Goal: Task Accomplishment & Management: Use online tool/utility

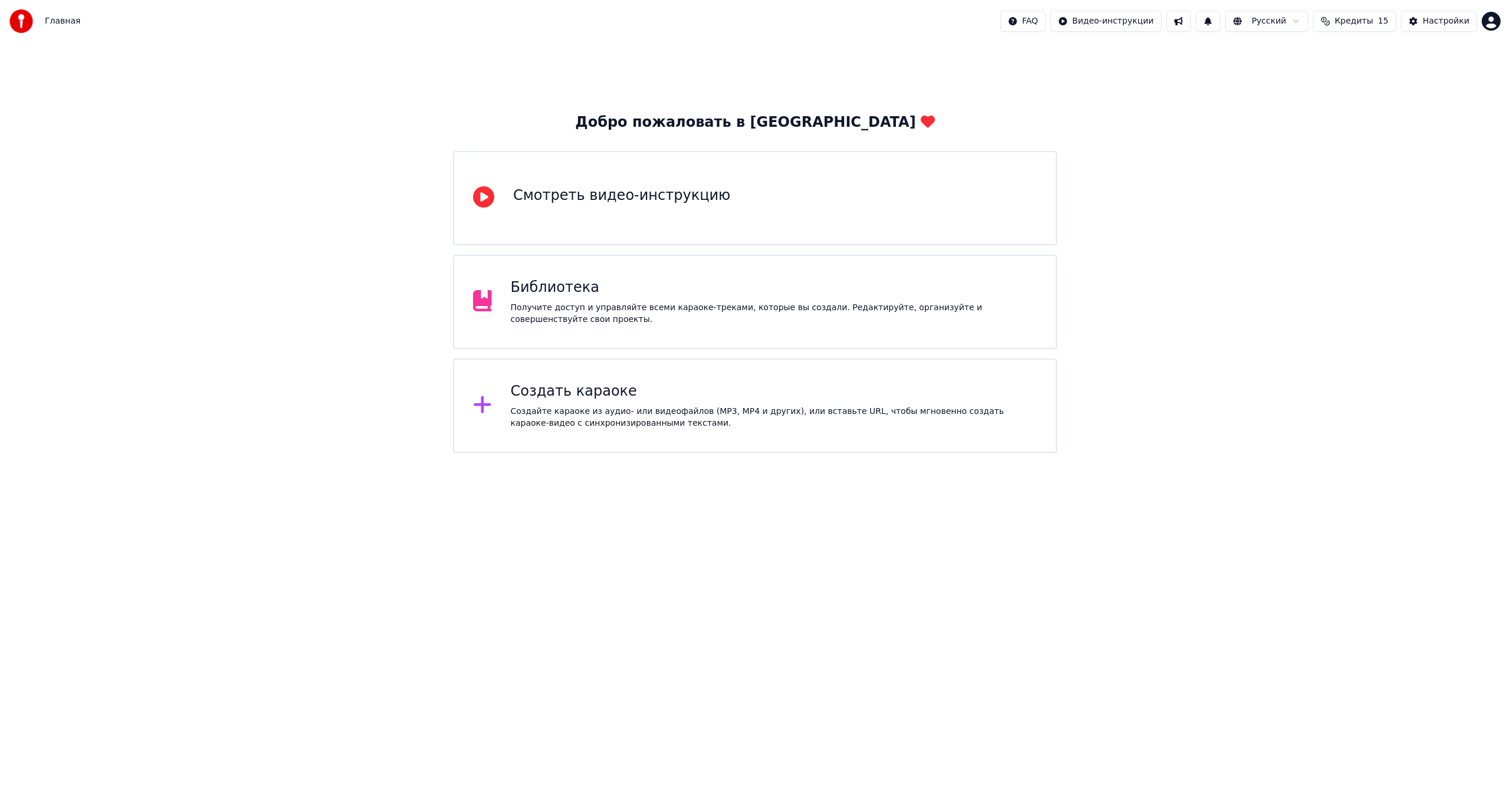
click at [630, 403] on div "Создать караоке Создайте караоке из аудио- или видеофайлов (MP3, MP4 и других),…" at bounding box center [773, 405] width 527 height 47
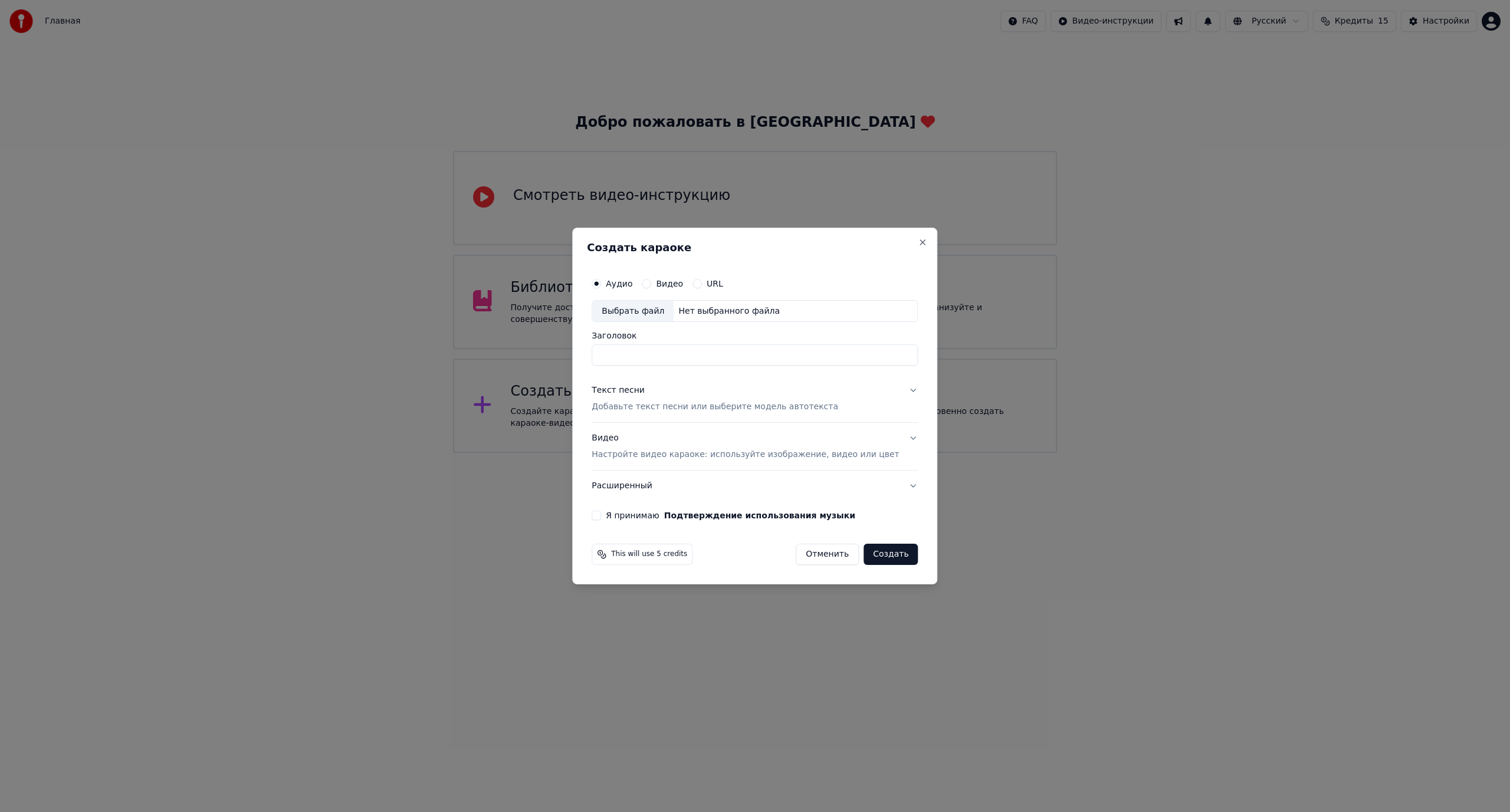
click at [631, 310] on div "Выбрать файл" at bounding box center [633, 311] width 81 height 21
type input "**********"
click at [679, 399] on div "Текст песни Добавьте текст песни или выберите модель автотекста" at bounding box center [715, 400] width 247 height 28
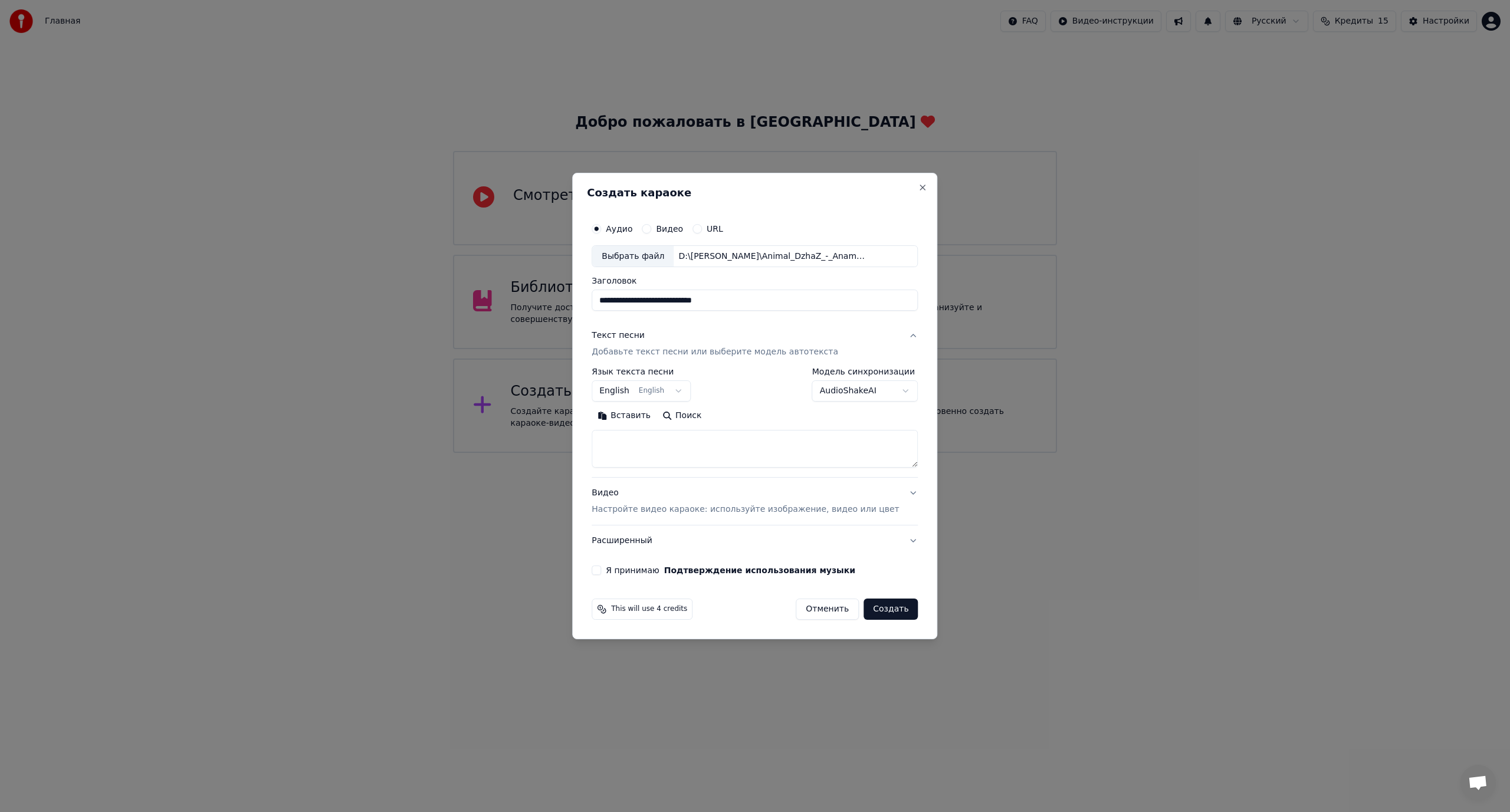
click at [646, 393] on body "**********" at bounding box center [755, 226] width 1510 height 453
select select "**"
click at [702, 463] on textarea at bounding box center [755, 449] width 326 height 38
paste textarea "**********"
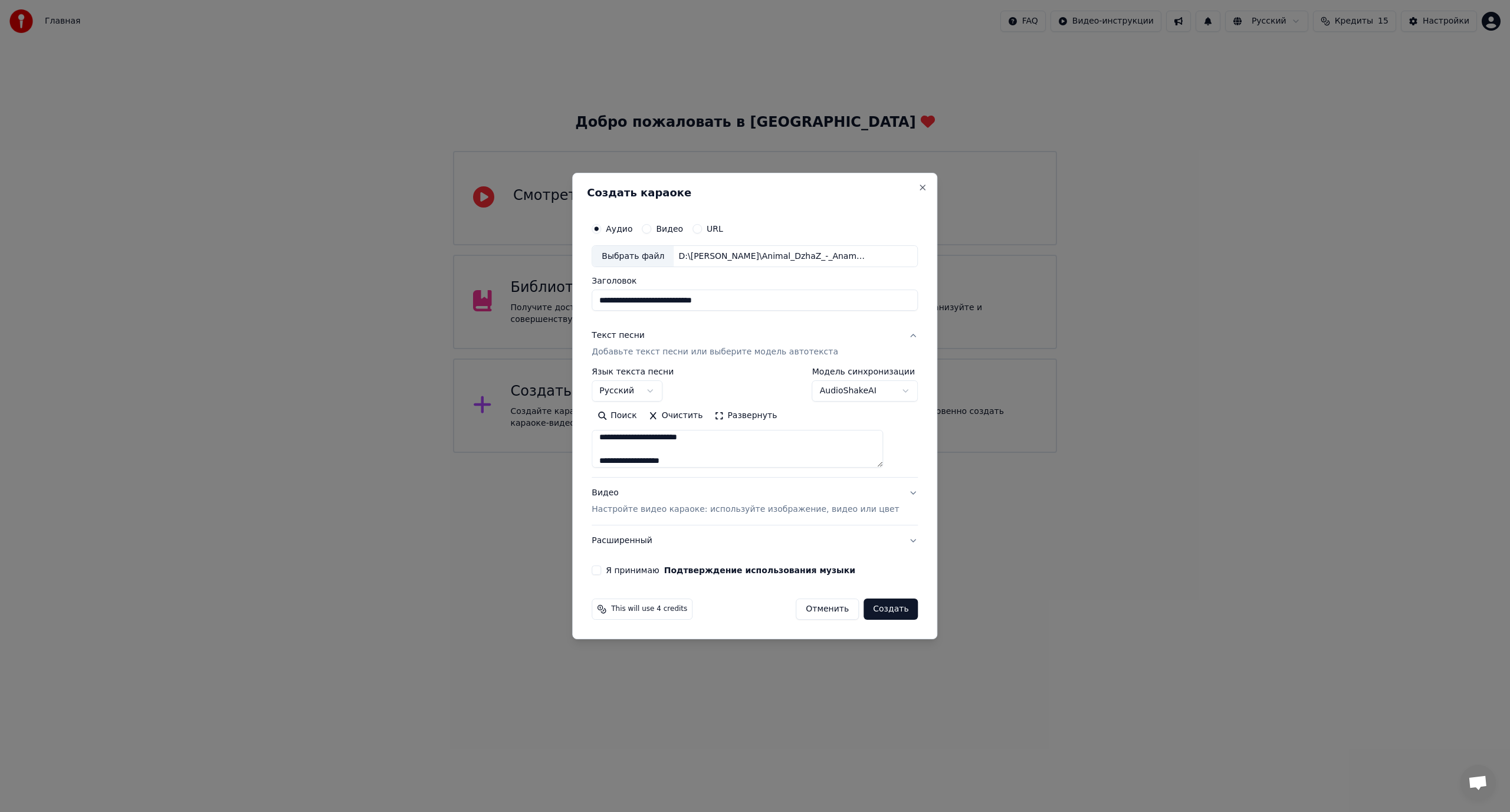
scroll to position [13, 0]
drag, startPoint x: 893, startPoint y: 463, endPoint x: 911, endPoint y: 677, distance: 214.8
click at [911, 640] on div "**********" at bounding box center [755, 406] width 365 height 467
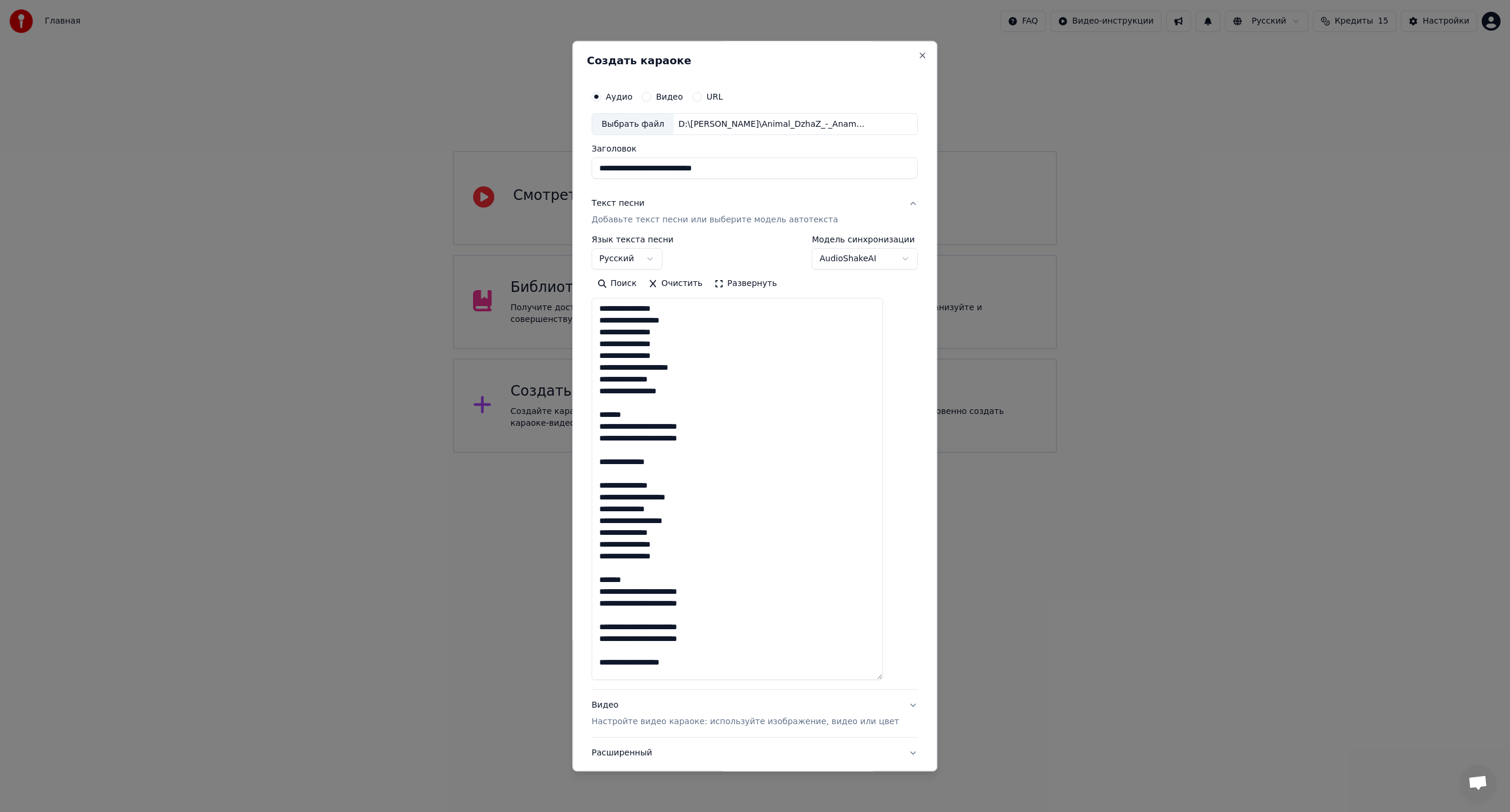
drag, startPoint x: 651, startPoint y: 413, endPoint x: 592, endPoint y: 413, distance: 59.0
click at [592, 413] on div "**********" at bounding box center [755, 406] width 365 height 731
click at [669, 414] on textarea "**********" at bounding box center [737, 489] width 291 height 382
click at [661, 441] on textarea "**********" at bounding box center [737, 489] width 291 height 382
click at [675, 449] on textarea "**********" at bounding box center [737, 489] width 291 height 382
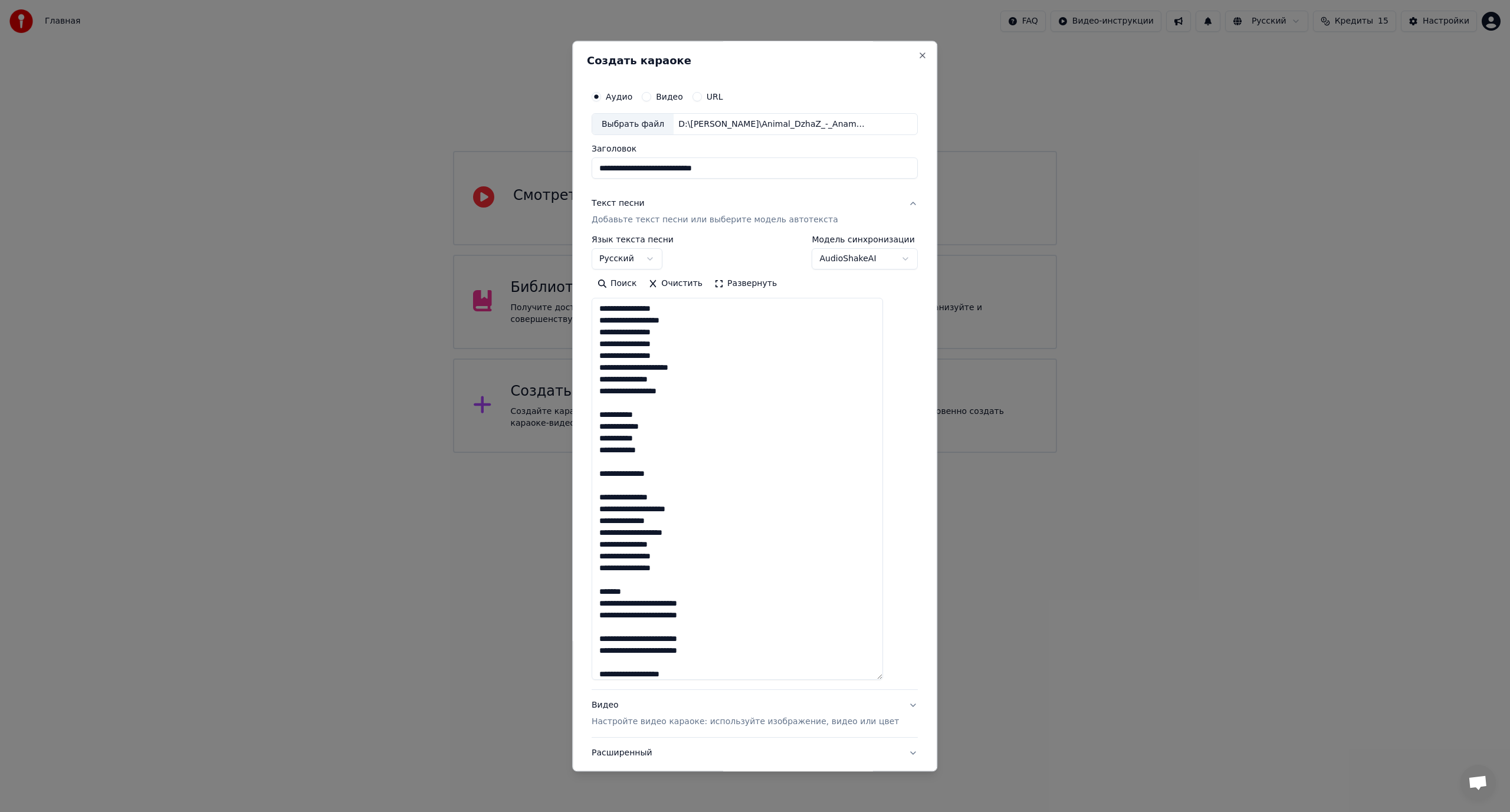
click at [612, 497] on textarea "**********" at bounding box center [737, 489] width 291 height 382
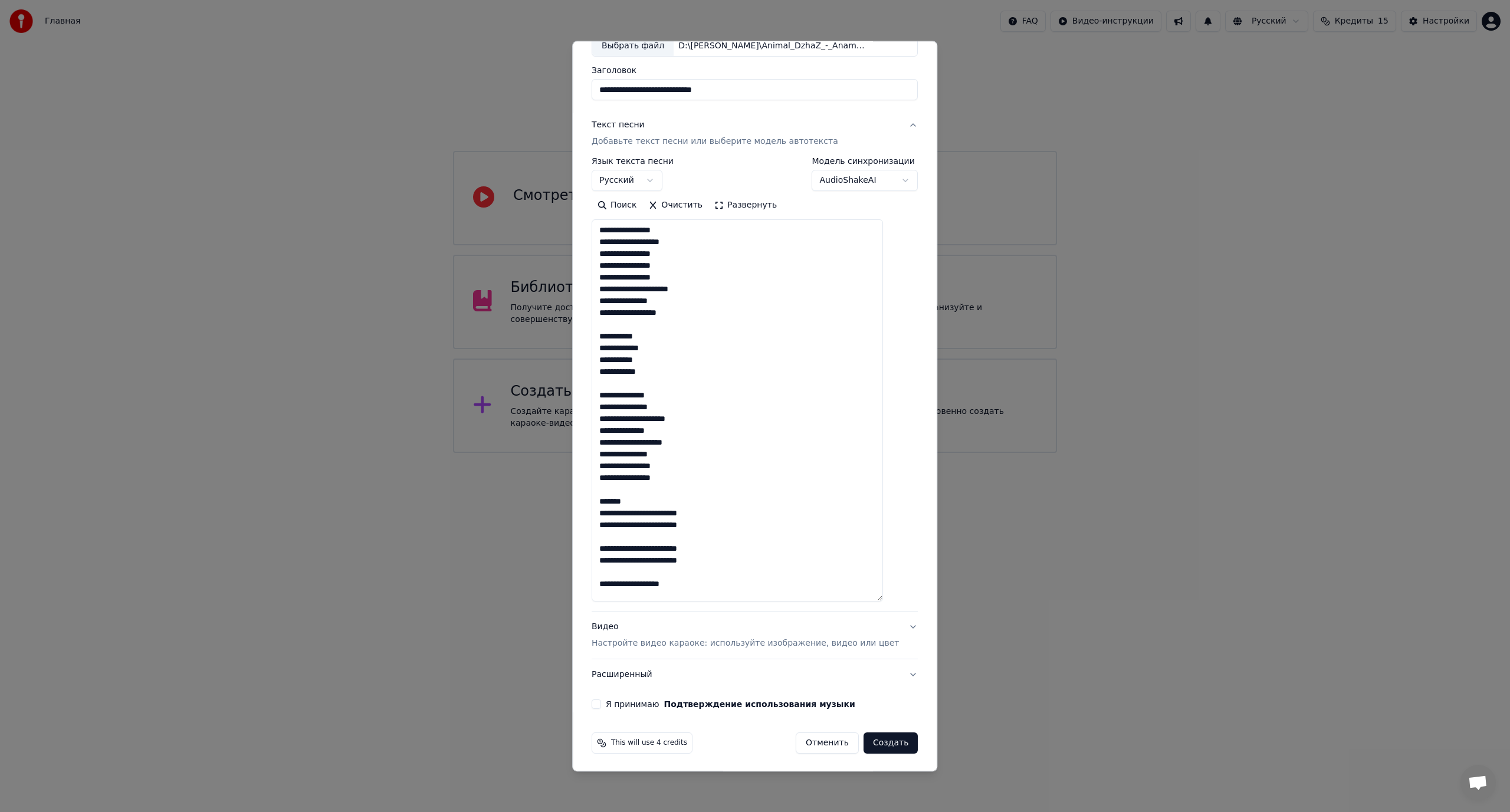
scroll to position [80, 0]
drag, startPoint x: 630, startPoint y: 499, endPoint x: 601, endPoint y: 499, distance: 29.0
click at [601, 499] on div "**********" at bounding box center [755, 356] width 336 height 712
drag, startPoint x: 645, startPoint y: 362, endPoint x: 609, endPoint y: 337, distance: 43.8
click at [609, 337] on textarea "**********" at bounding box center [737, 409] width 291 height 382
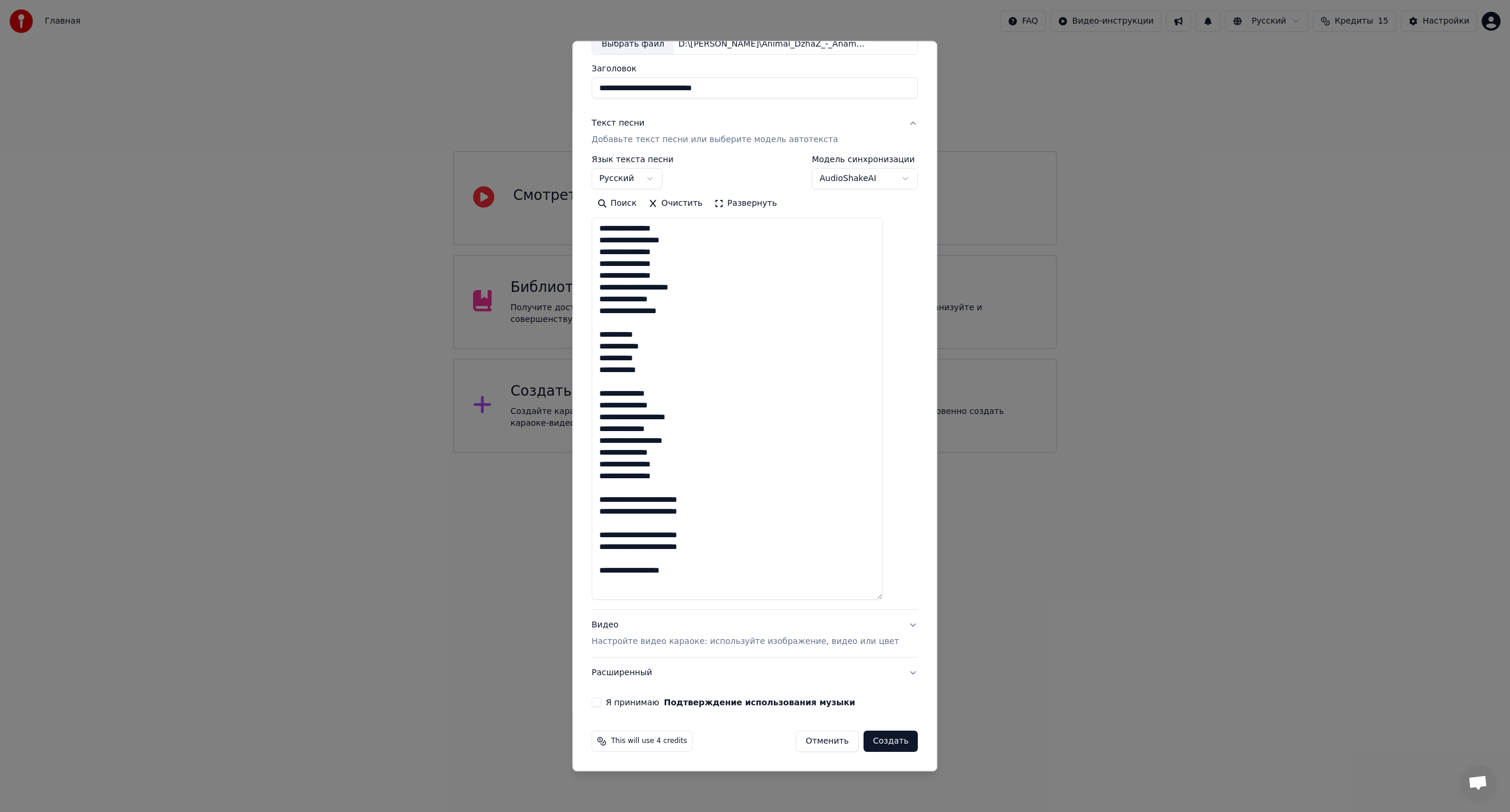
drag, startPoint x: 693, startPoint y: 571, endPoint x: 608, endPoint y: 497, distance: 112.7
click at [608, 497] on textarea "**********" at bounding box center [737, 409] width 291 height 382
paste textarea "**********"
type textarea "**********"
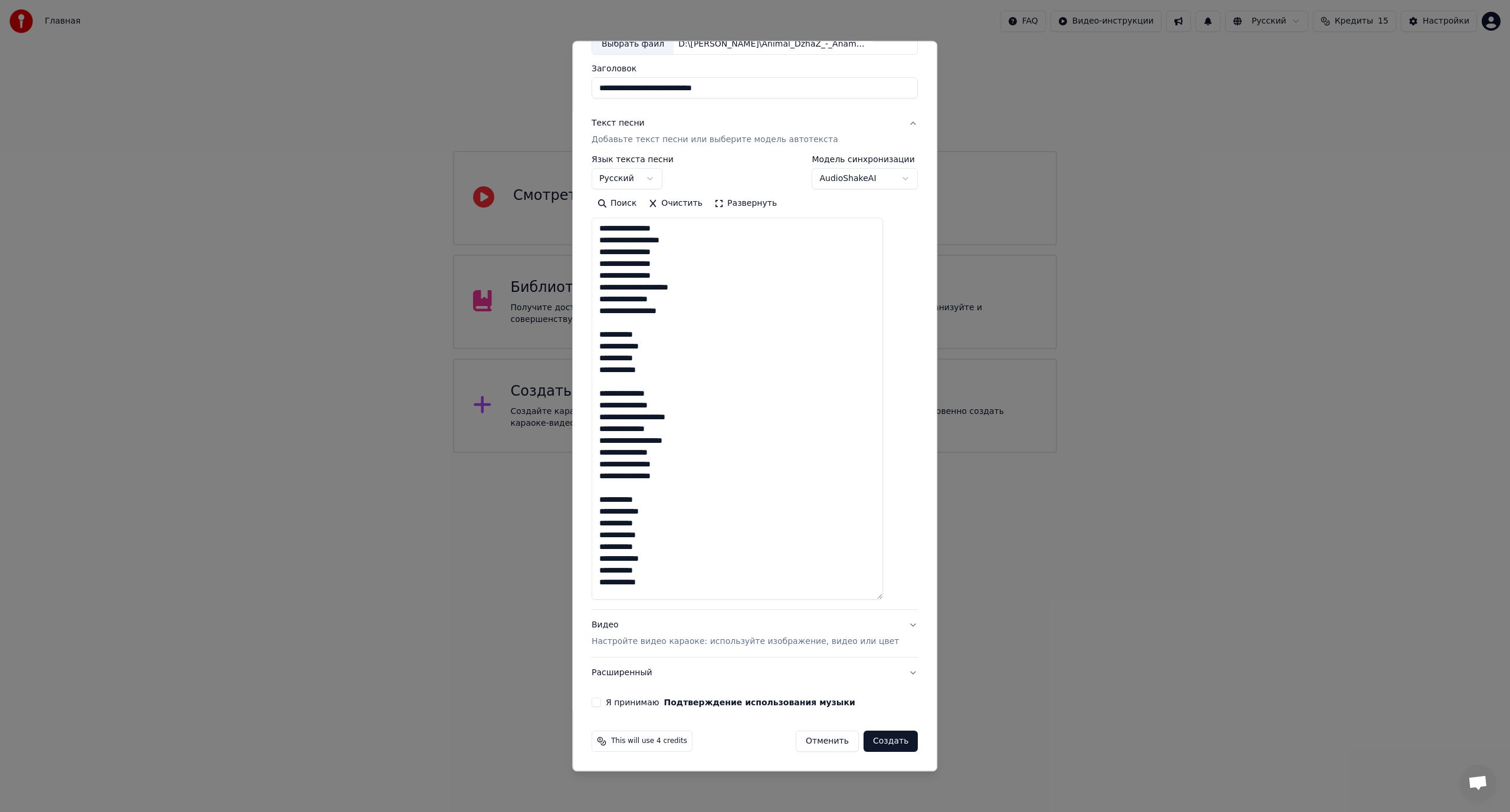
click at [601, 704] on button "Я принимаю Подтверждение использования музыки" at bounding box center [596, 702] width 10 height 10
click at [871, 740] on button "Создать" at bounding box center [891, 742] width 54 height 21
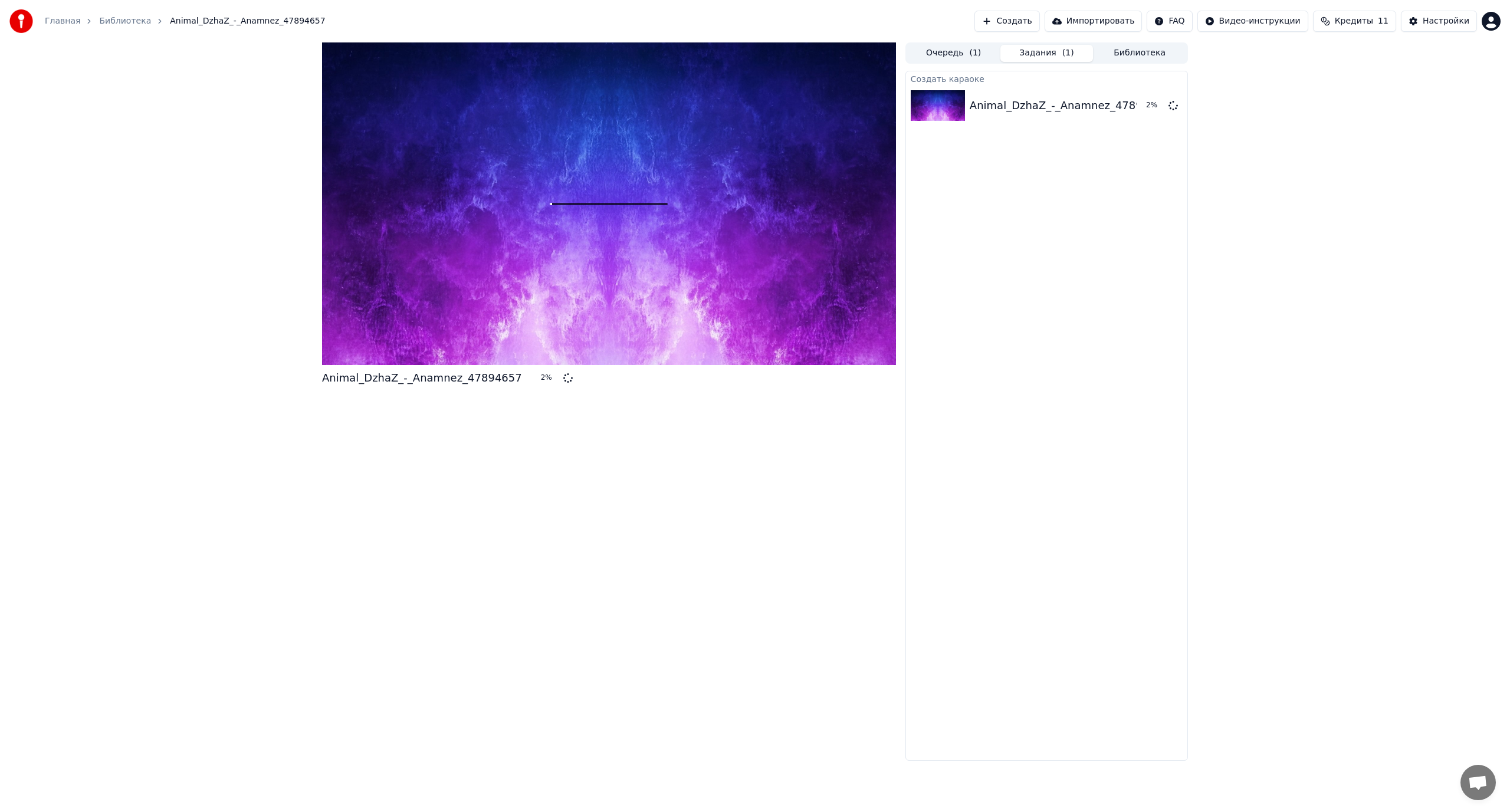
click at [1031, 21] on button "Создать" at bounding box center [1007, 21] width 65 height 21
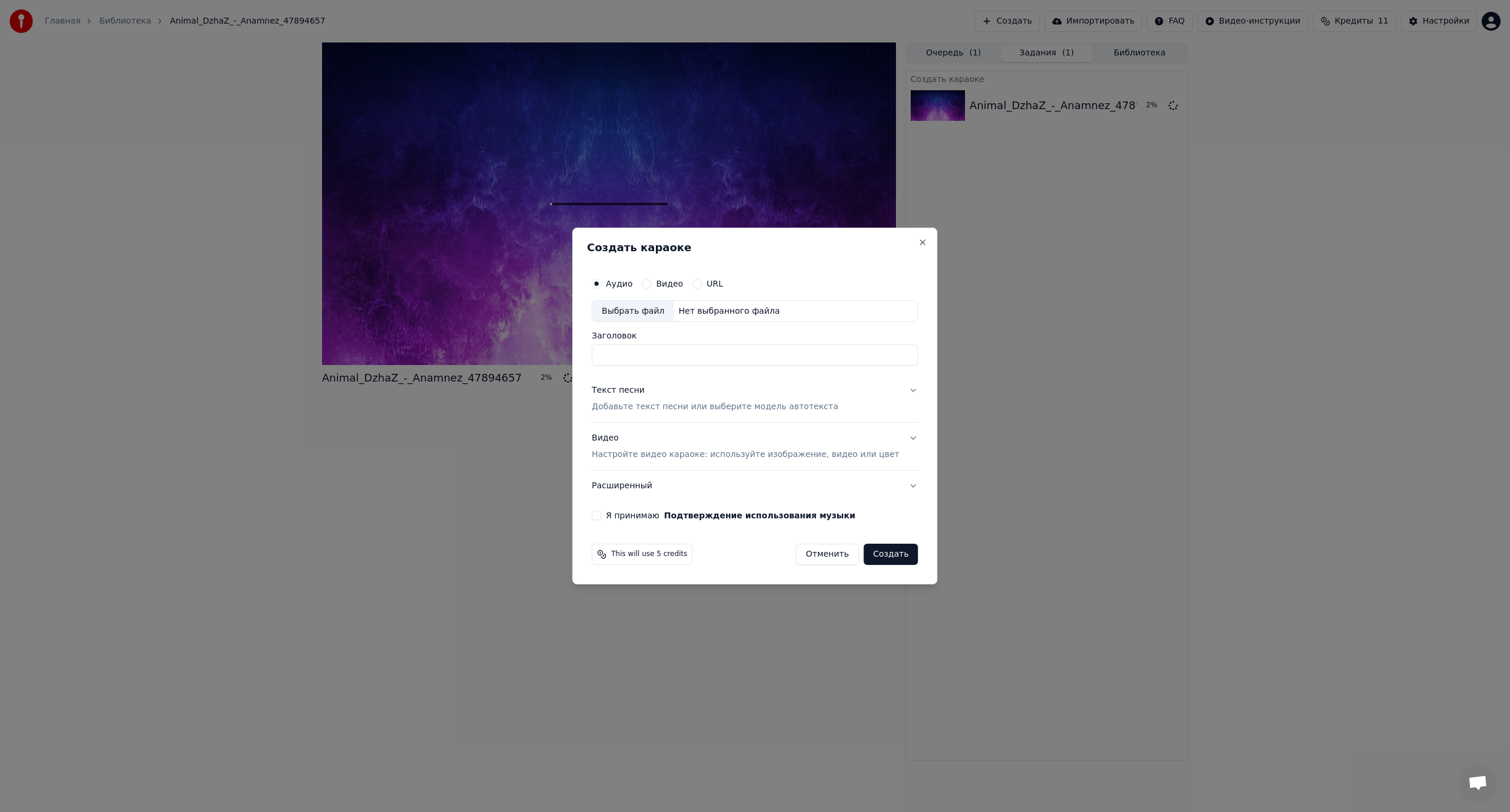
click at [644, 309] on div "Выбрать файл" at bounding box center [633, 311] width 81 height 21
type input "**********"
drag, startPoint x: 737, startPoint y: 356, endPoint x: 561, endPoint y: 358, distance: 176.0
click at [561, 358] on body "**********" at bounding box center [755, 406] width 1510 height 812
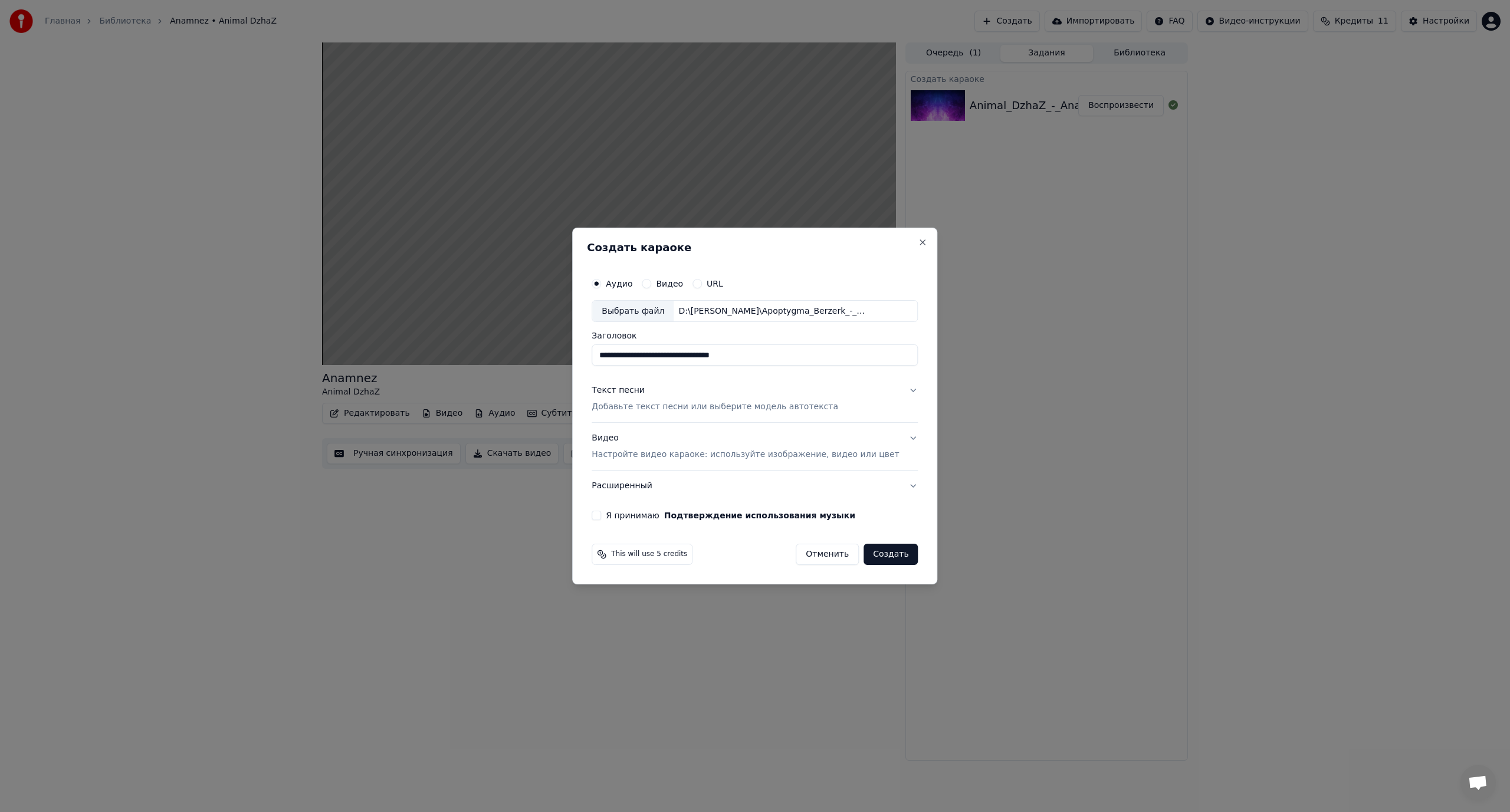
click at [816, 556] on button "Отменить" at bounding box center [827, 554] width 63 height 21
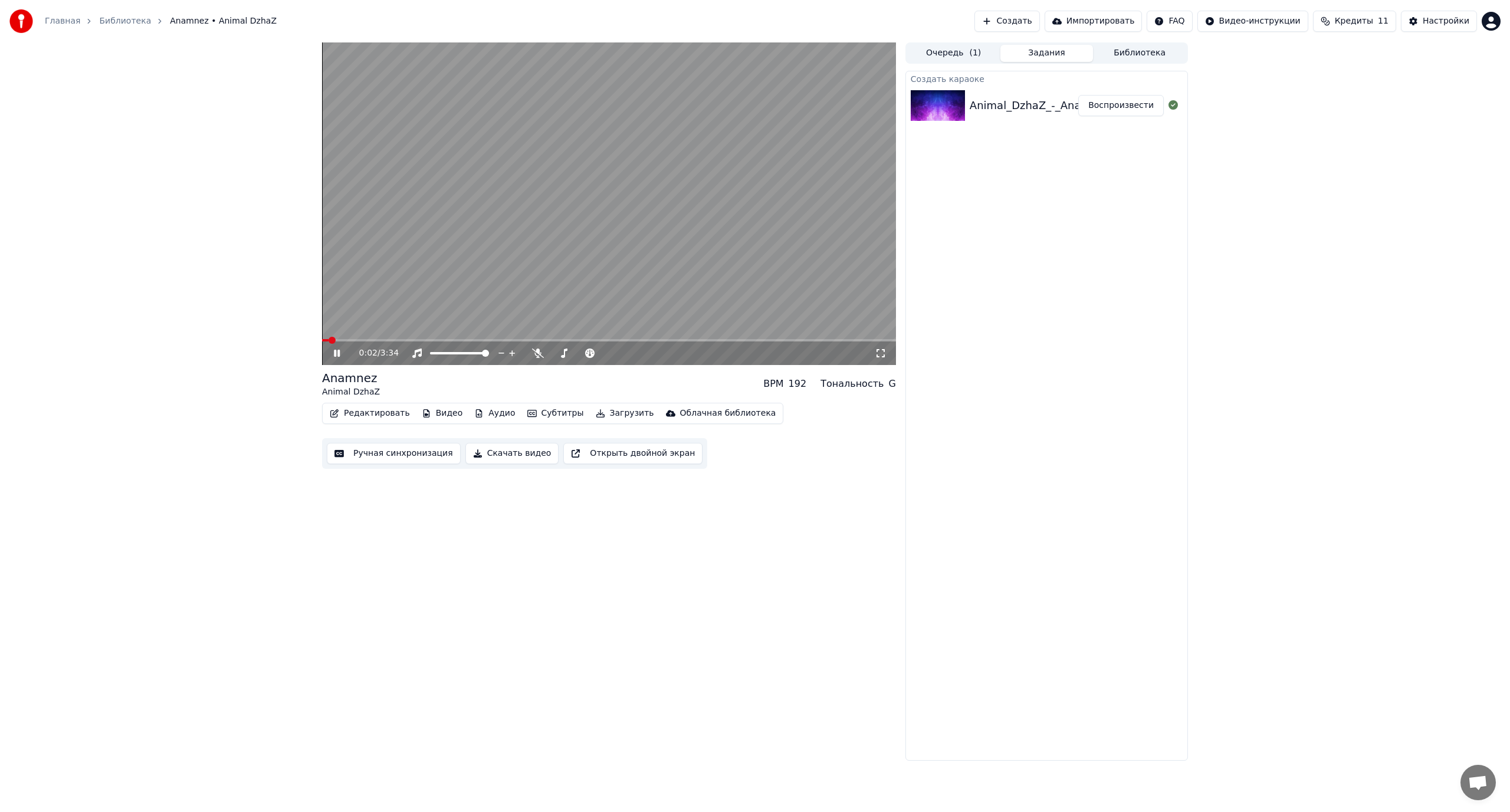
click at [561, 246] on video at bounding box center [609, 204] width 574 height 323
click at [1039, 19] on button "Создать" at bounding box center [1007, 21] width 65 height 21
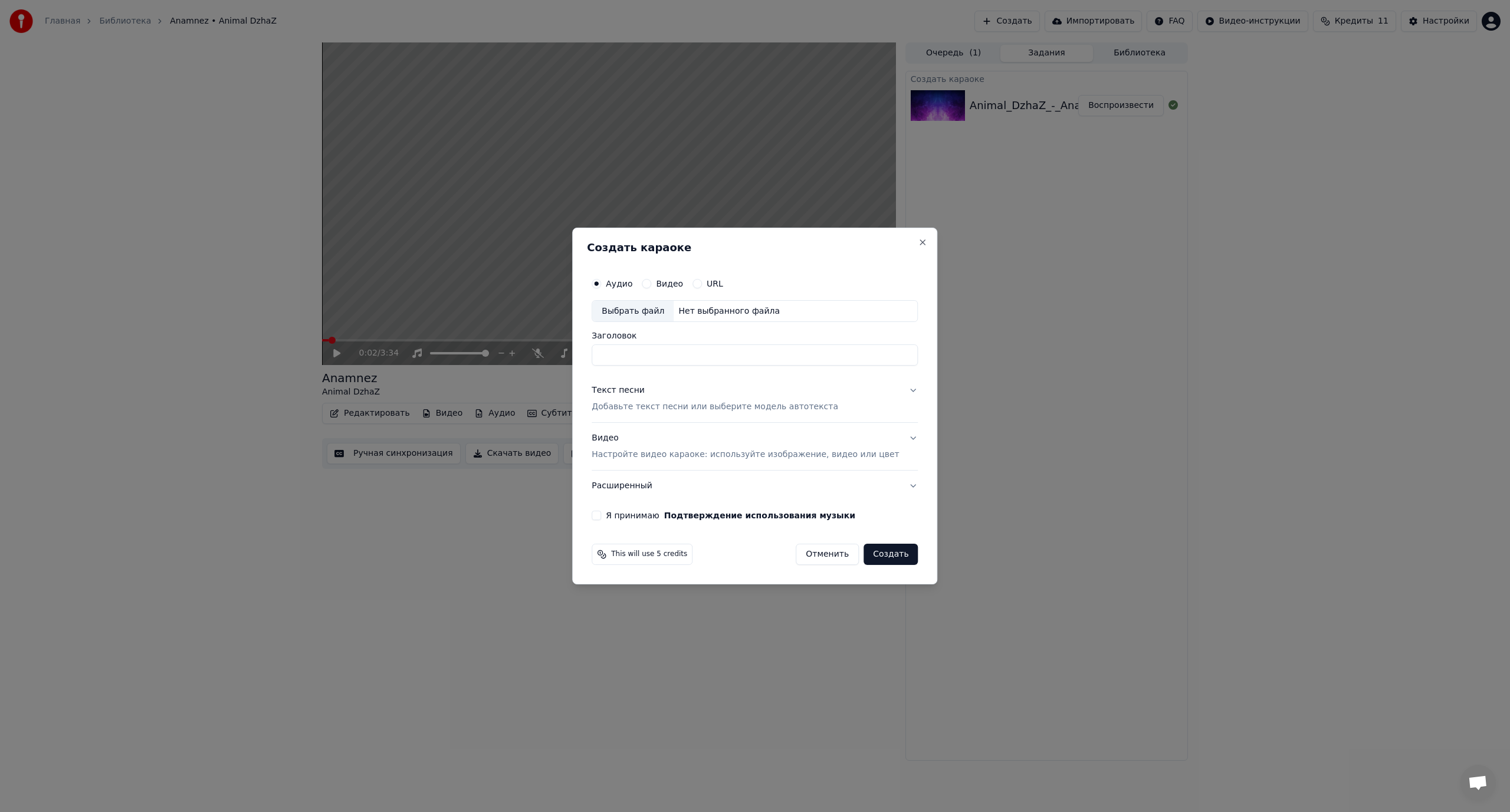
click at [655, 312] on div "Выбрать файл" at bounding box center [633, 311] width 81 height 21
type input "**********"
click at [639, 406] on p "Добавьте текст песни или выберите модель автотекста" at bounding box center [715, 407] width 247 height 12
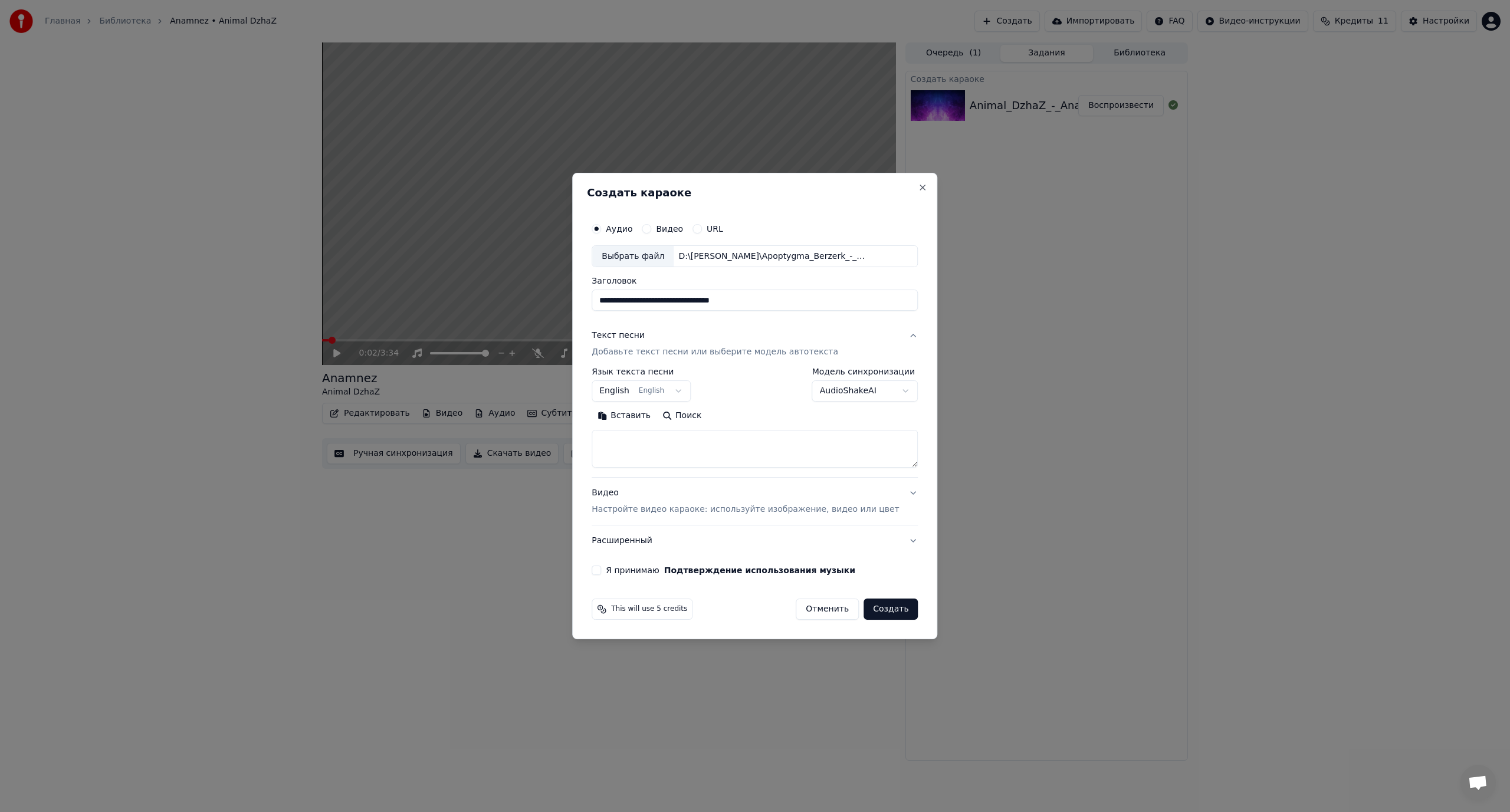
click at [719, 450] on textarea at bounding box center [755, 449] width 326 height 38
paste textarea "**********"
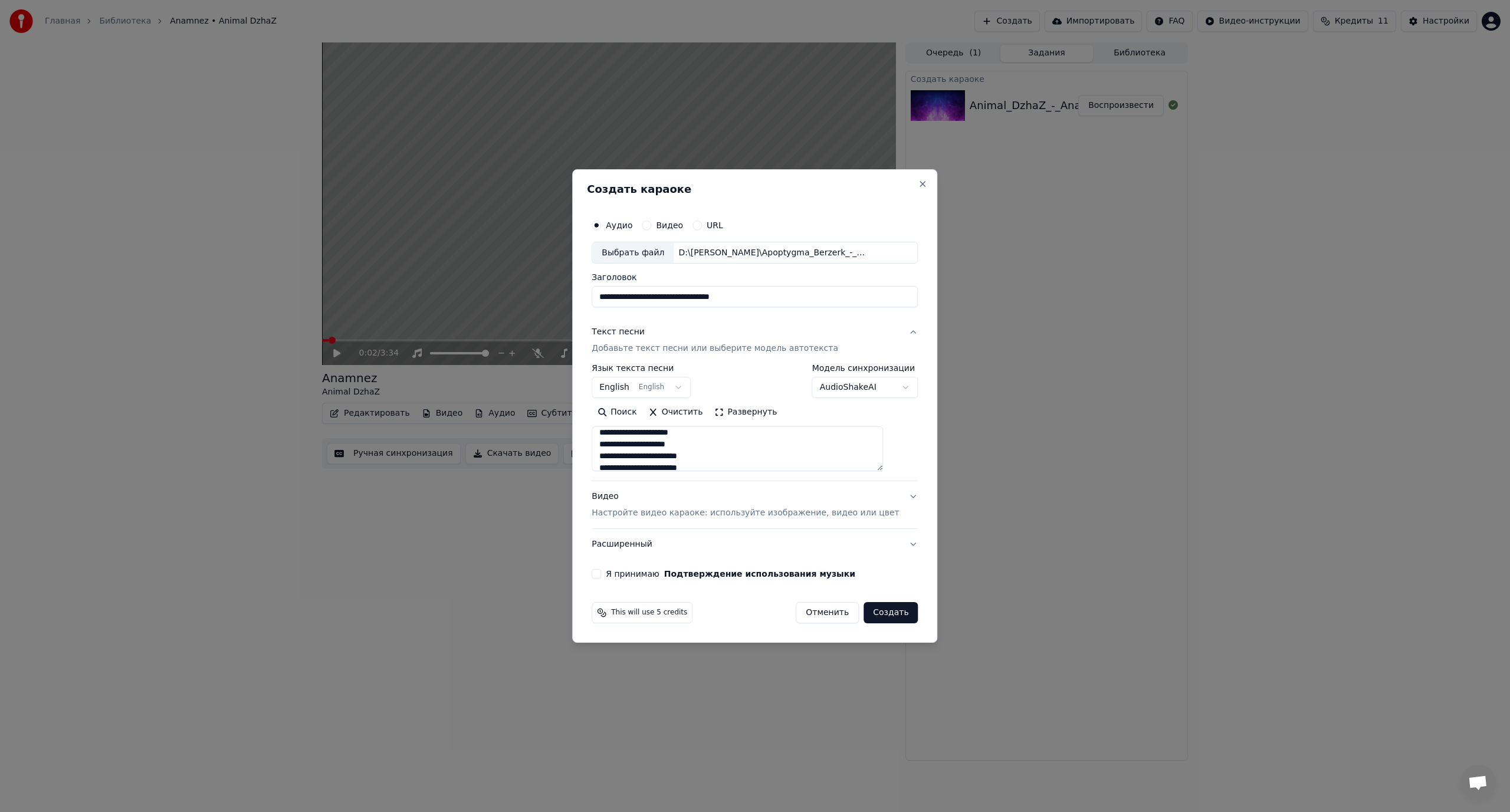
drag, startPoint x: 894, startPoint y: 463, endPoint x: 925, endPoint y: 664, distance: 203.4
click at [953, 693] on body "**********" at bounding box center [755, 406] width 1510 height 812
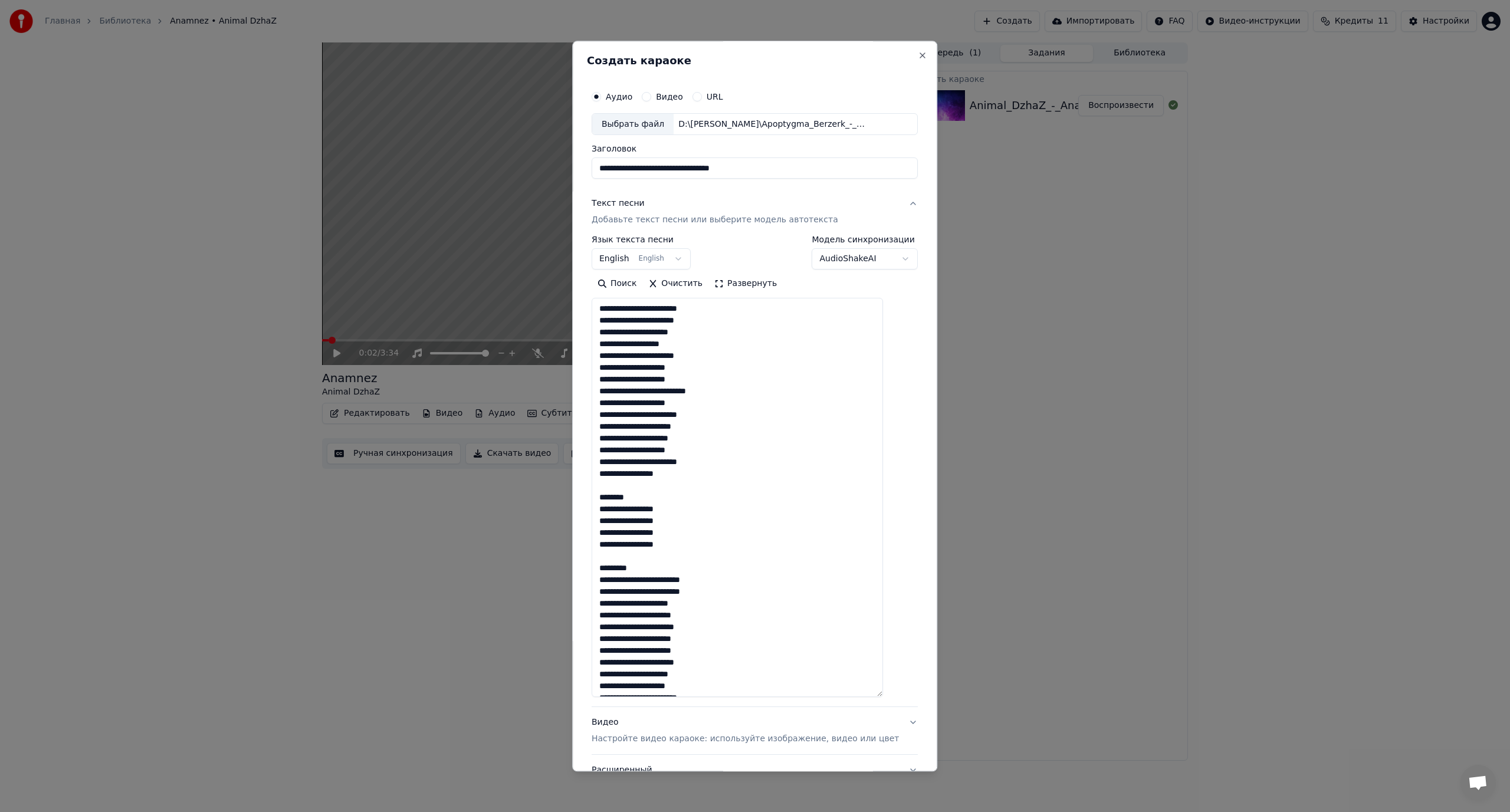
drag, startPoint x: 654, startPoint y: 499, endPoint x: 587, endPoint y: 499, distance: 67.0
click at [587, 499] on div "**********" at bounding box center [755, 406] width 365 height 731
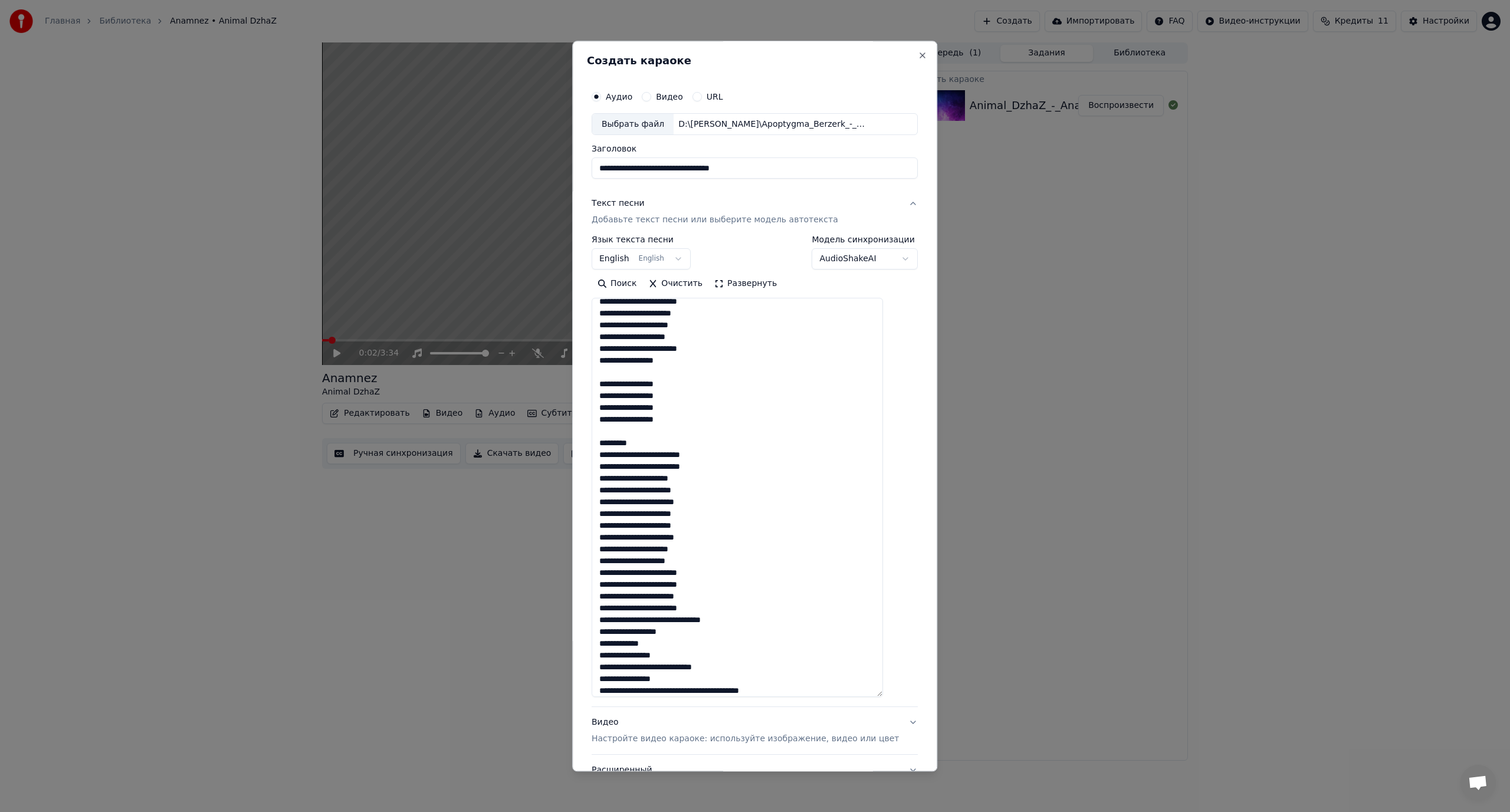
scroll to position [118, 0]
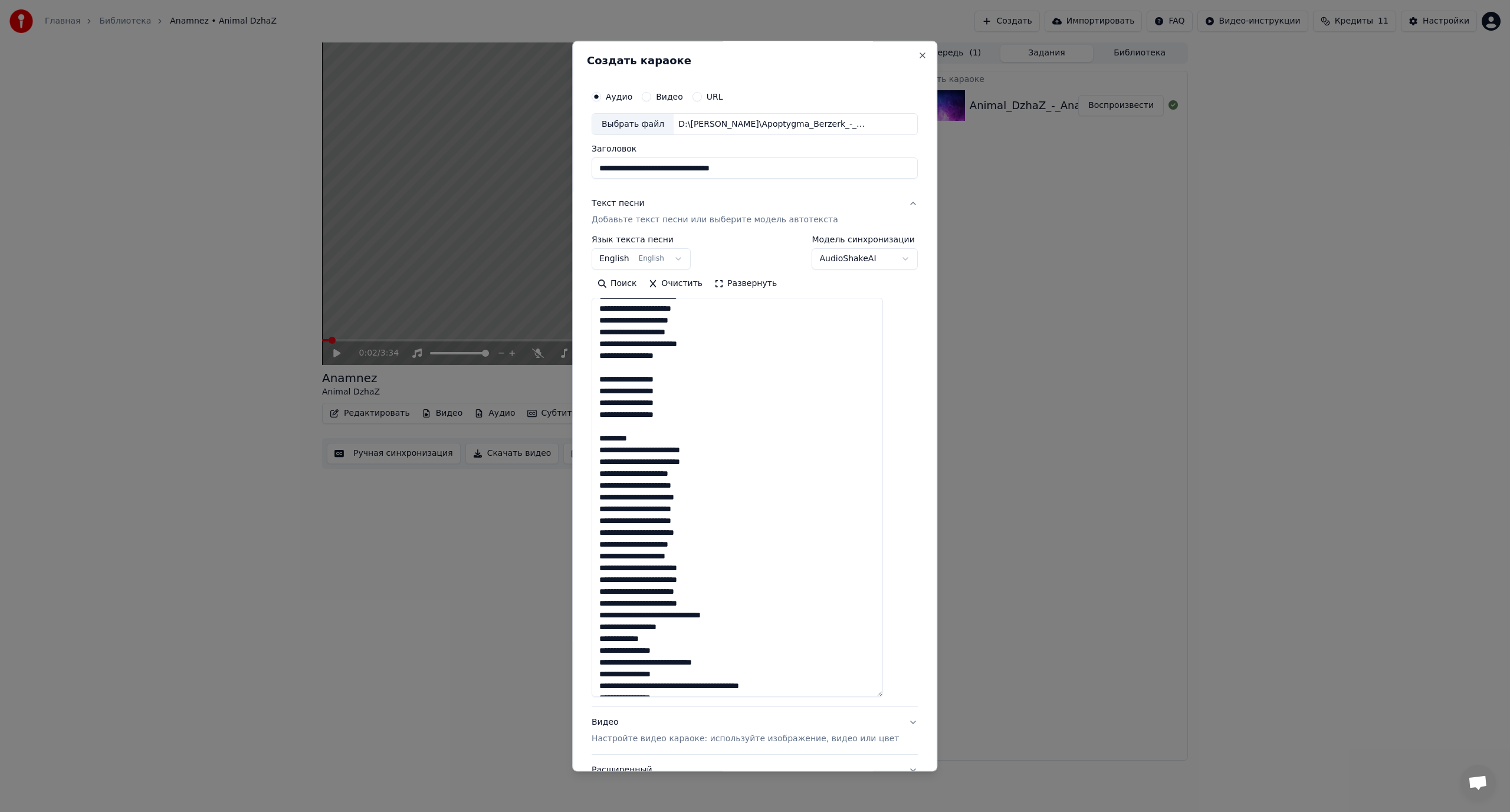
drag, startPoint x: 637, startPoint y: 440, endPoint x: 605, endPoint y: 442, distance: 32.1
click at [605, 442] on textarea at bounding box center [737, 498] width 291 height 400
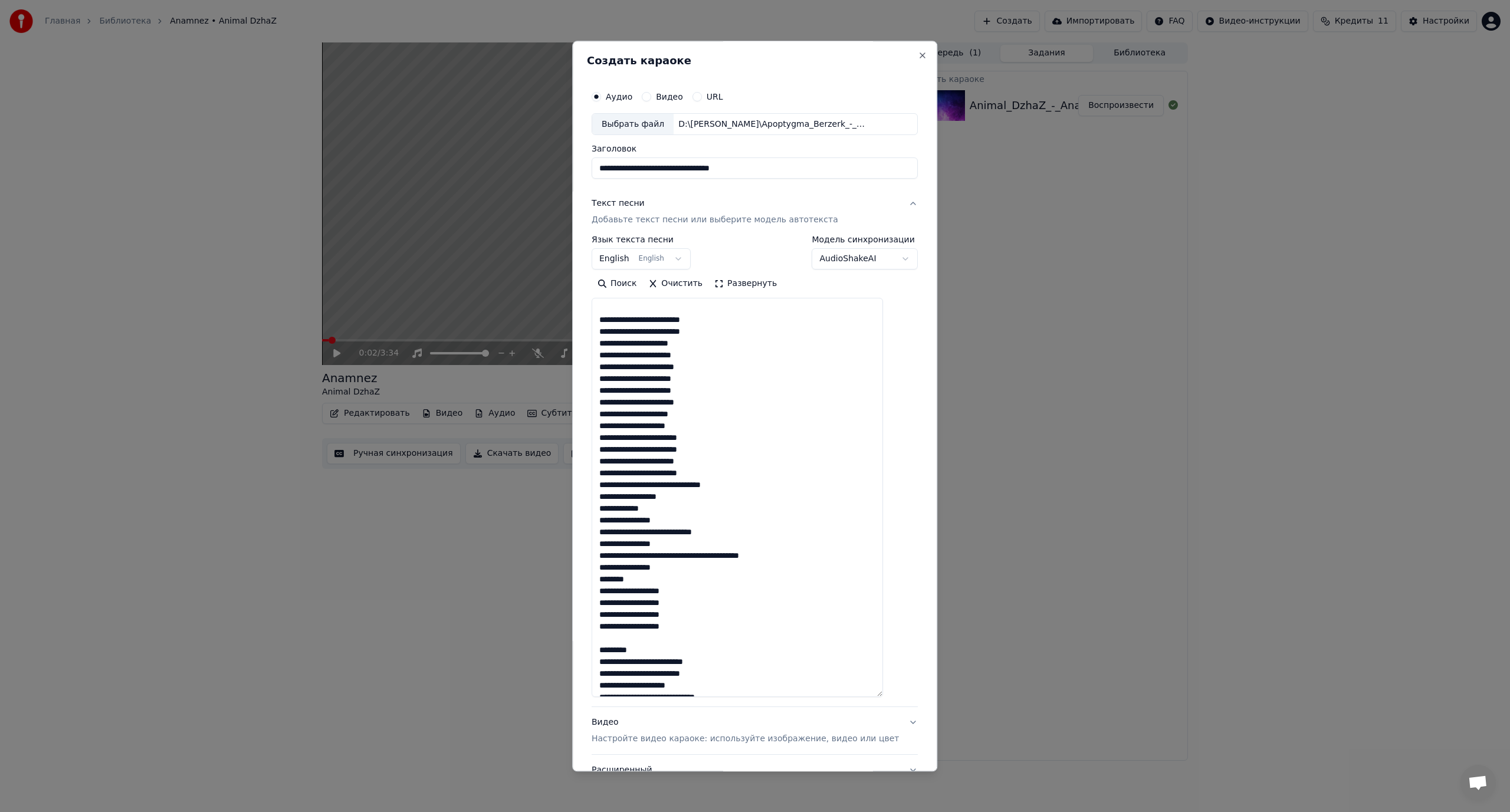
scroll to position [283, 0]
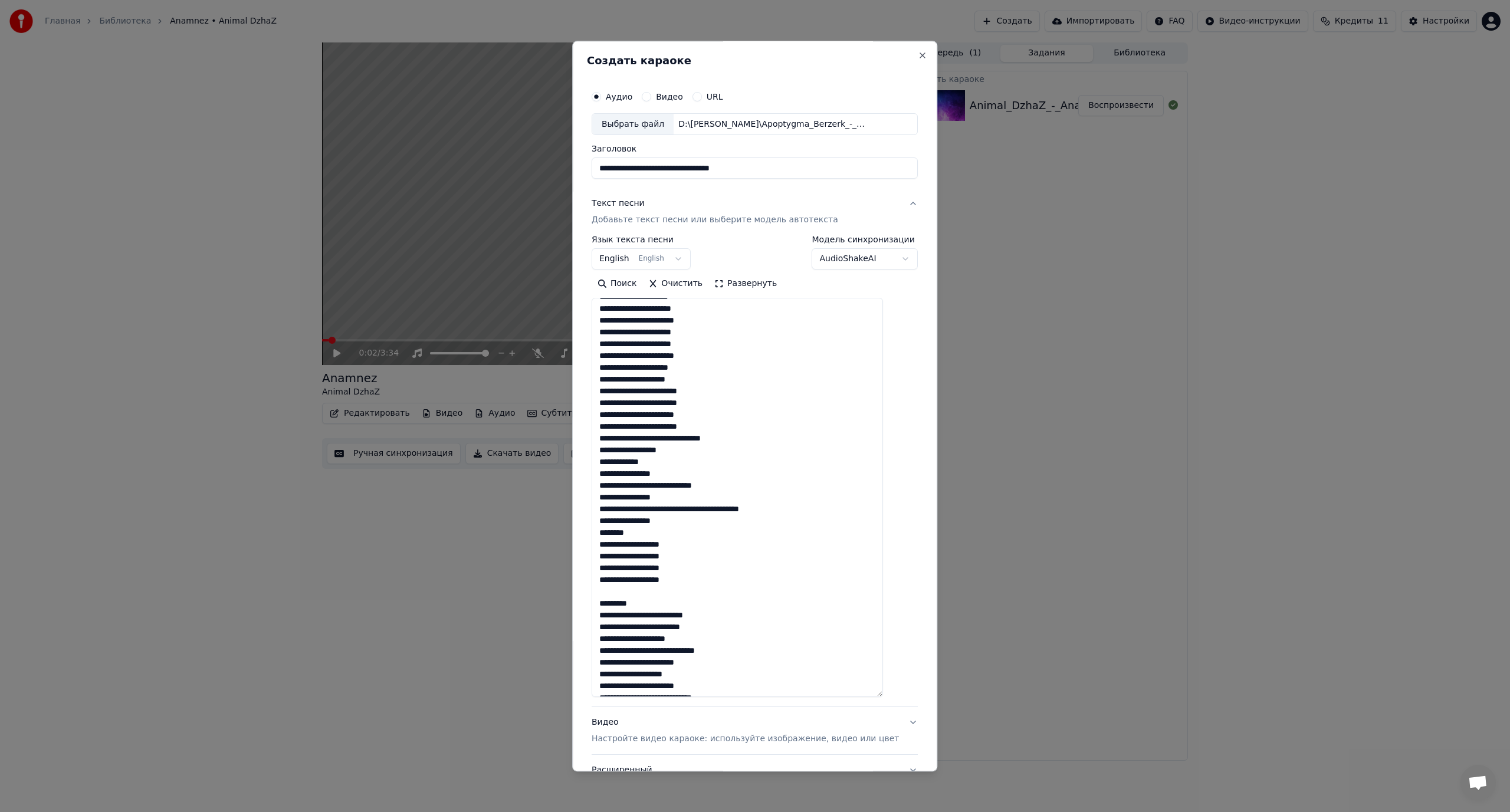
drag, startPoint x: 611, startPoint y: 450, endPoint x: 714, endPoint y: 519, distance: 124.0
click at [714, 519] on textarea at bounding box center [737, 498] width 291 height 400
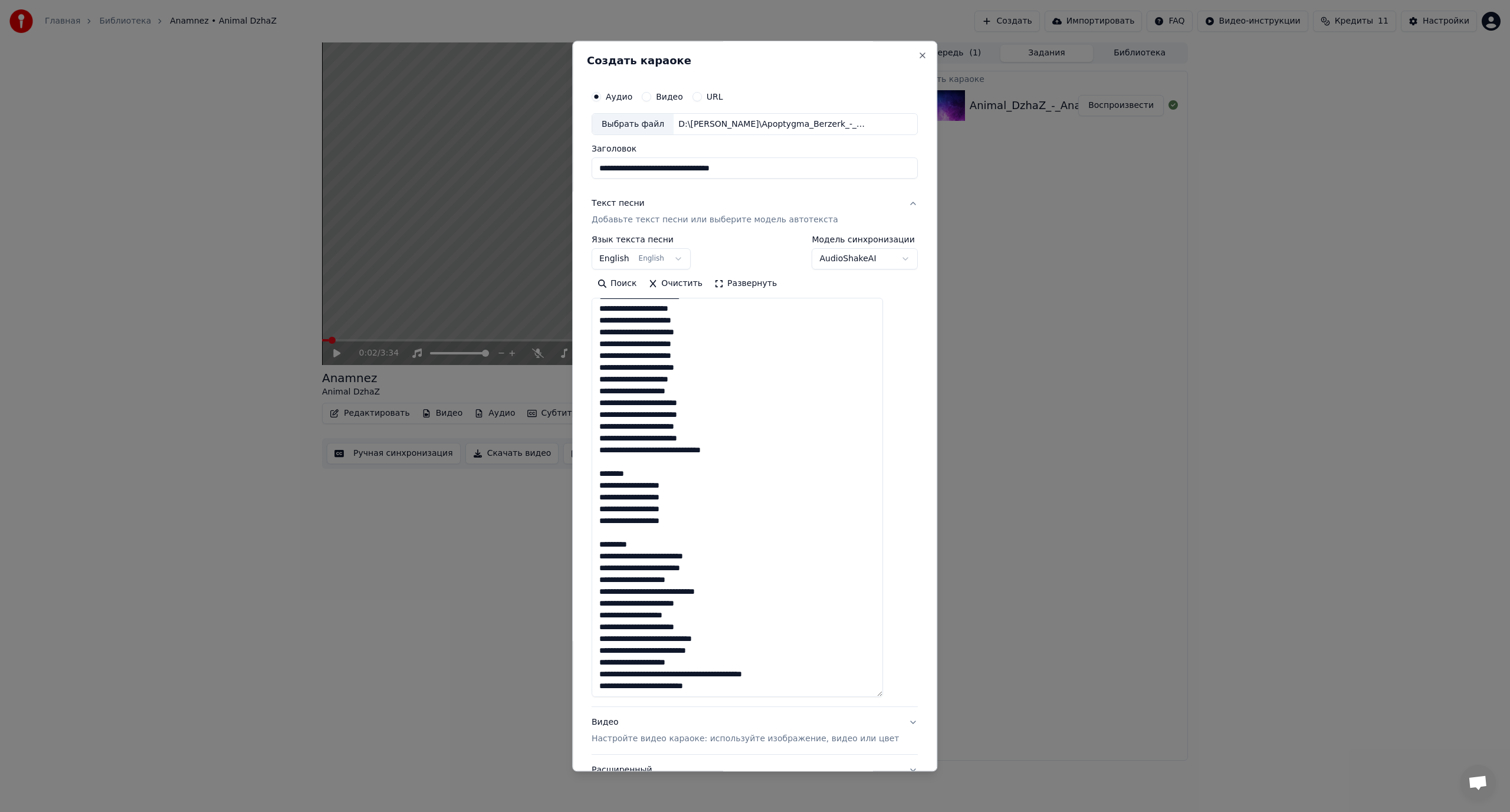
scroll to position [271, 0]
drag, startPoint x: 629, startPoint y: 474, endPoint x: 582, endPoint y: 474, distance: 47.0
click at [582, 474] on body "**********" at bounding box center [755, 406] width 1510 height 812
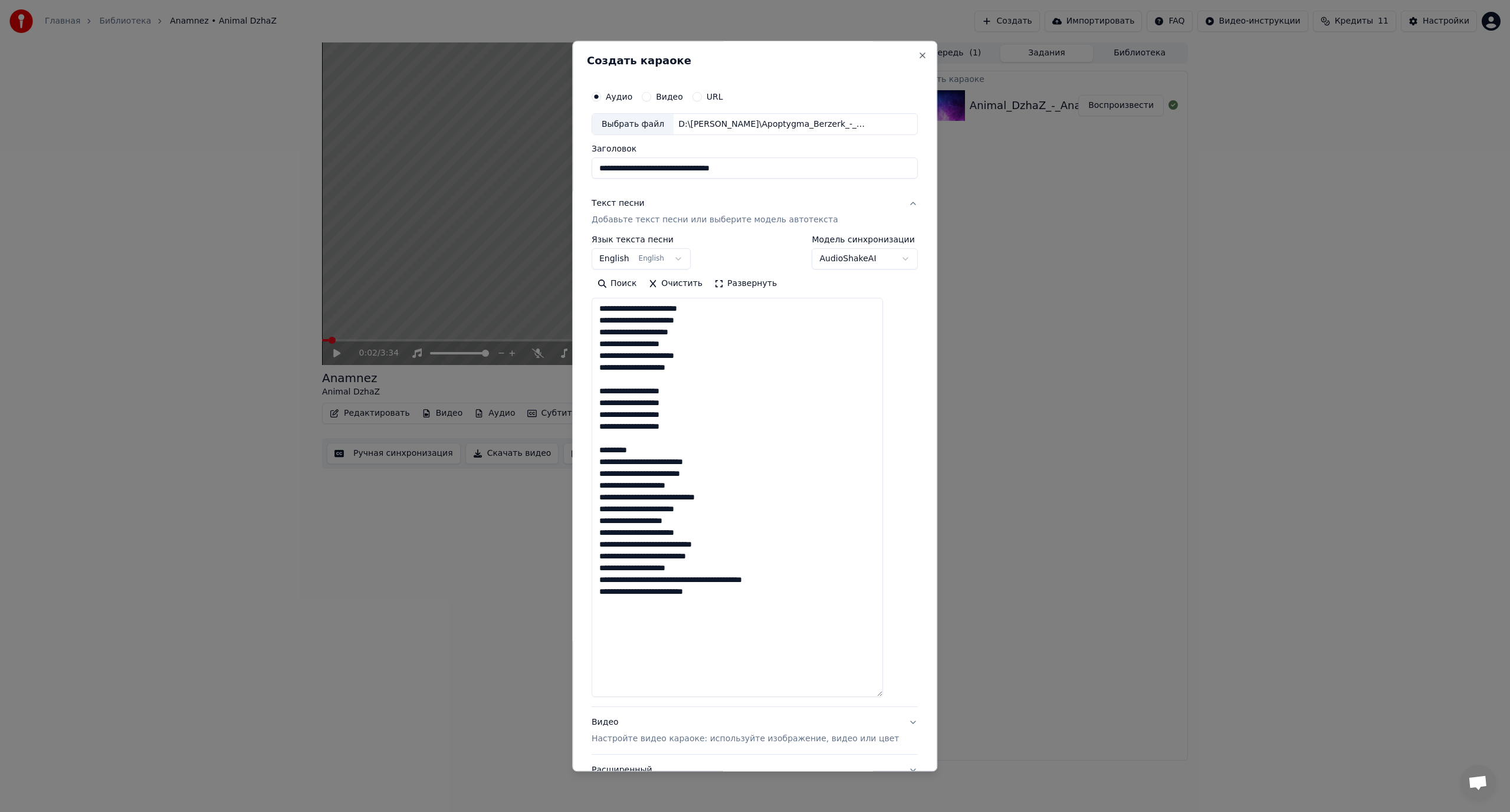
scroll to position [0, 0]
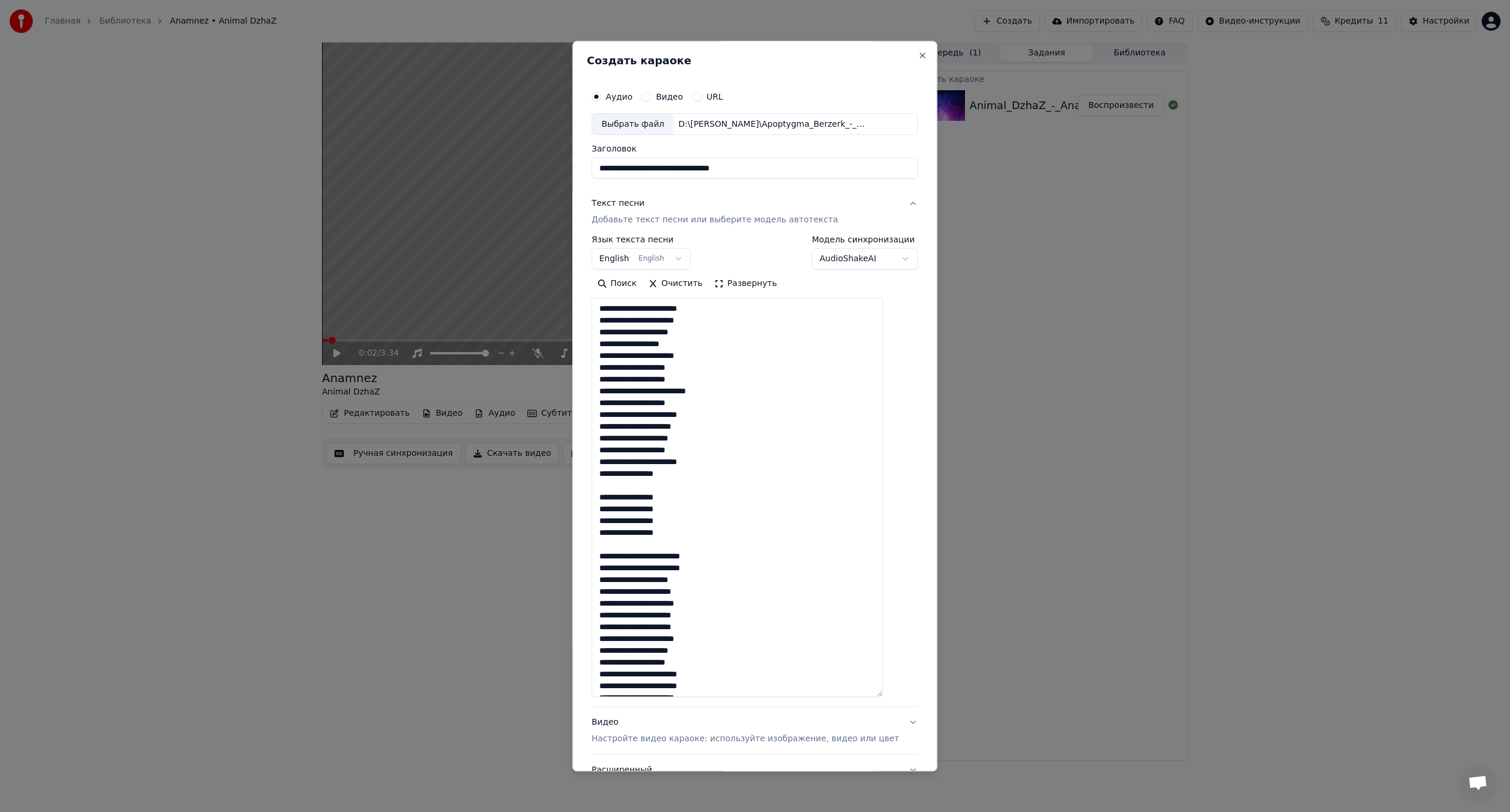
click at [684, 463] on textarea at bounding box center [737, 498] width 291 height 400
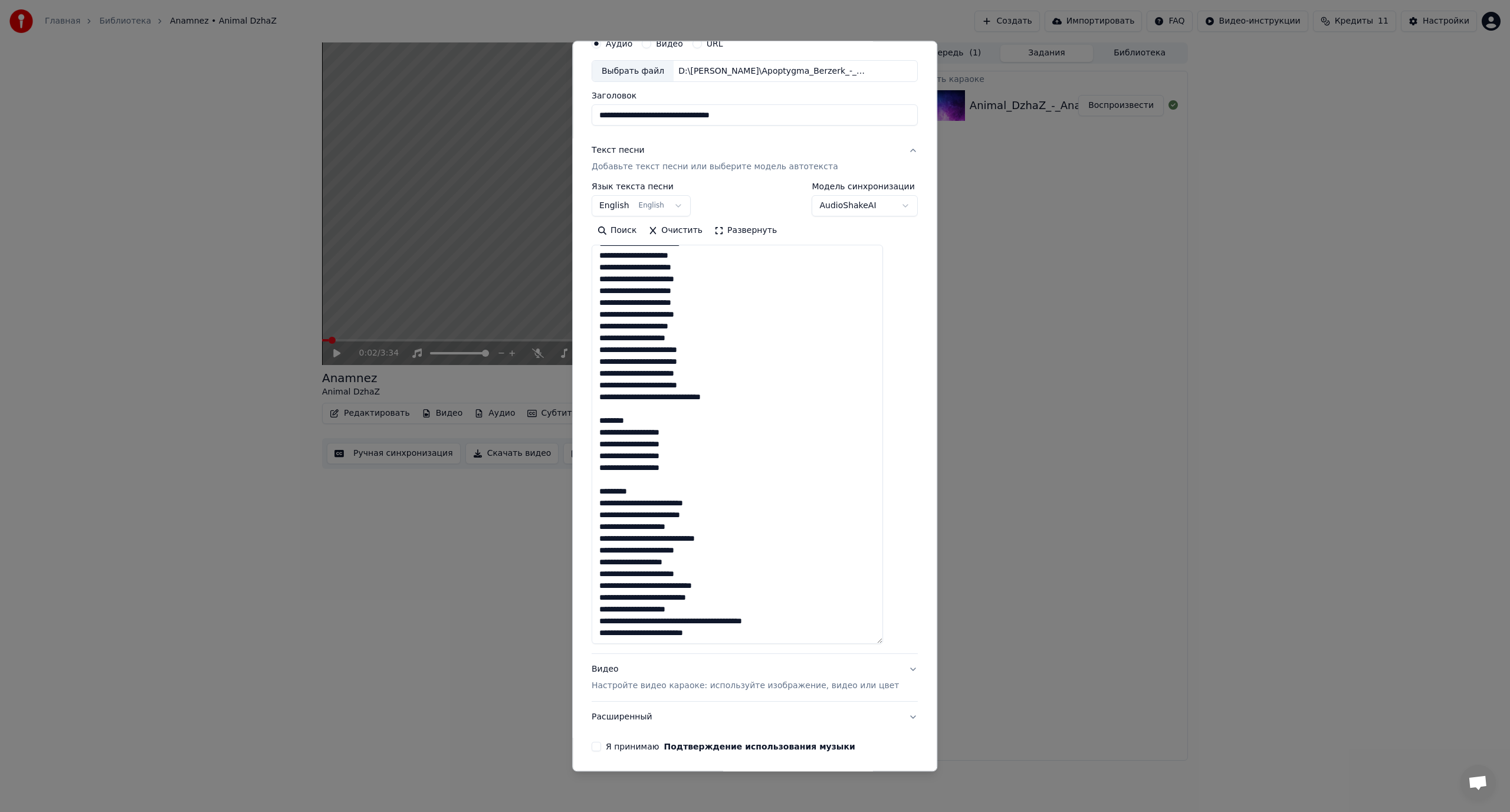
scroll to position [59, 0]
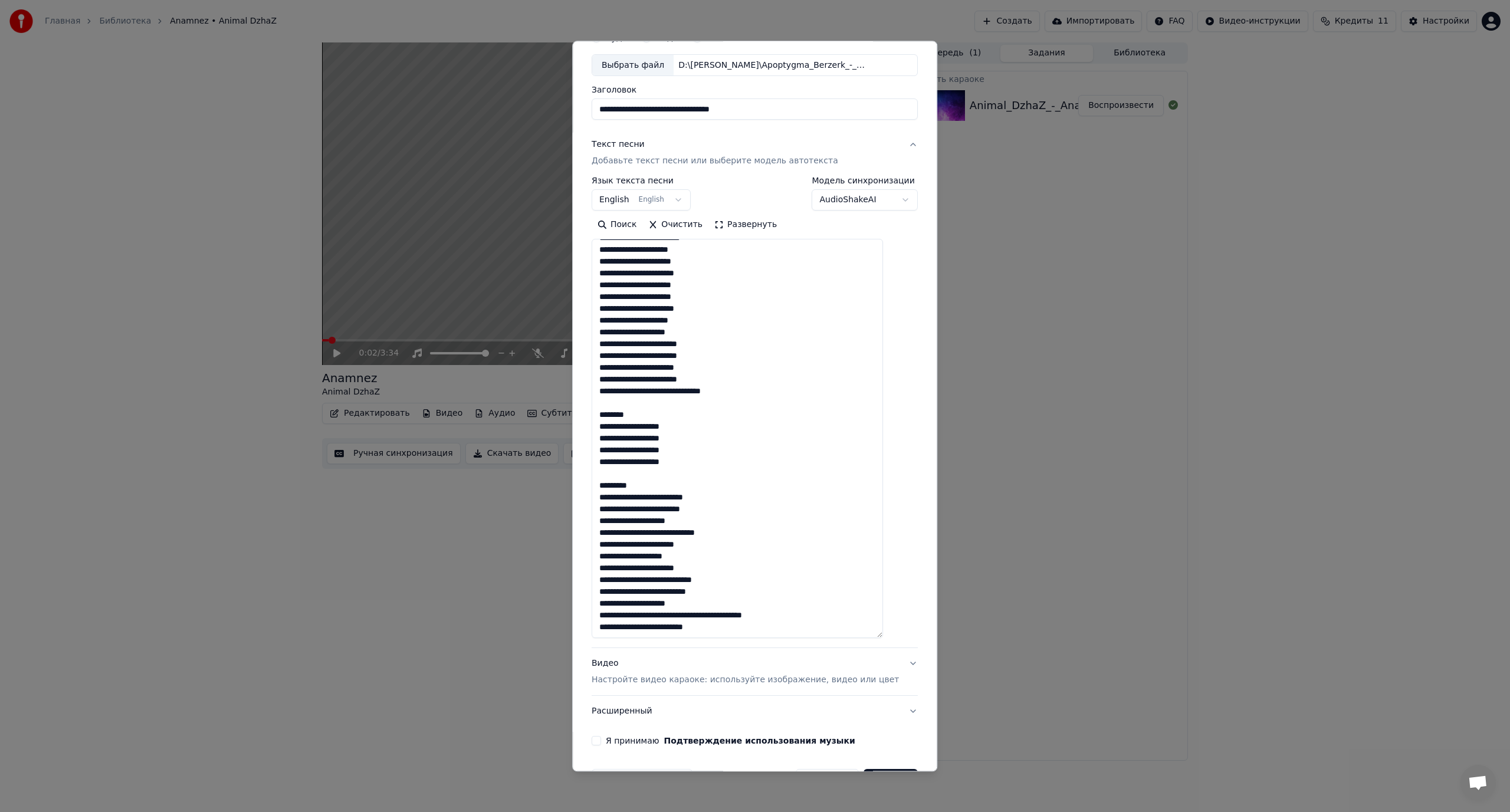
drag, startPoint x: 650, startPoint y: 411, endPoint x: 612, endPoint y: 416, distance: 38.3
click at [612, 416] on textarea at bounding box center [737, 440] width 291 height 400
drag, startPoint x: 650, startPoint y: 481, endPoint x: 602, endPoint y: 482, distance: 48.0
click at [602, 482] on div "**********" at bounding box center [755, 386] width 336 height 730
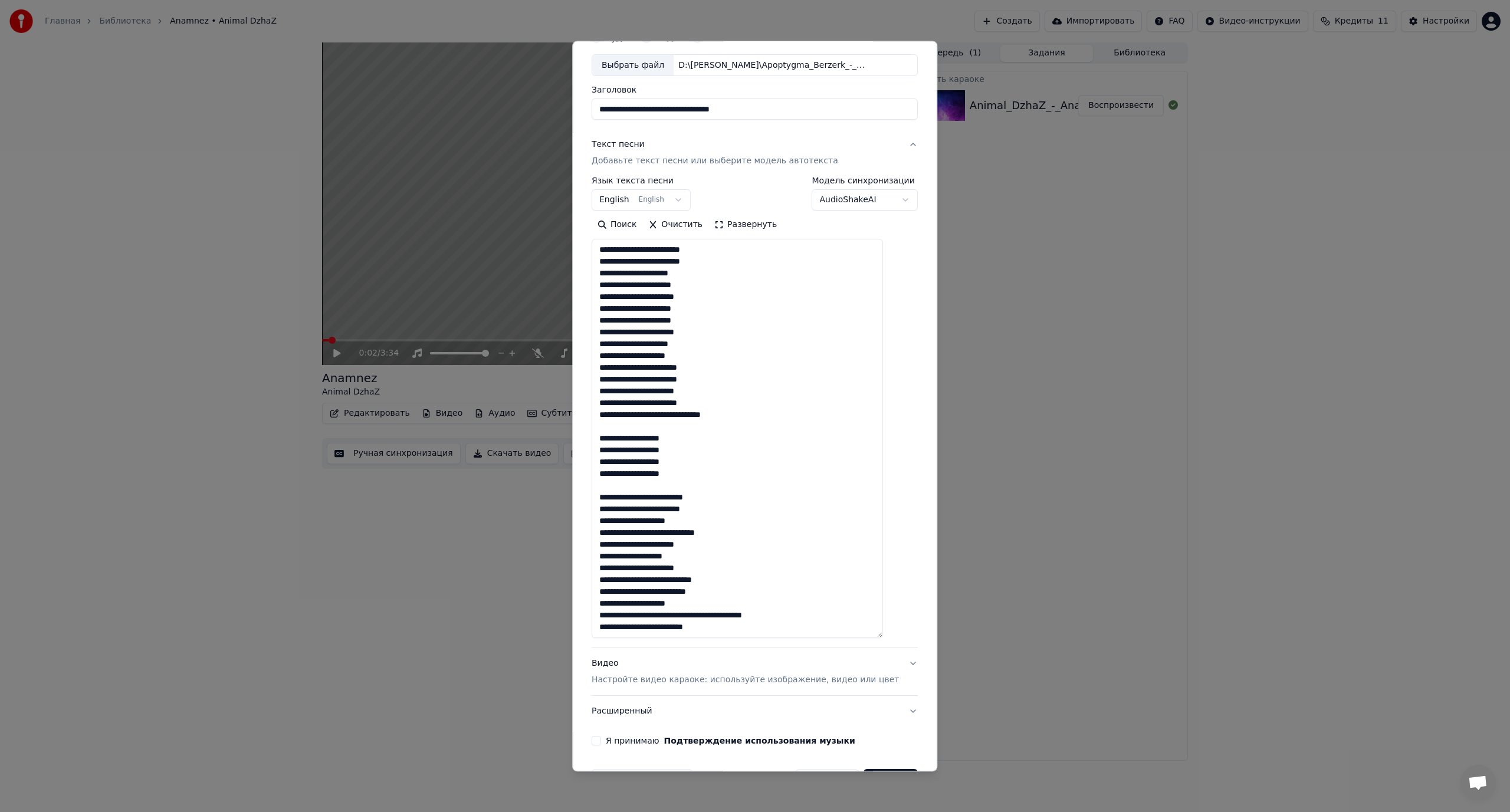
scroll to position [247, 0]
click at [711, 617] on textarea at bounding box center [737, 440] width 291 height 400
click at [672, 521] on textarea at bounding box center [737, 440] width 291 height 400
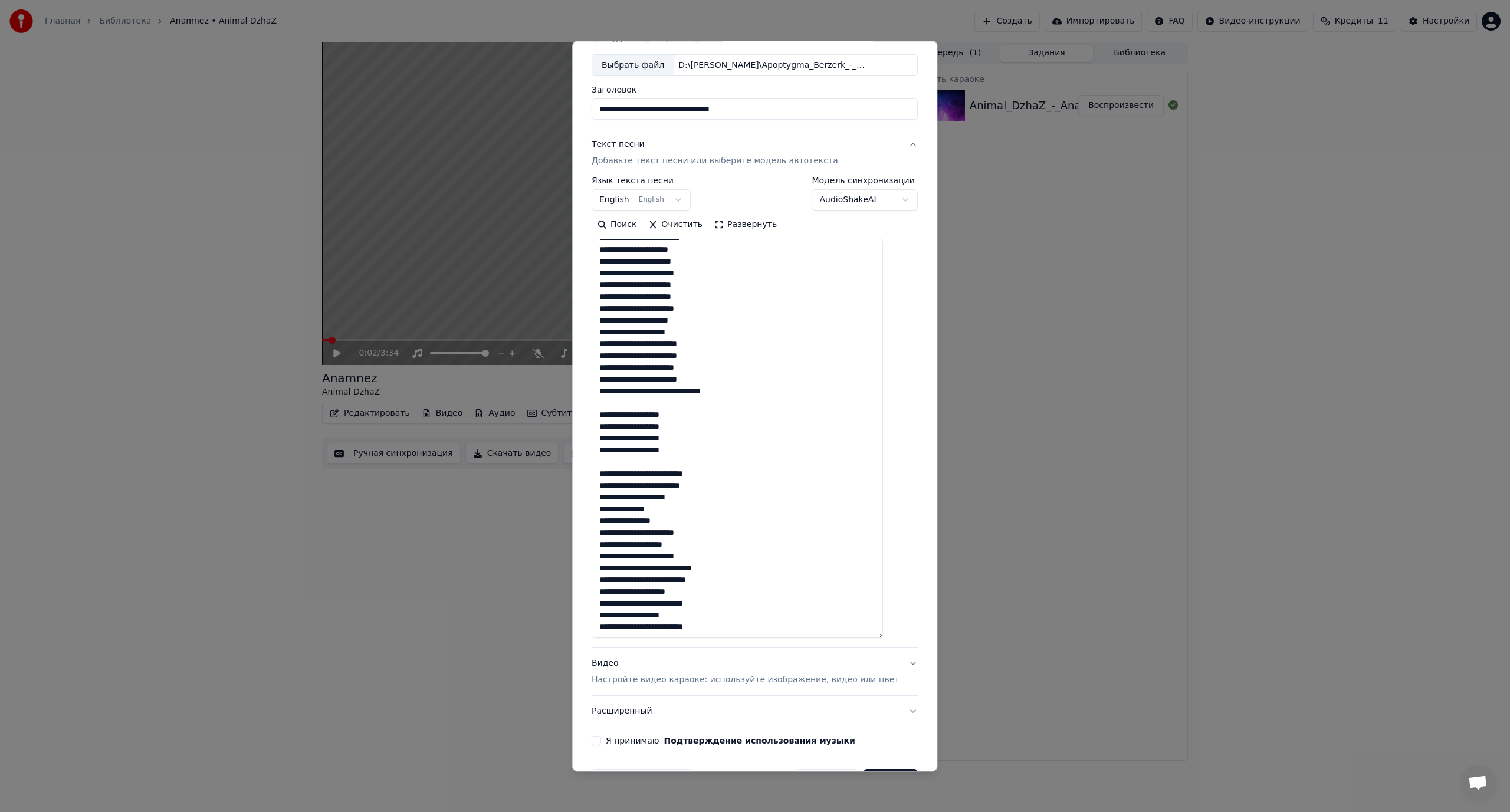
click at [688, 391] on textarea at bounding box center [737, 440] width 291 height 400
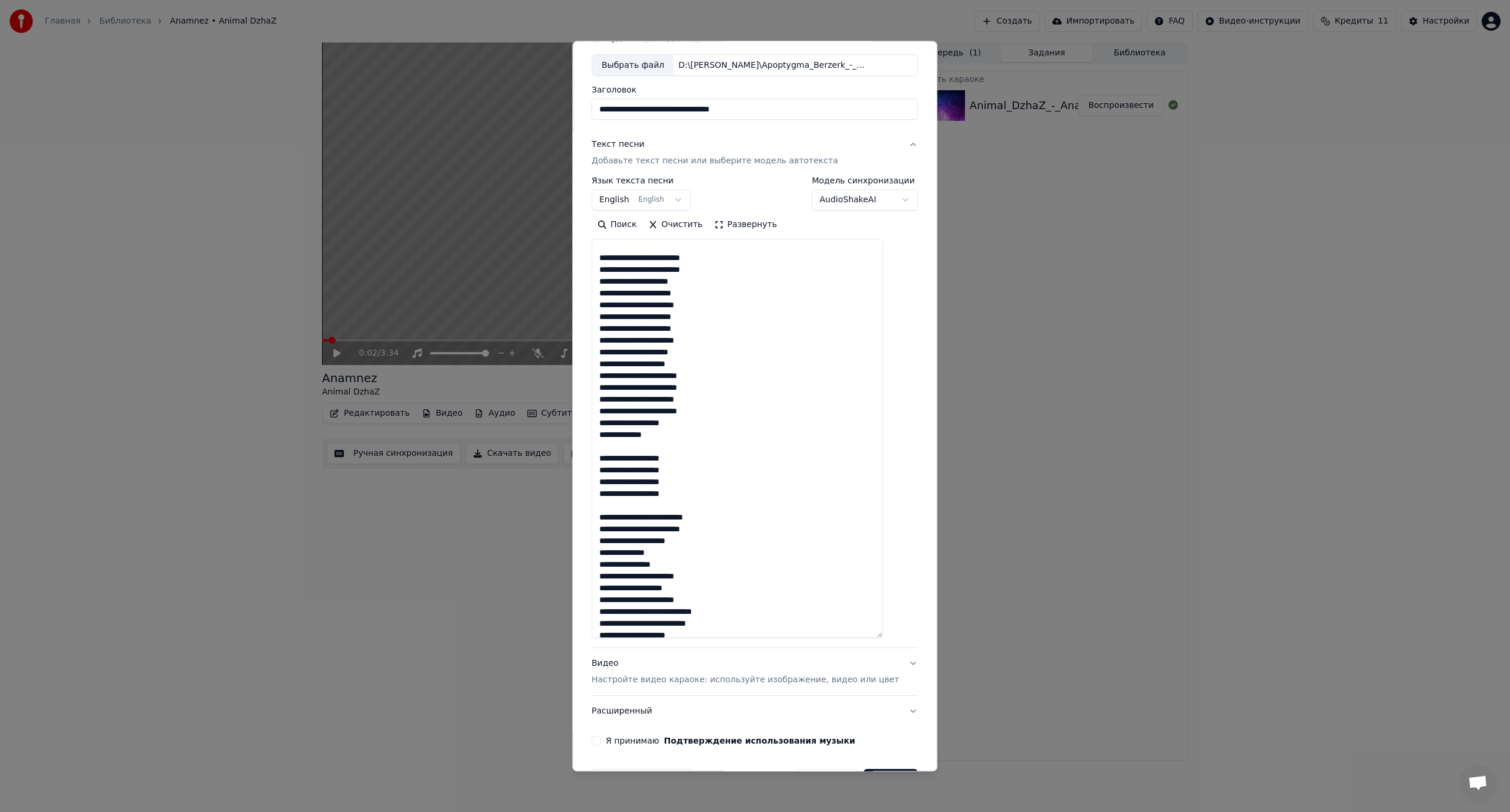
scroll to position [283, 0]
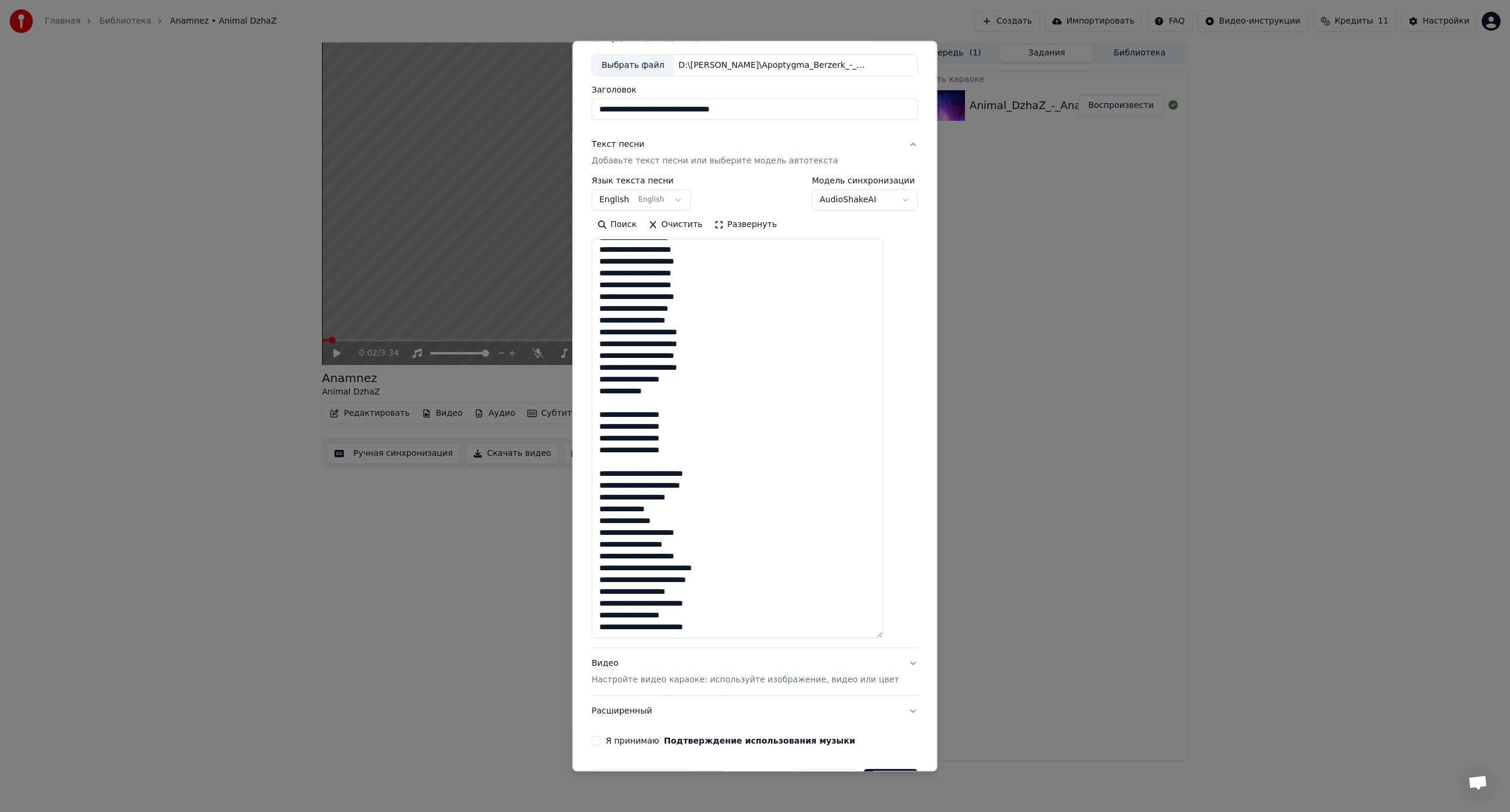
click at [675, 566] on textarea at bounding box center [737, 440] width 291 height 400
type textarea "**********"
click at [601, 739] on button "Я принимаю Подтверждение использования музыки" at bounding box center [596, 741] width 10 height 10
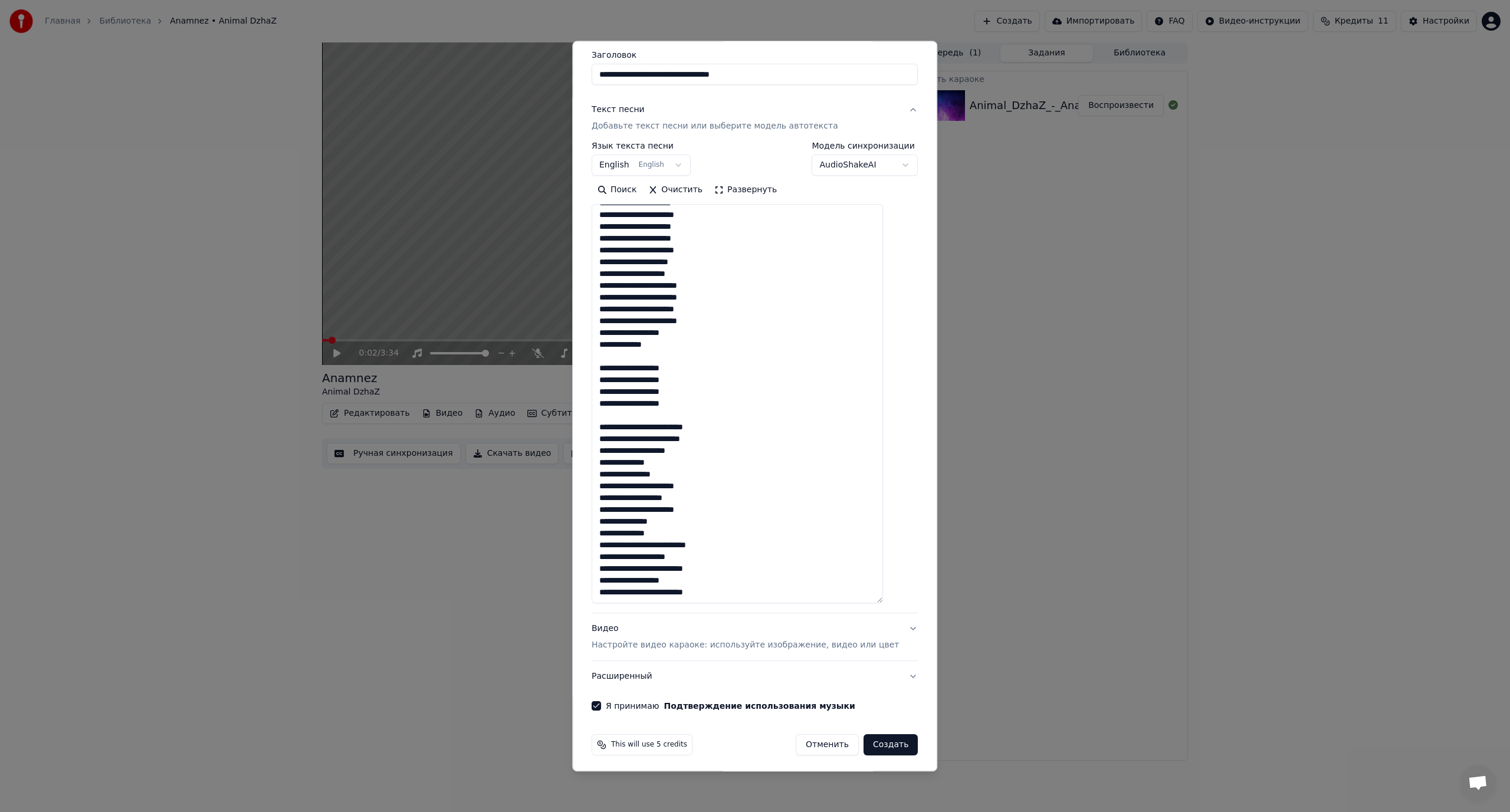
scroll to position [97, 0]
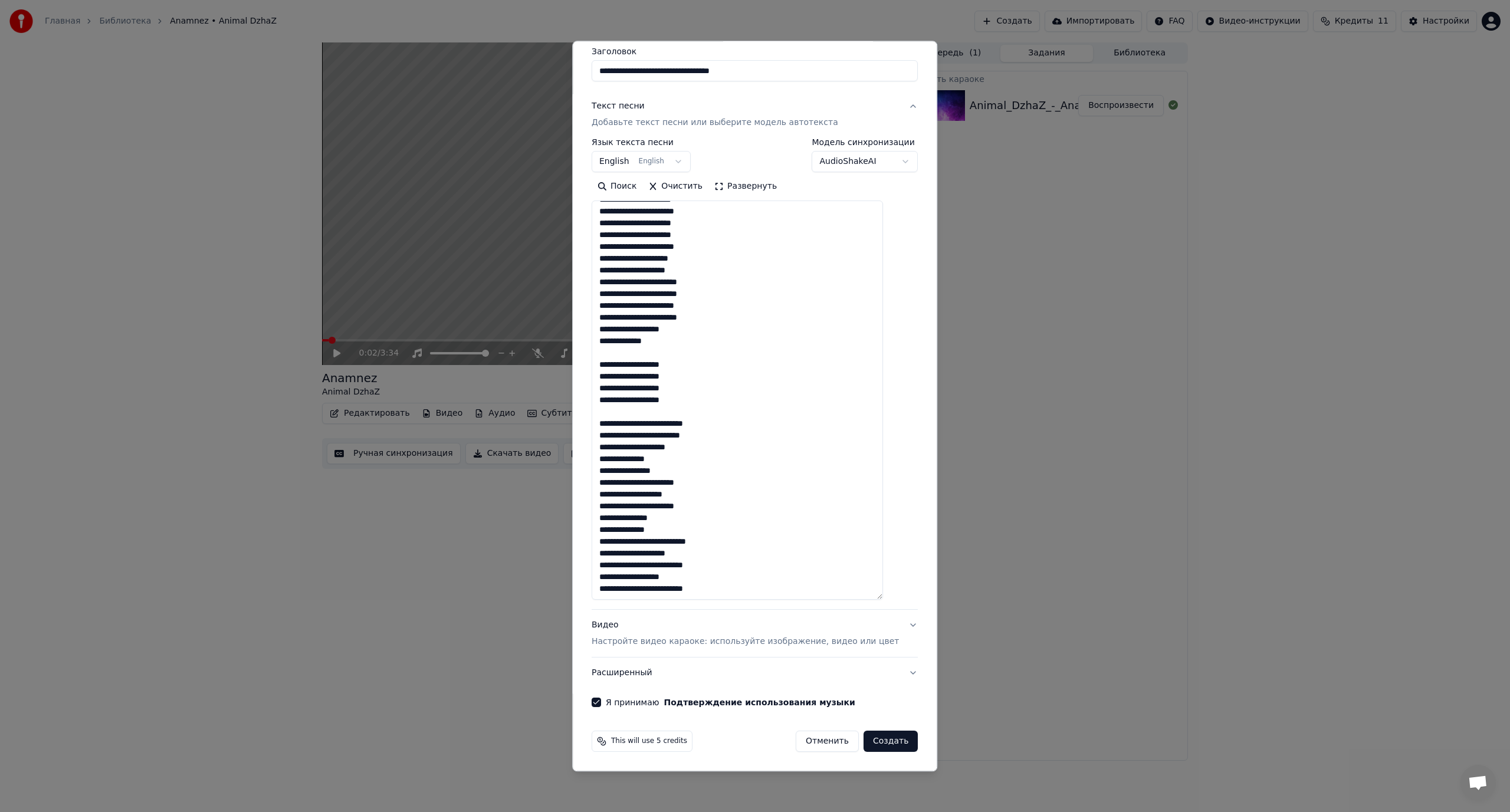
click at [874, 740] on button "Создать" at bounding box center [891, 742] width 54 height 21
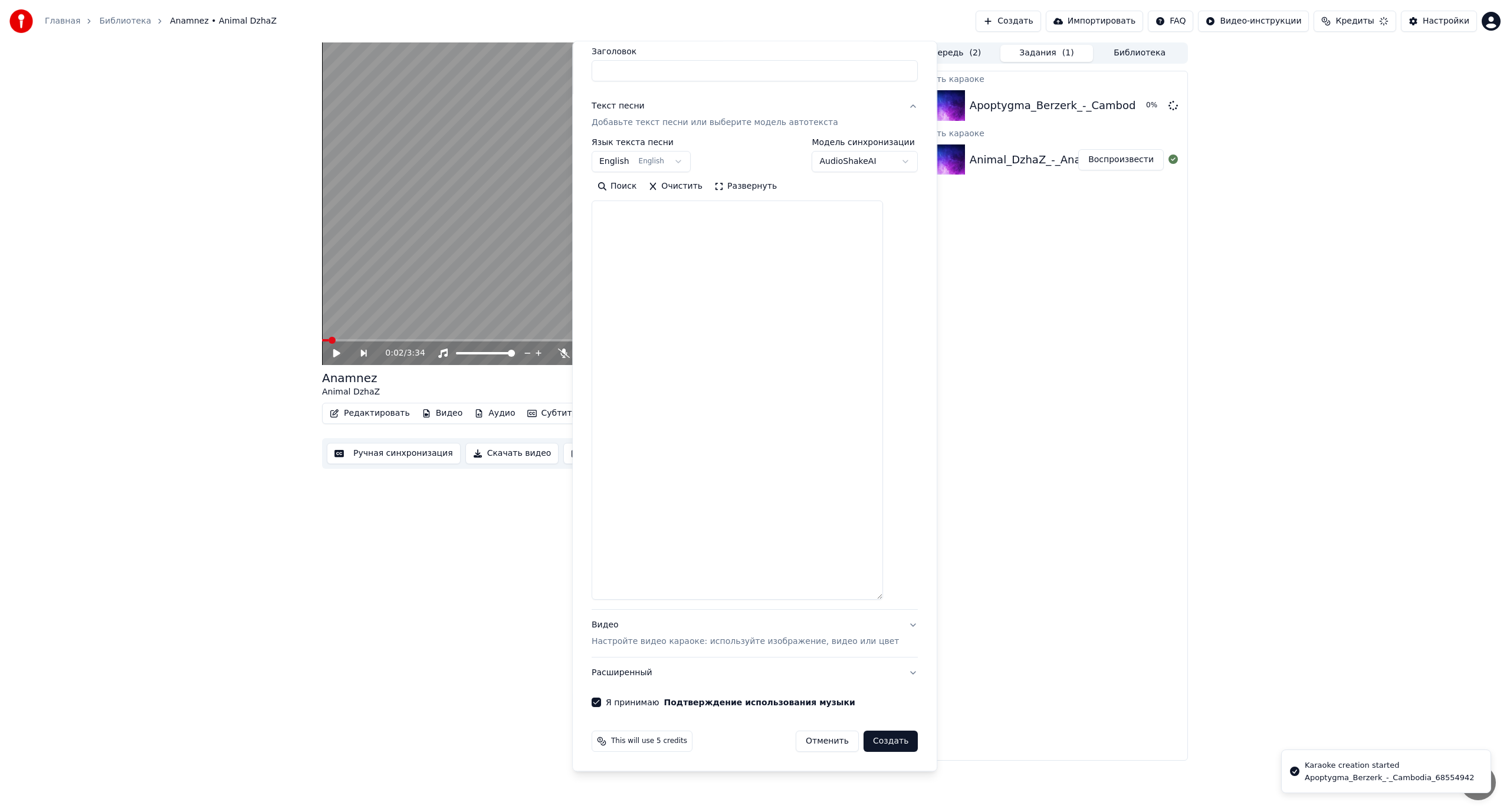
scroll to position [0, 0]
select select
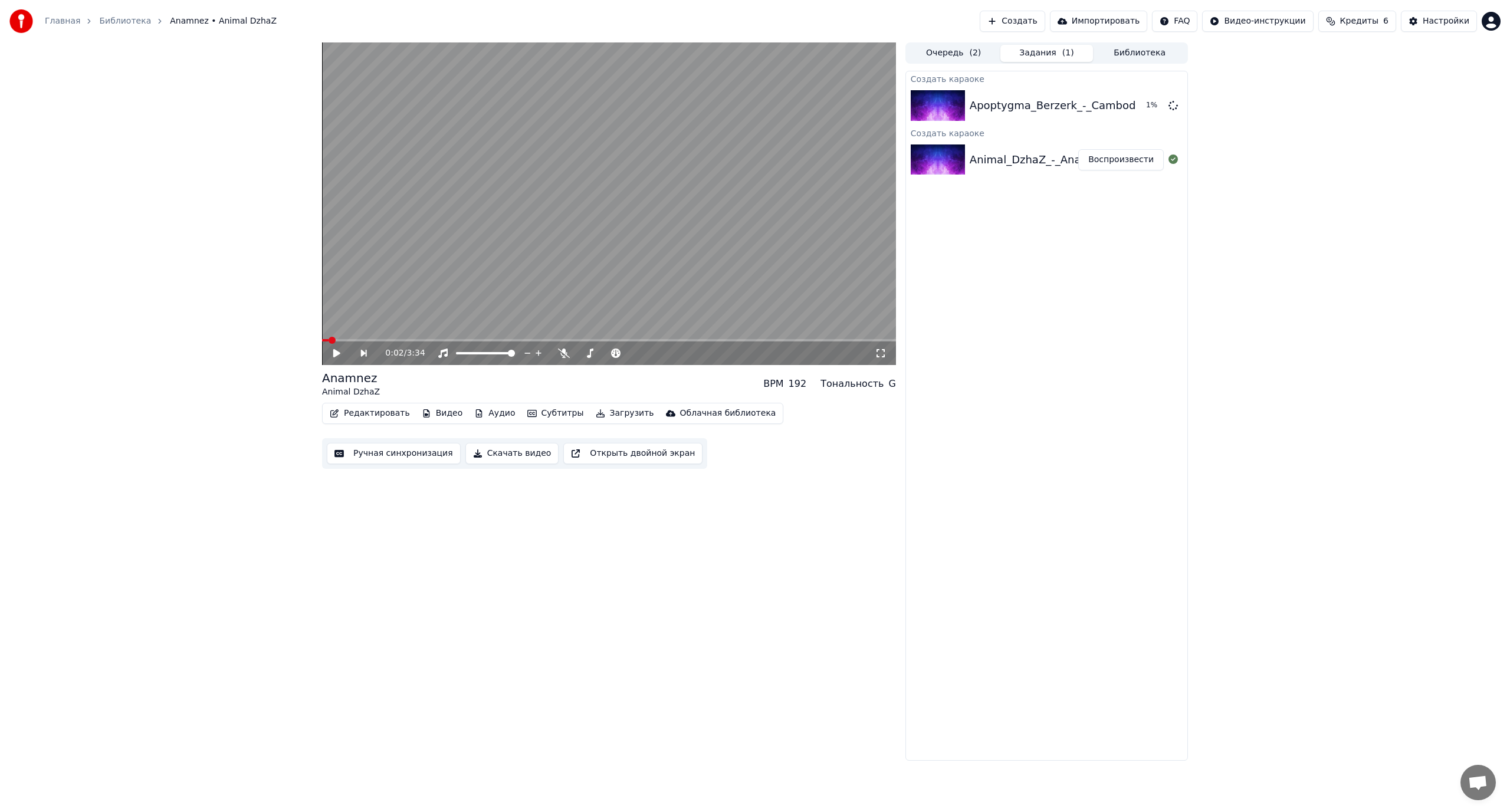
click at [1131, 155] on button "Воспроизвести" at bounding box center [1121, 160] width 86 height 21
click at [477, 357] on span at bounding box center [478, 353] width 7 height 7
click at [565, 354] on icon at bounding box center [564, 353] width 12 height 10
click at [607, 357] on span at bounding box center [606, 353] width 7 height 7
click at [1122, 102] on button "Воспроизвести" at bounding box center [1121, 105] width 86 height 21
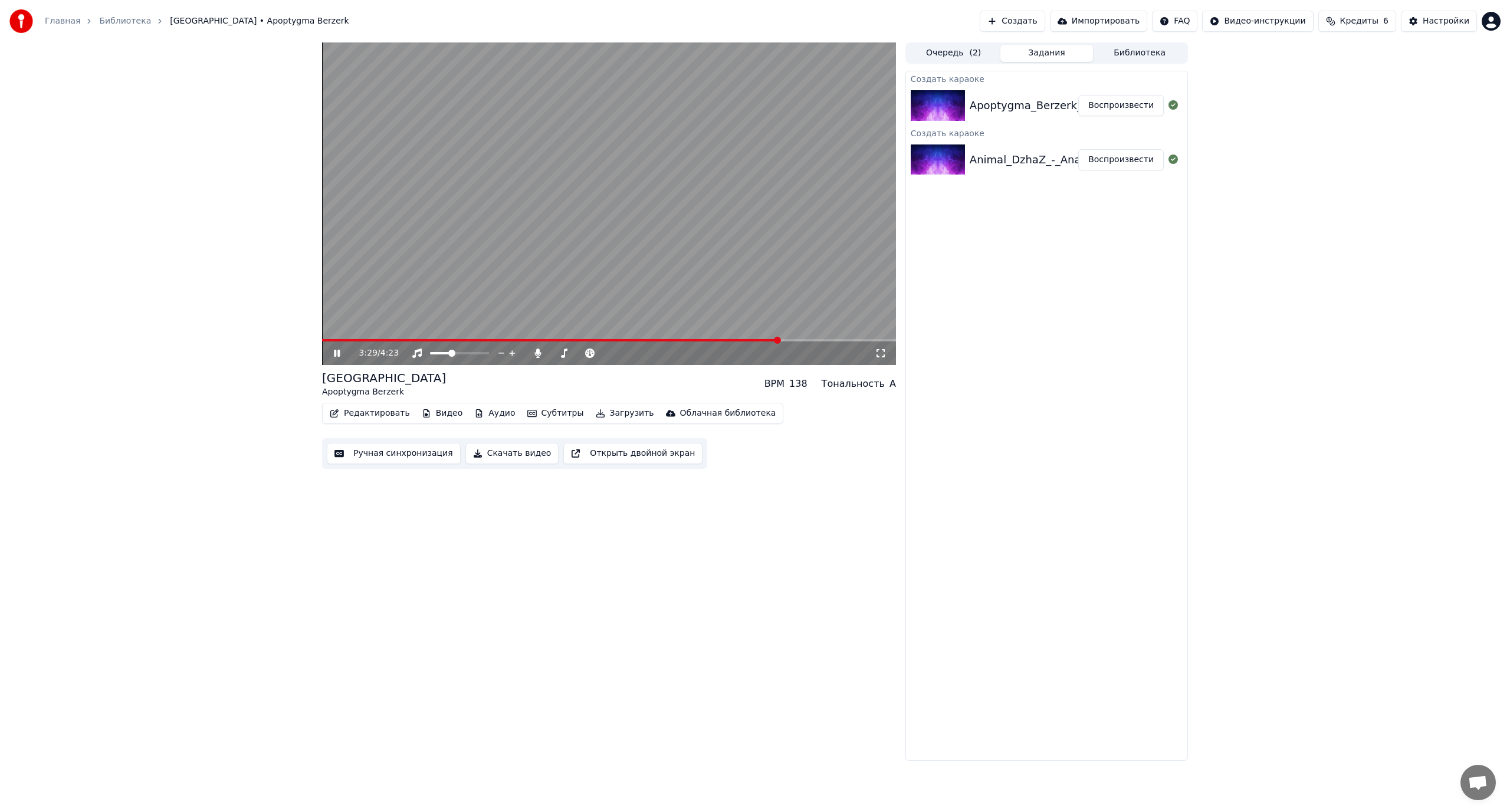
click at [1045, 17] on button "Создать" at bounding box center [1012, 21] width 65 height 21
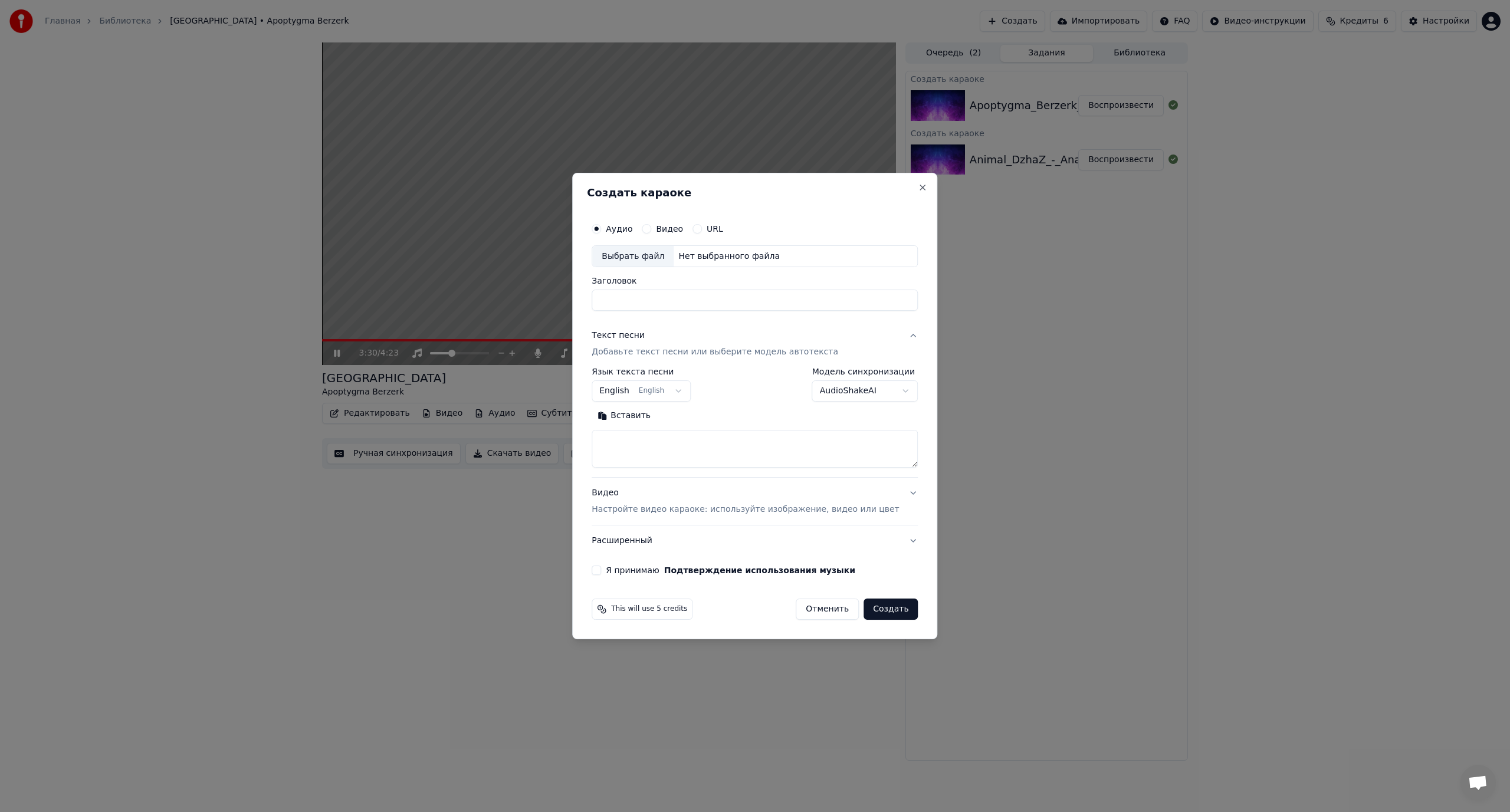
click at [655, 251] on div "Выбрать файл" at bounding box center [633, 256] width 81 height 21
click at [918, 188] on button "Close" at bounding box center [923, 188] width 10 height 10
select select
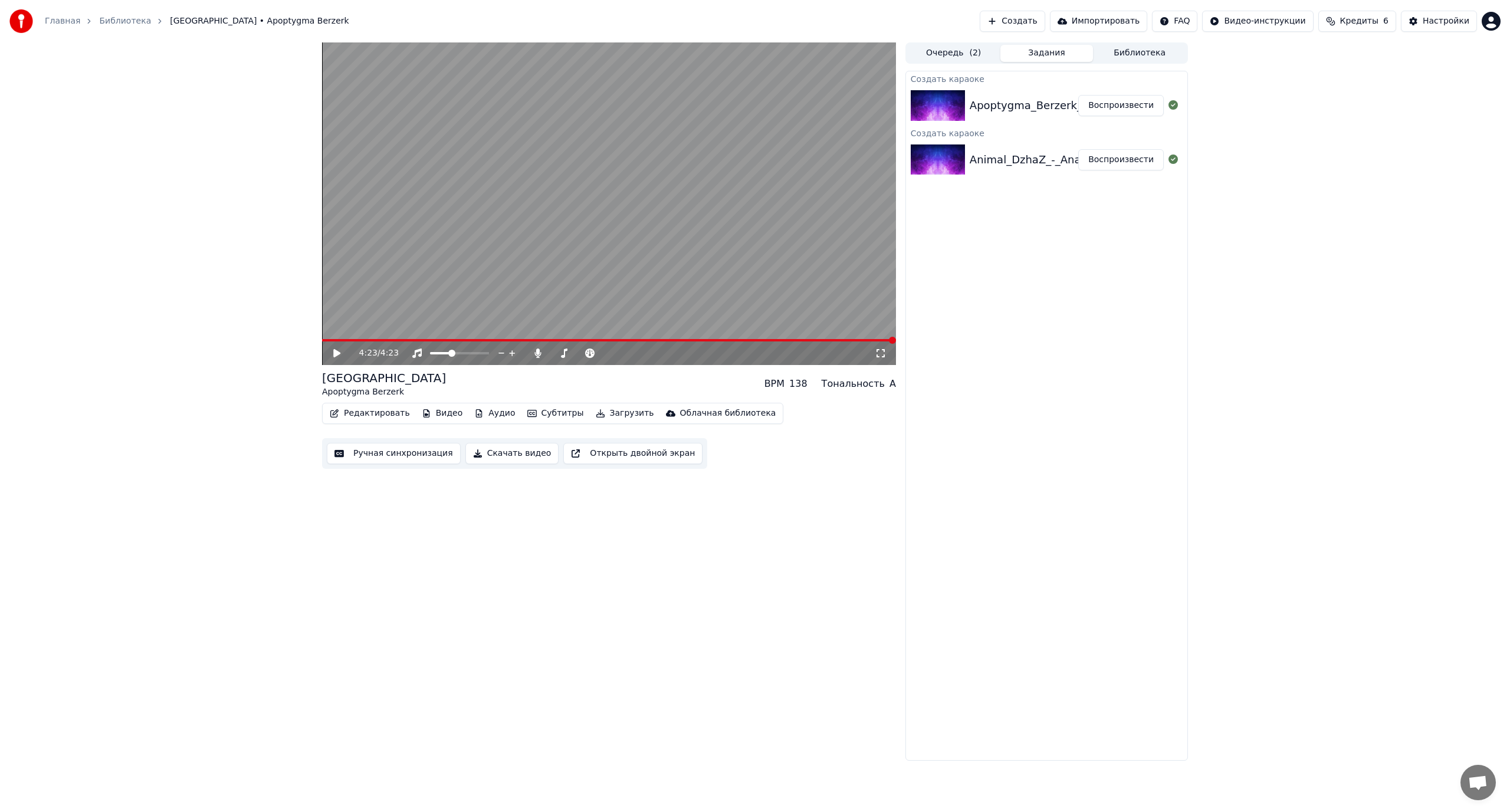
click at [1045, 20] on button "Создать" at bounding box center [1012, 21] width 65 height 21
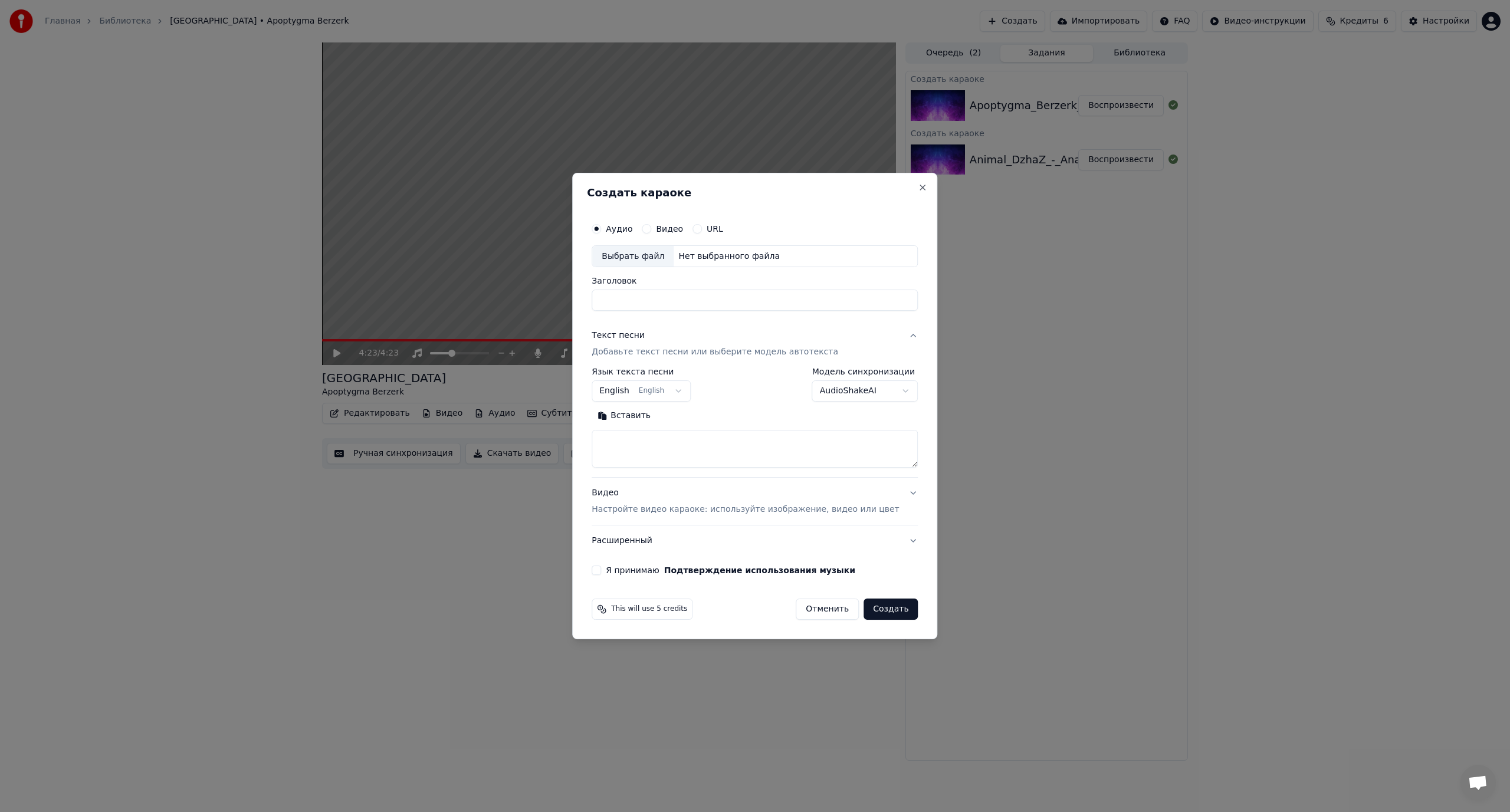
click at [637, 253] on div "Выбрать файл" at bounding box center [633, 256] width 81 height 21
type input "**********"
click at [836, 392] on body "**********" at bounding box center [755, 406] width 1510 height 812
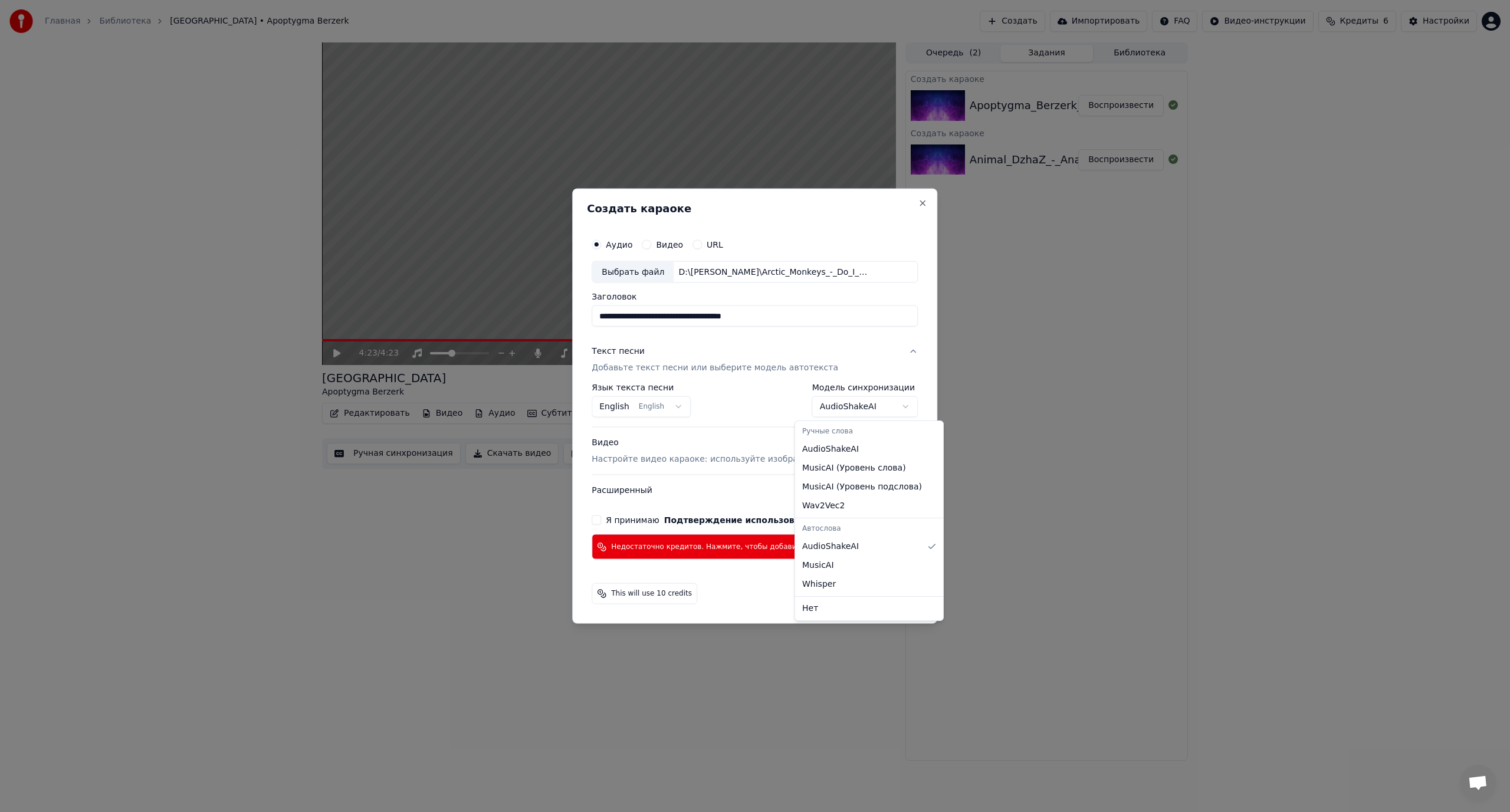
click at [840, 399] on body "**********" at bounding box center [755, 406] width 1510 height 812
select select "**********"
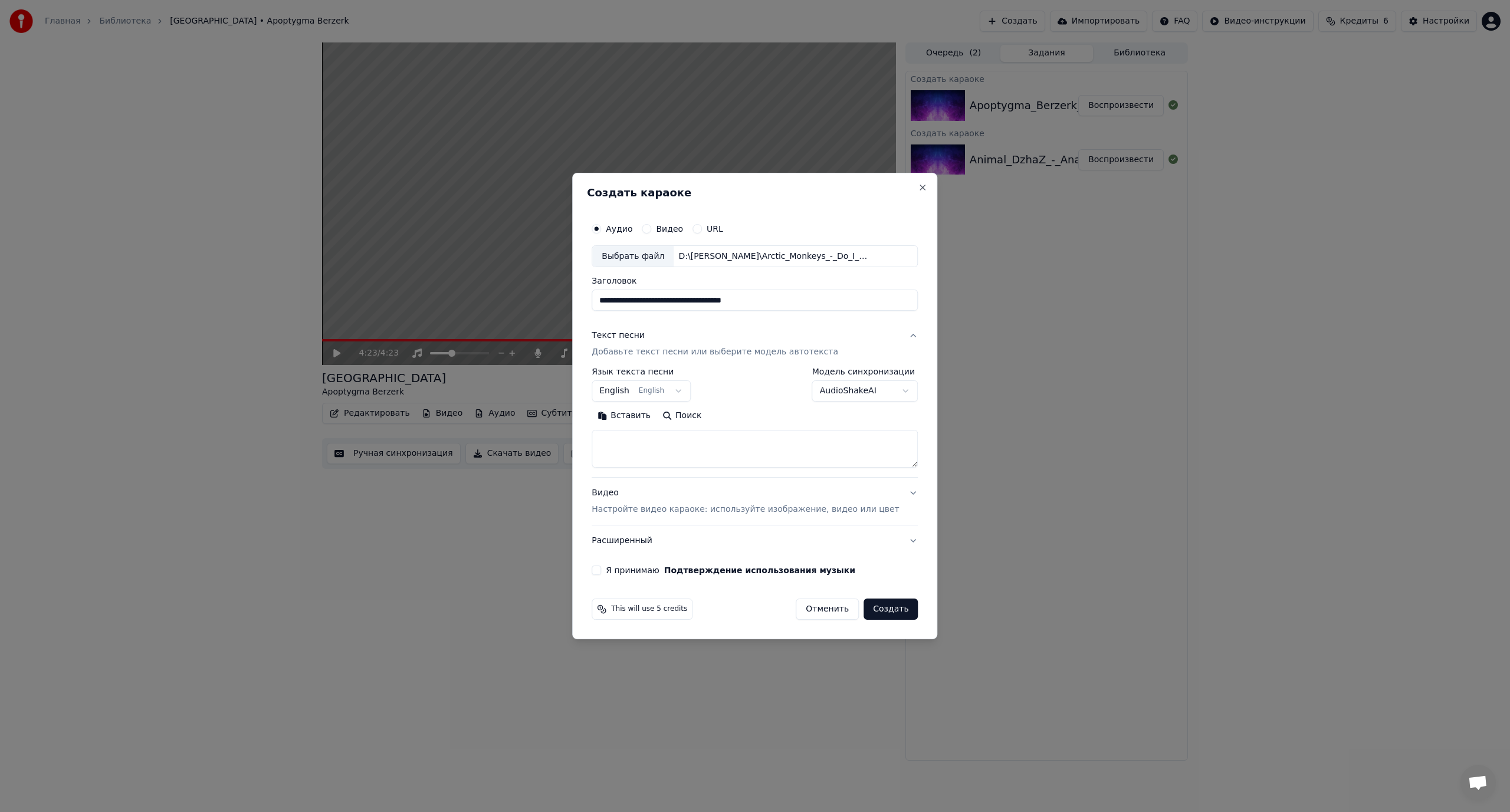
click at [718, 459] on textarea at bounding box center [755, 449] width 326 height 38
paste textarea "**********"
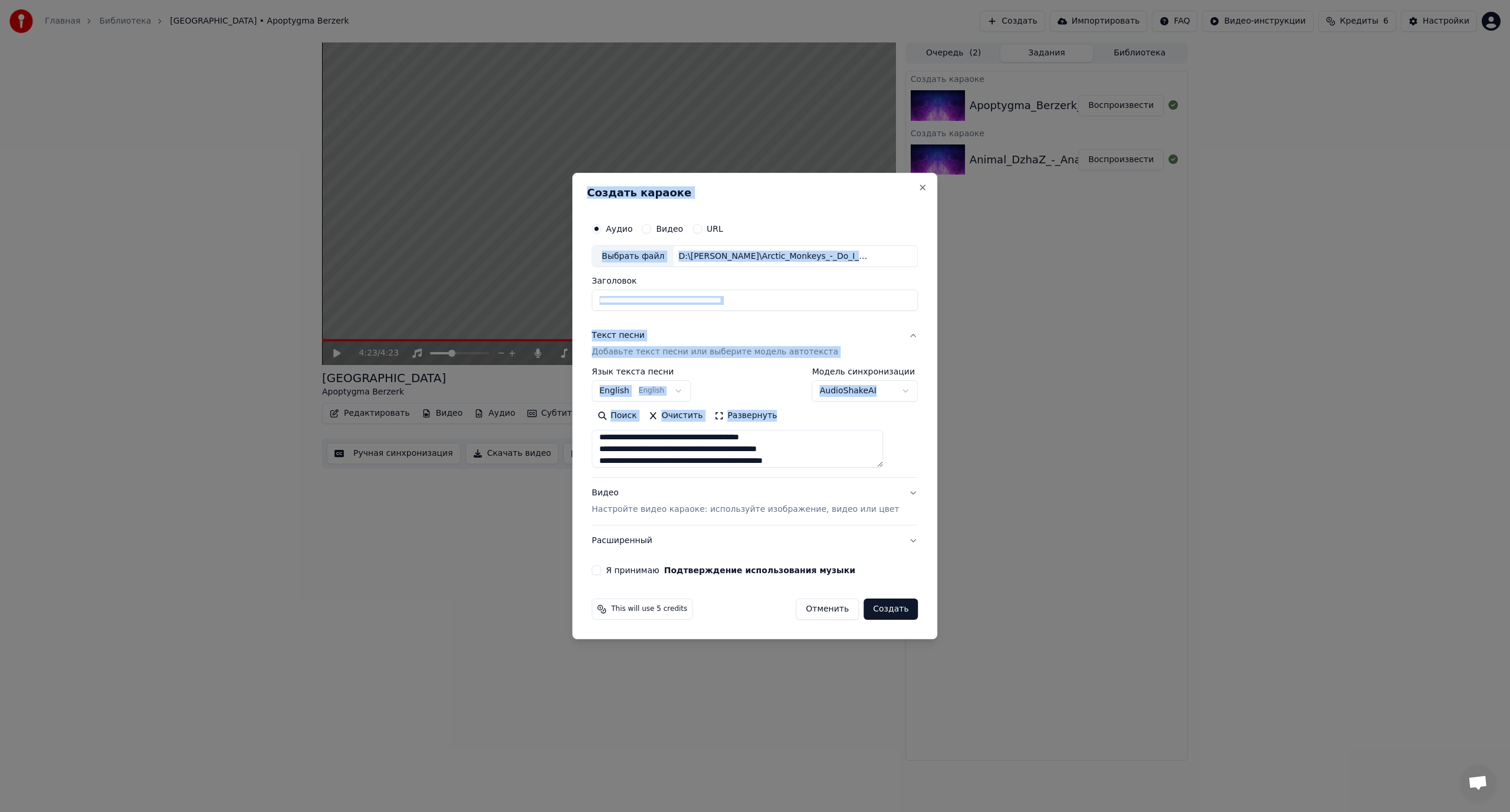
drag, startPoint x: 894, startPoint y: 469, endPoint x: 931, endPoint y: 677, distance: 211.3
click at [934, 691] on body "**********" at bounding box center [755, 406] width 1510 height 812
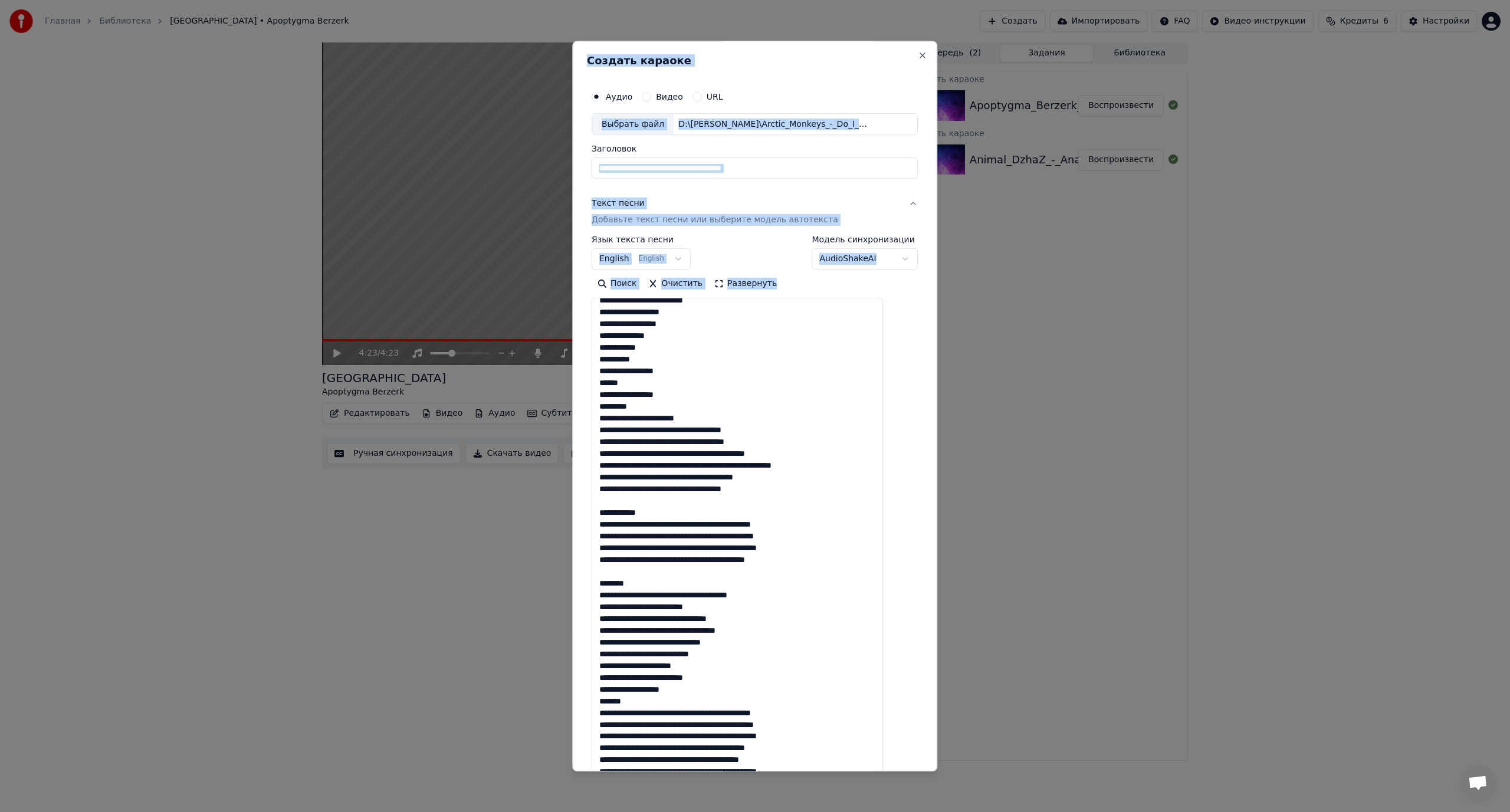
drag, startPoint x: 895, startPoint y: 467, endPoint x: 898, endPoint y: 788, distance: 321.0
click at [906, 795] on body "**********" at bounding box center [755, 406] width 1510 height 812
click at [710, 507] on textarea at bounding box center [737, 546] width 291 height 497
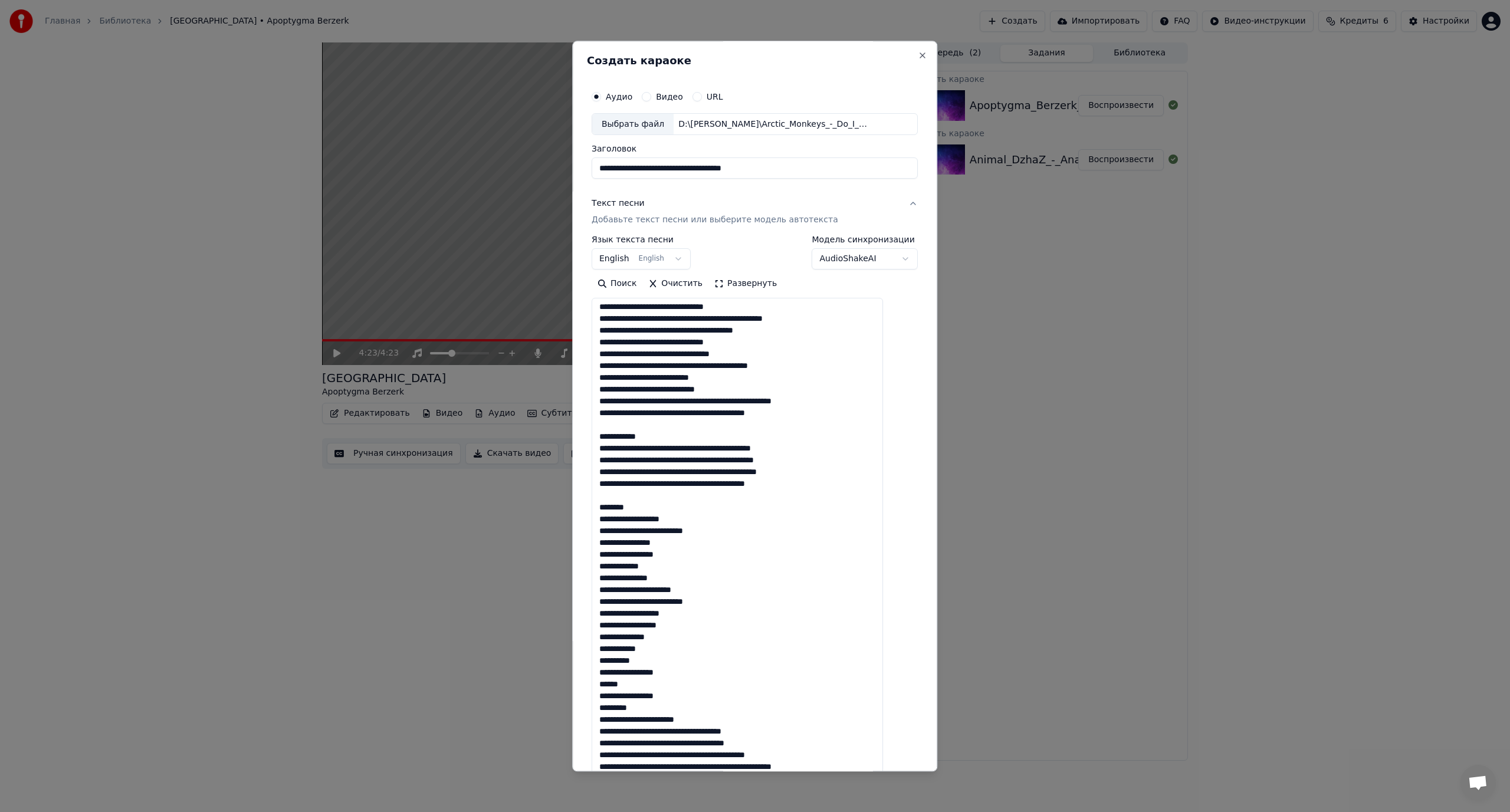
scroll to position [0, 0]
click at [688, 309] on textarea at bounding box center [737, 546] width 291 height 497
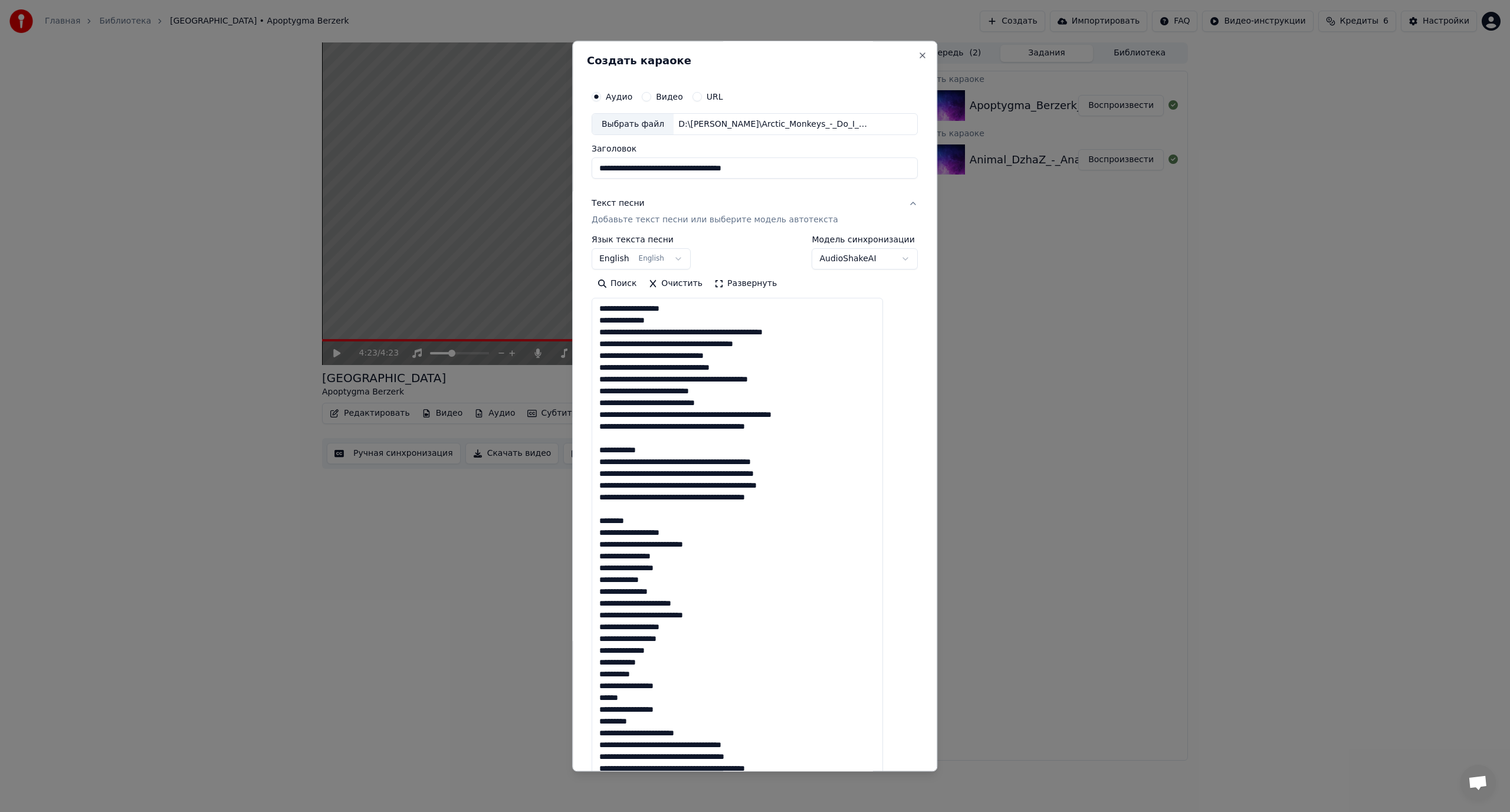
click at [706, 332] on textarea at bounding box center [737, 546] width 291 height 497
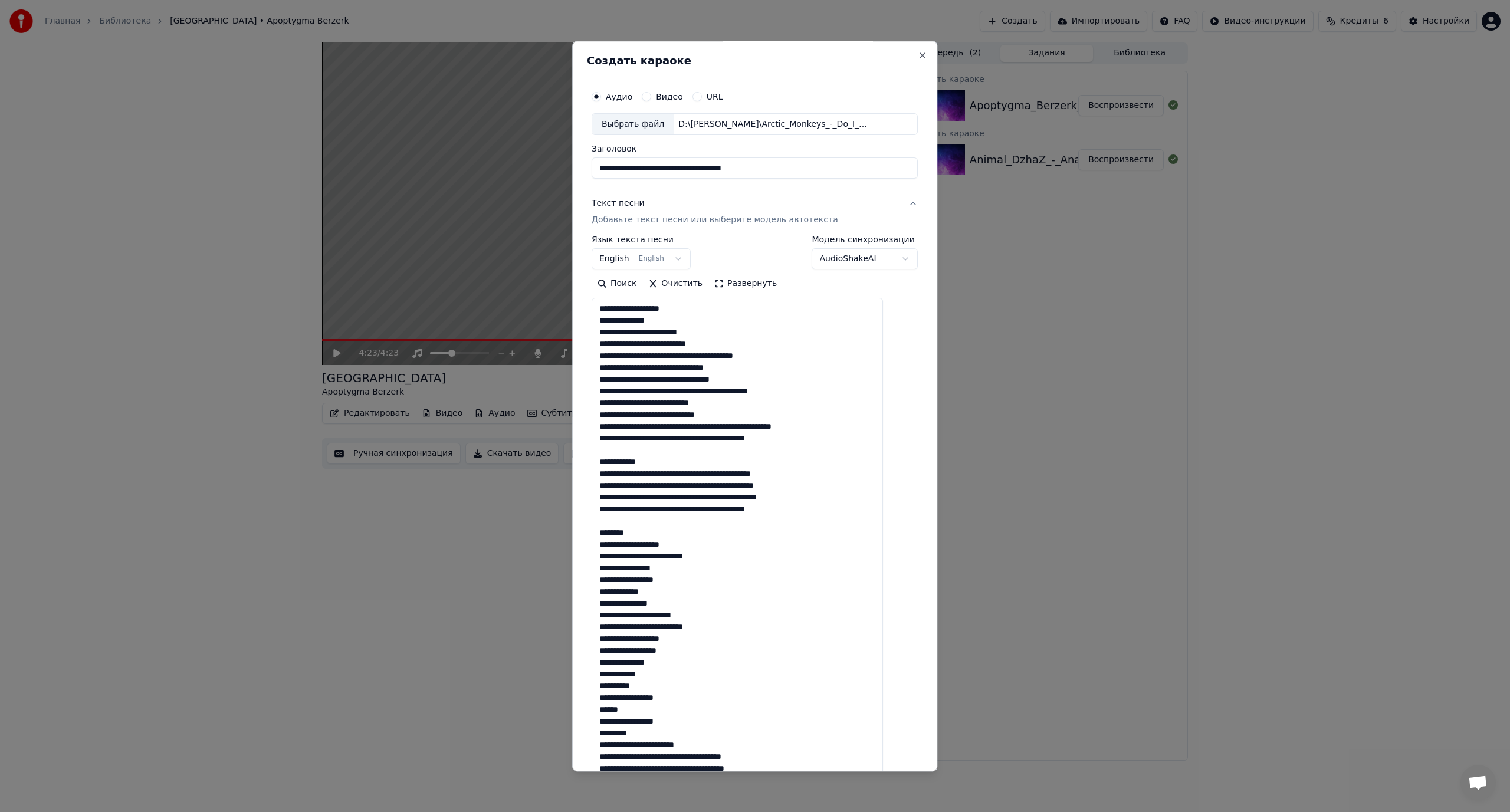
click at [680, 354] on textarea at bounding box center [737, 546] width 291 height 497
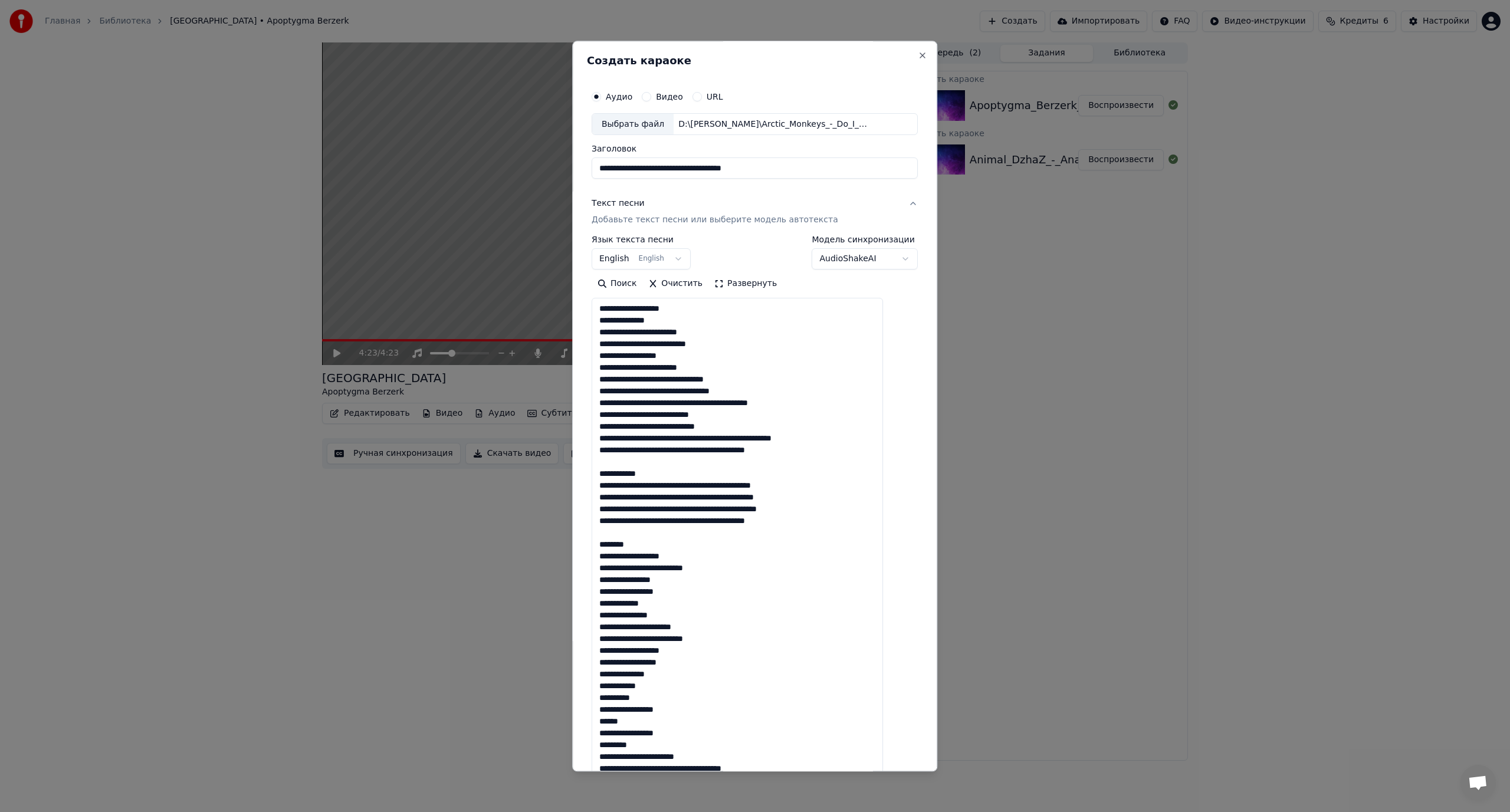
click at [701, 378] on textarea at bounding box center [737, 546] width 291 height 497
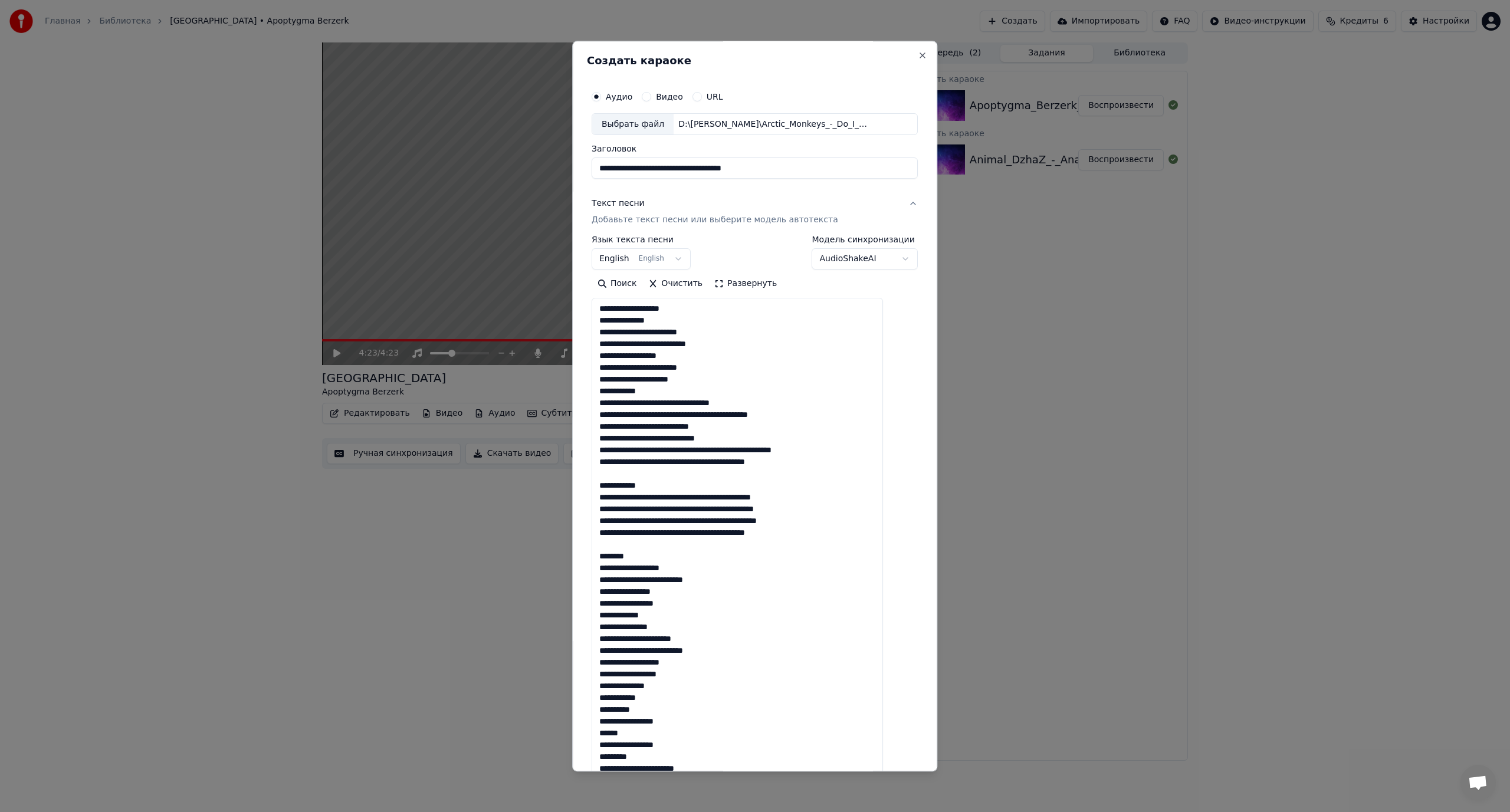
click at [677, 402] on textarea at bounding box center [737, 546] width 291 height 497
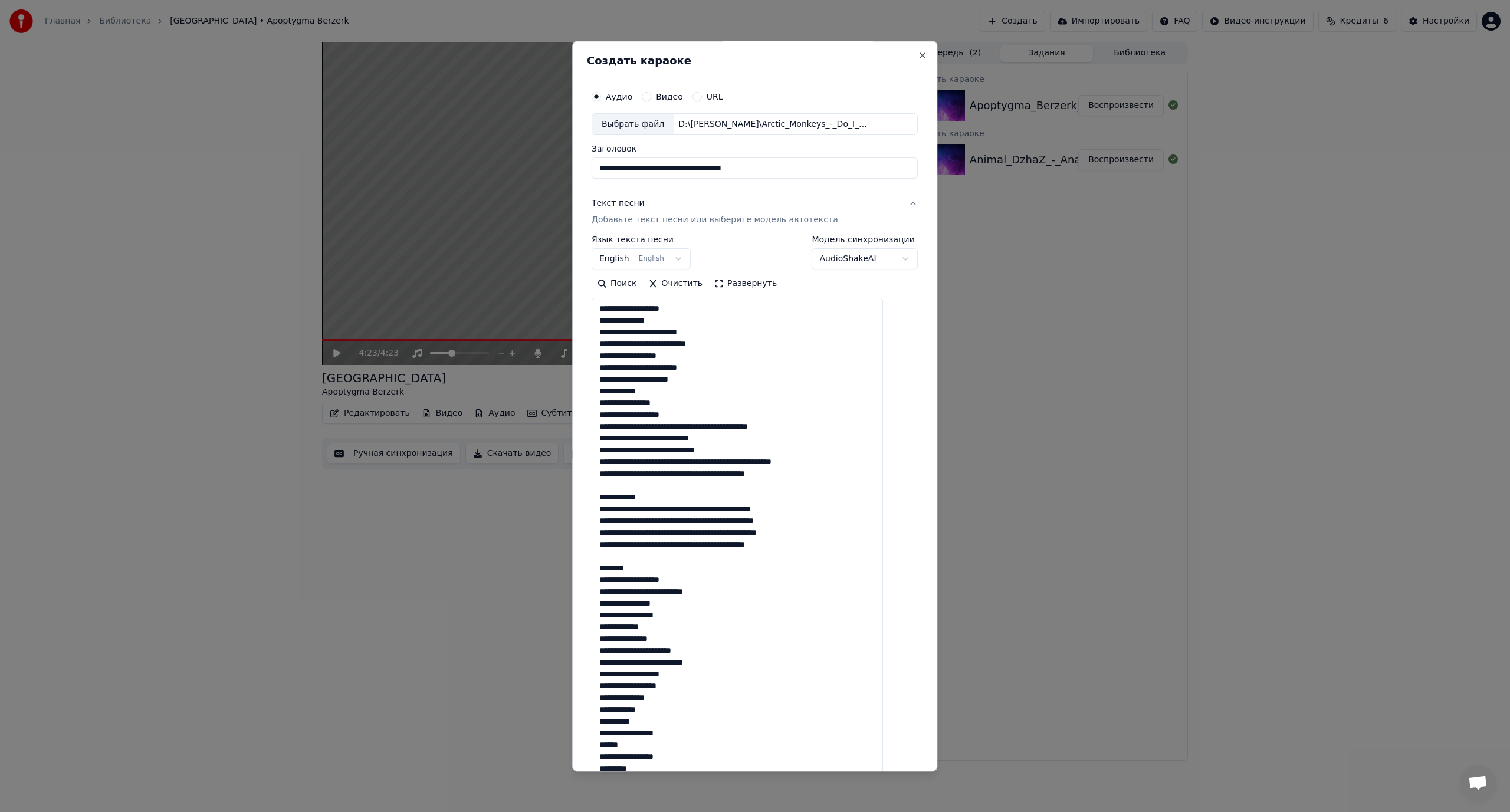
click at [719, 427] on textarea at bounding box center [737, 546] width 291 height 497
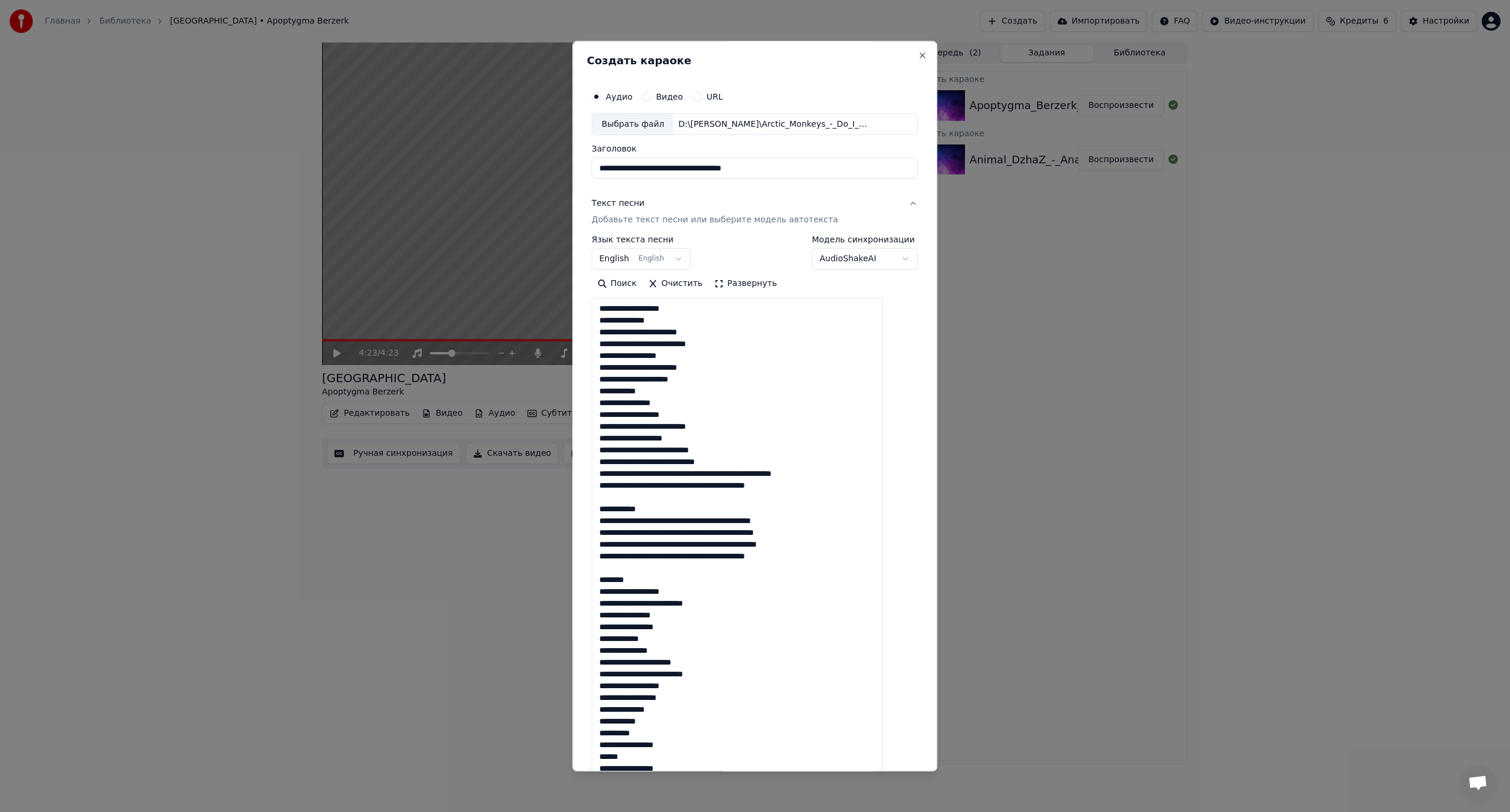
click at [682, 449] on textarea at bounding box center [737, 546] width 291 height 497
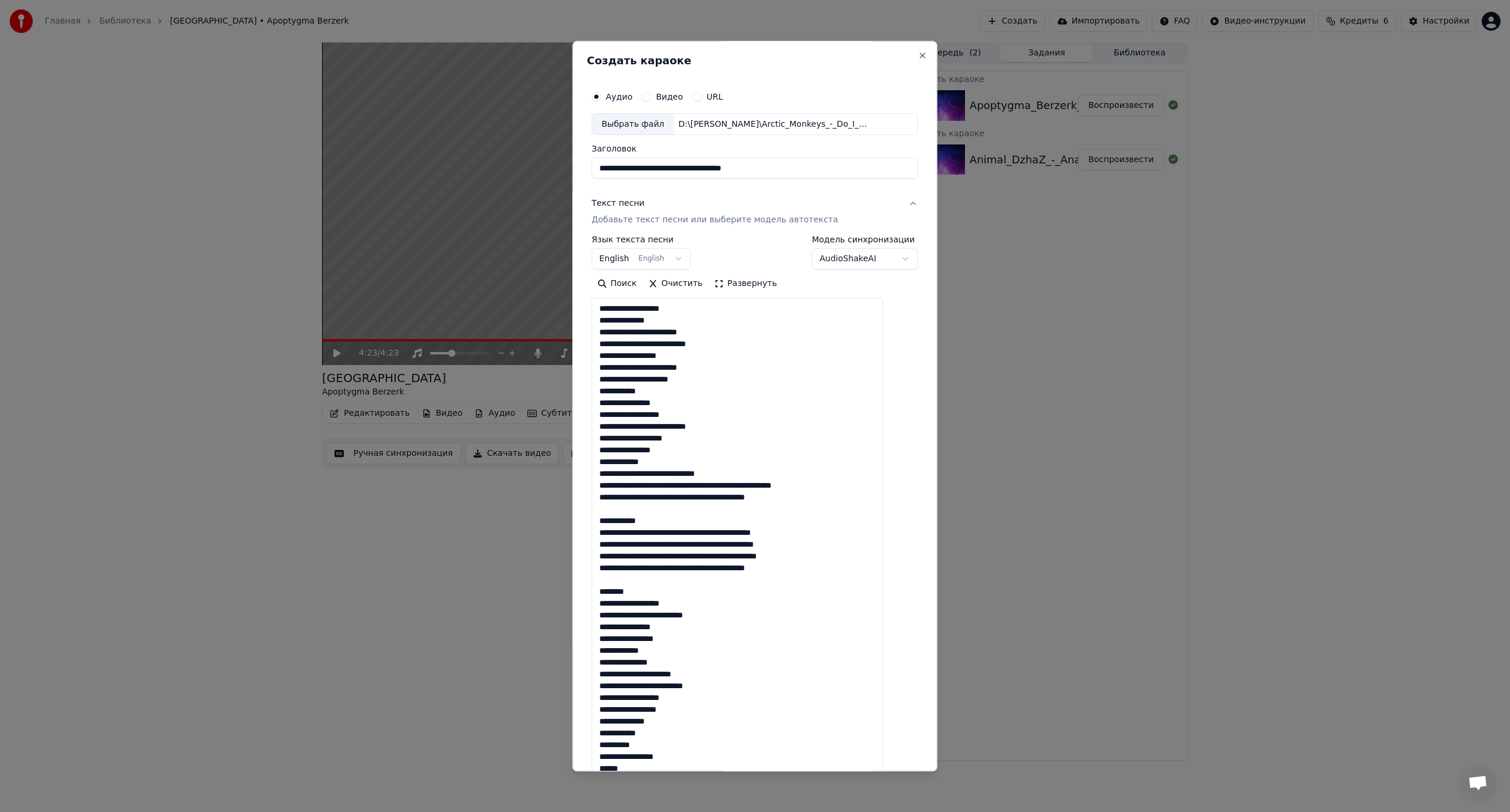
click at [666, 475] on textarea at bounding box center [737, 546] width 291 height 497
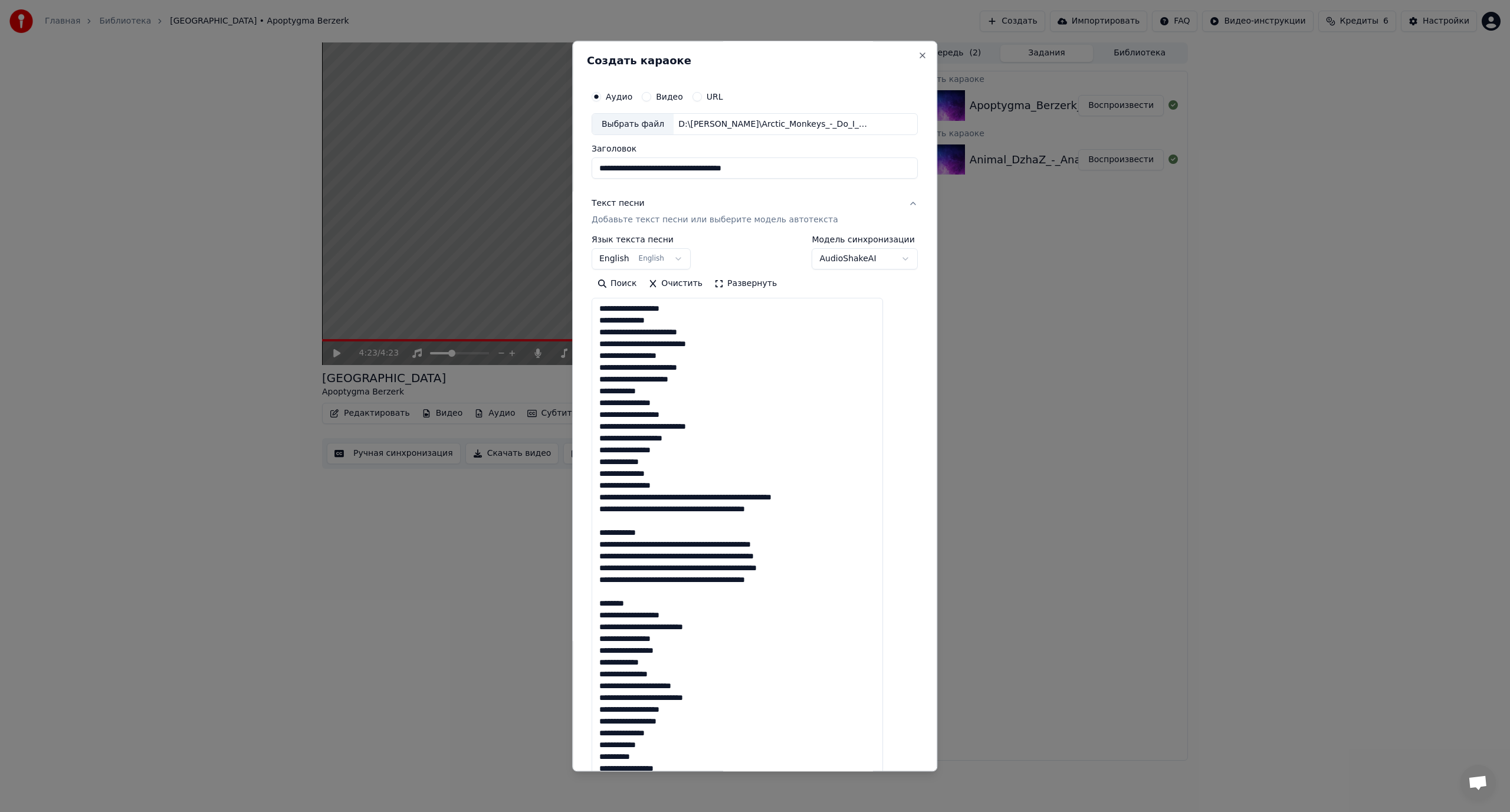
click at [715, 498] on textarea at bounding box center [737, 546] width 291 height 497
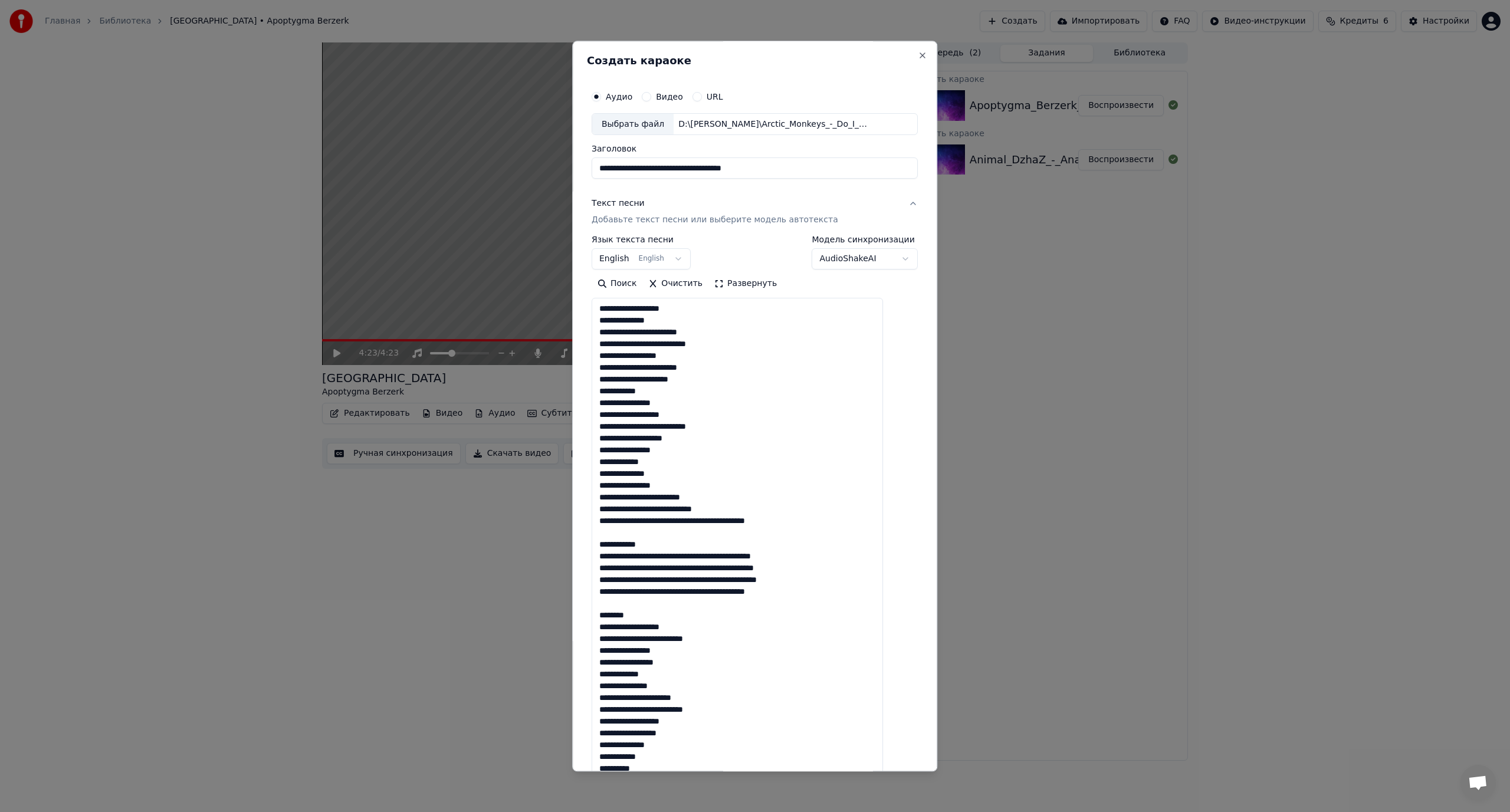
click at [693, 507] on textarea at bounding box center [737, 546] width 291 height 497
click at [677, 530] on textarea at bounding box center [737, 546] width 291 height 497
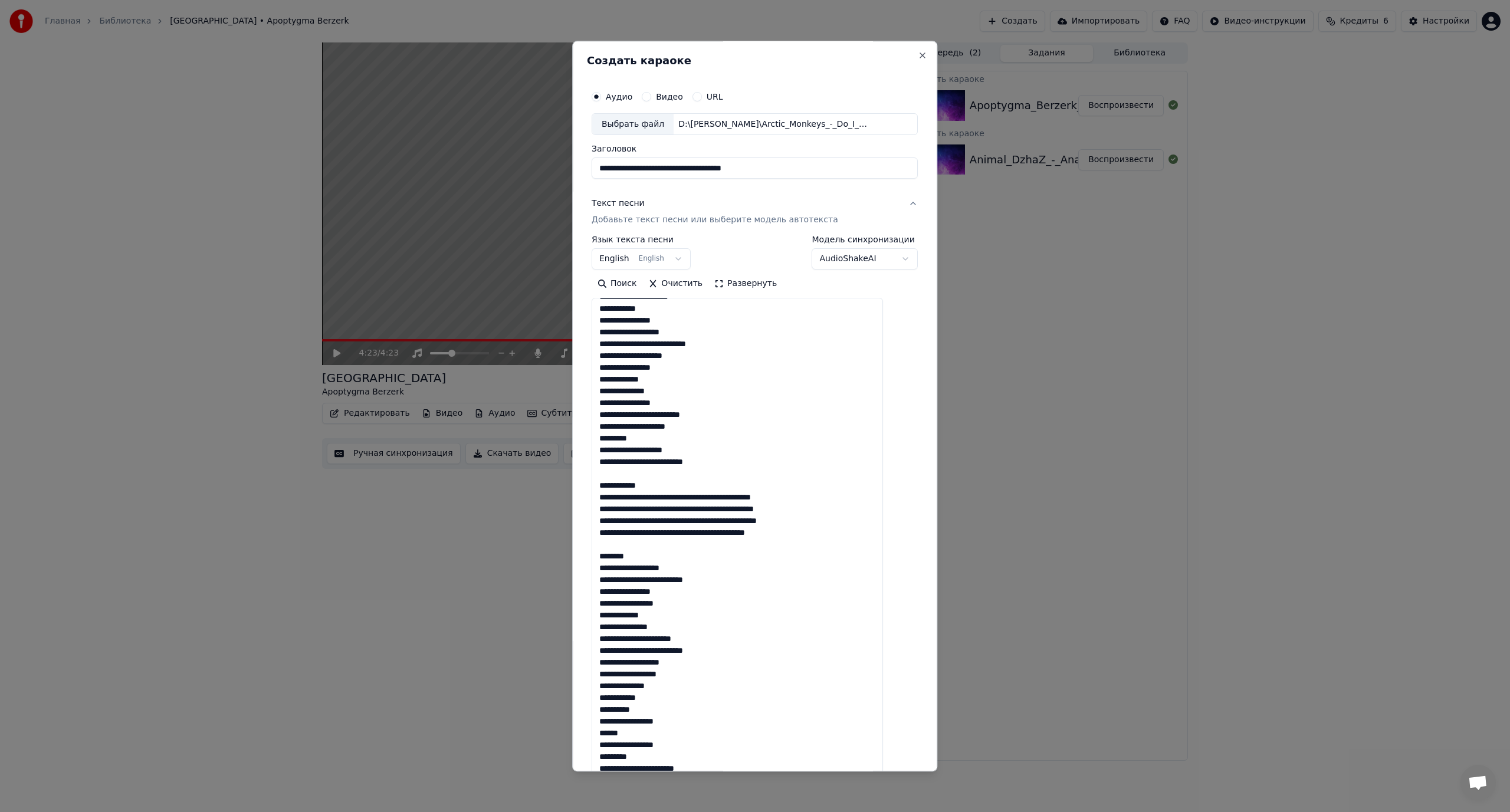
scroll to position [118, 0]
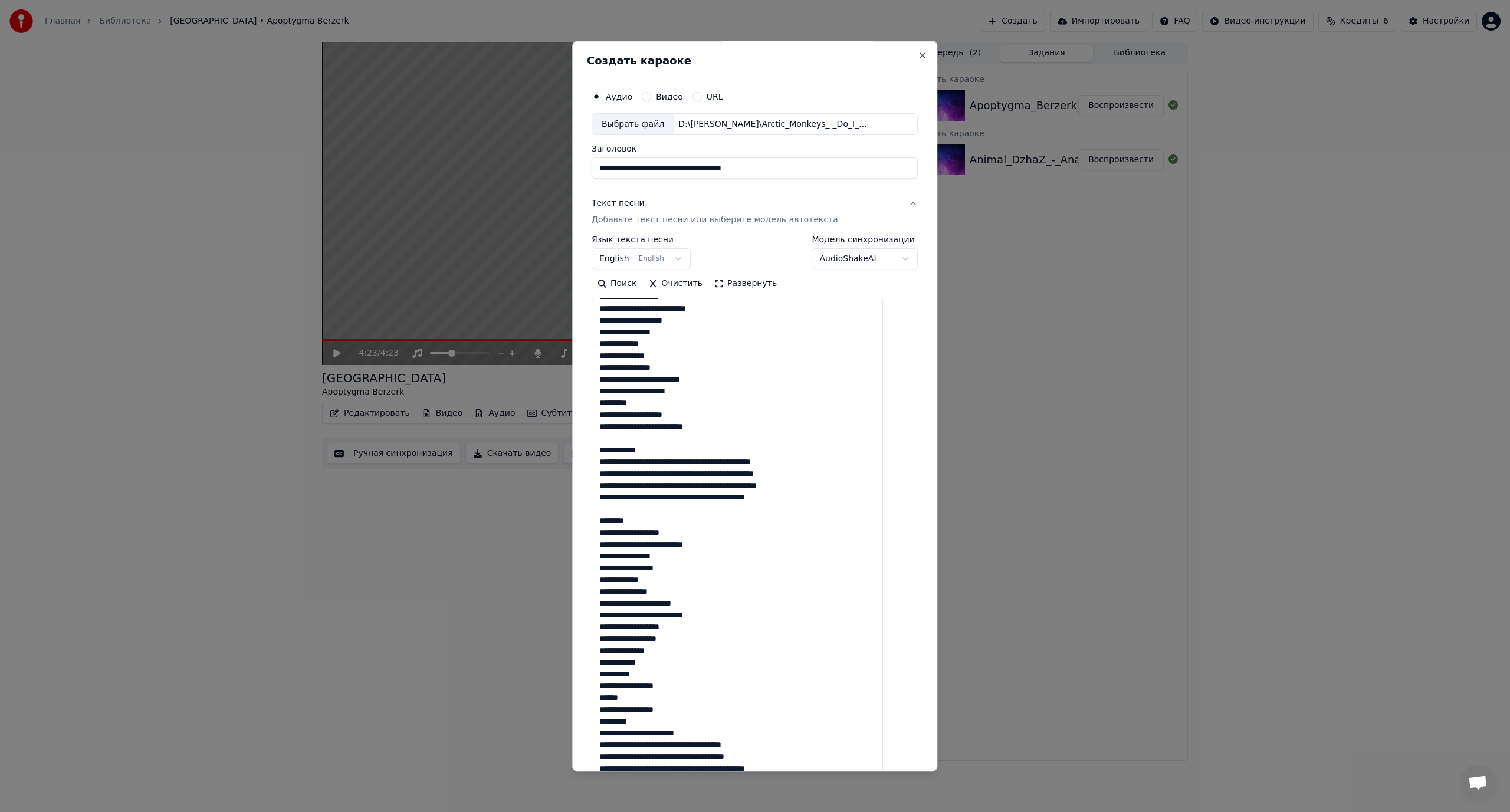
drag, startPoint x: 668, startPoint y: 446, endPoint x: 606, endPoint y: 447, distance: 62.0
click at [606, 447] on textarea at bounding box center [737, 546] width 291 height 497
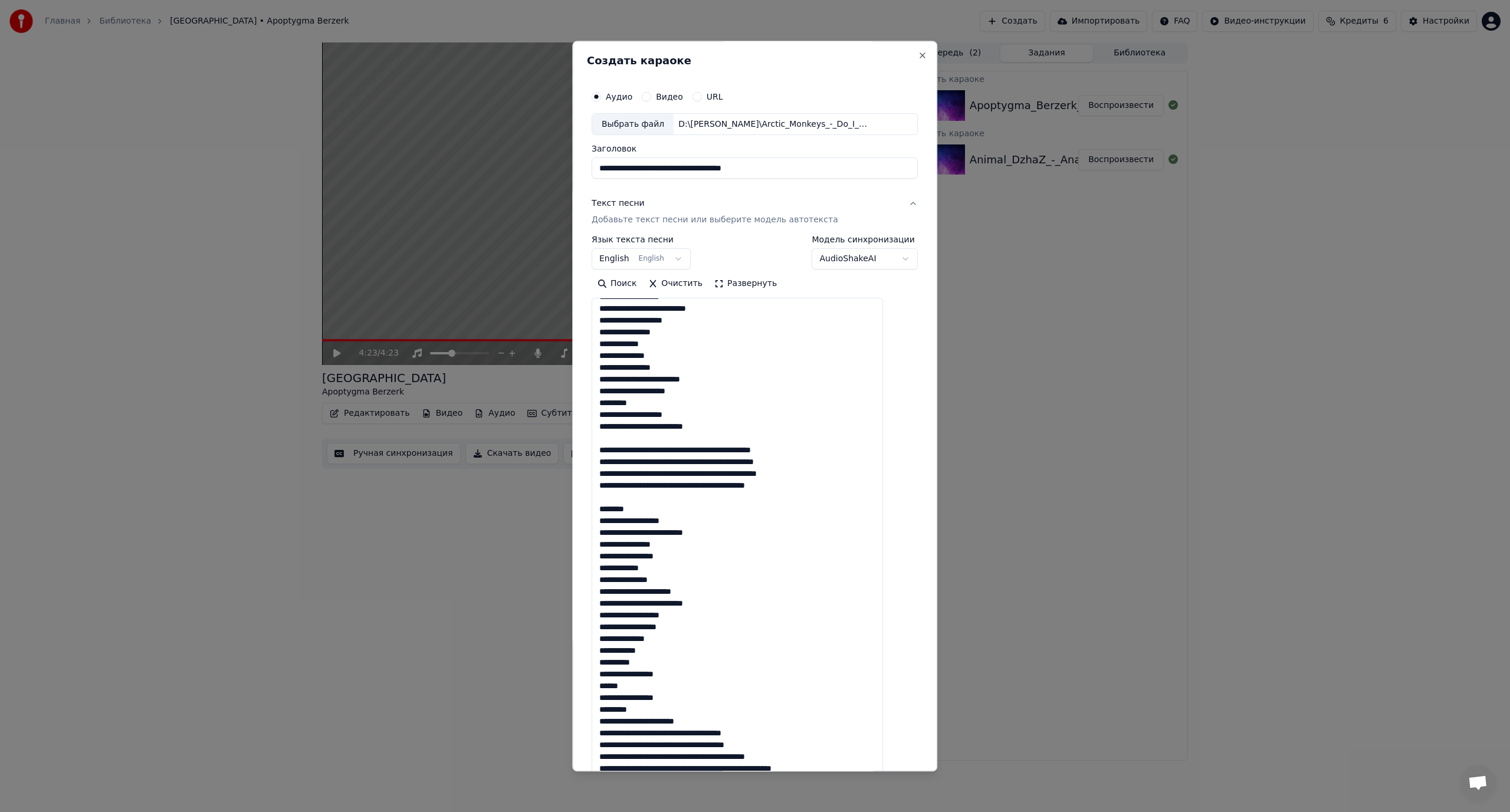
click at [684, 449] on textarea at bounding box center [737, 546] width 291 height 497
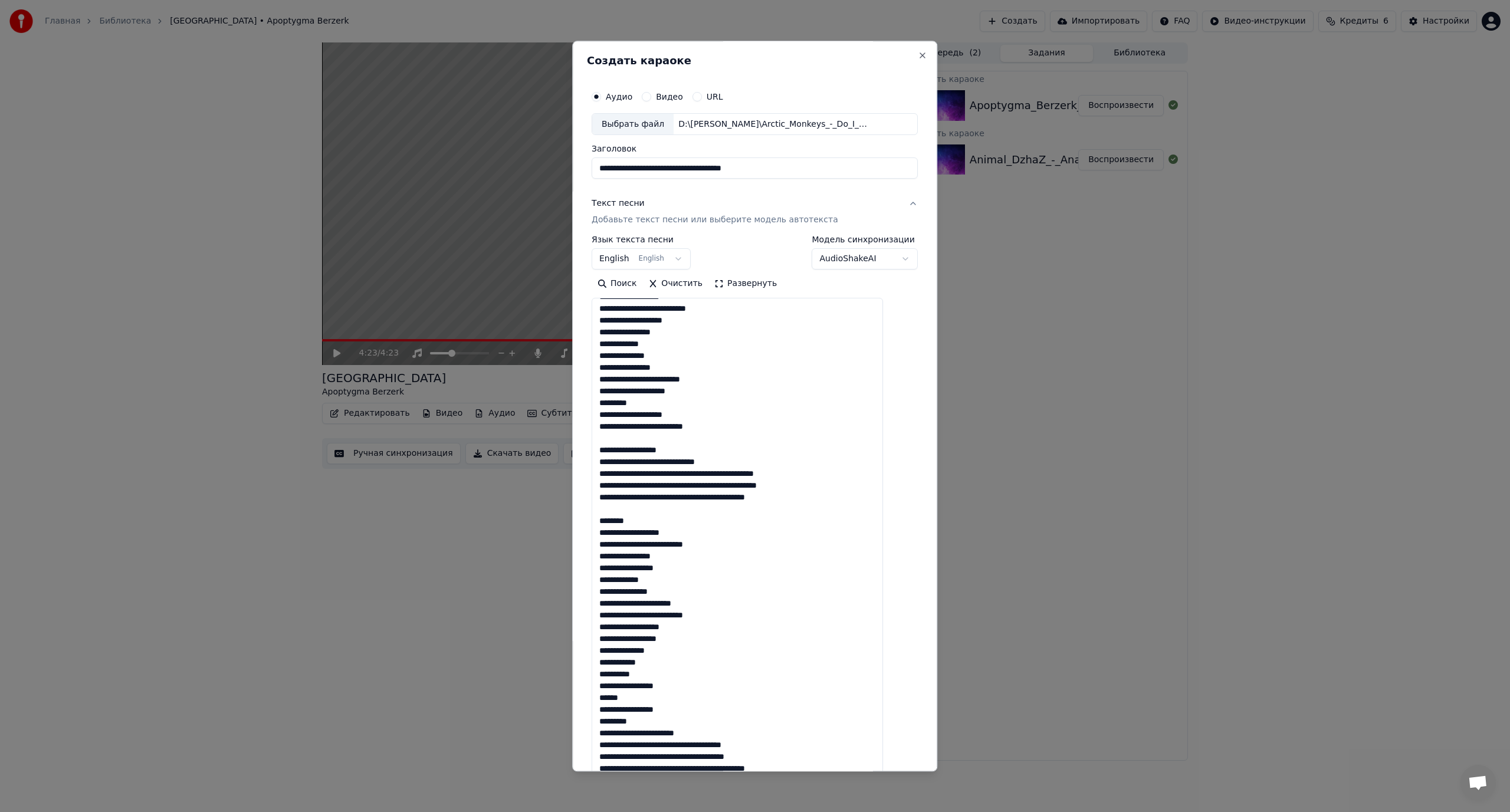
click at [659, 461] on textarea at bounding box center [737, 546] width 291 height 497
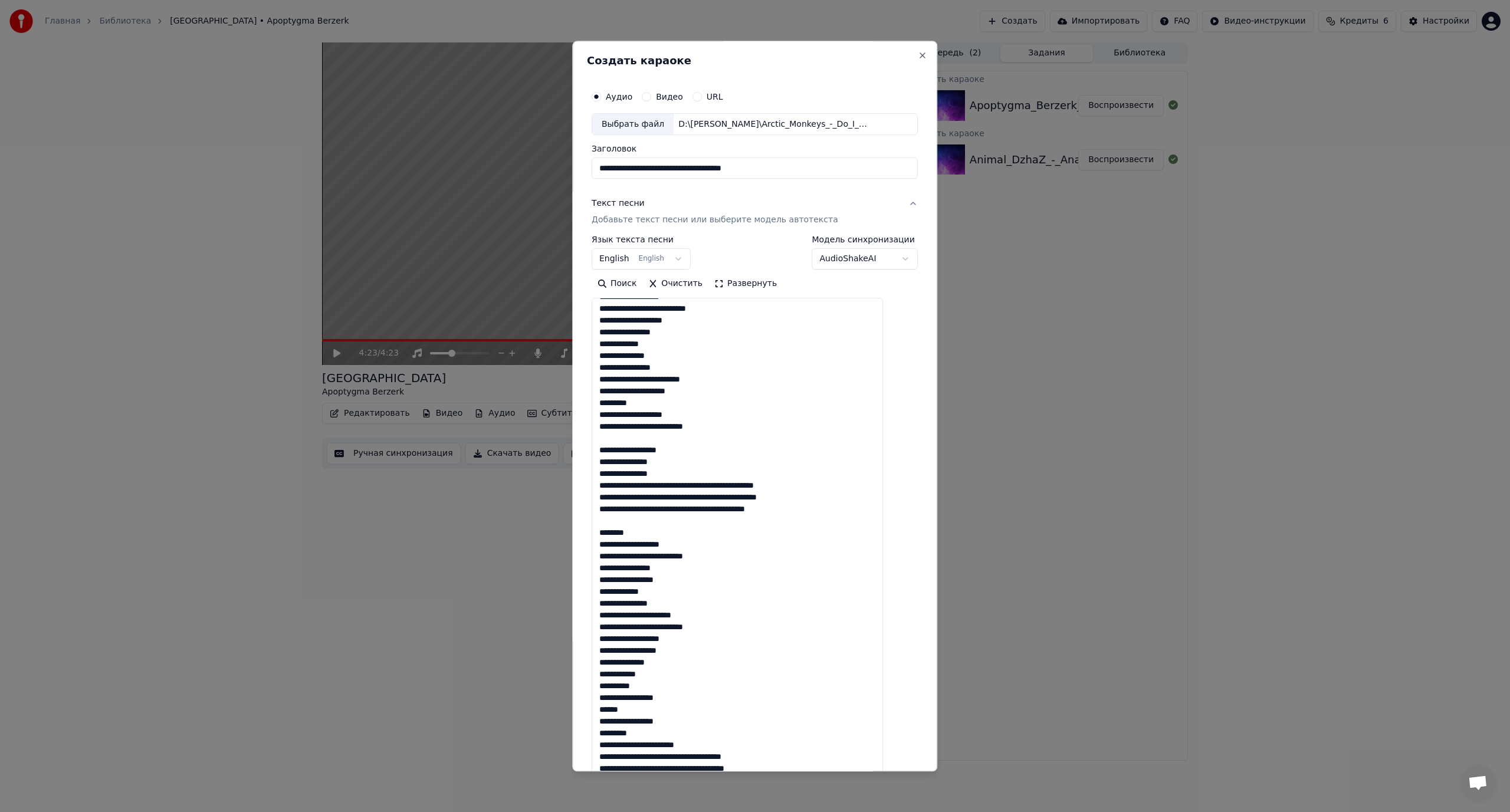
click at [685, 483] on textarea at bounding box center [737, 546] width 291 height 497
click at [675, 496] on textarea at bounding box center [737, 546] width 291 height 497
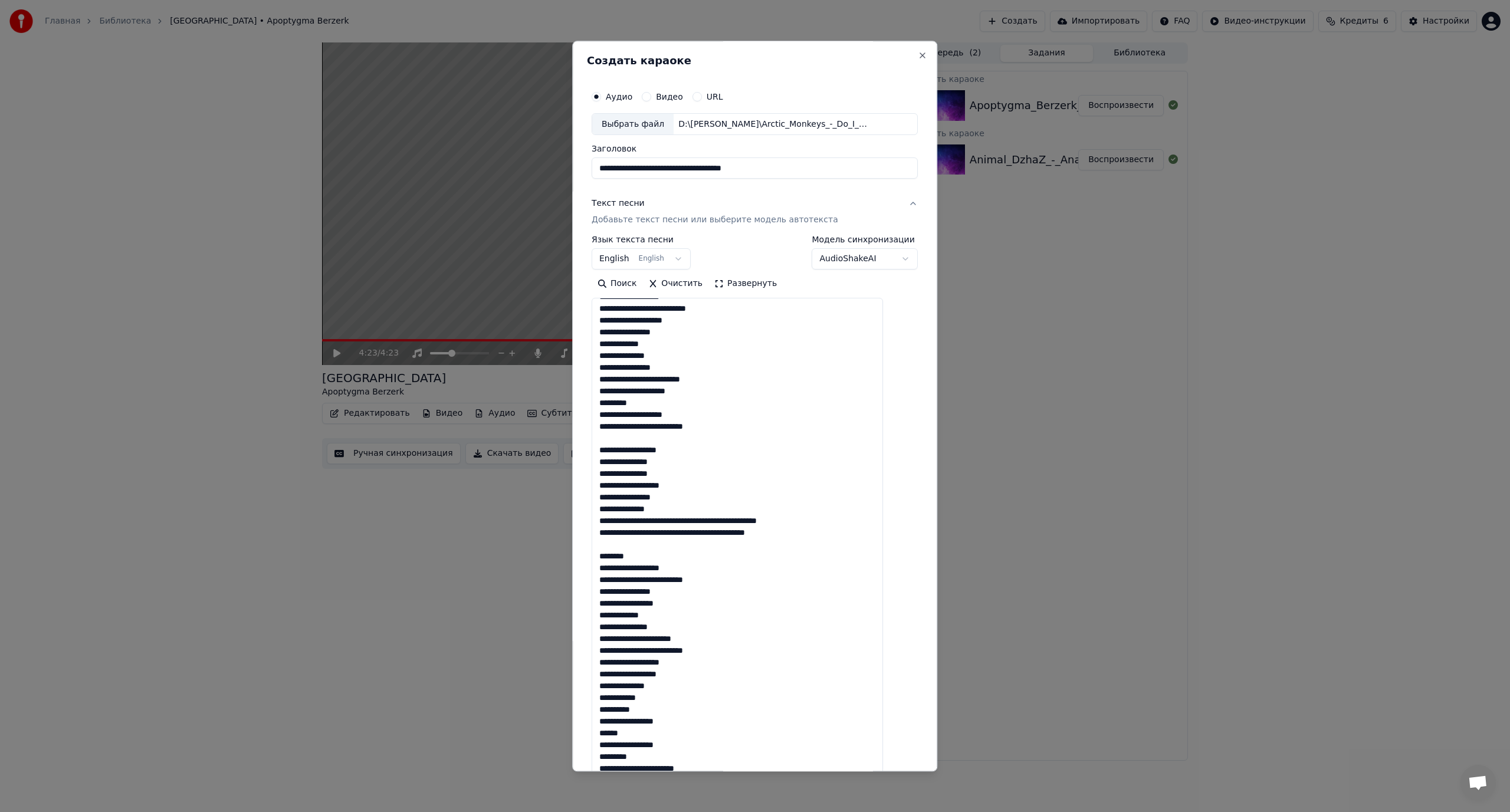
click at [695, 517] on textarea at bounding box center [737, 546] width 291 height 497
click at [670, 532] on textarea at bounding box center [737, 546] width 291 height 497
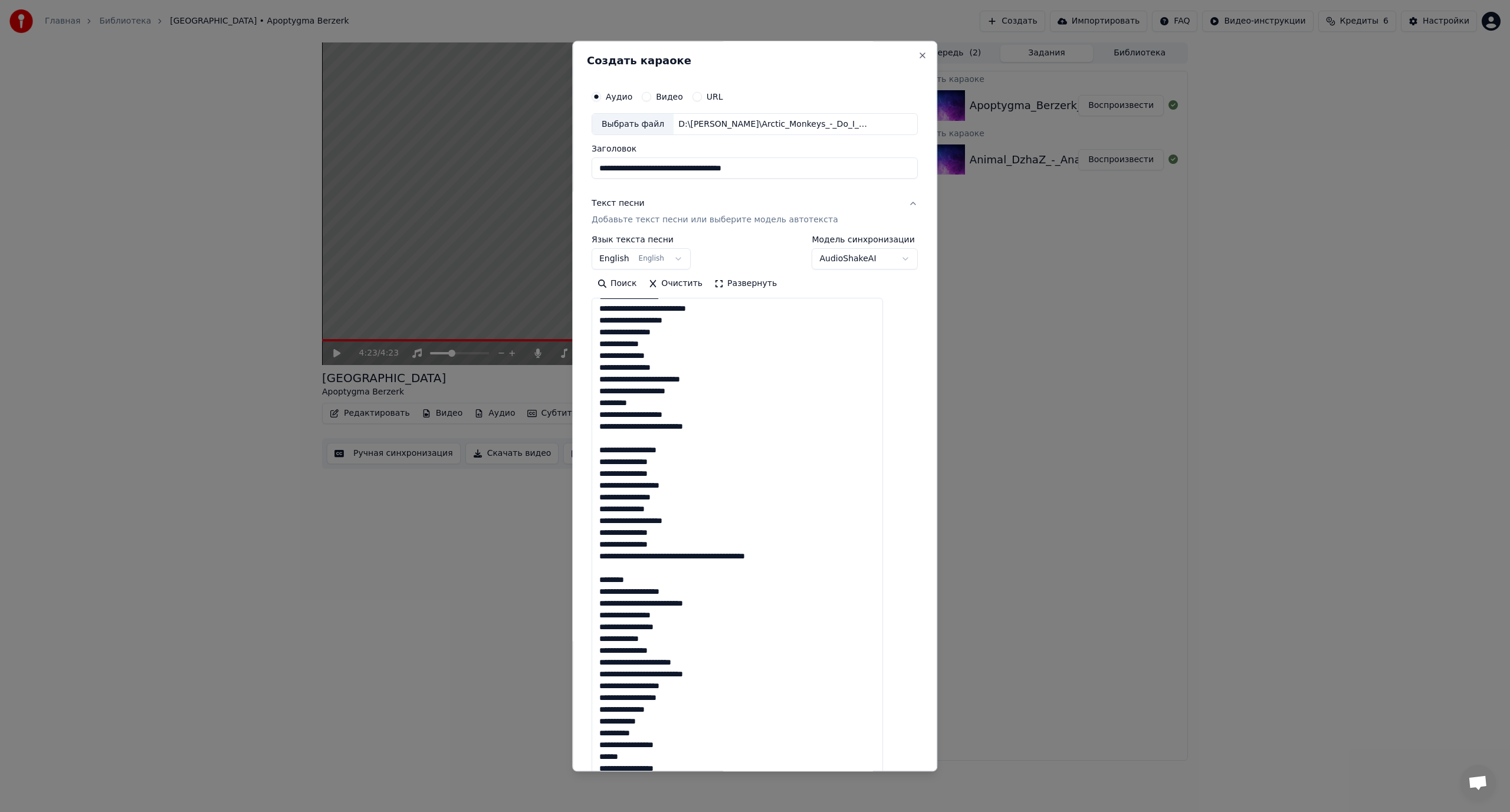
click at [673, 557] on textarea at bounding box center [737, 546] width 291 height 497
click at [679, 569] on textarea at bounding box center [737, 546] width 291 height 497
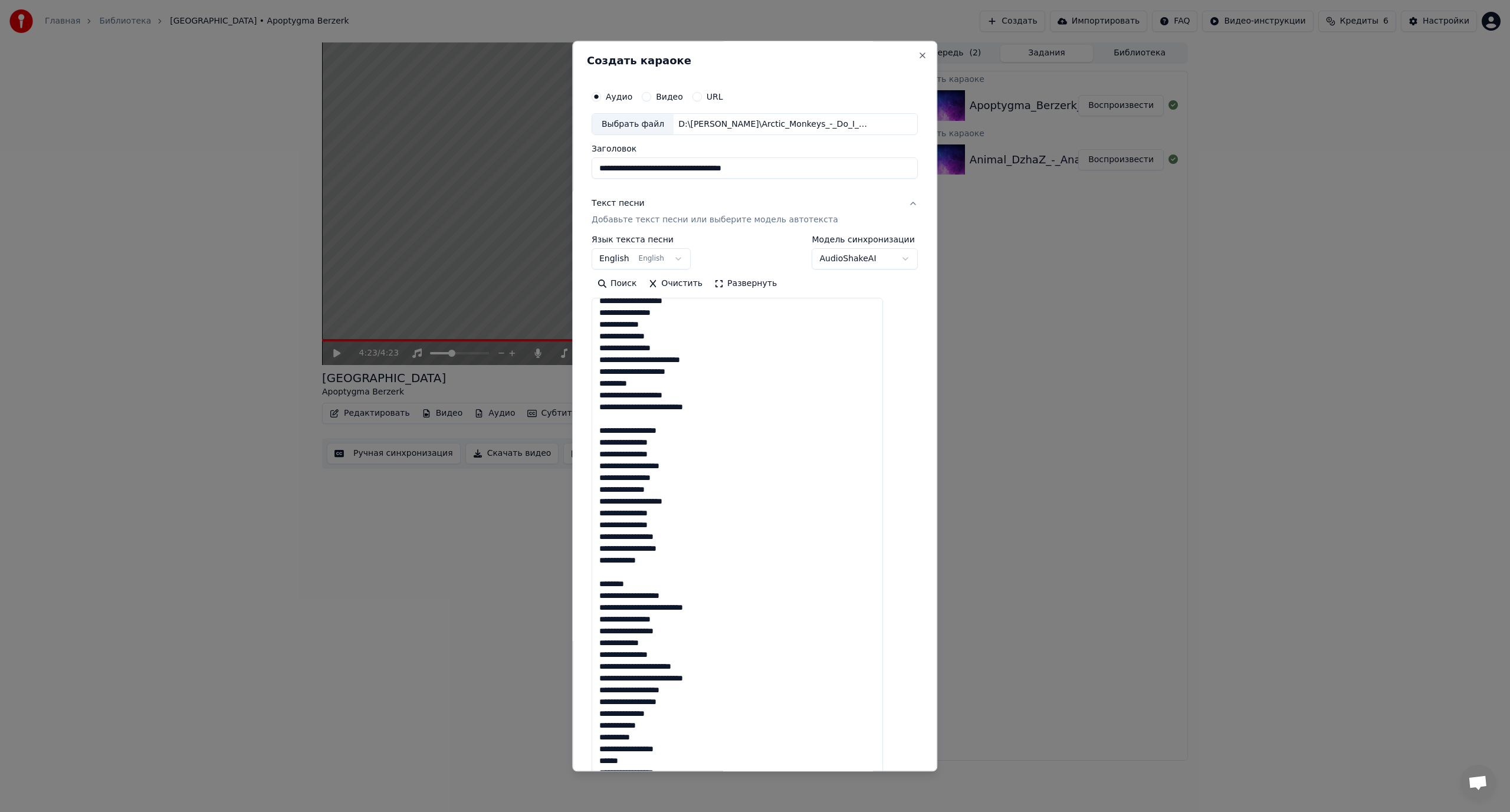
scroll to position [236, 0]
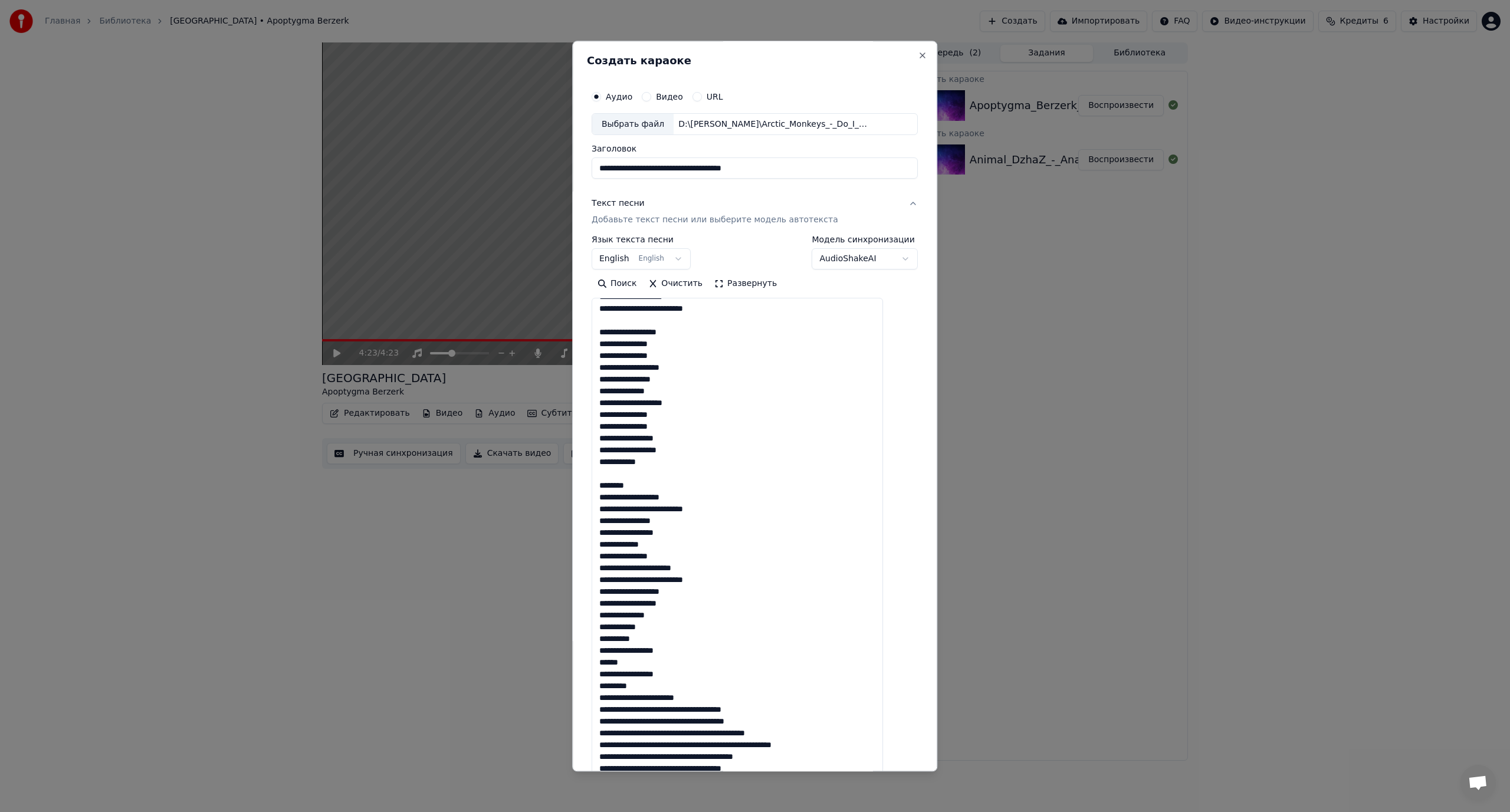
drag, startPoint x: 654, startPoint y: 479, endPoint x: 603, endPoint y: 483, distance: 51.2
click at [603, 483] on div "**********" at bounding box center [755, 494] width 336 height 827
click at [672, 480] on textarea at bounding box center [737, 546] width 291 height 497
drag, startPoint x: 653, startPoint y: 487, endPoint x: 597, endPoint y: 485, distance: 56.0
click at [597, 485] on div "**********" at bounding box center [755, 406] width 365 height 731
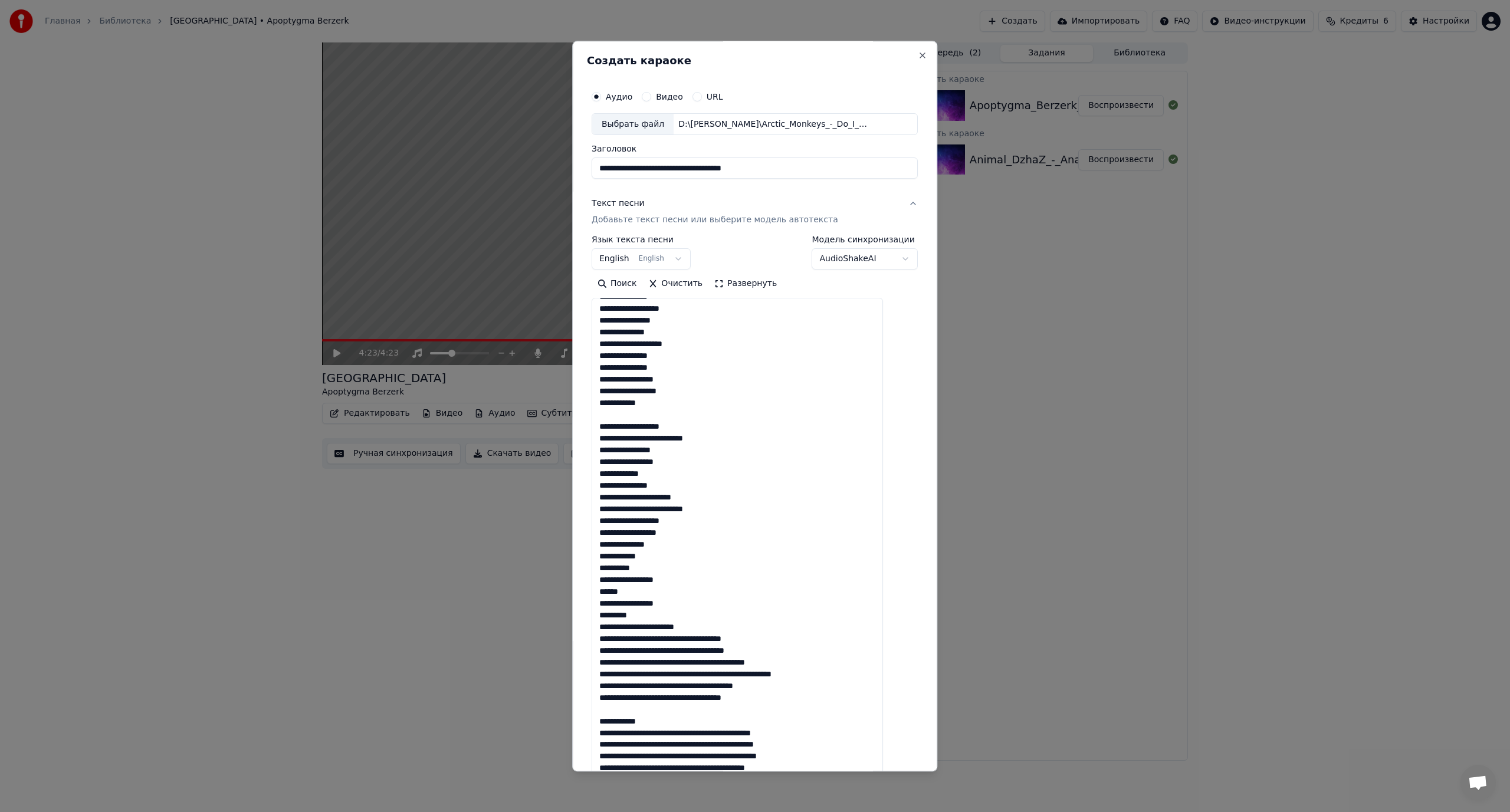
scroll to position [354, 0]
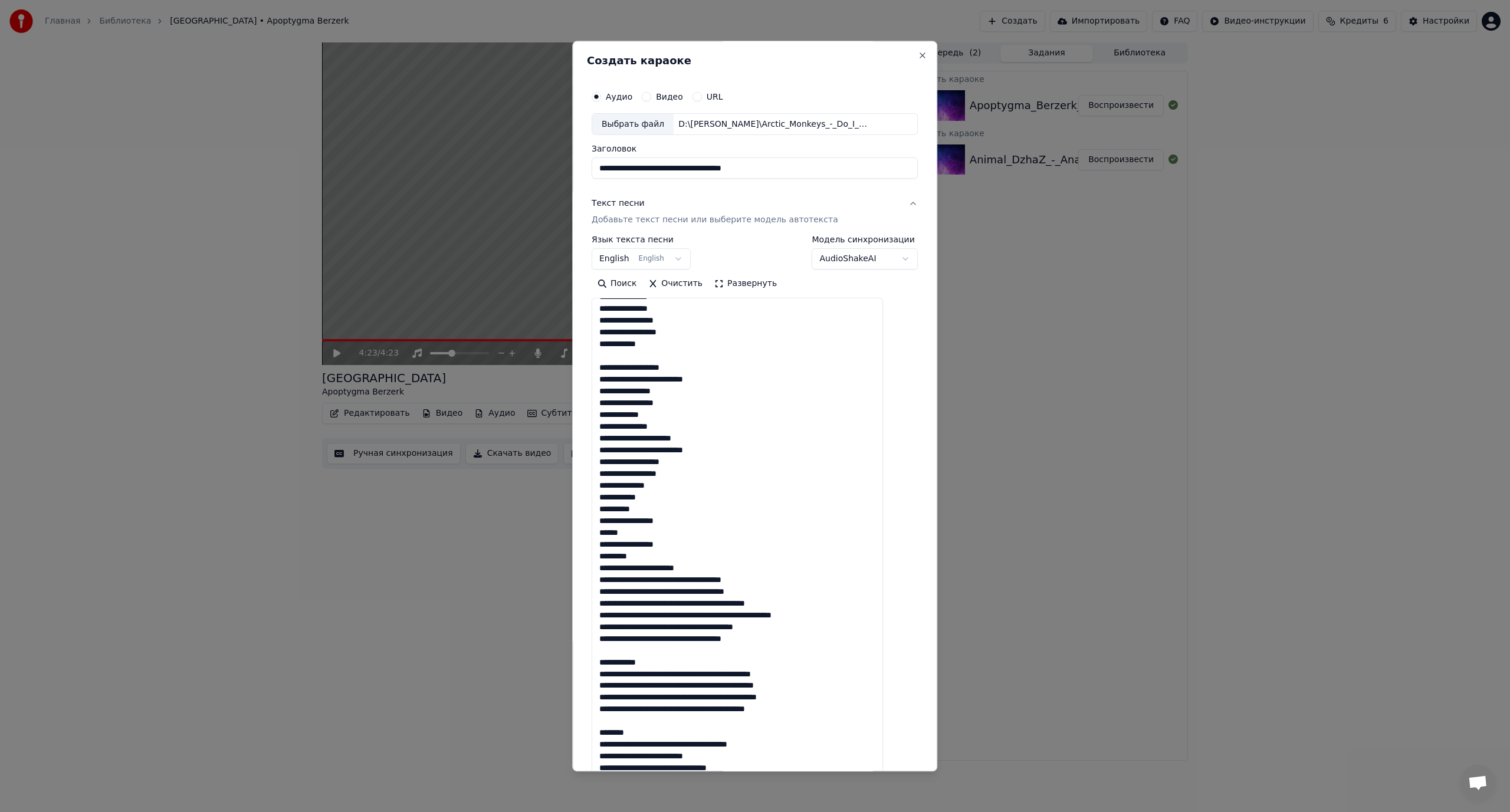
drag, startPoint x: 612, startPoint y: 473, endPoint x: 714, endPoint y: 552, distance: 129.0
click at [714, 552] on textarea at bounding box center [737, 546] width 291 height 497
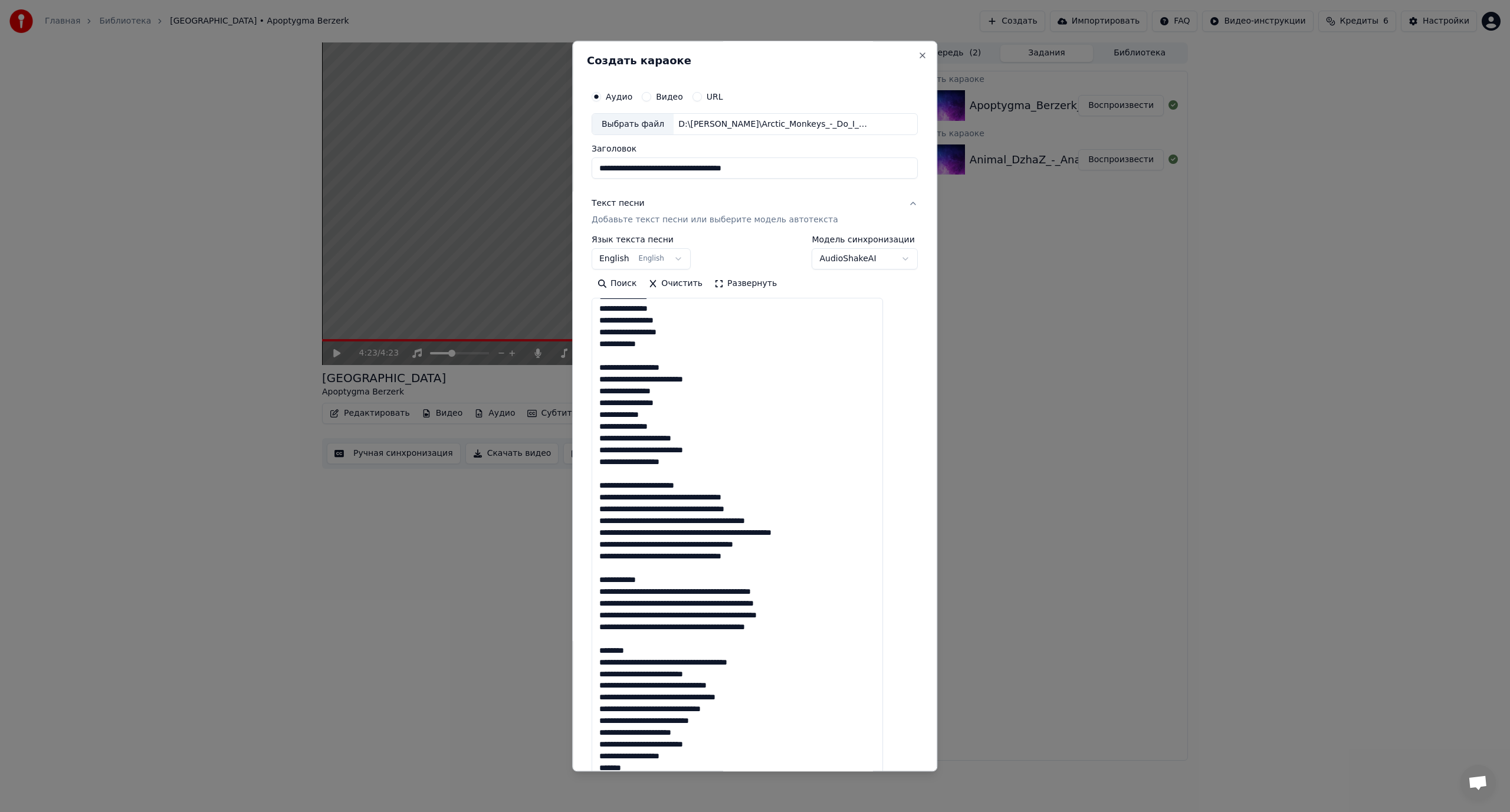
click at [673, 485] on textarea at bounding box center [737, 546] width 291 height 497
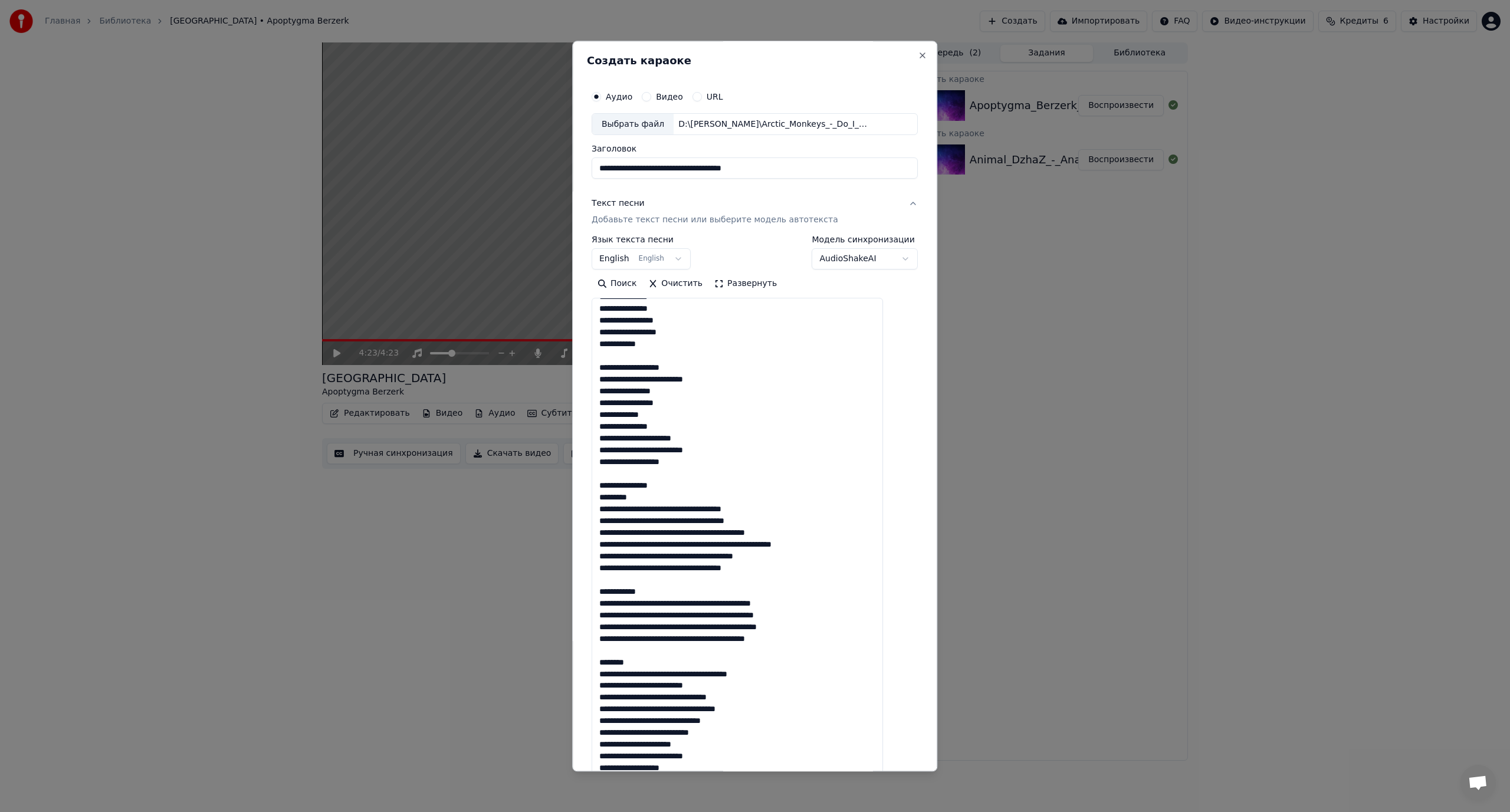
click at [697, 510] on textarea at bounding box center [737, 546] width 291 height 497
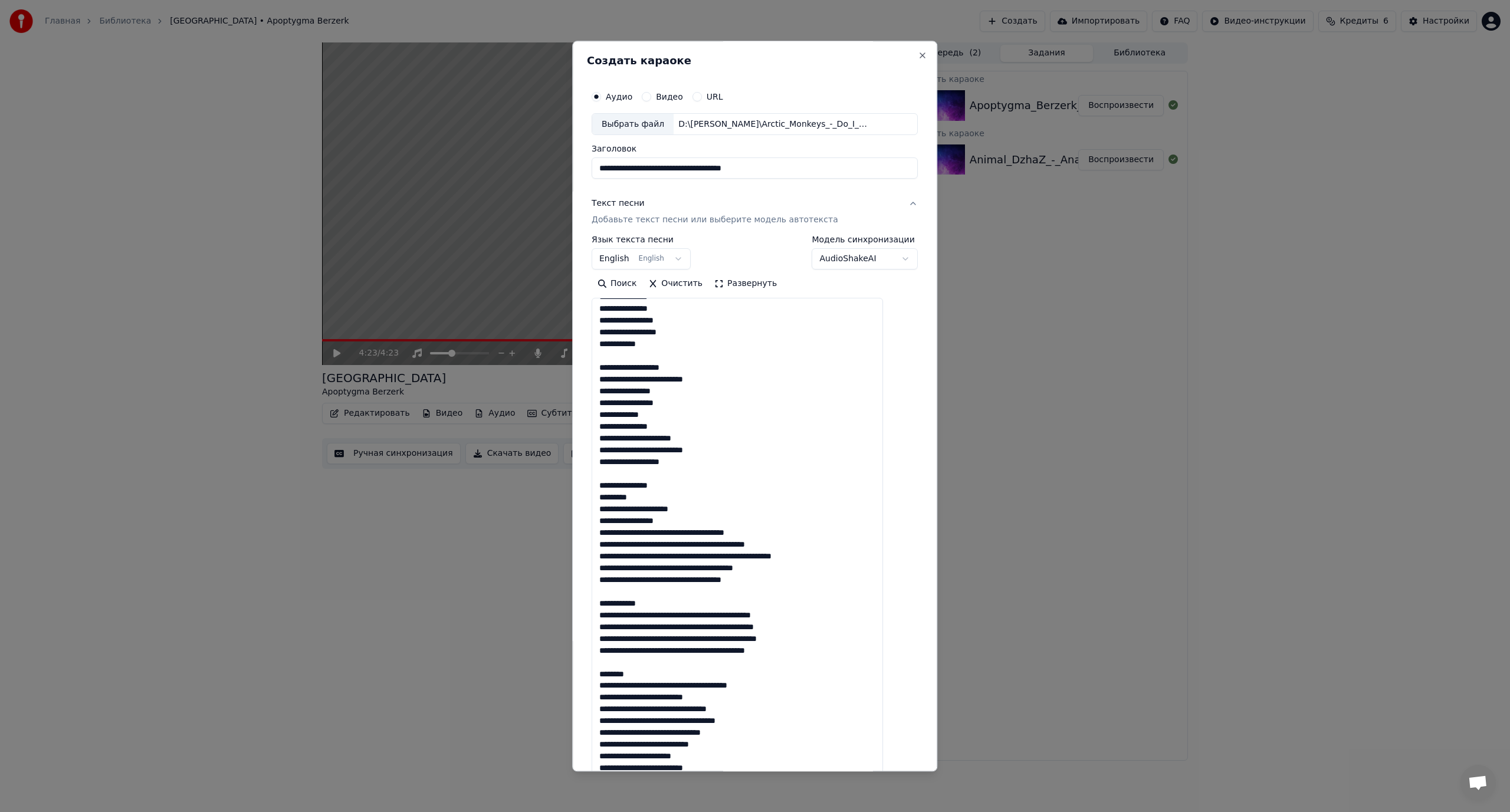
click at [702, 532] on textarea at bounding box center [737, 546] width 291 height 497
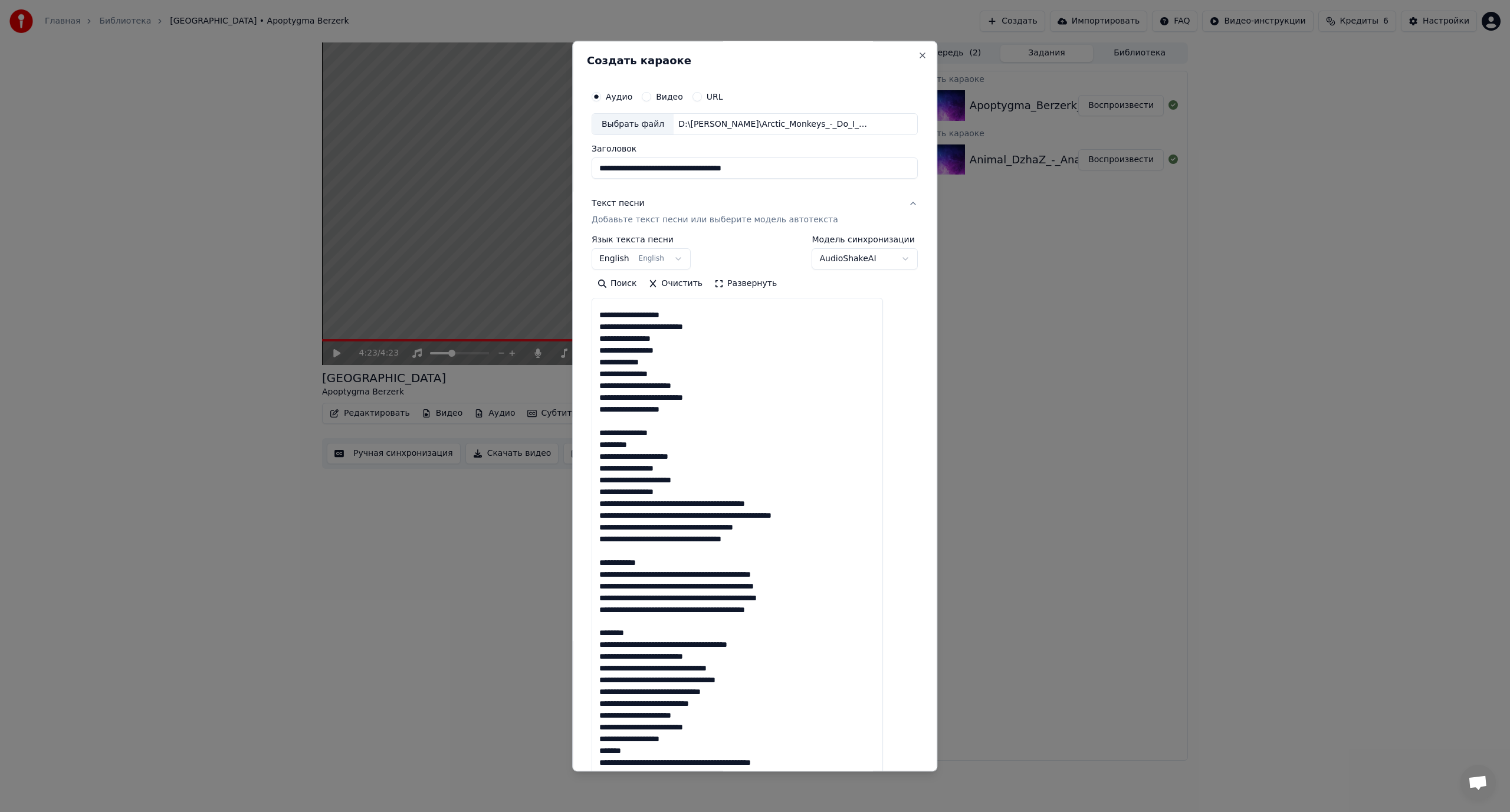
scroll to position [413, 0]
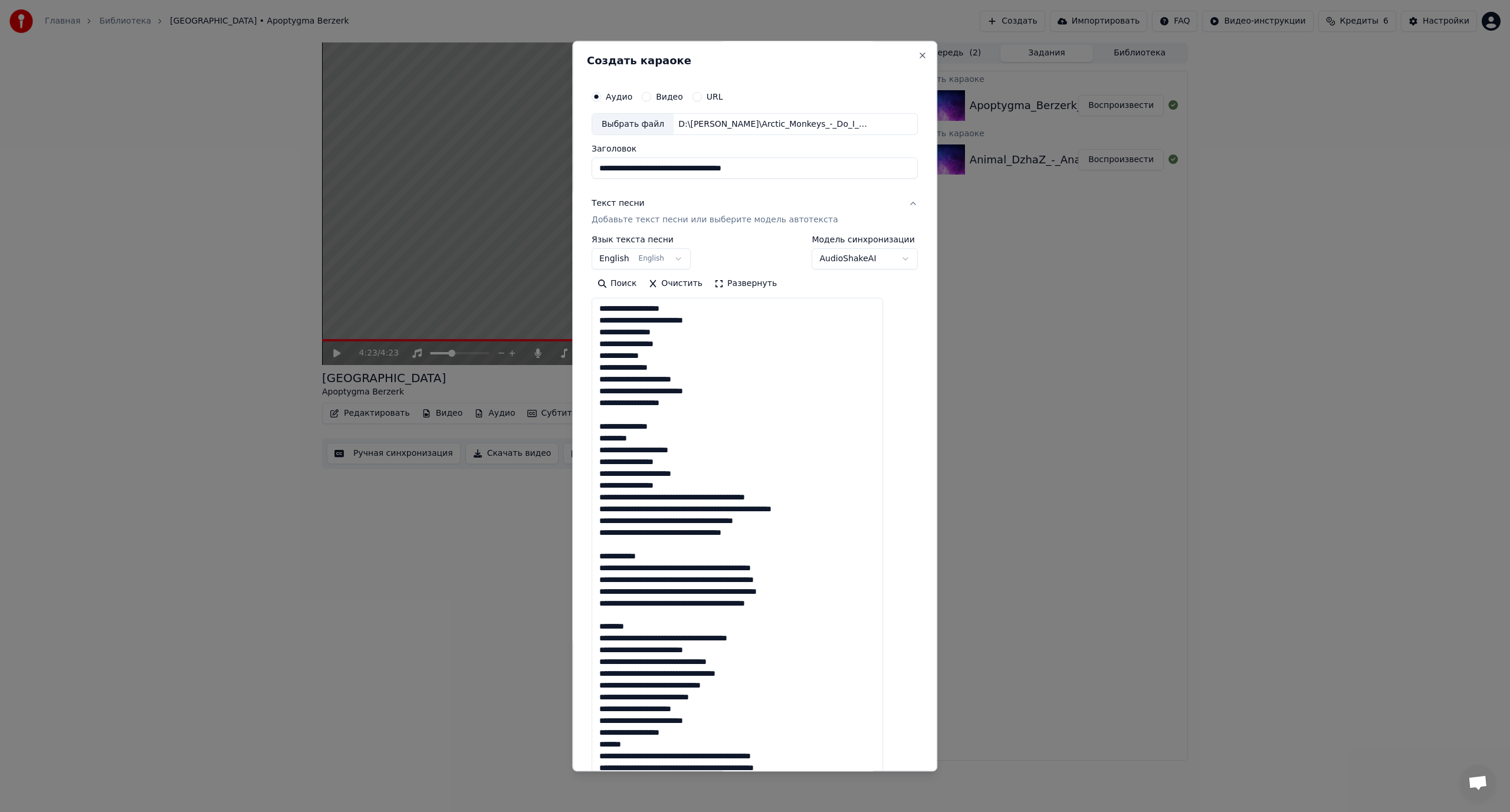
click at [719, 496] on textarea at bounding box center [737, 546] width 291 height 497
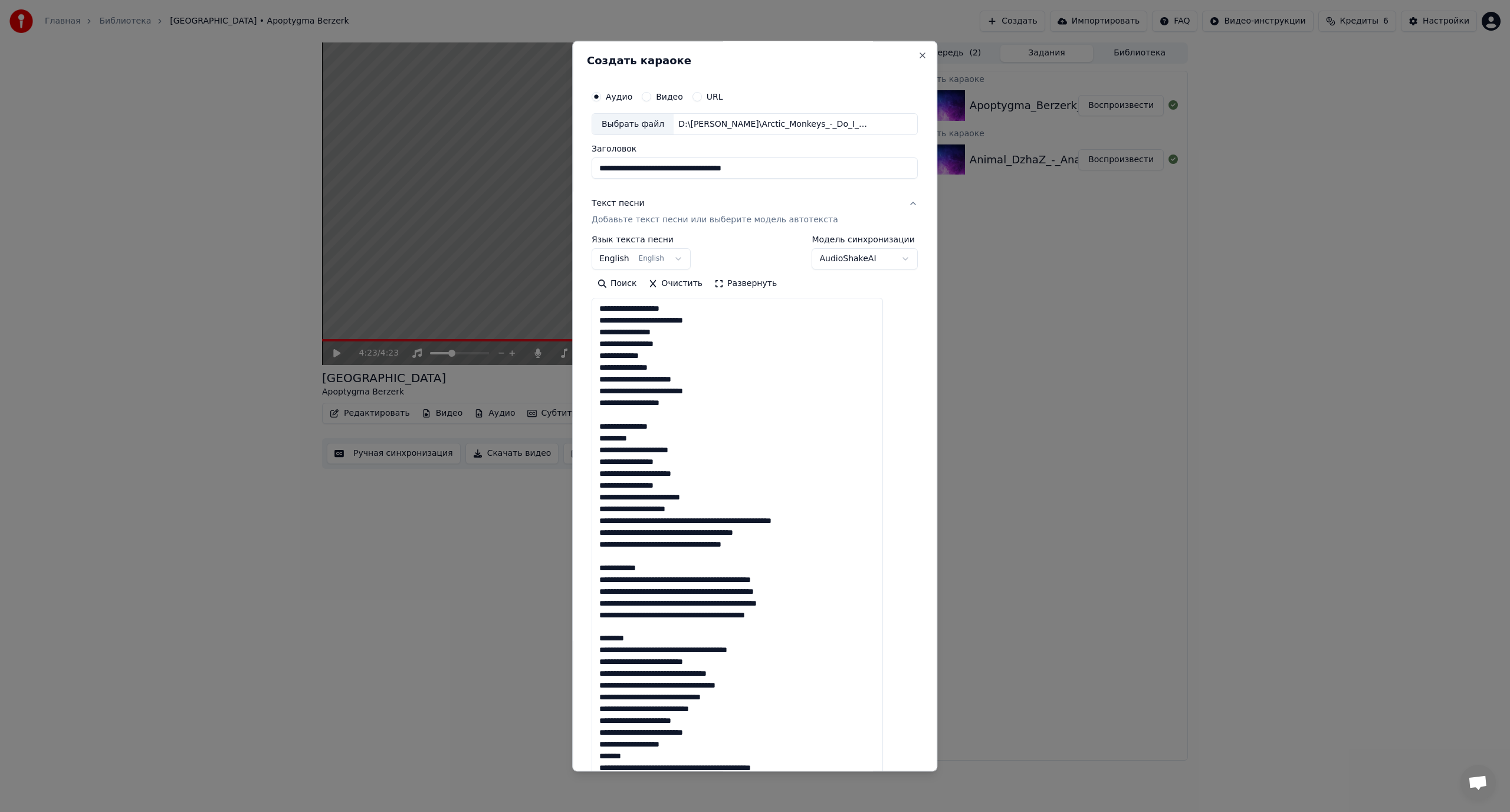
click at [694, 522] on textarea at bounding box center [737, 546] width 291 height 497
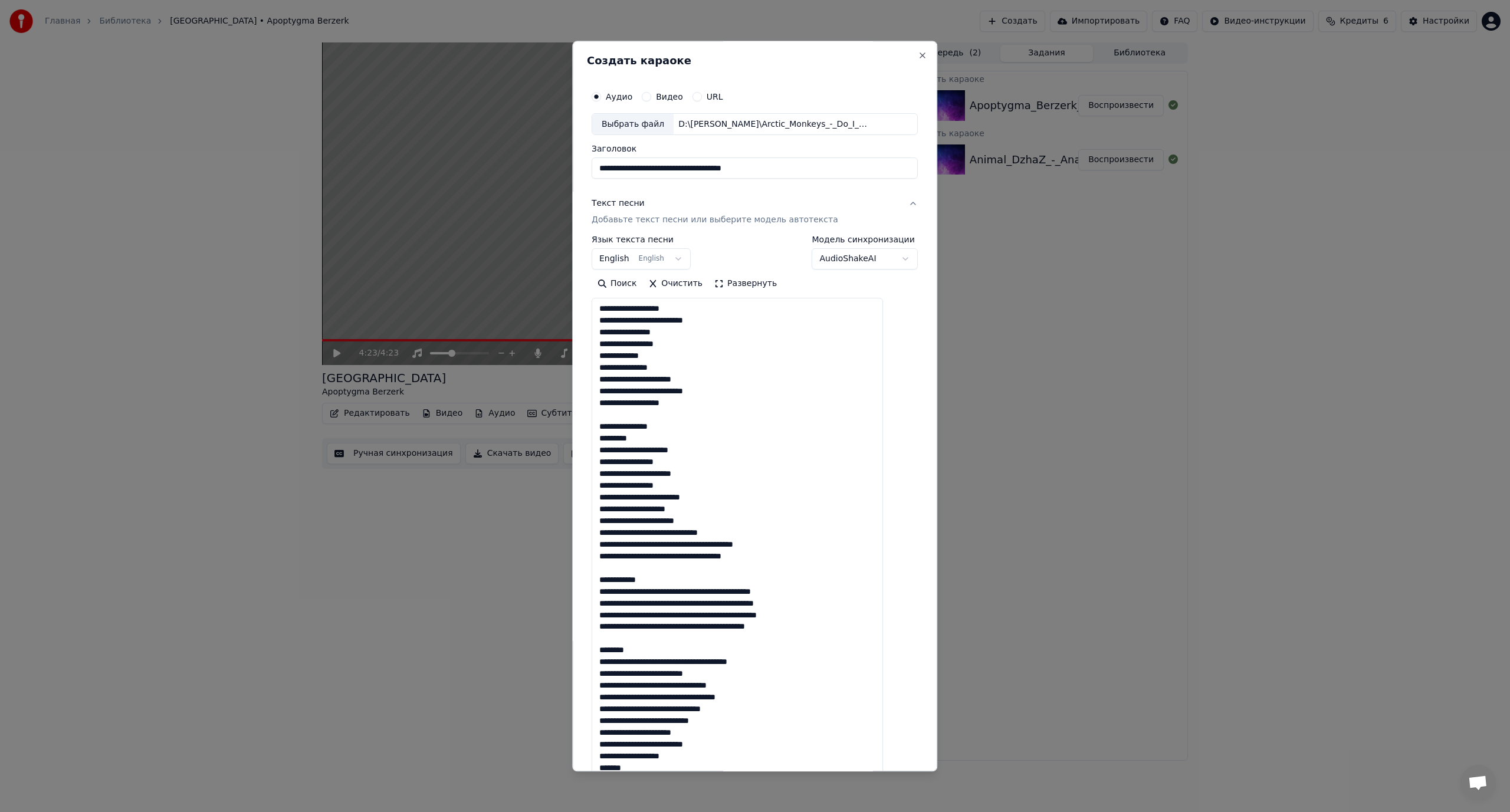
click at [687, 532] on textarea at bounding box center [737, 546] width 291 height 497
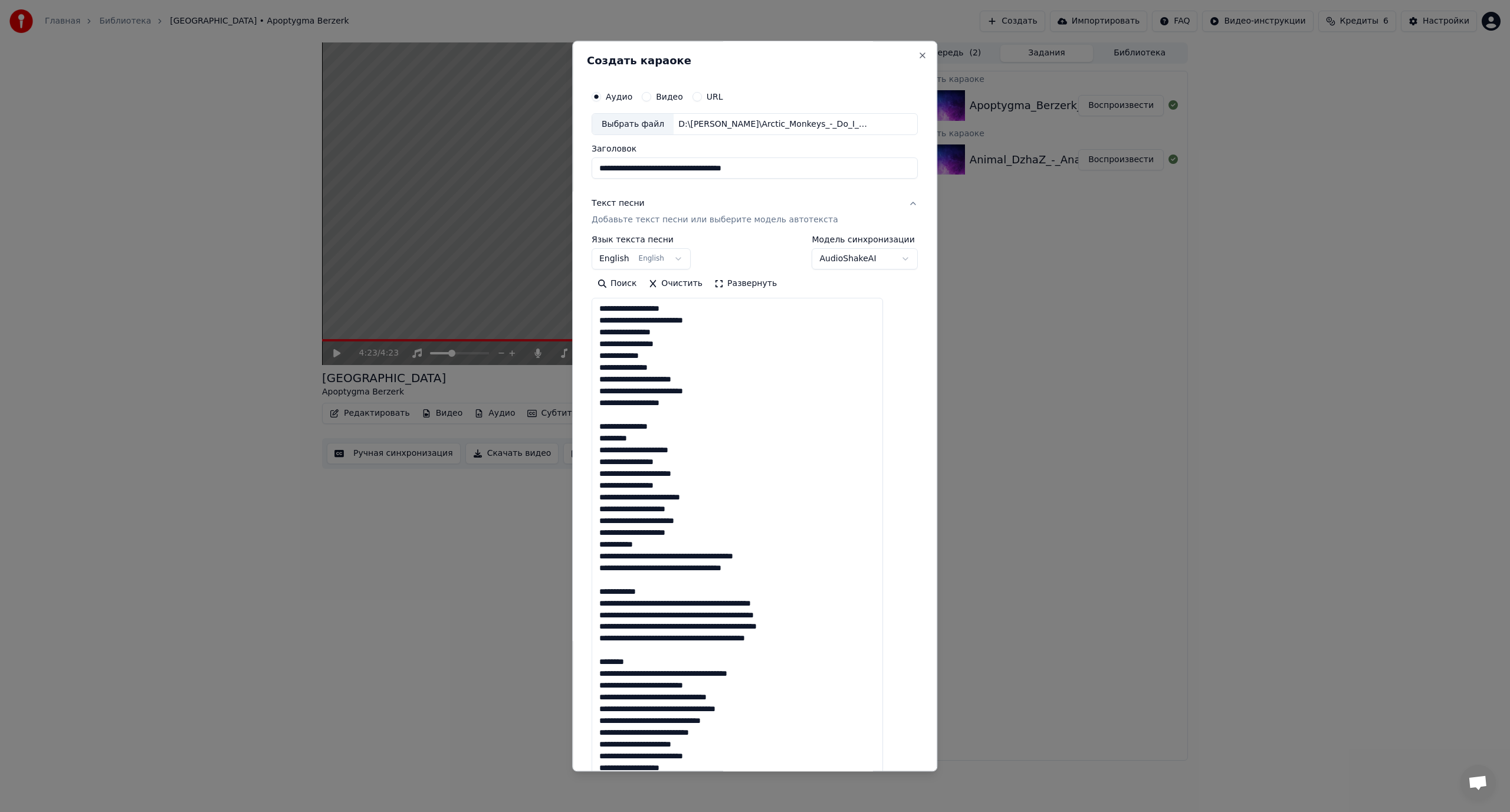
click at [672, 554] on textarea at bounding box center [737, 546] width 291 height 497
click at [687, 570] on textarea at bounding box center [737, 546] width 291 height 497
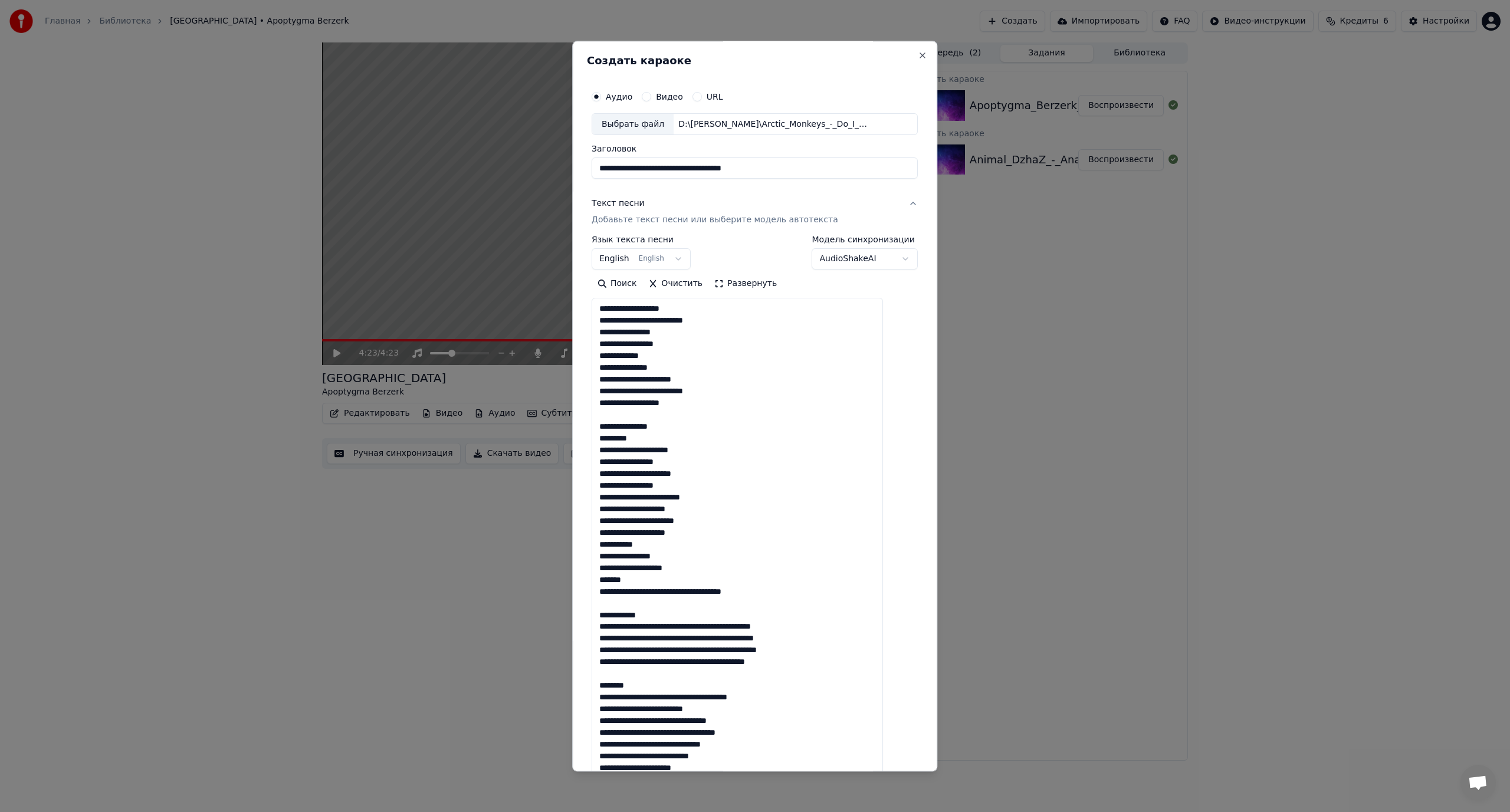
click at [708, 590] on textarea at bounding box center [737, 546] width 291 height 497
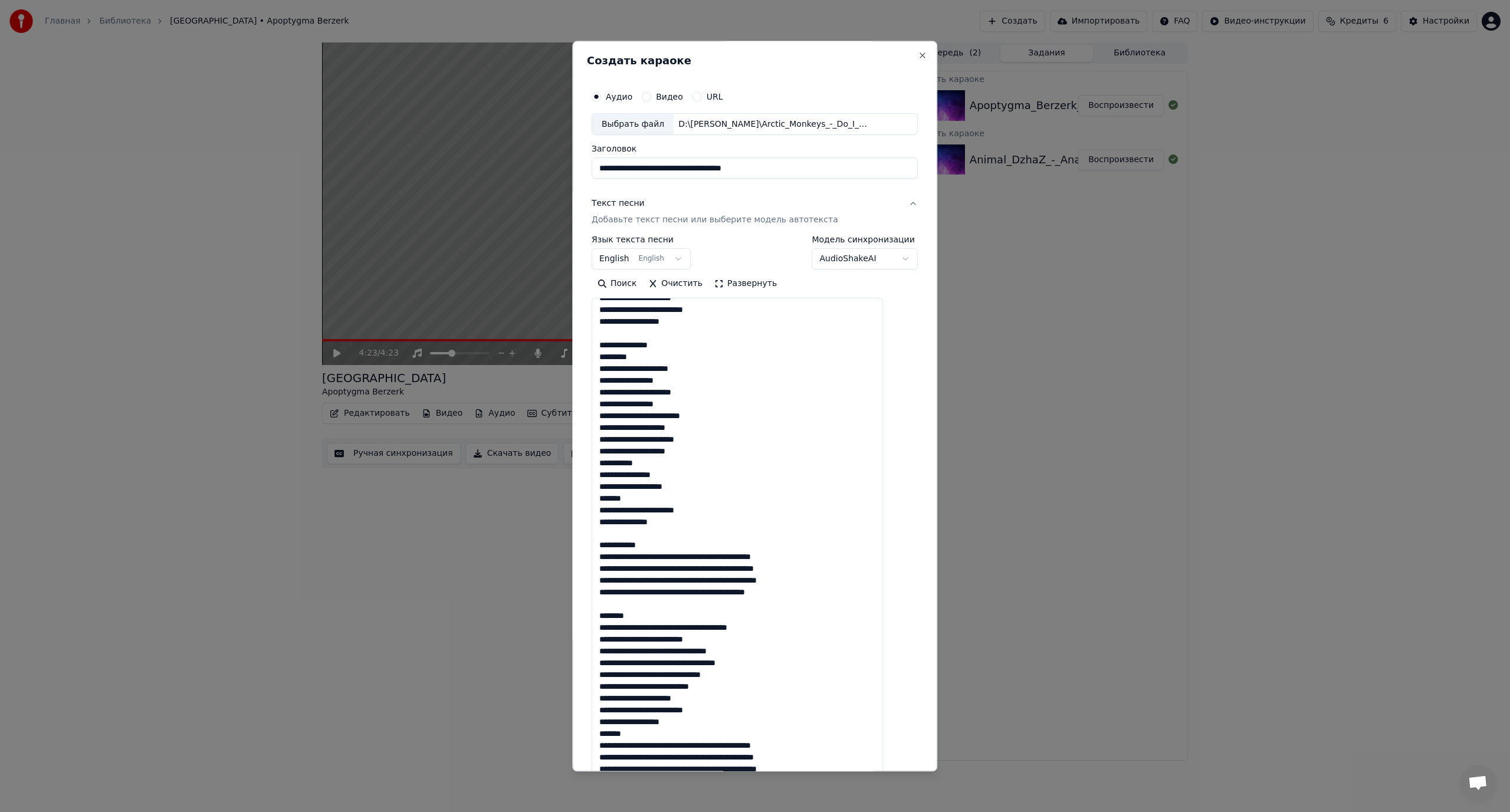
scroll to position [527, 0]
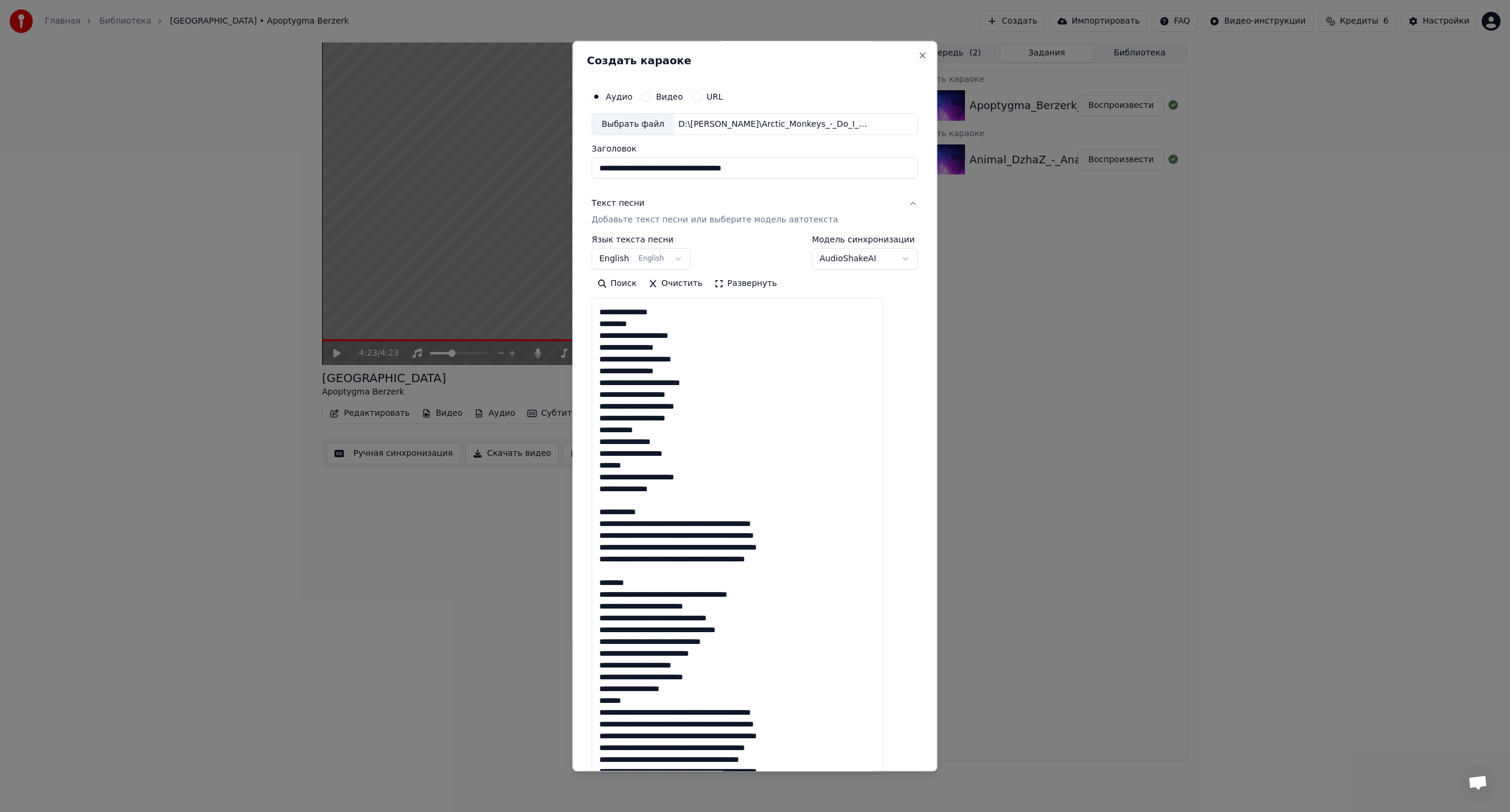
drag, startPoint x: 661, startPoint y: 507, endPoint x: 608, endPoint y: 505, distance: 53.0
click at [608, 505] on textarea at bounding box center [737, 546] width 291 height 497
drag, startPoint x: 662, startPoint y: 509, endPoint x: 608, endPoint y: 507, distance: 54.0
click at [608, 507] on textarea at bounding box center [737, 546] width 291 height 497
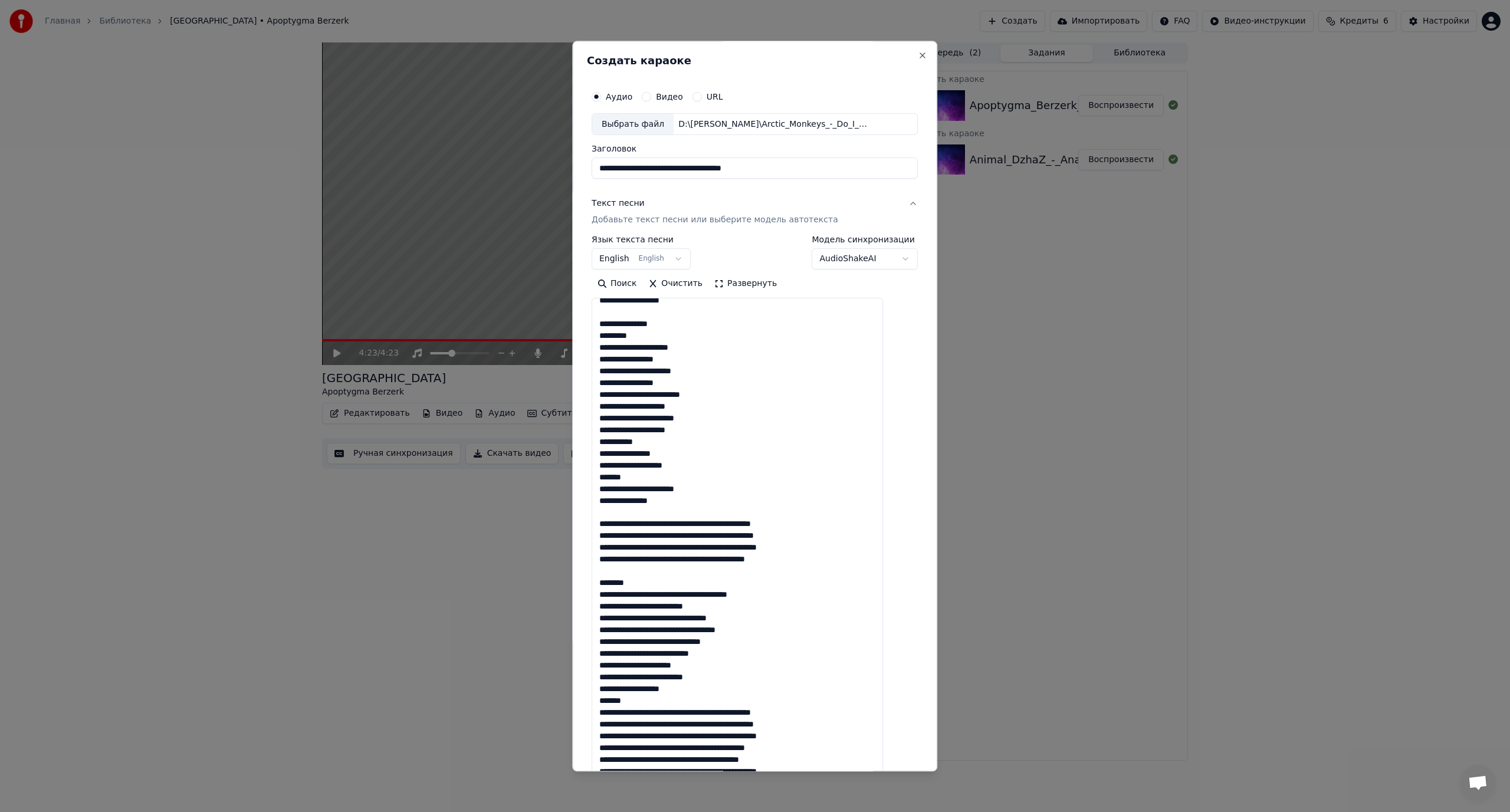
scroll to position [516, 0]
click at [684, 519] on textarea at bounding box center [737, 546] width 291 height 497
click at [681, 521] on textarea at bounding box center [737, 546] width 291 height 497
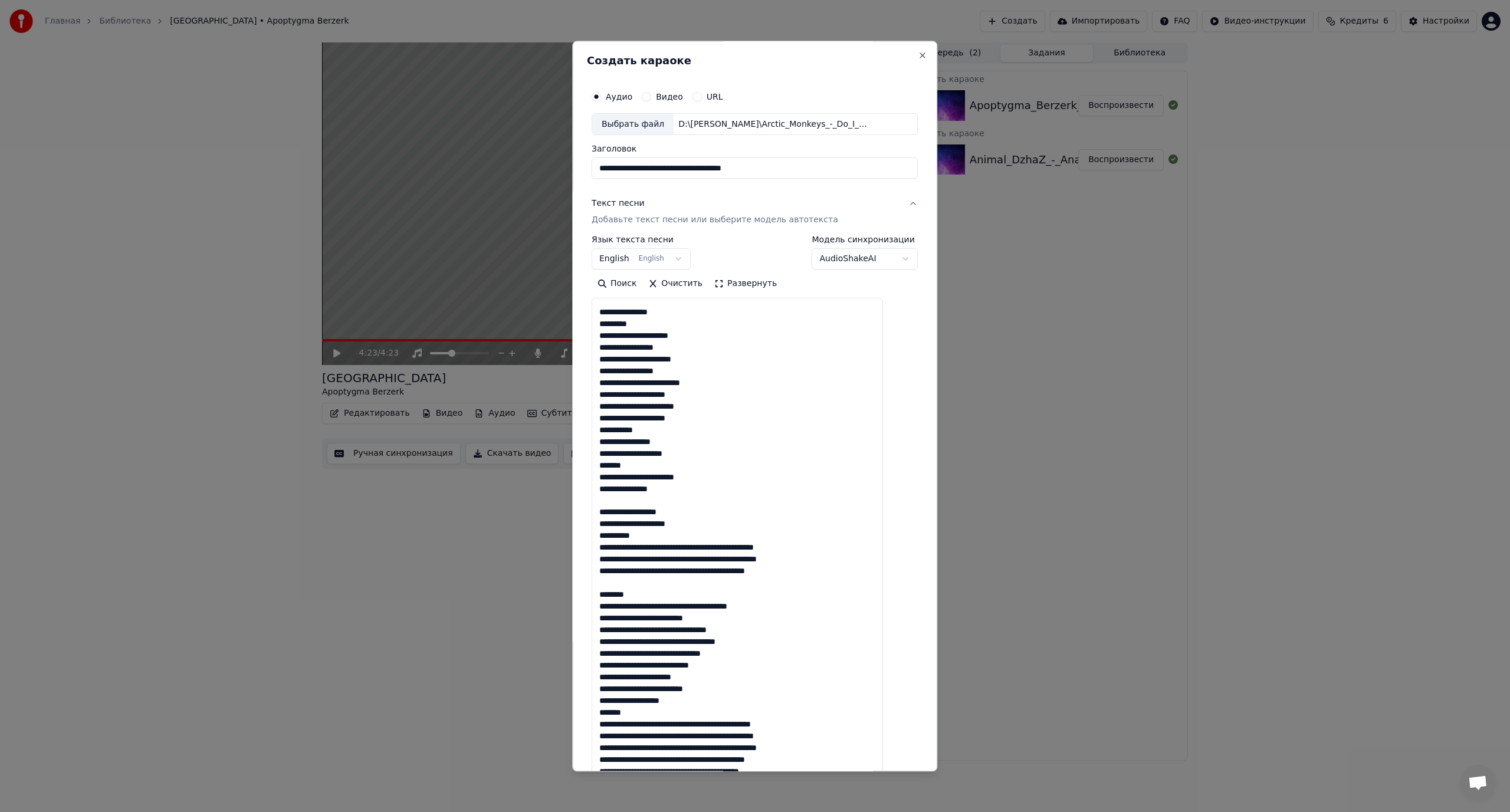
click at [686, 548] on textarea at bounding box center [737, 546] width 291 height 497
click at [675, 560] on textarea at bounding box center [737, 546] width 291 height 497
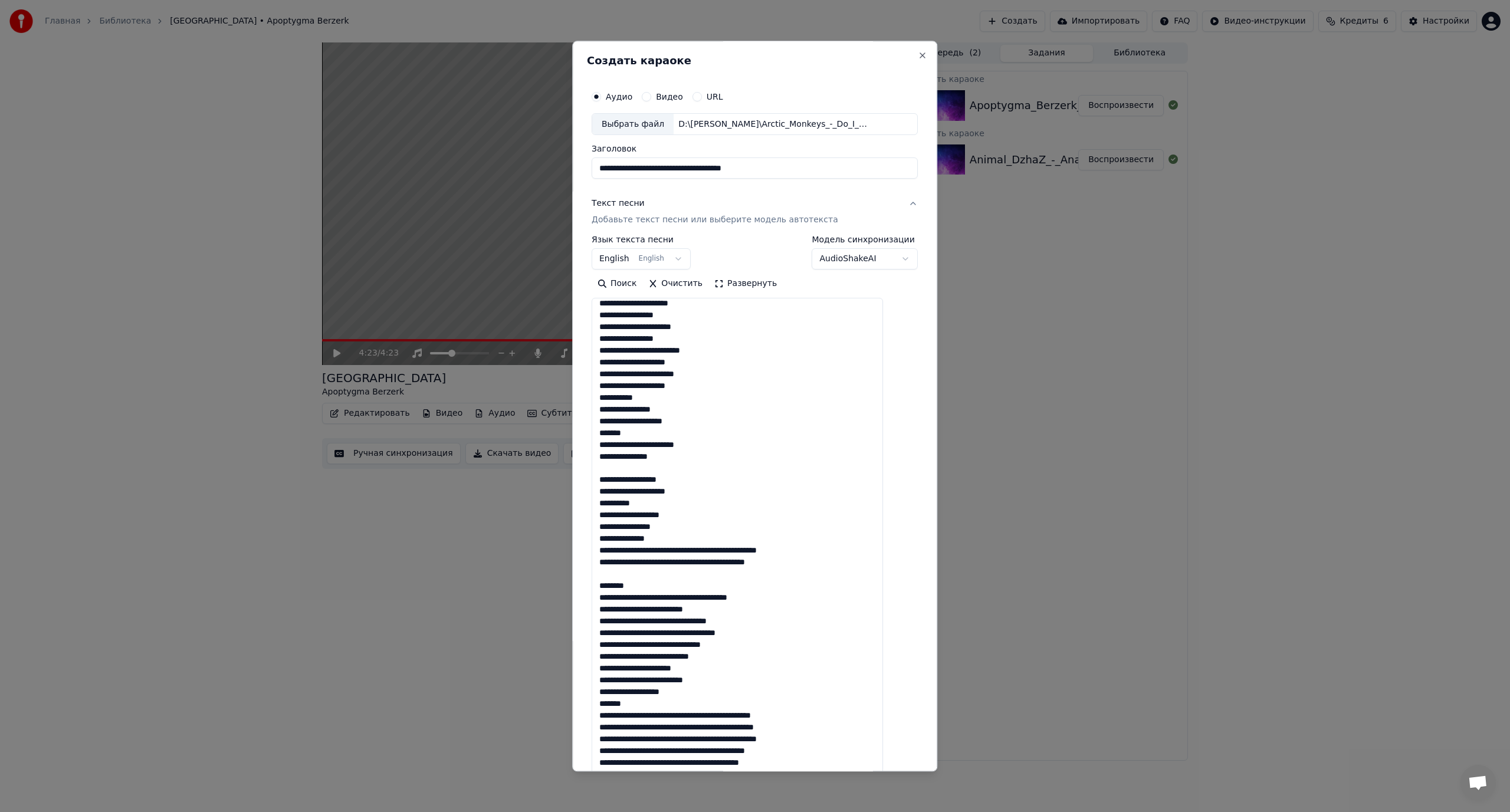
scroll to position [563, 0]
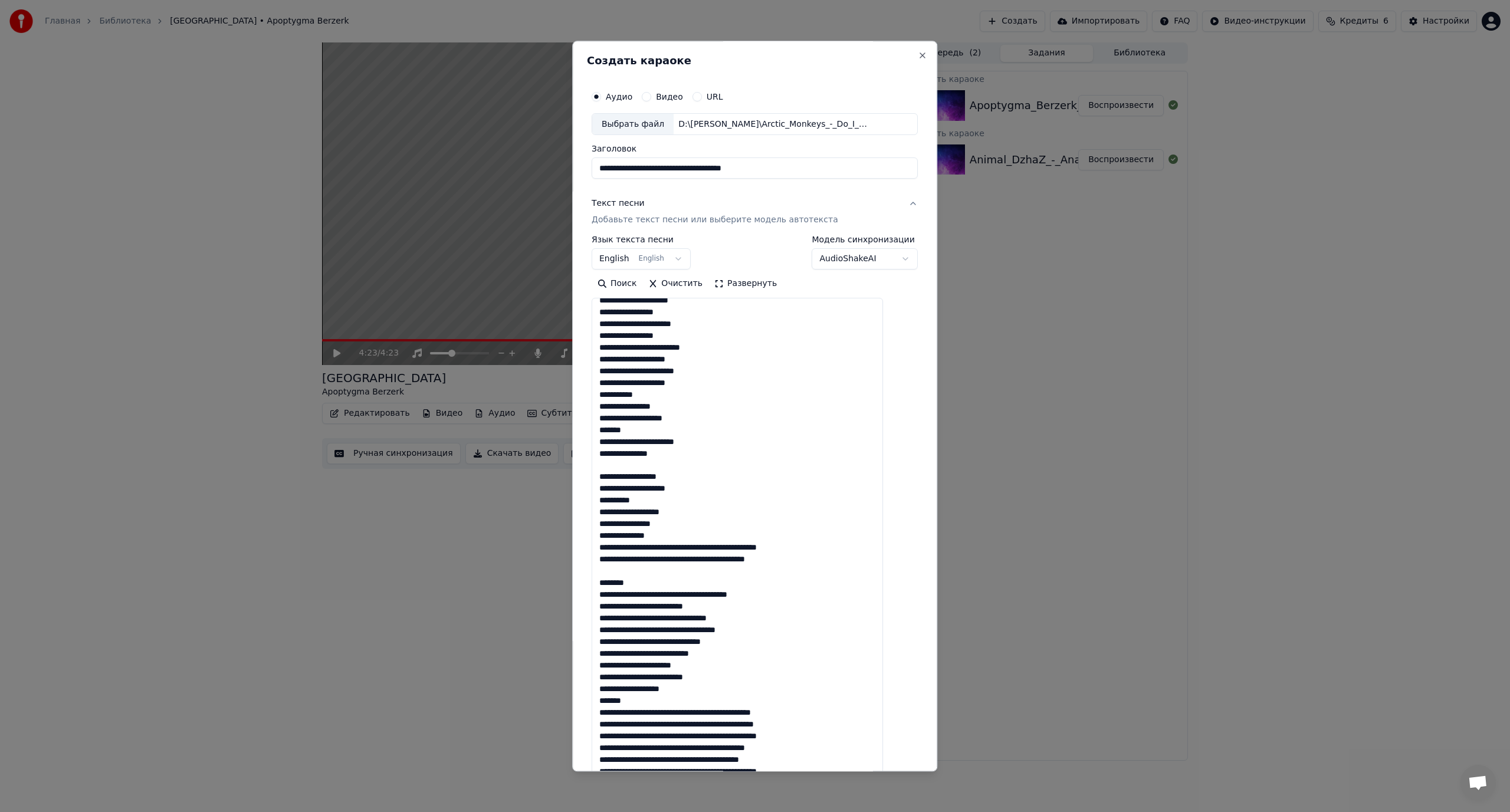
click at [694, 545] on textarea at bounding box center [737, 546] width 291 height 497
click at [670, 546] on textarea at bounding box center [737, 546] width 291 height 497
click at [672, 558] on textarea at bounding box center [737, 546] width 291 height 497
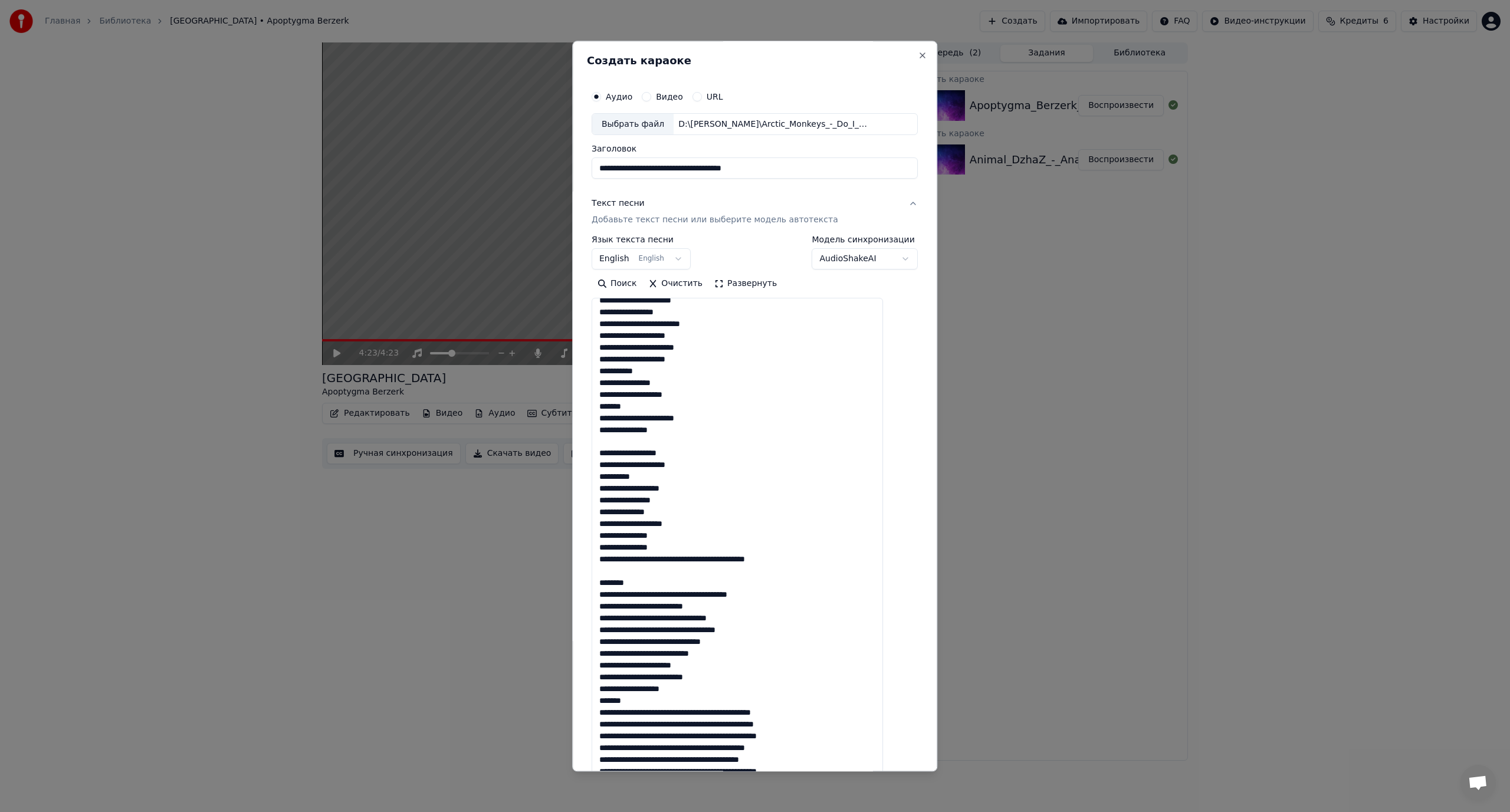
click at [672, 563] on textarea at bounding box center [737, 546] width 291 height 497
click at [673, 563] on textarea at bounding box center [737, 546] width 291 height 497
click at [678, 574] on textarea at bounding box center [737, 546] width 291 height 497
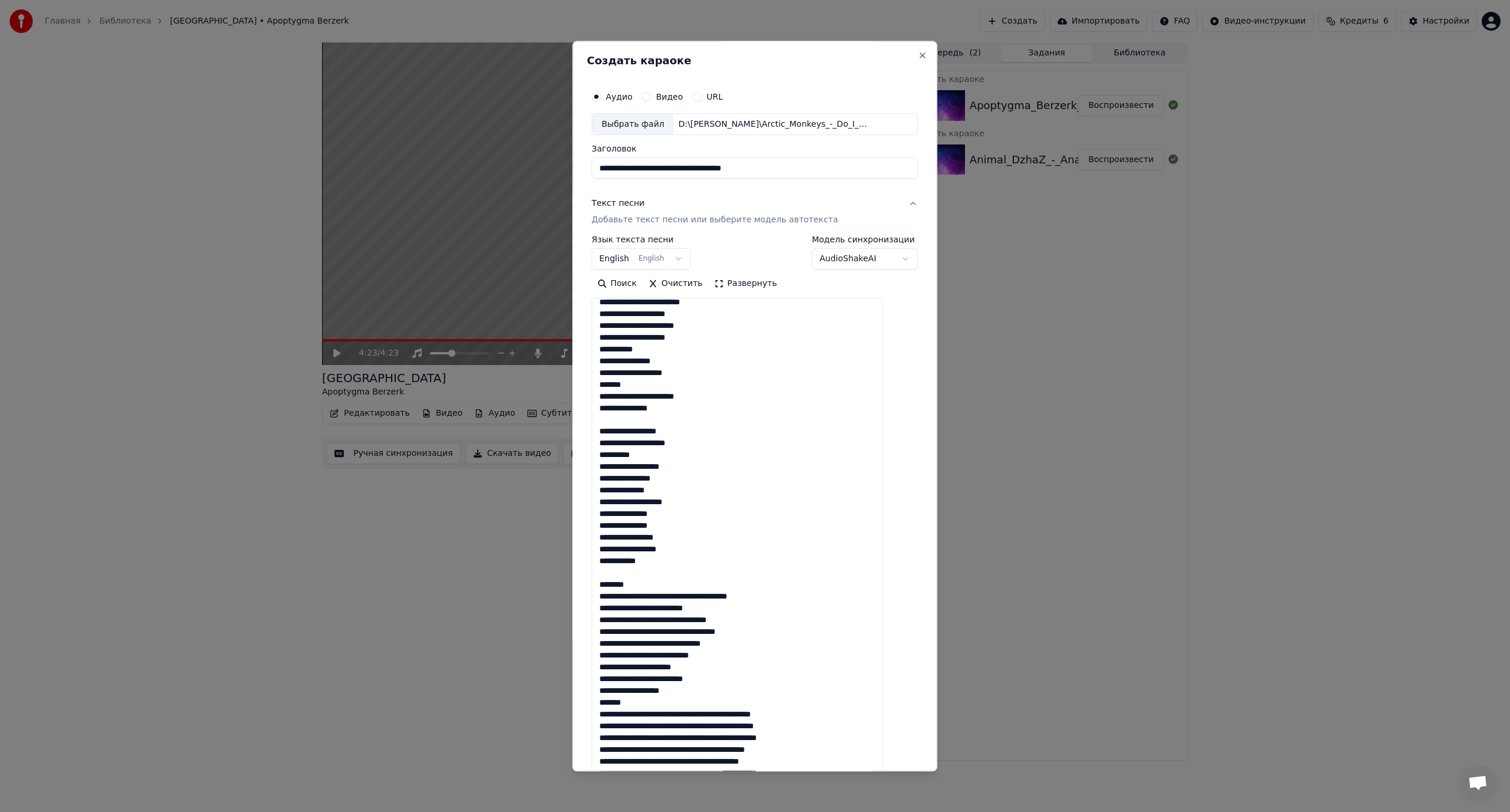
scroll to position [610, 0]
drag, startPoint x: 650, startPoint y: 587, endPoint x: 612, endPoint y: 588, distance: 38.0
click at [612, 588] on textarea at bounding box center [737, 546] width 291 height 497
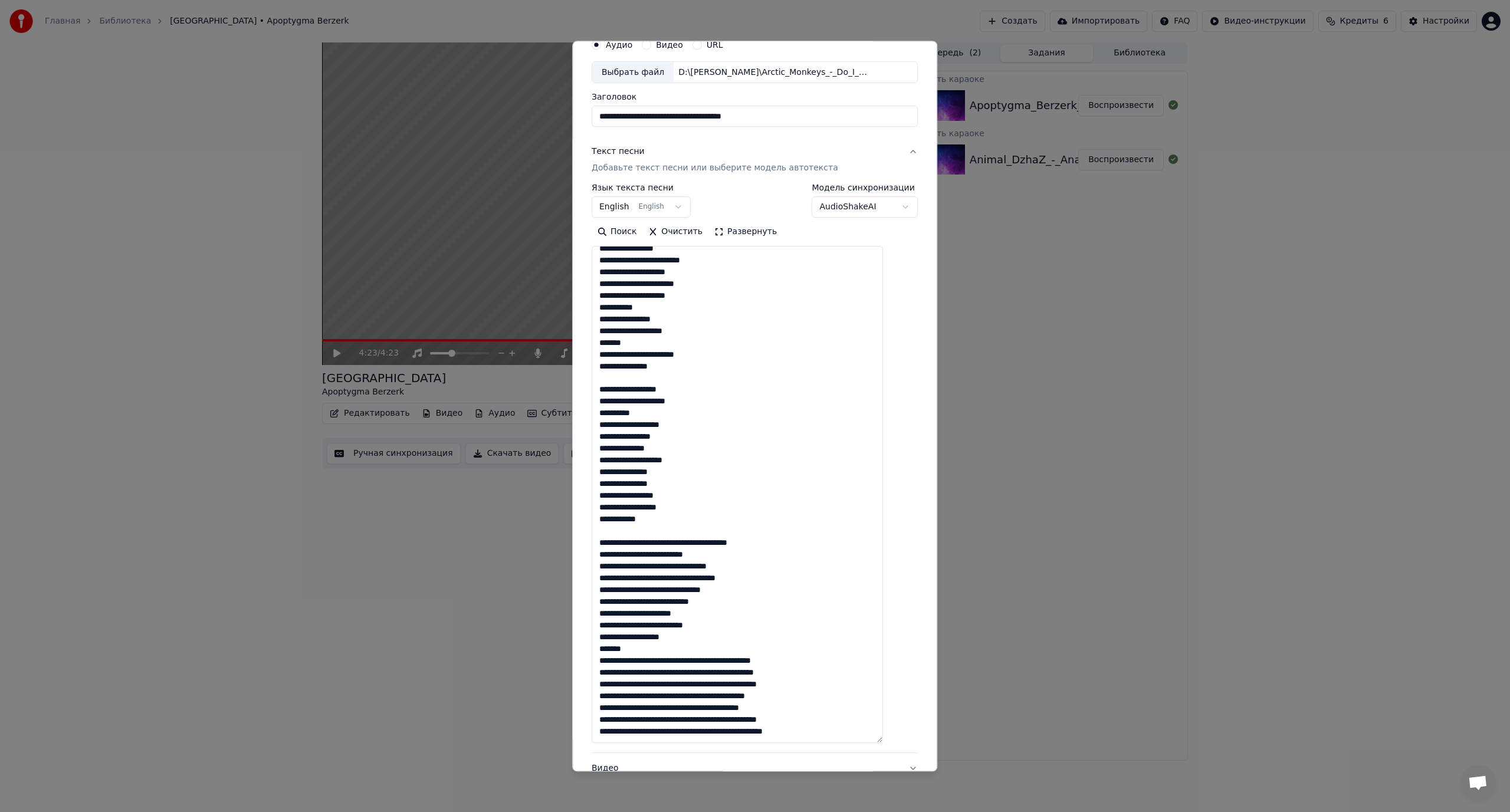
scroll to position [59, 0]
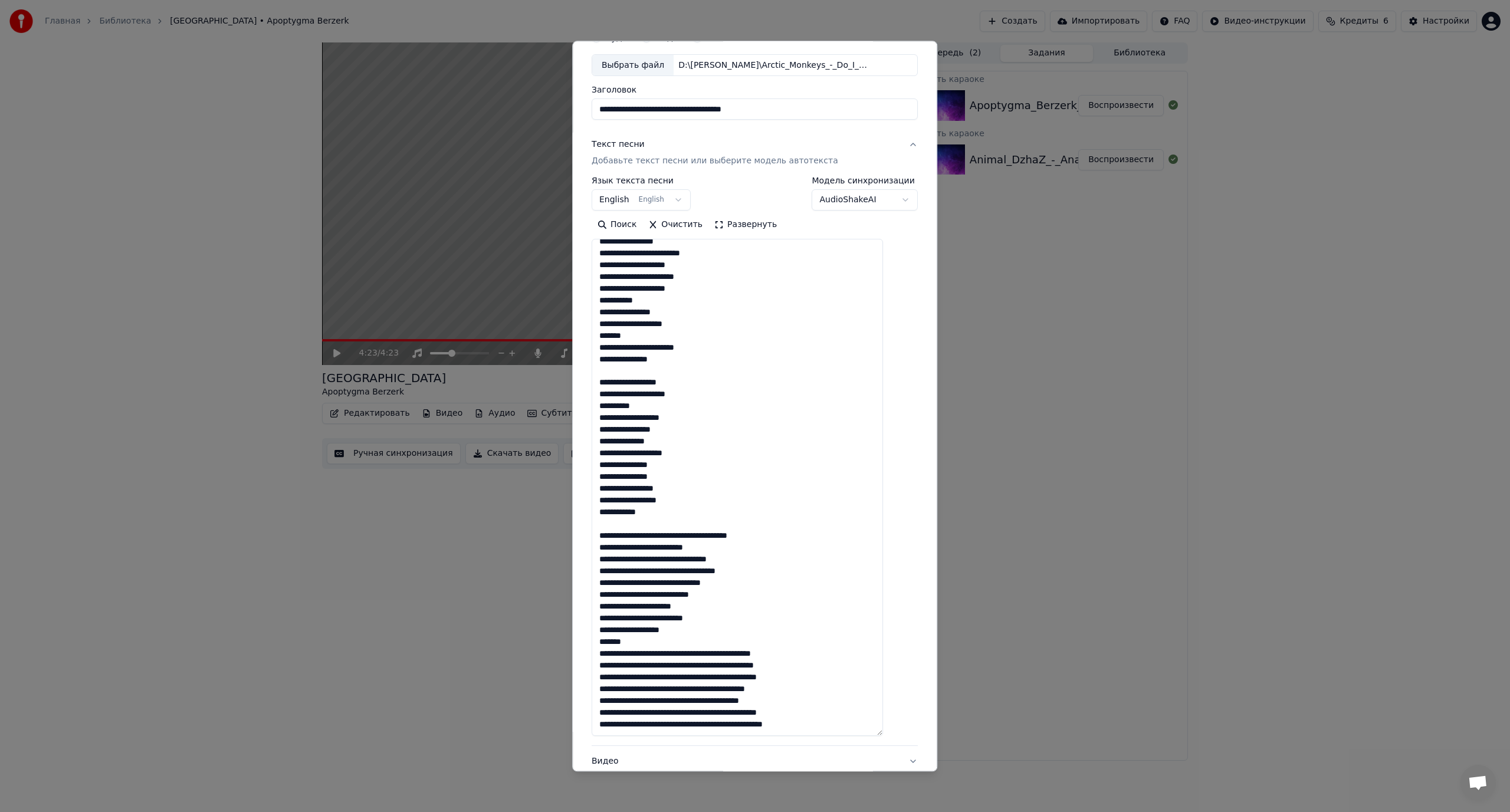
click at [689, 537] on textarea at bounding box center [737, 488] width 291 height 497
click at [681, 560] on textarea at bounding box center [737, 488] width 291 height 497
click at [679, 559] on textarea at bounding box center [737, 488] width 291 height 497
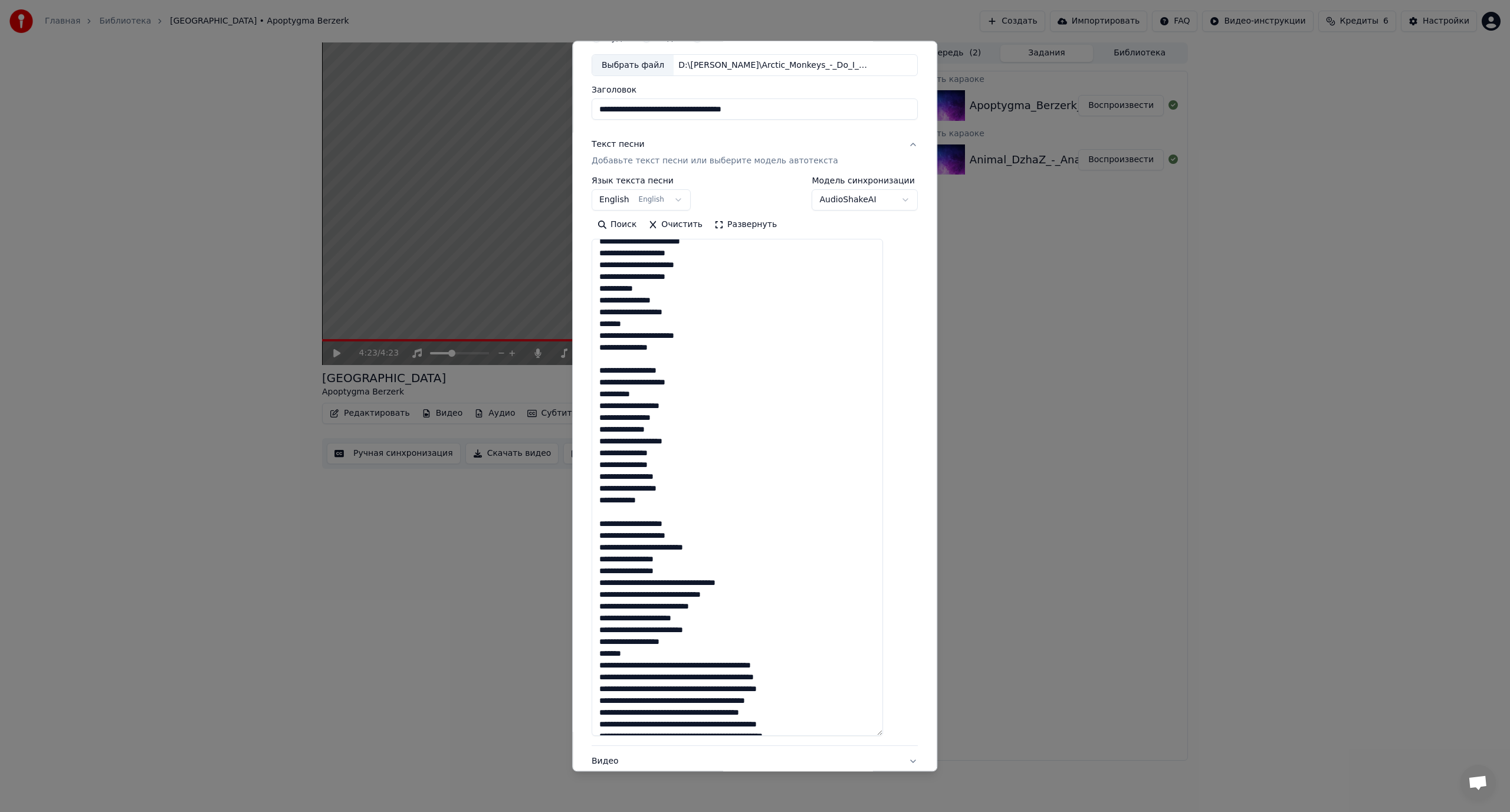
click at [681, 583] on textarea at bounding box center [737, 488] width 291 height 497
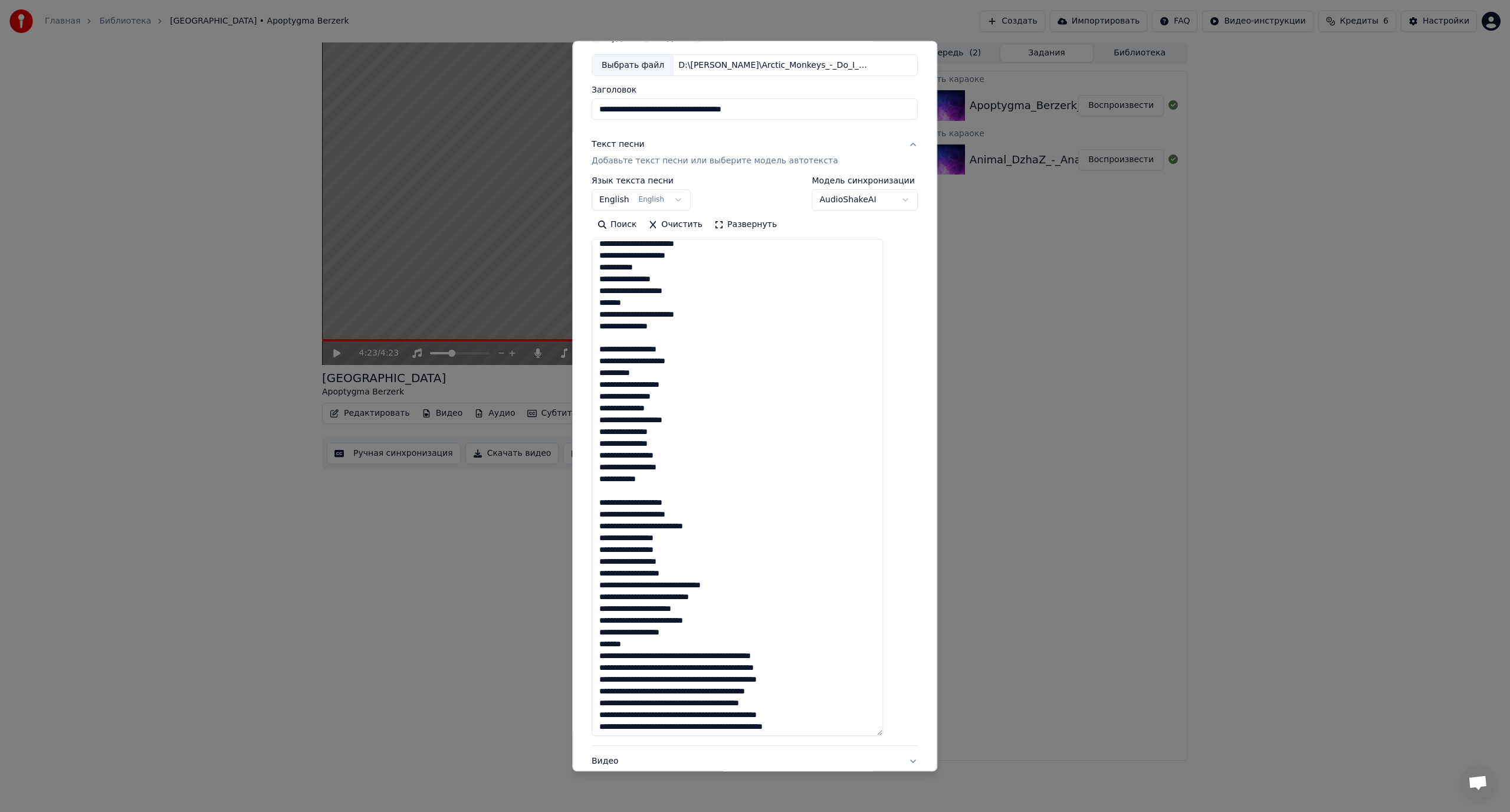
scroll to position [633, 0]
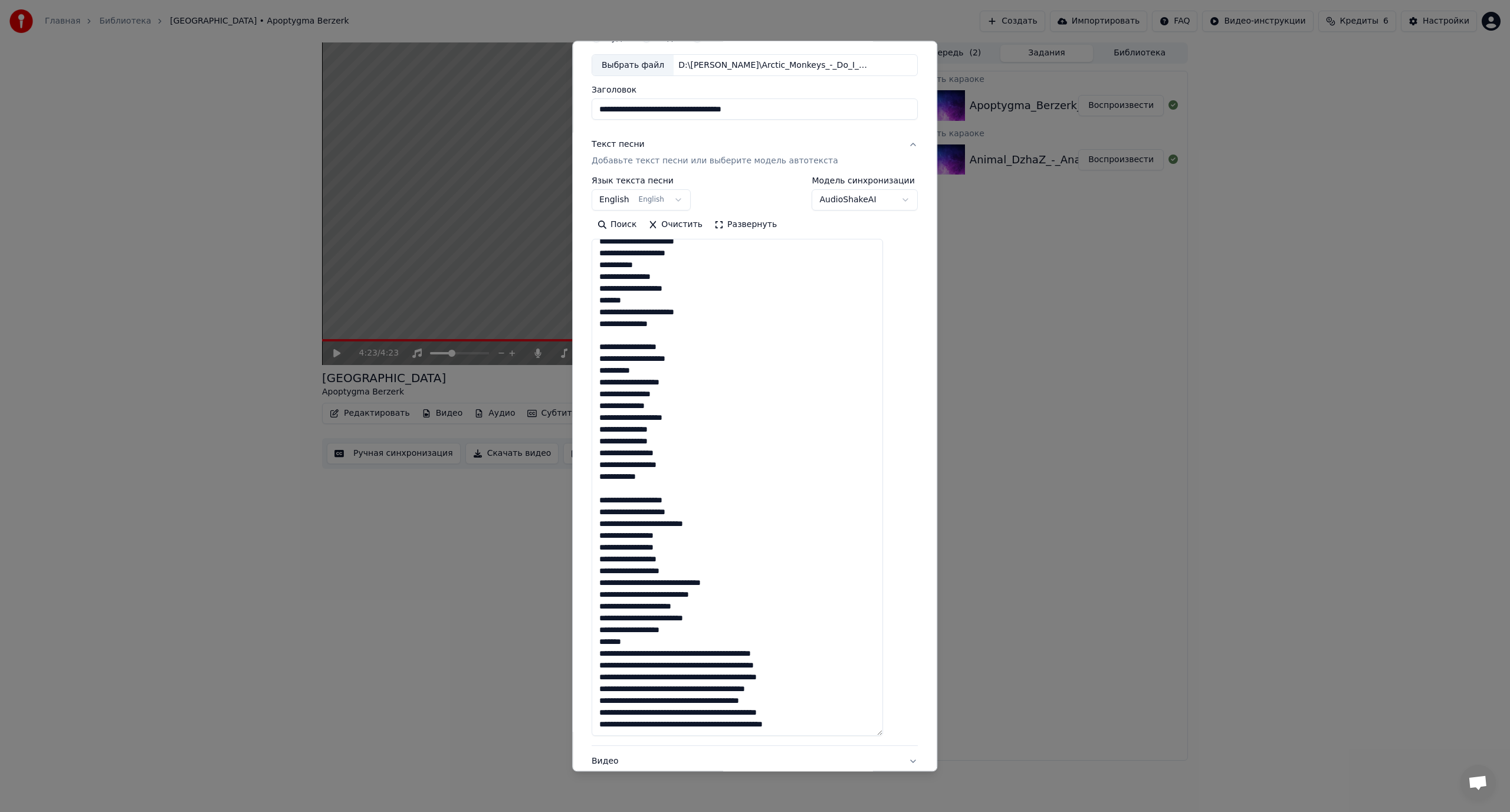
click at [668, 581] on textarea at bounding box center [737, 488] width 291 height 497
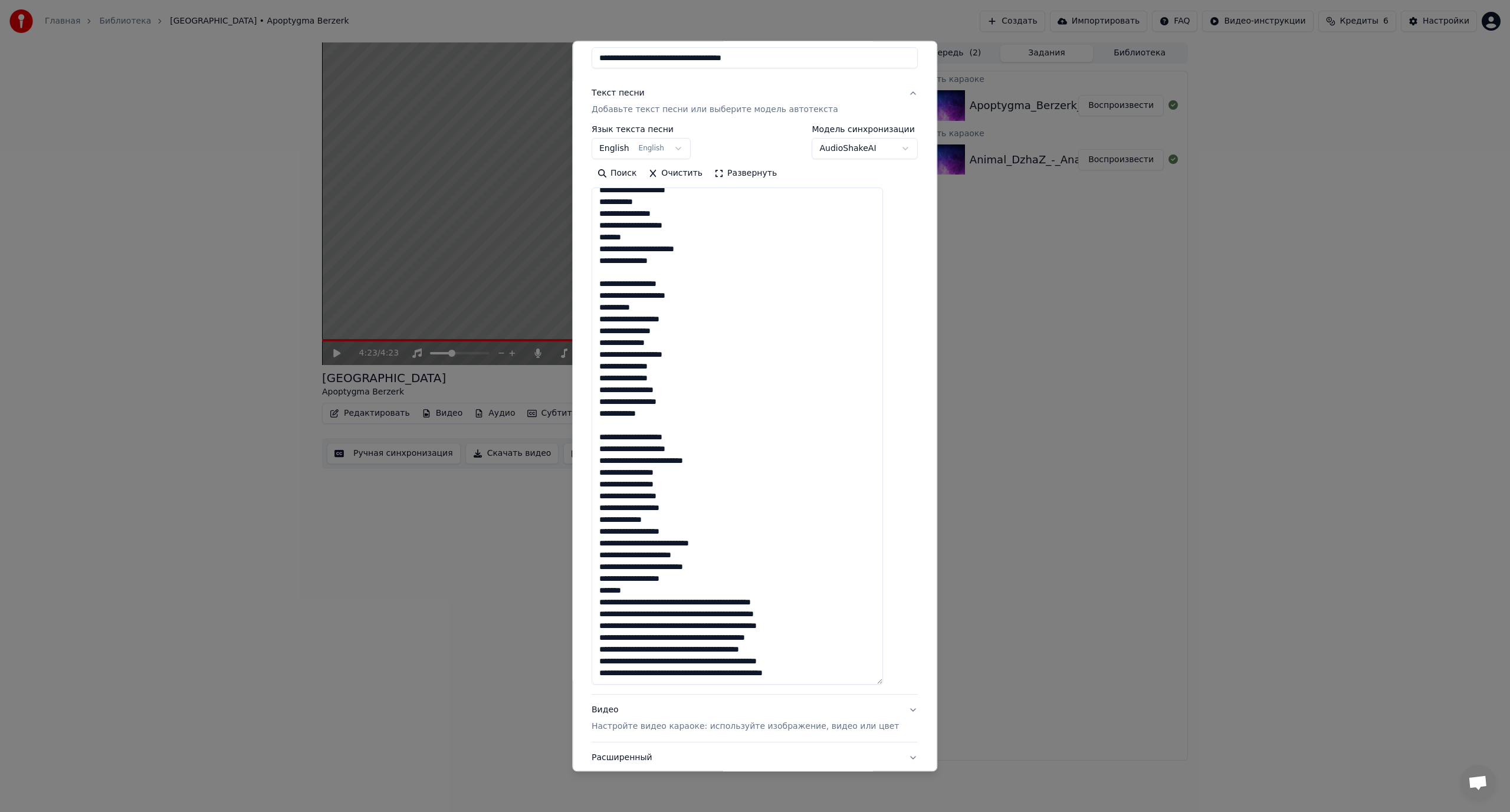
scroll to position [118, 0]
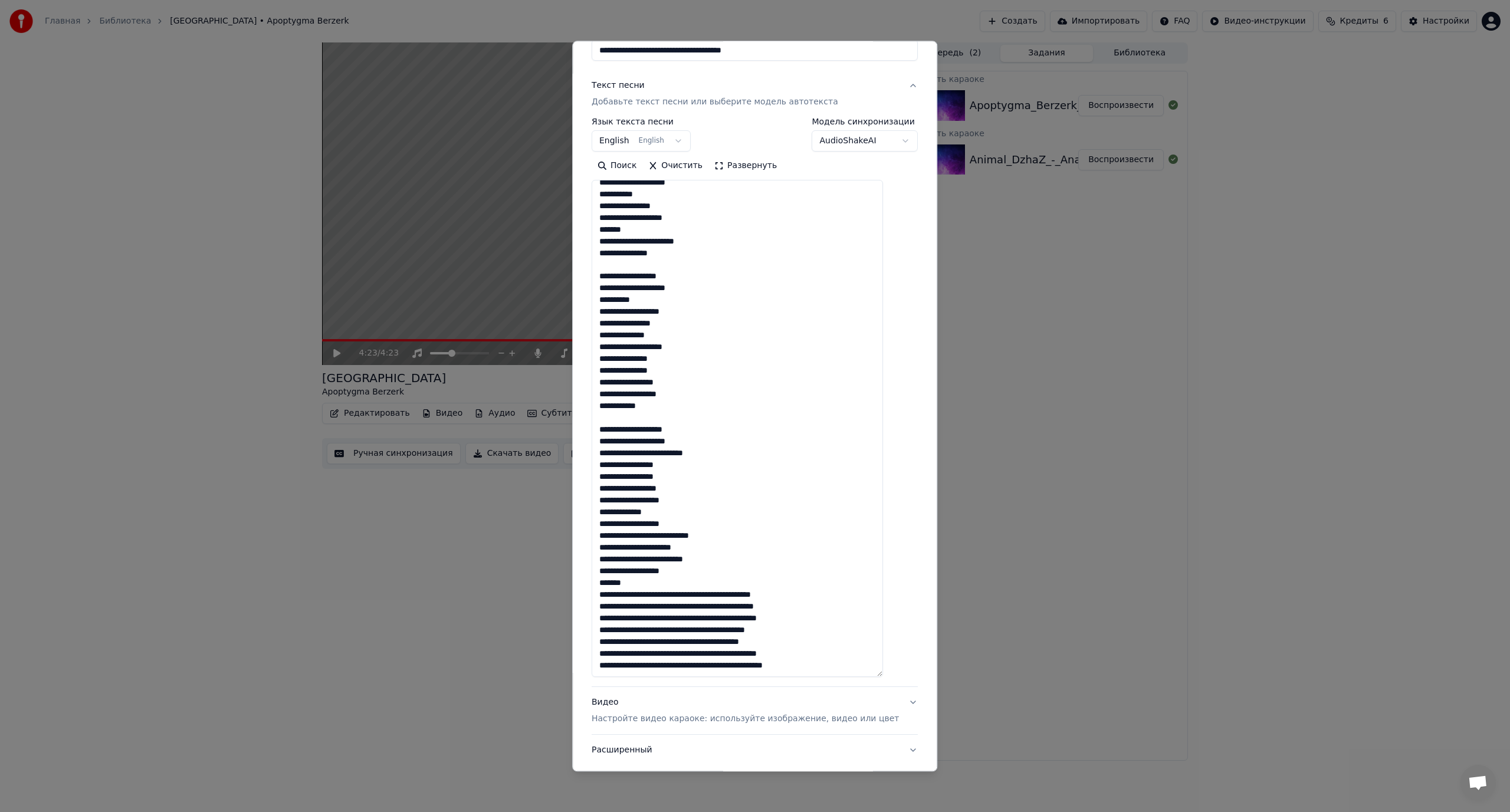
click at [673, 537] on textarea at bounding box center [737, 429] width 291 height 497
drag, startPoint x: 652, startPoint y: 593, endPoint x: 610, endPoint y: 595, distance: 42.0
click at [610, 595] on textarea at bounding box center [737, 429] width 291 height 497
click at [686, 606] on textarea at bounding box center [737, 429] width 291 height 497
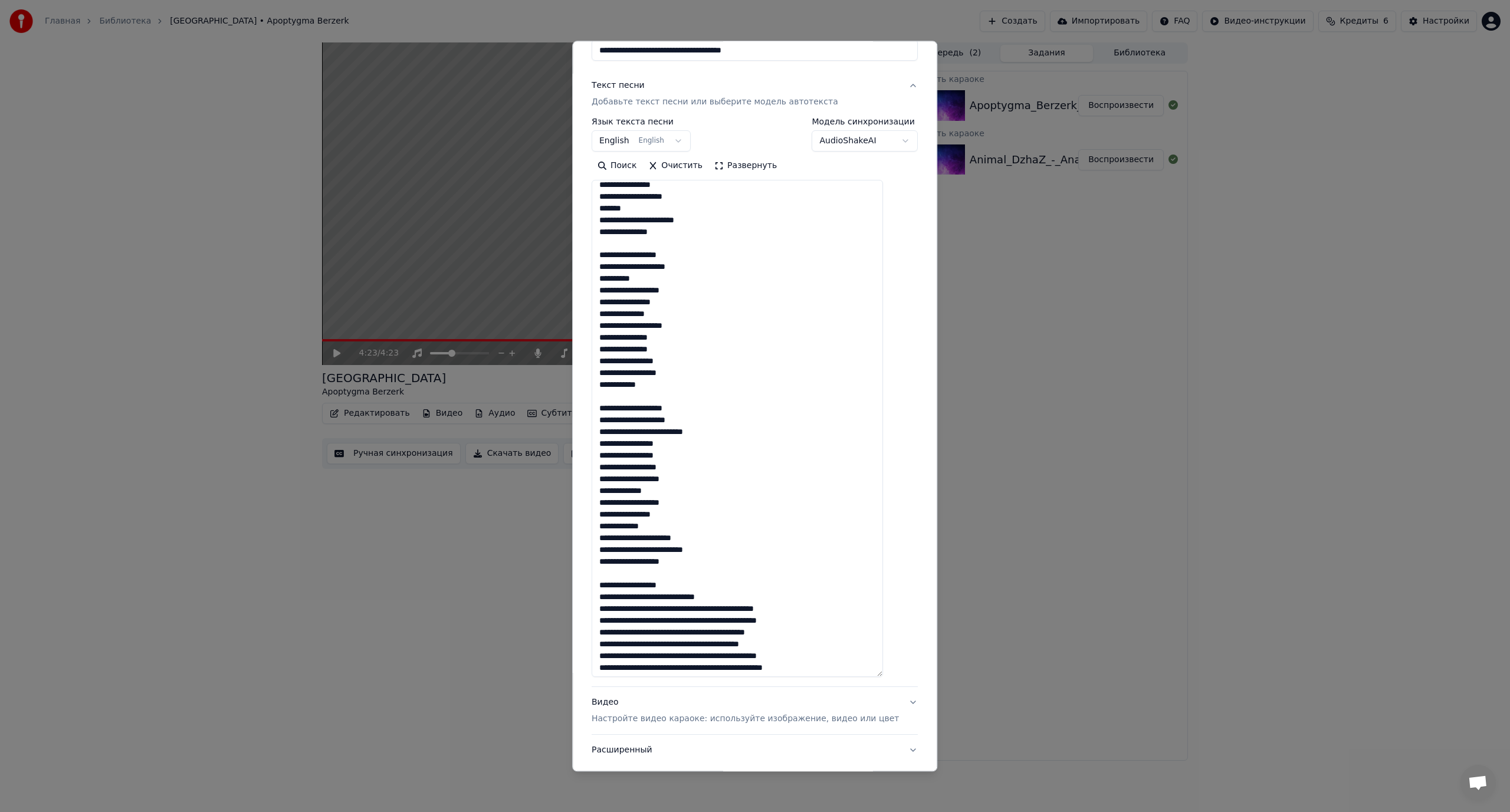
scroll to position [668, 0]
click at [680, 597] on textarea at bounding box center [737, 429] width 291 height 497
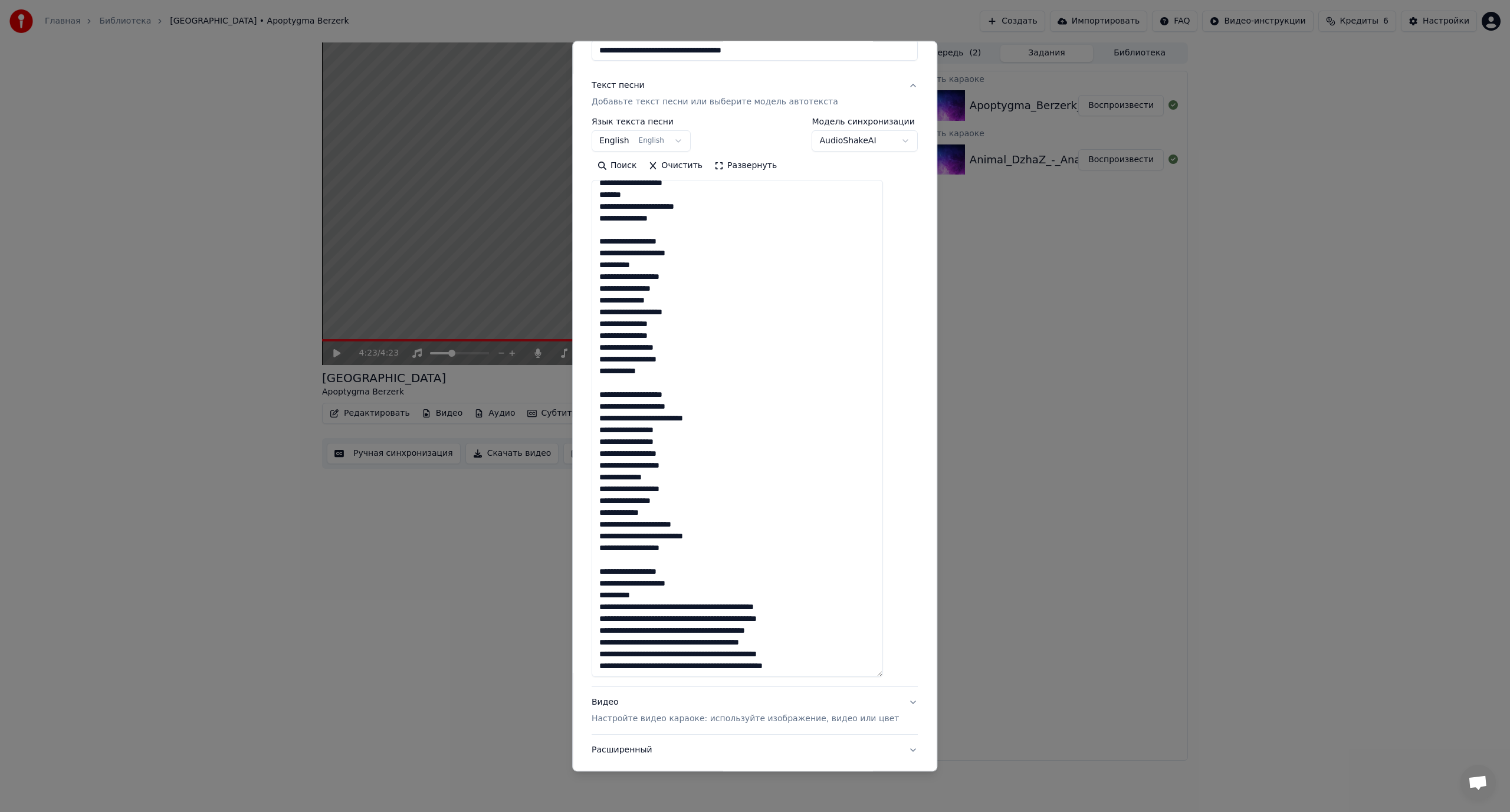
click at [686, 605] on textarea at bounding box center [737, 429] width 291 height 497
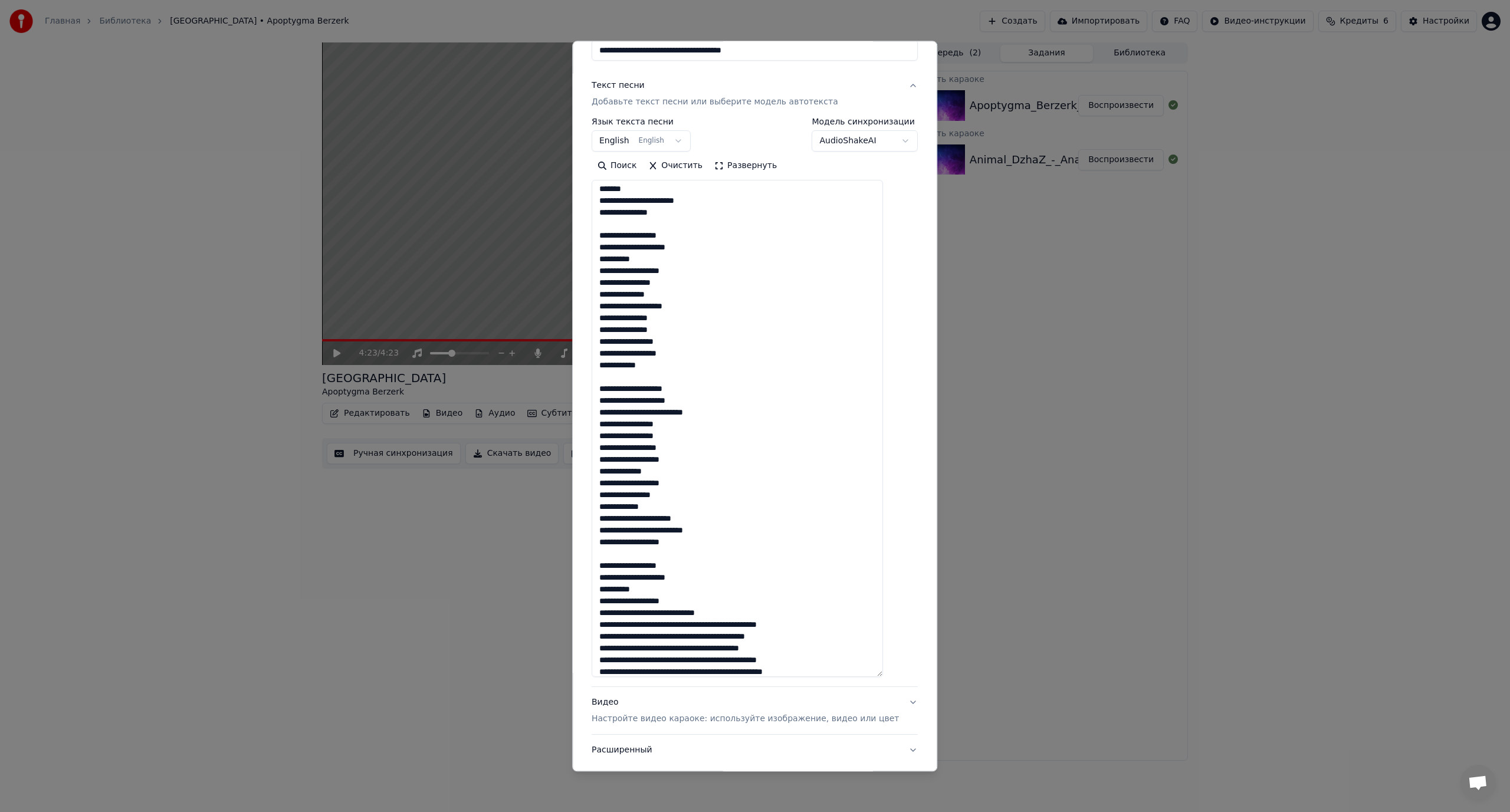
scroll to position [691, 0]
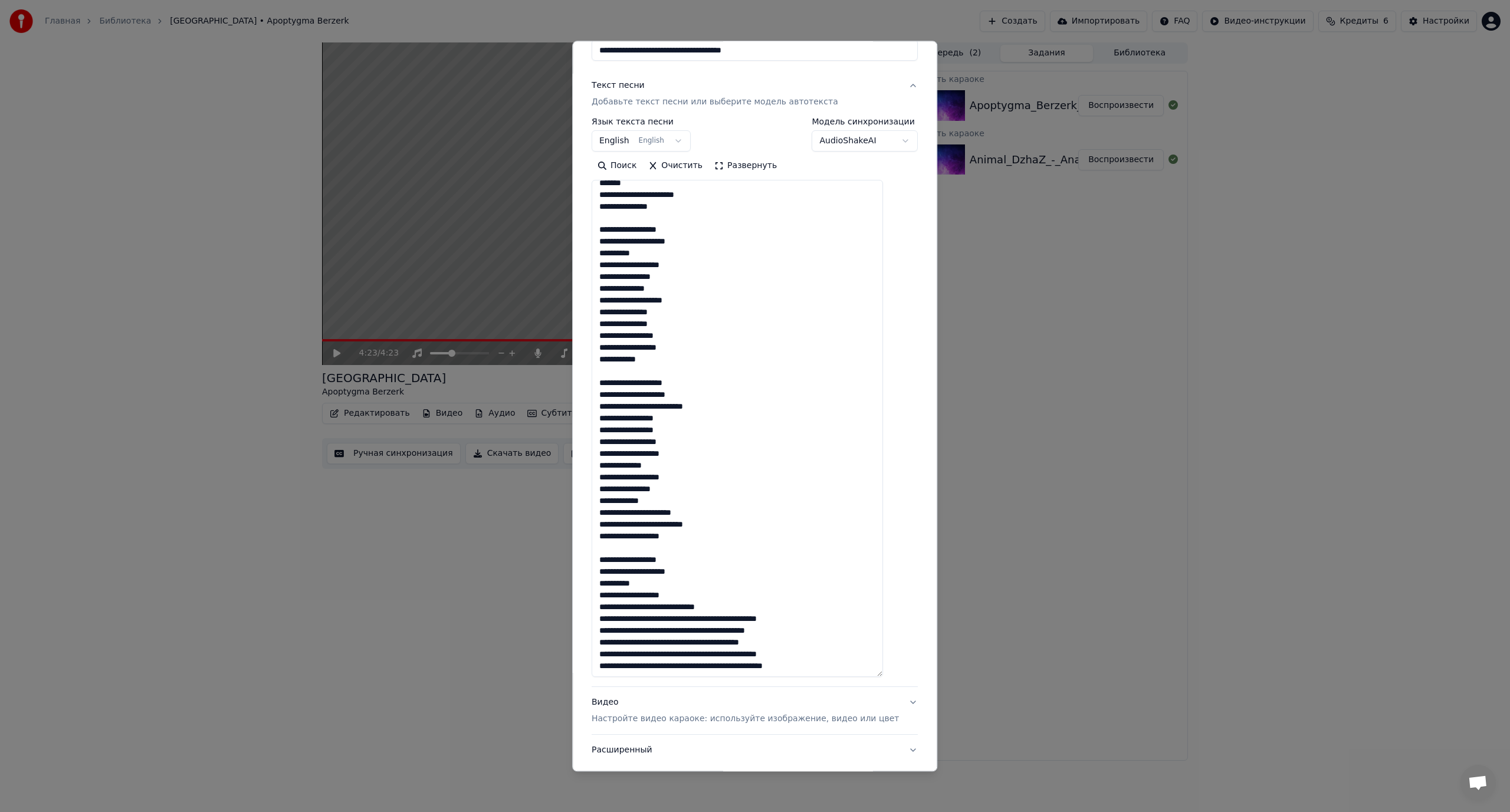
click at [675, 606] on textarea at bounding box center [737, 429] width 291 height 497
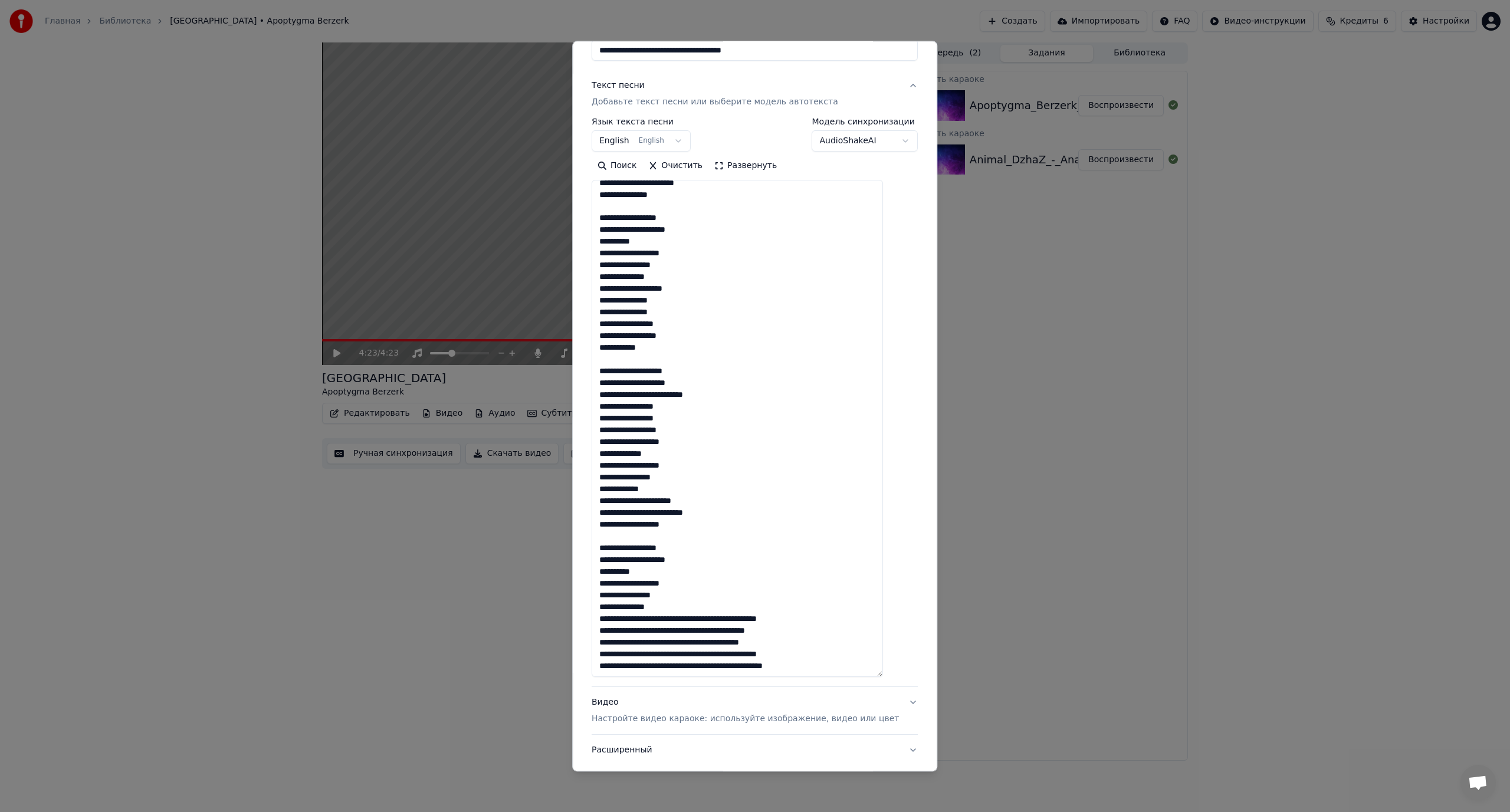
click at [693, 616] on textarea at bounding box center [737, 429] width 291 height 497
click at [670, 619] on textarea at bounding box center [737, 429] width 291 height 497
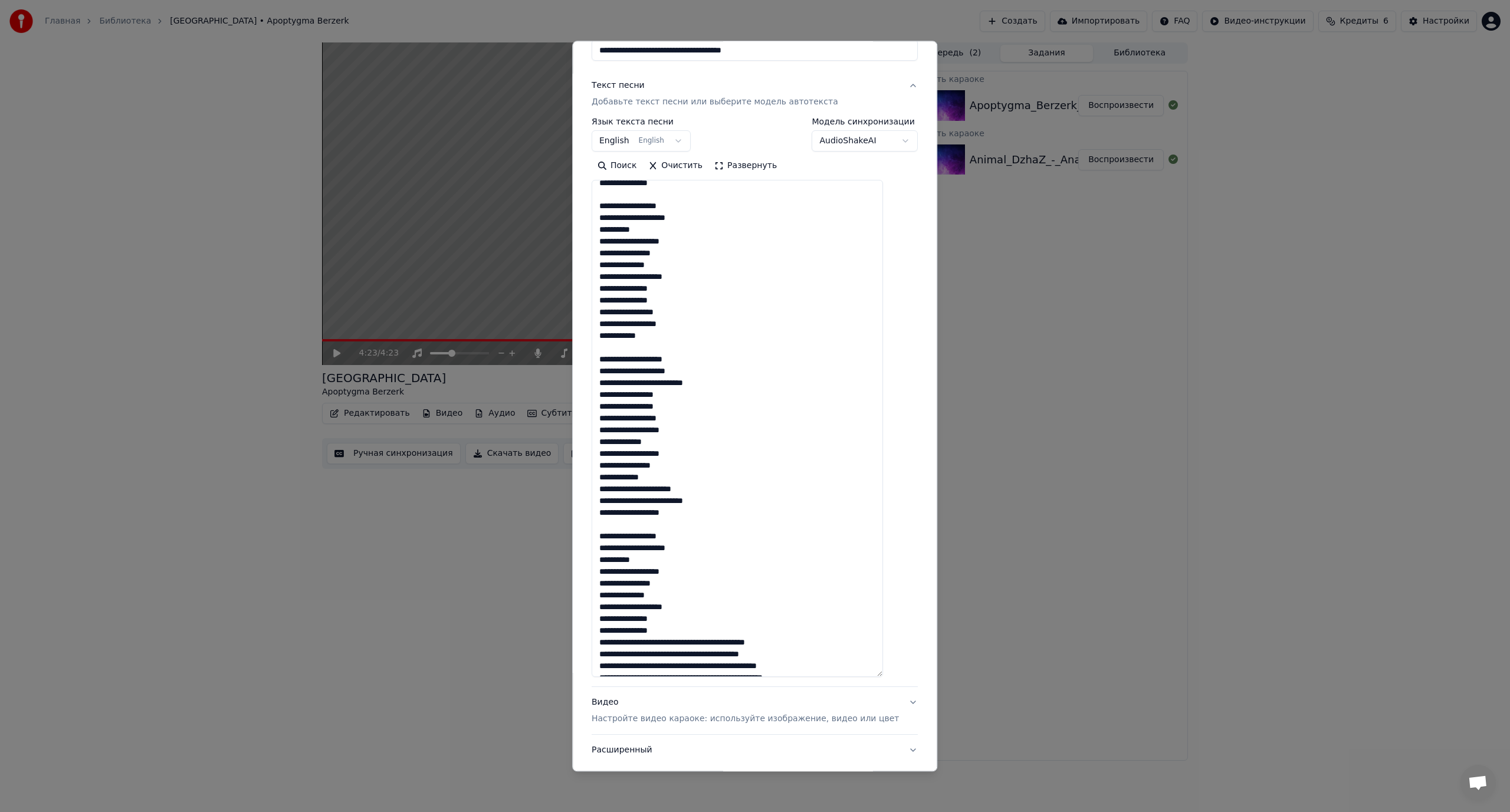
scroll to position [727, 0]
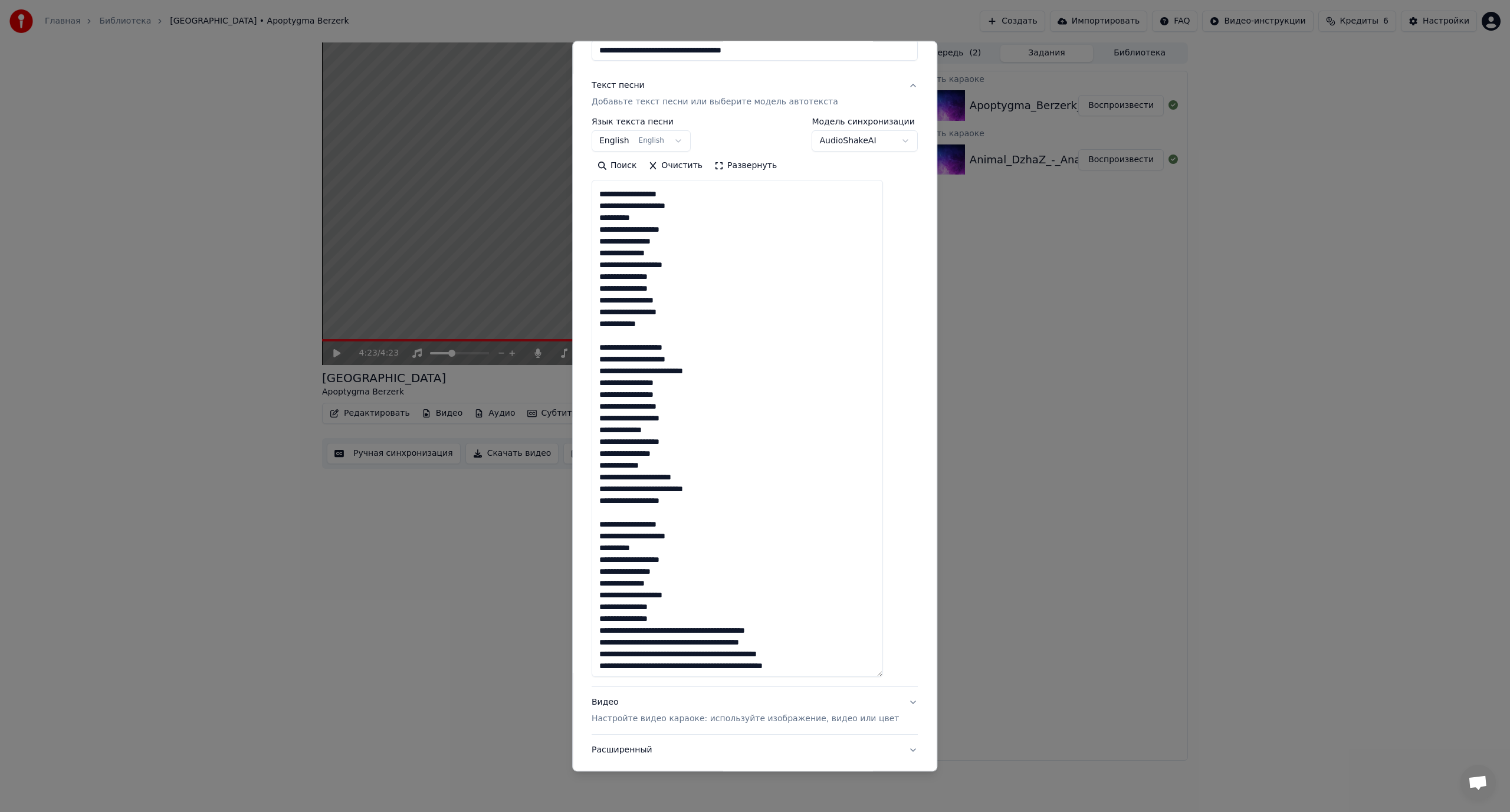
click at [673, 630] on textarea at bounding box center [737, 429] width 291 height 497
click at [677, 628] on textarea at bounding box center [737, 429] width 291 height 497
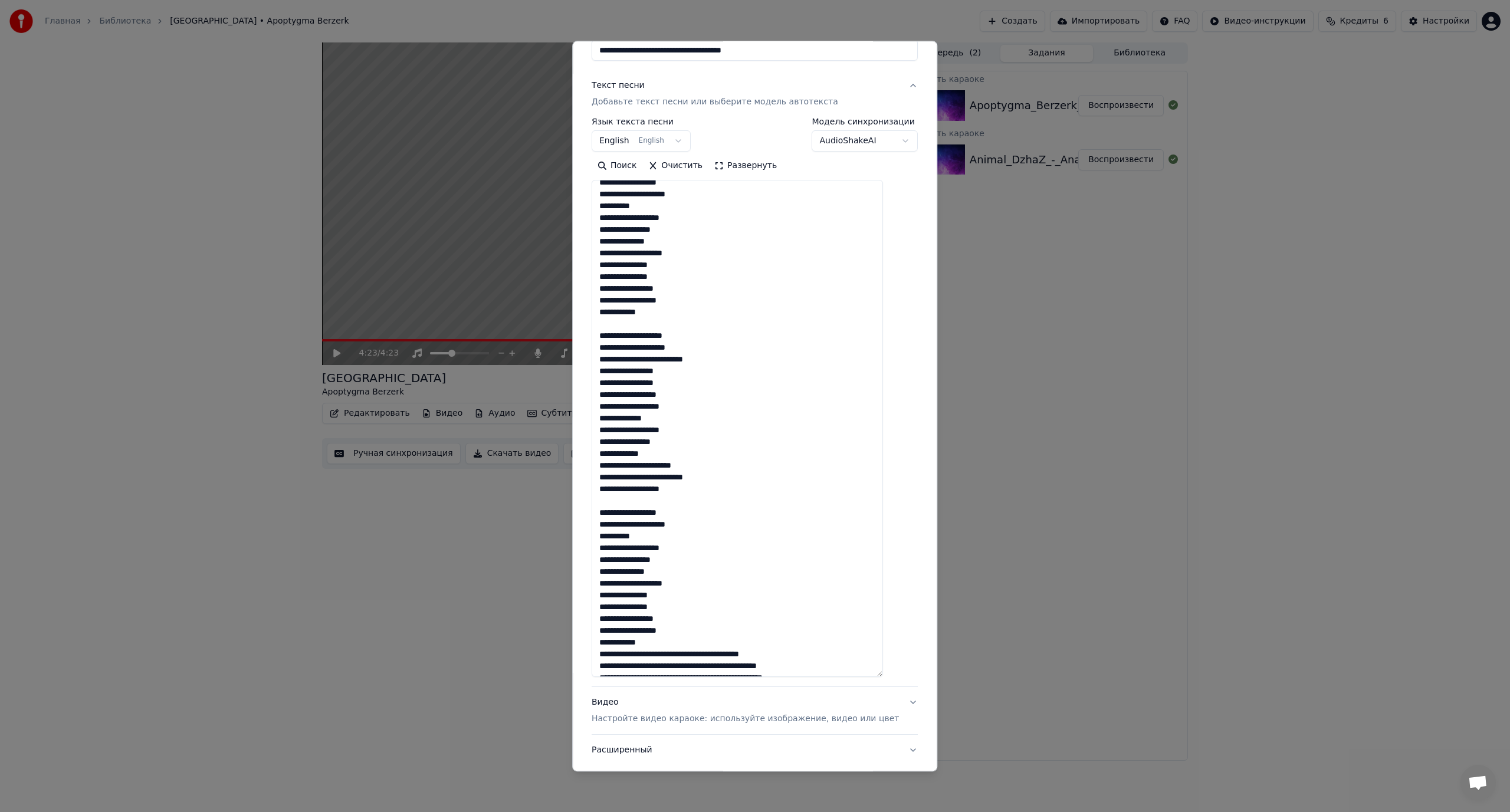
scroll to position [751, 0]
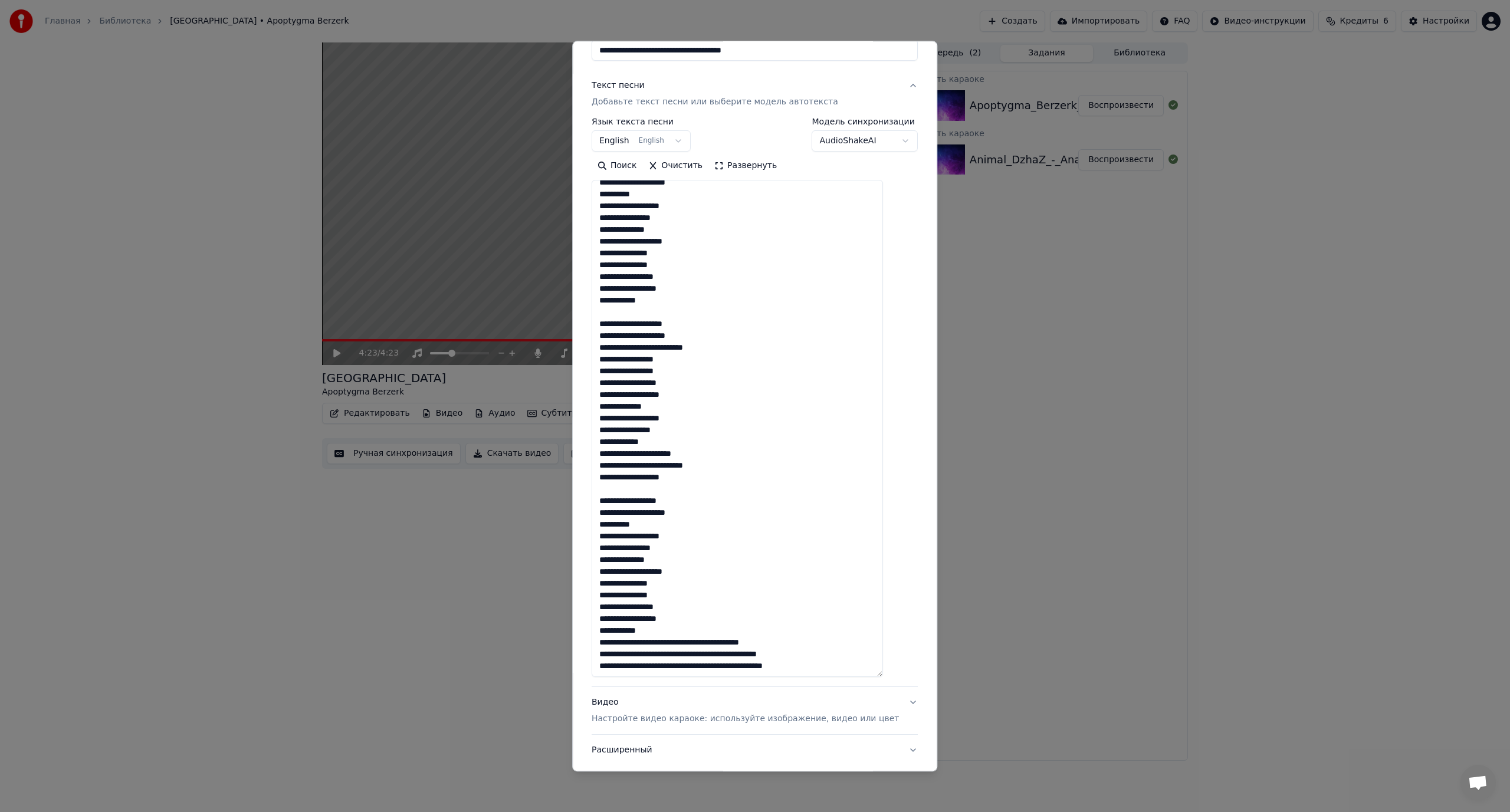
click at [686, 640] on textarea at bounding box center [737, 429] width 291 height 497
click at [685, 655] on textarea at bounding box center [737, 429] width 291 height 497
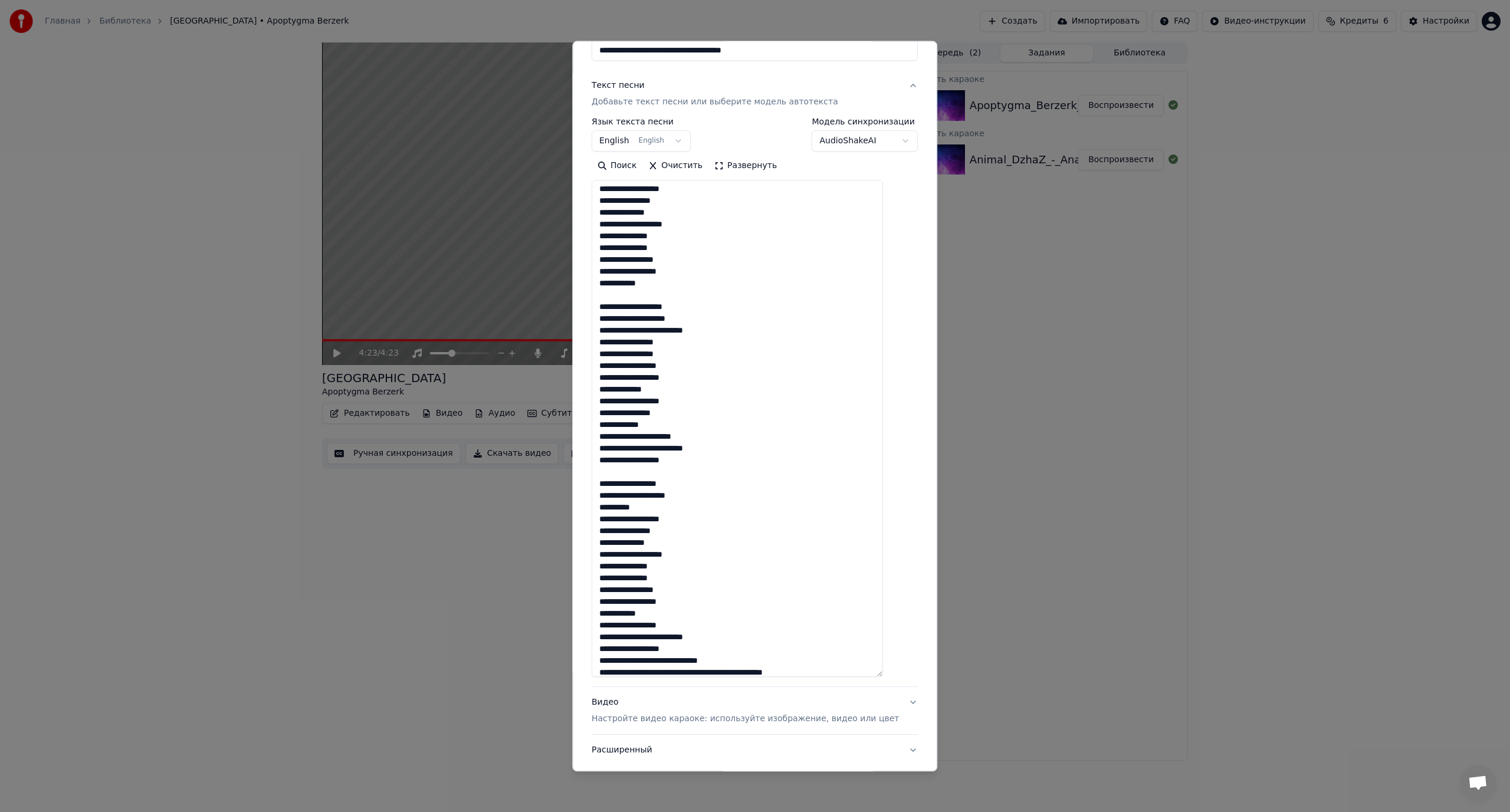
scroll to position [775, 0]
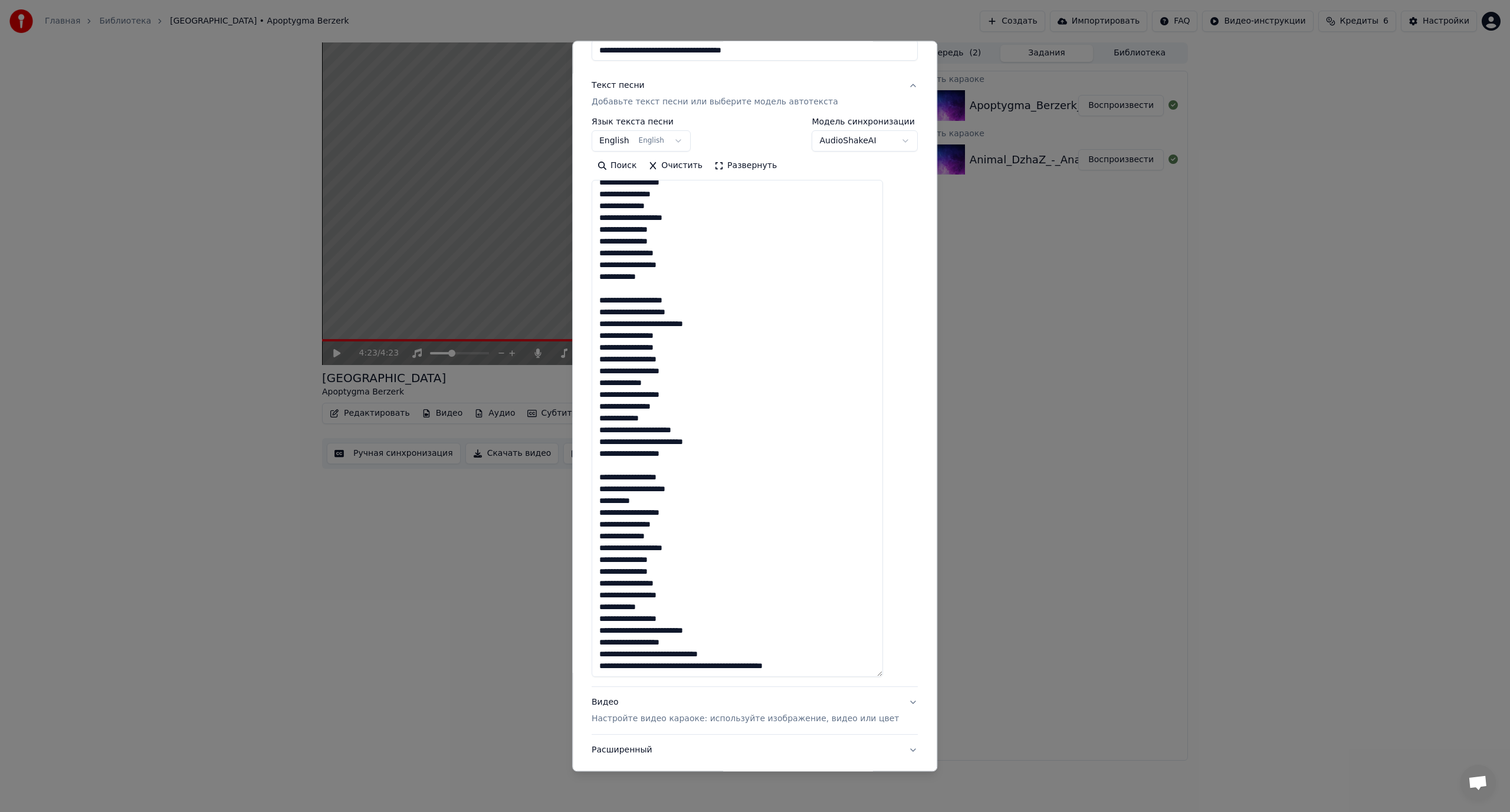
click at [686, 668] on textarea at bounding box center [737, 429] width 291 height 497
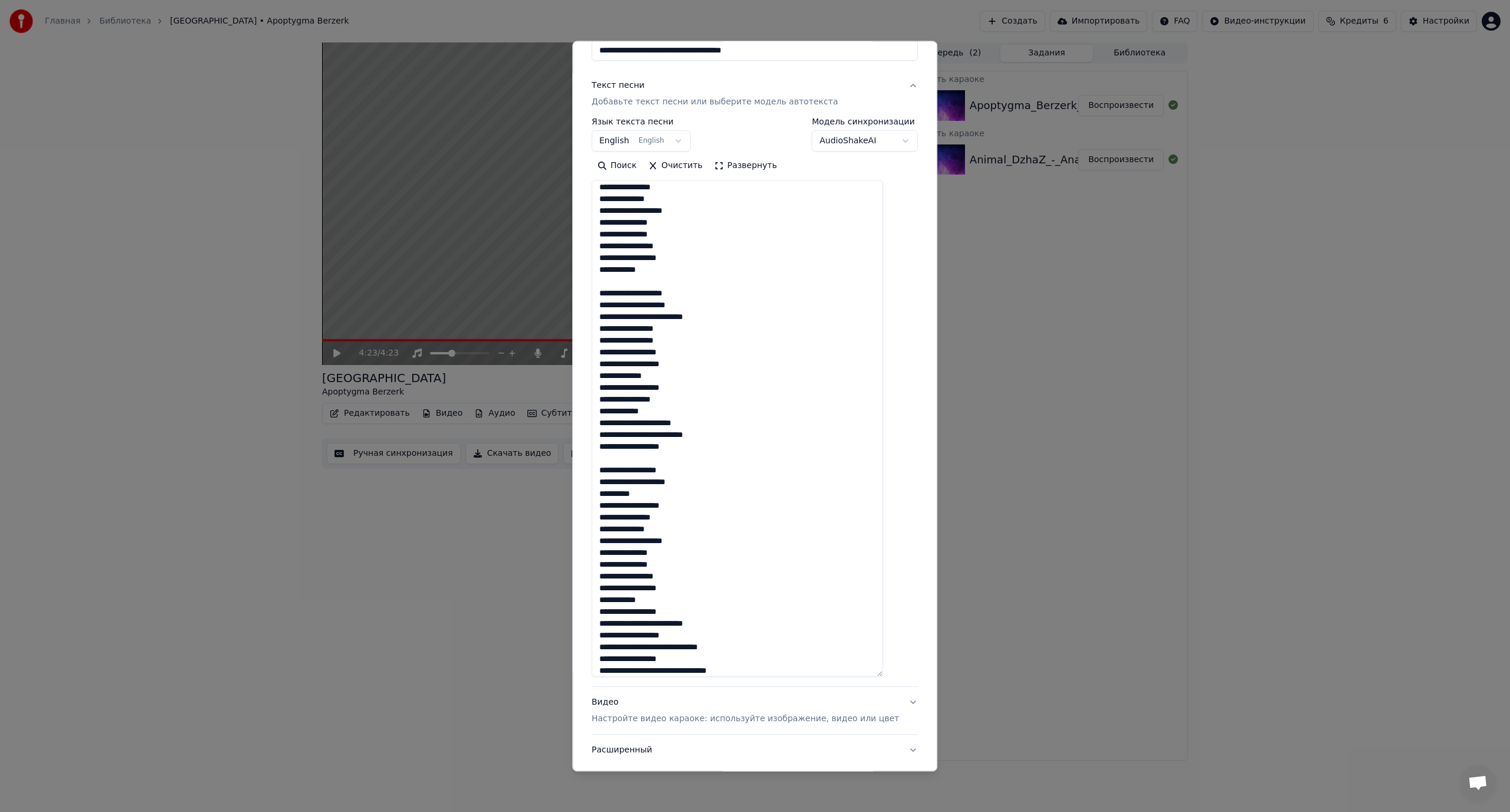
scroll to position [786, 0]
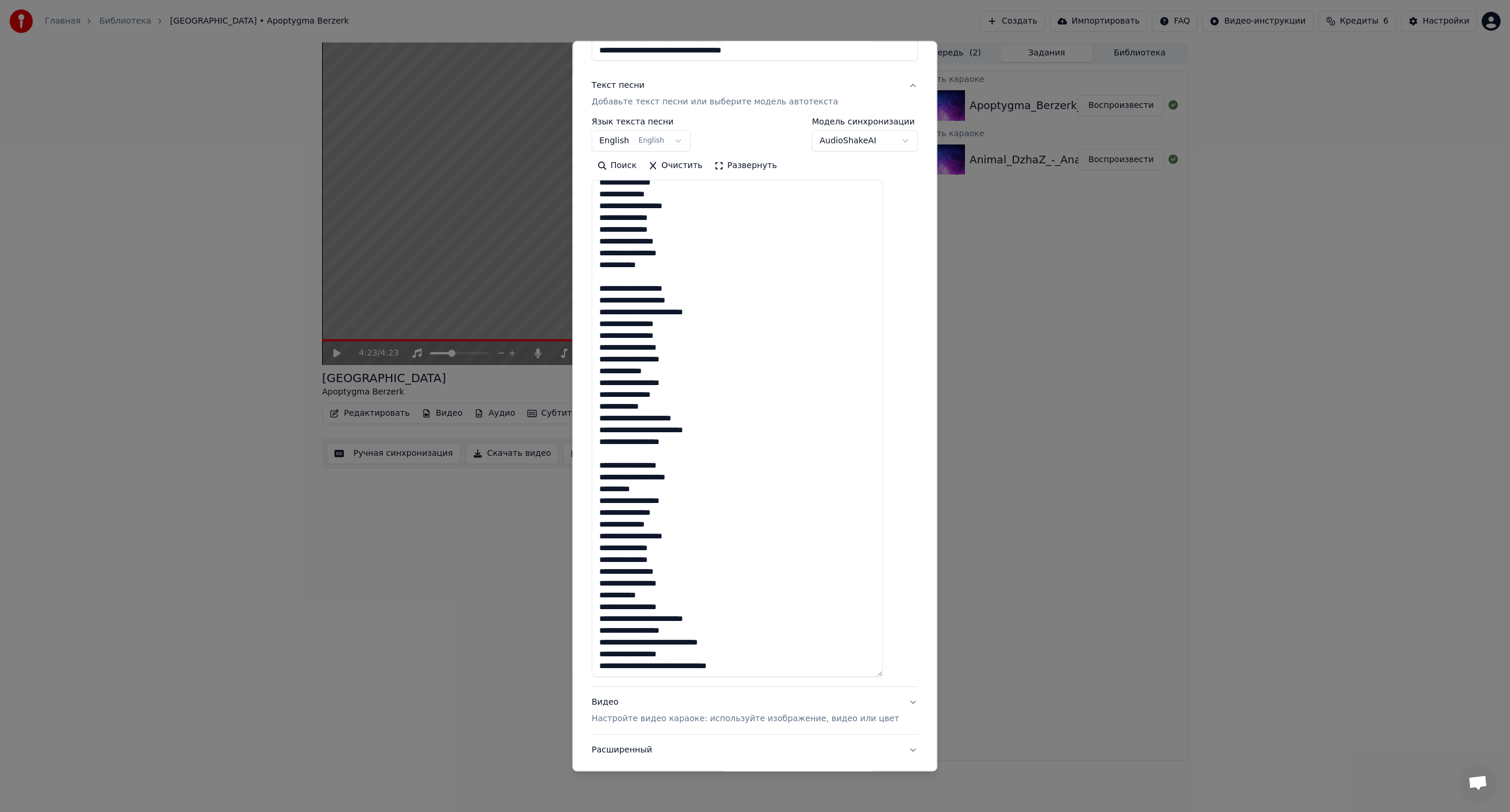
click at [674, 666] on textarea at bounding box center [737, 429] width 291 height 497
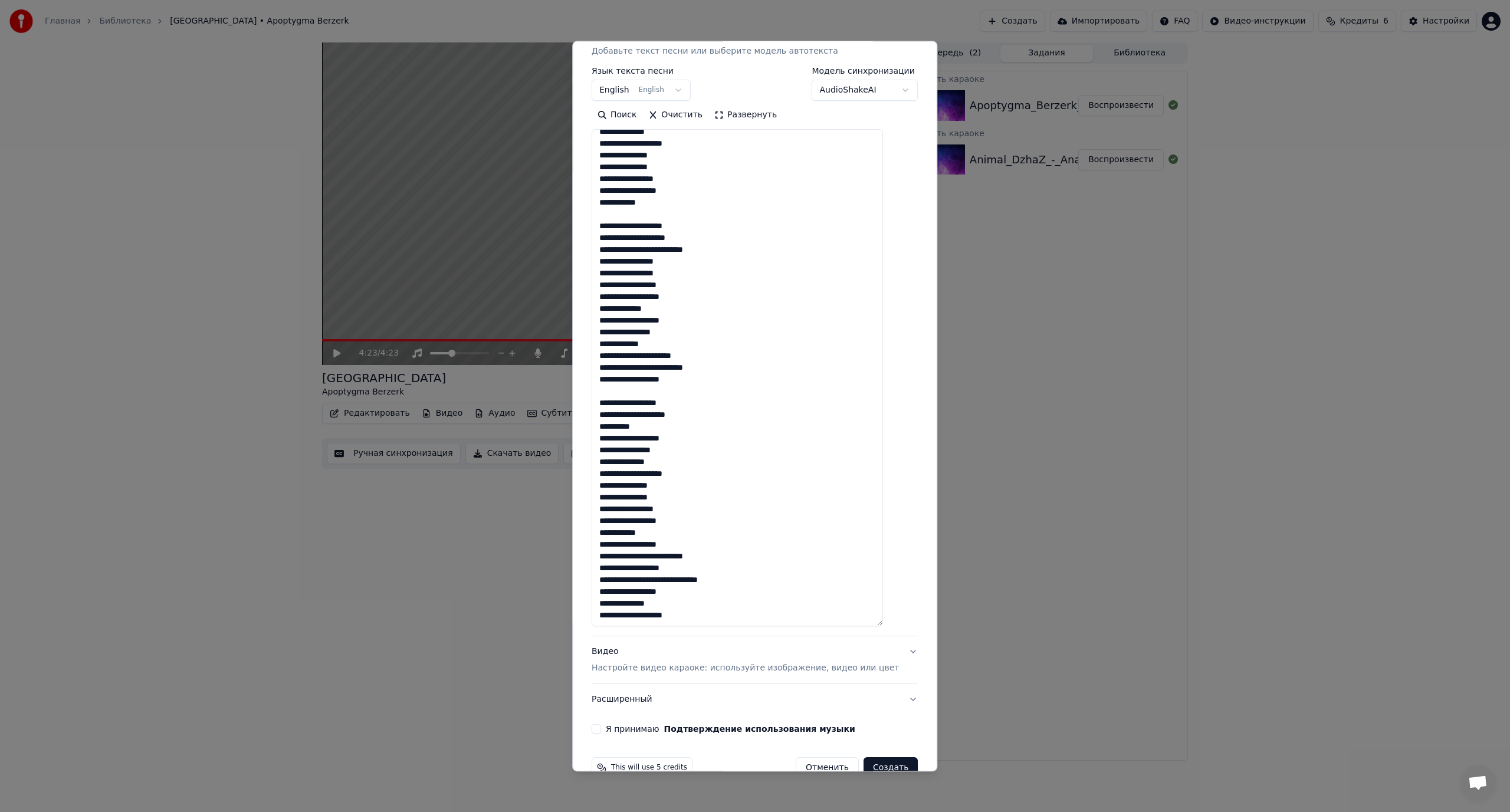
scroll to position [195, 0]
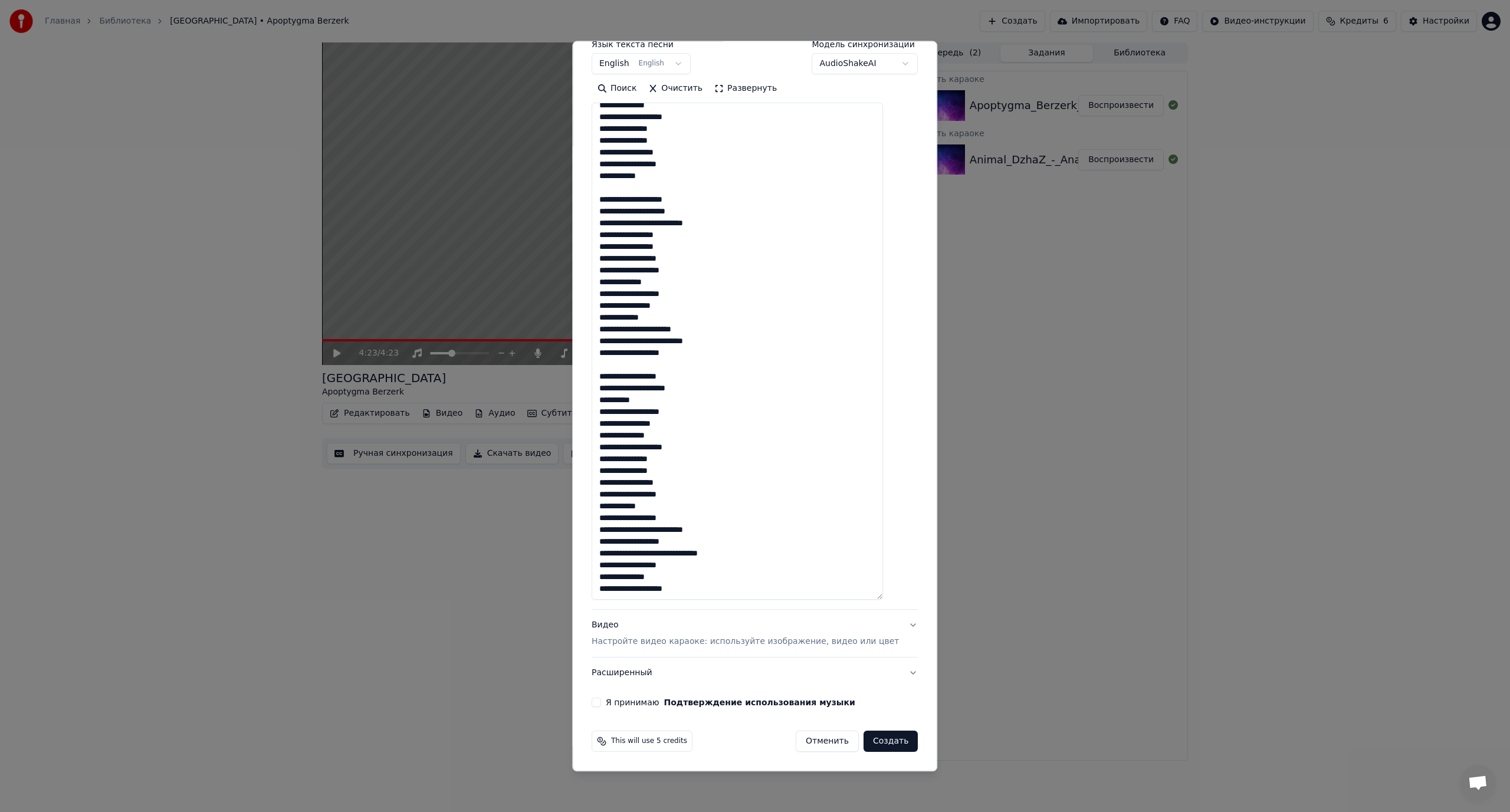
type textarea "**********"
click at [601, 704] on button "Я принимаю Подтверждение использования музыки" at bounding box center [596, 702] width 10 height 10
click at [866, 742] on button "Создать" at bounding box center [891, 742] width 54 height 21
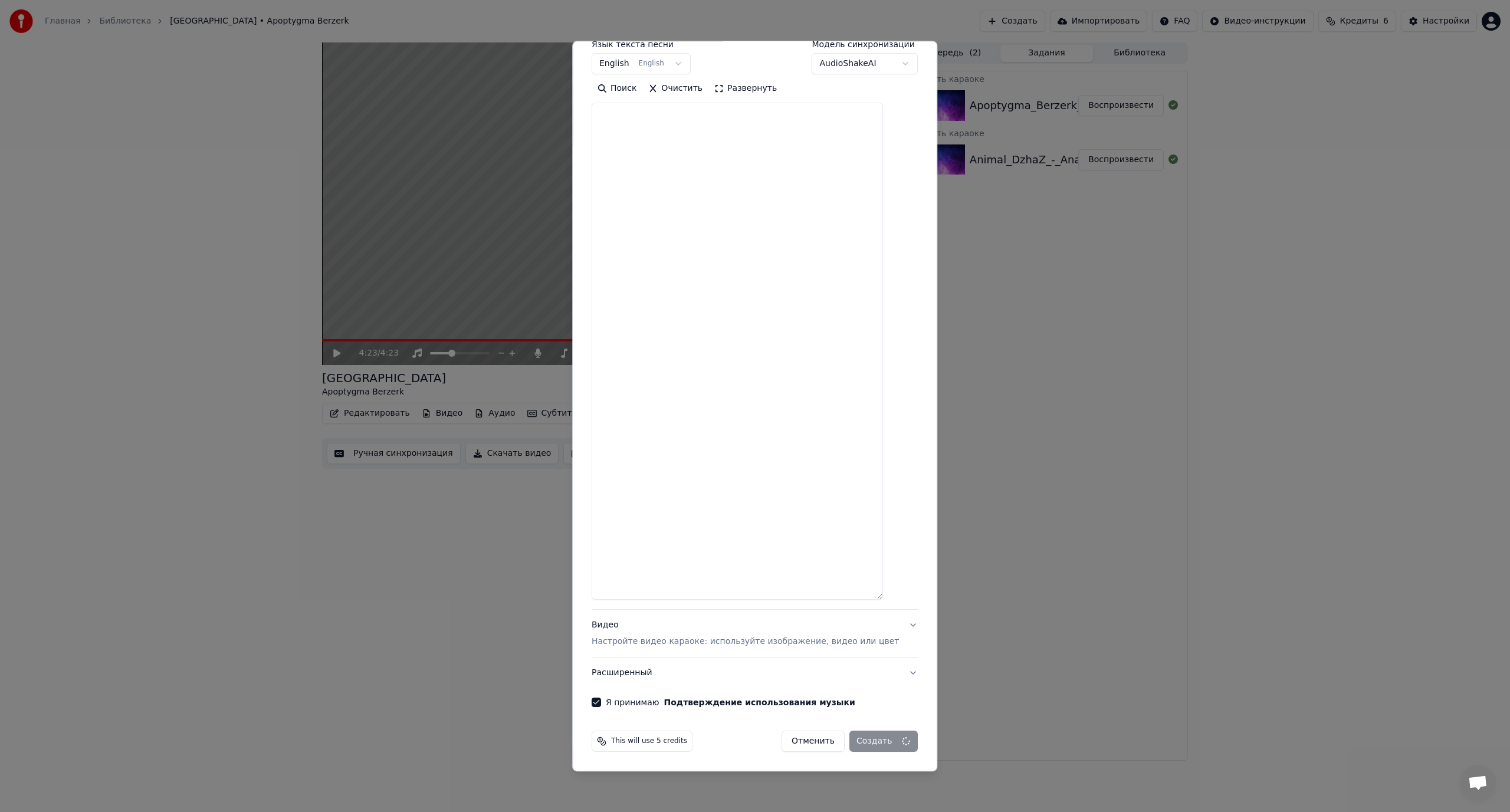
select select
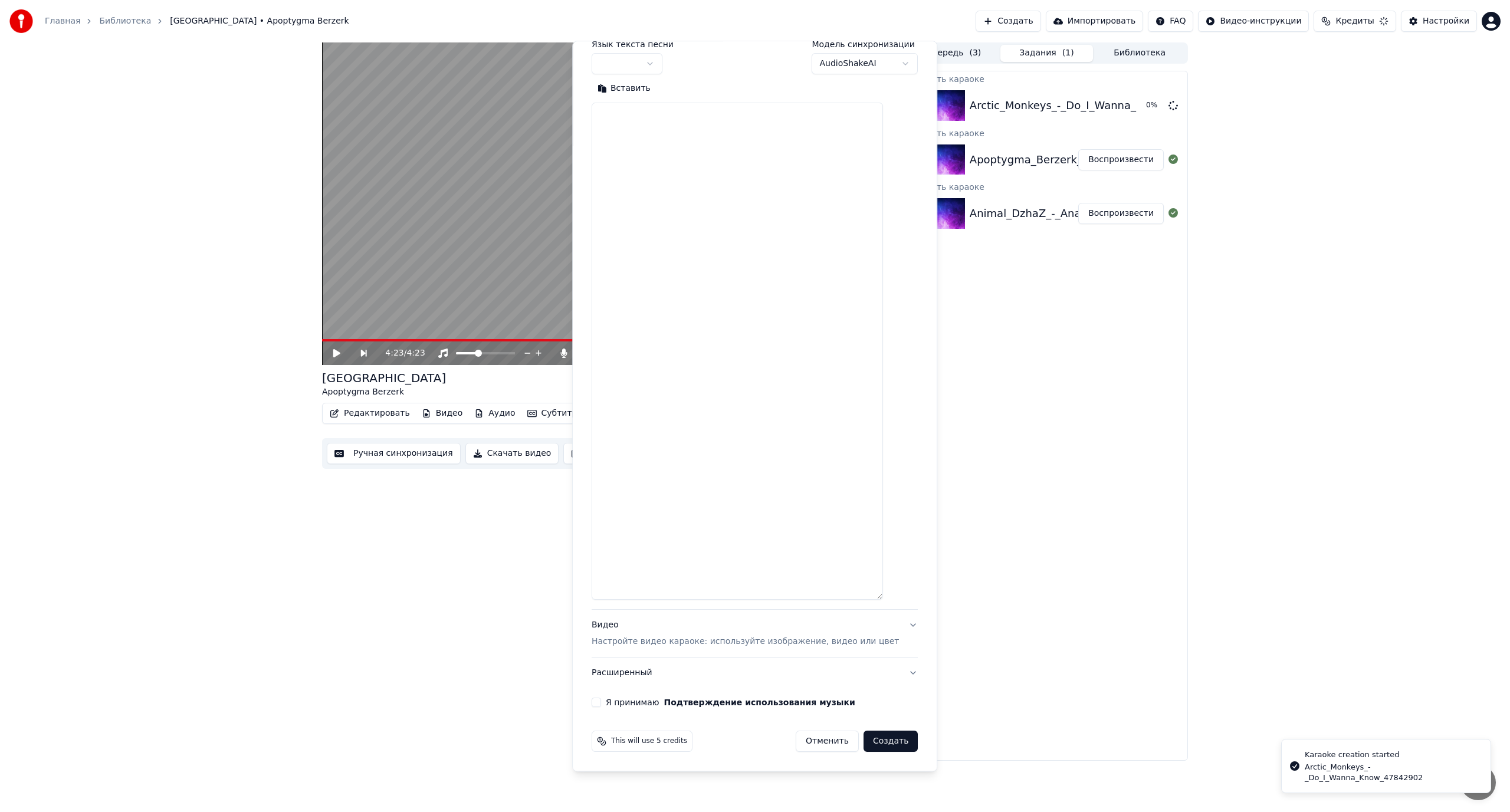
scroll to position [0, 0]
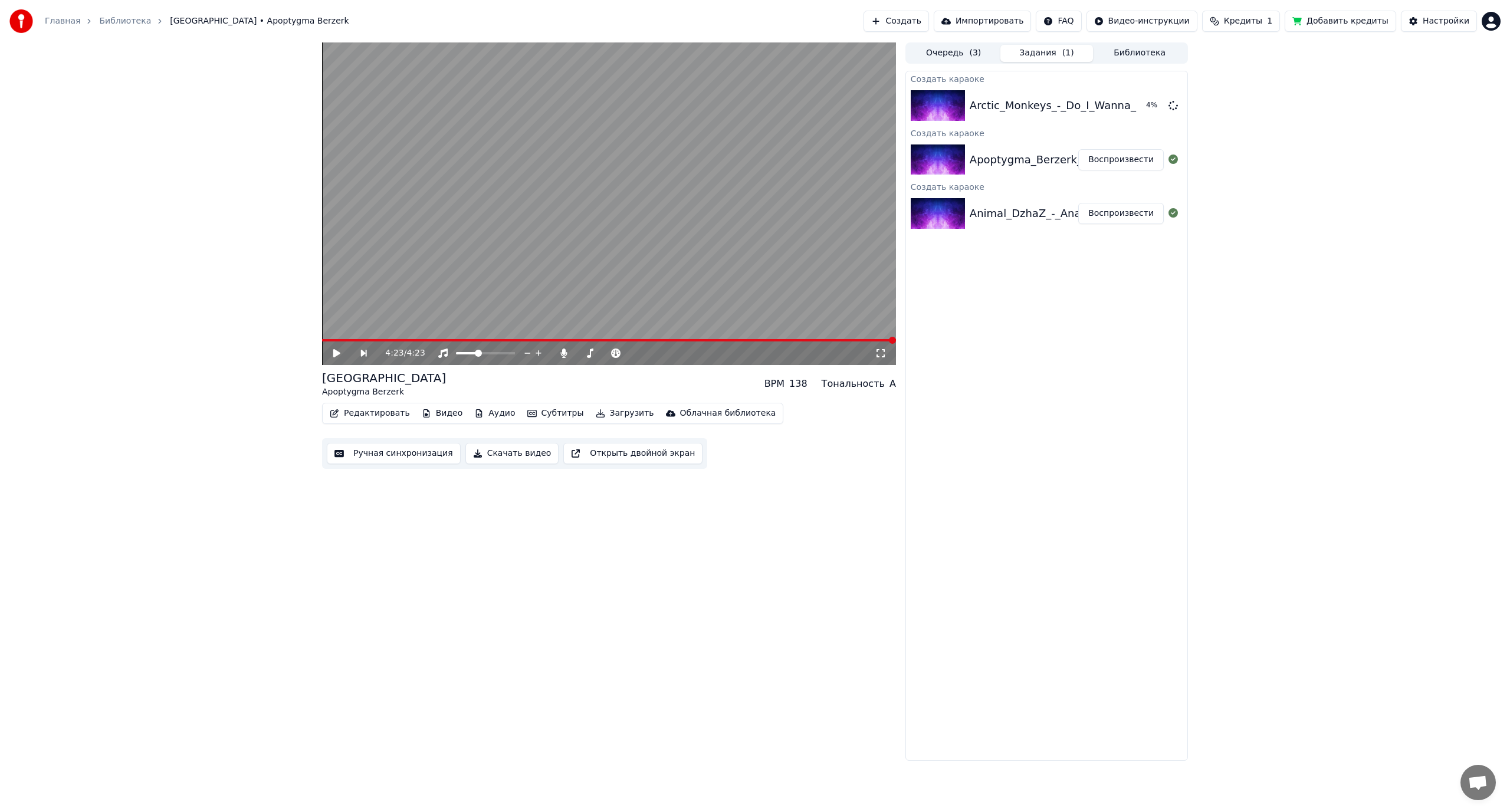
click at [1365, 259] on div "4:23 / 4:23 Cambodia Apoptygma Berzerk BPM 138 Тональность A Редактировать Виде…" at bounding box center [755, 401] width 1510 height 719
click at [1113, 106] on button "Воспроизвести" at bounding box center [1121, 105] width 86 height 21
click at [384, 457] on button "Ручная синхронизация" at bounding box center [394, 453] width 134 height 21
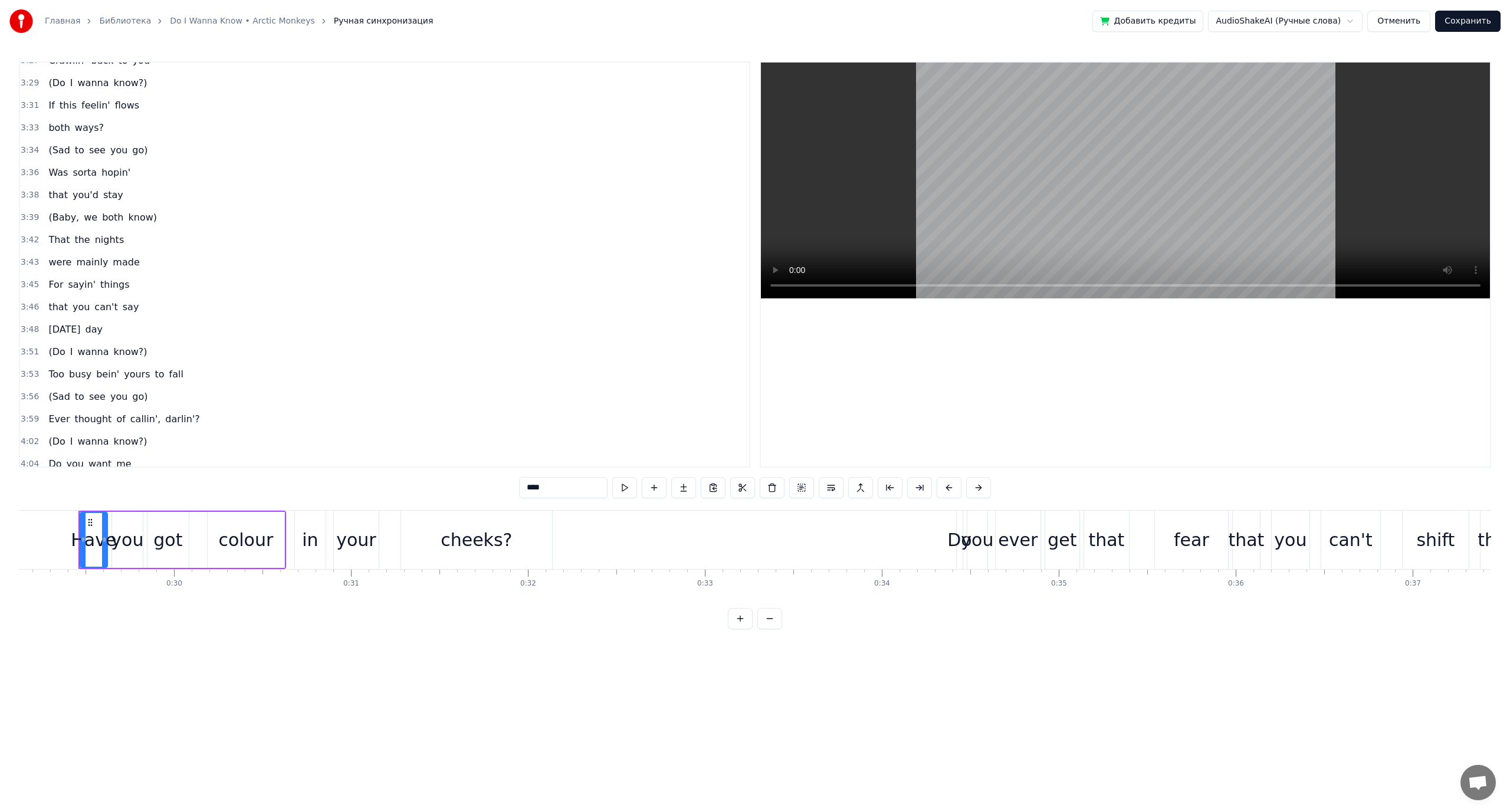
scroll to position [1904, 0]
click at [131, 454] on span "you?" at bounding box center [142, 454] width 24 height 14
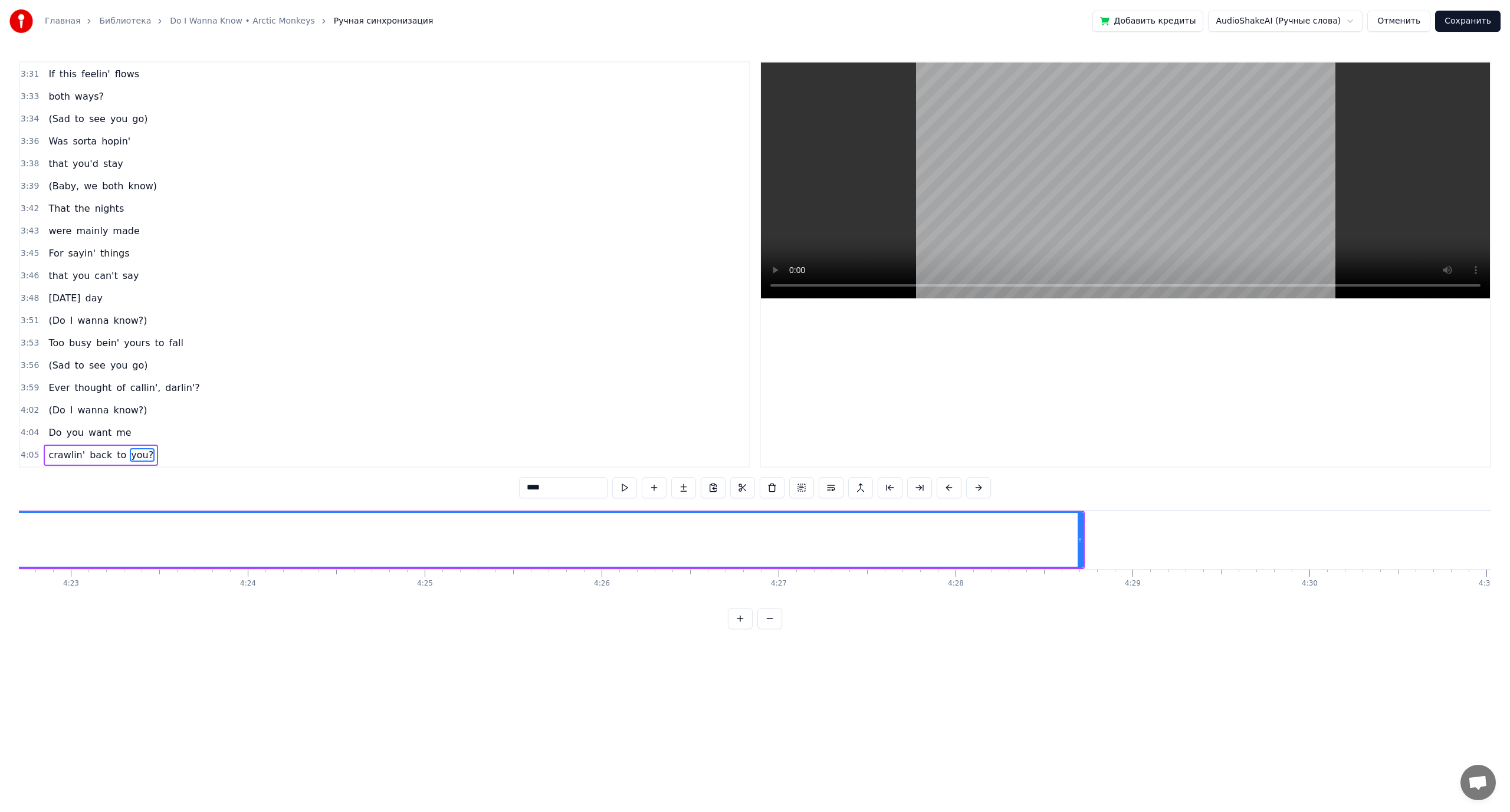
scroll to position [0, 46655]
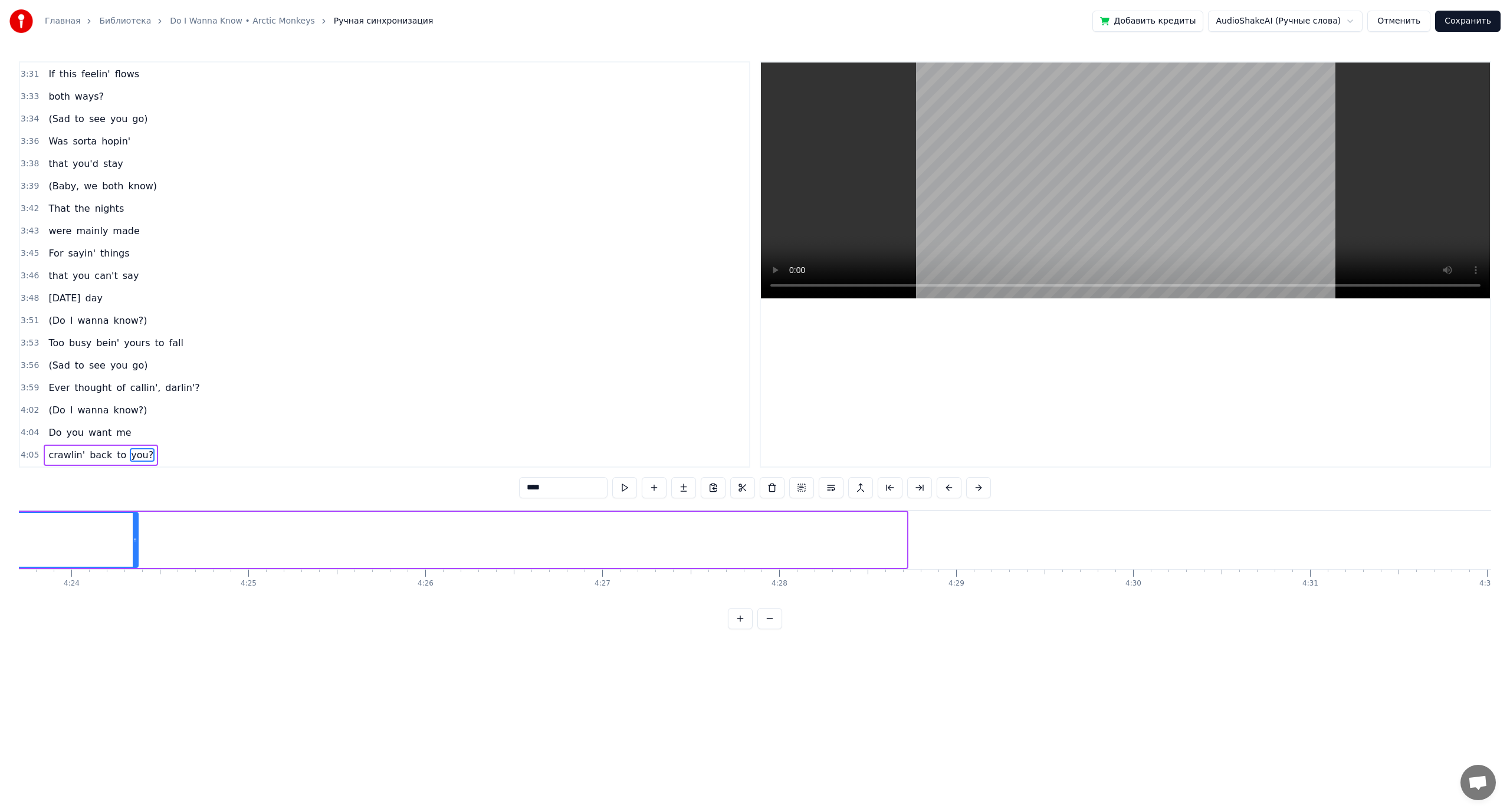
drag, startPoint x: 904, startPoint y: 543, endPoint x: 79, endPoint y: 590, distance: 826.3
click at [79, 590] on div "Have you got colour in your cheeks? Do you ever get that fear that you can't sh…" at bounding box center [755, 554] width 1472 height 88
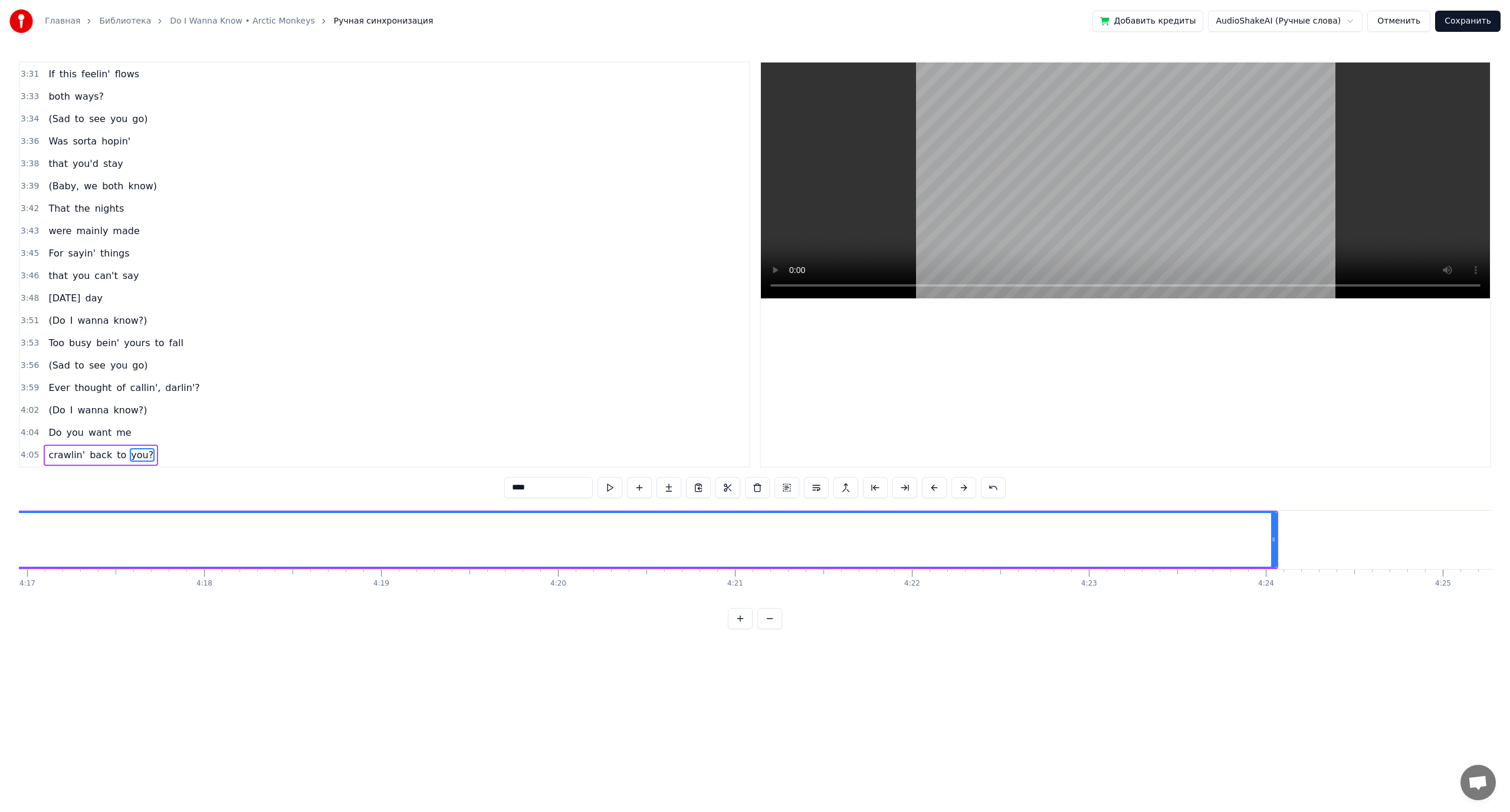
scroll to position [0, 45500]
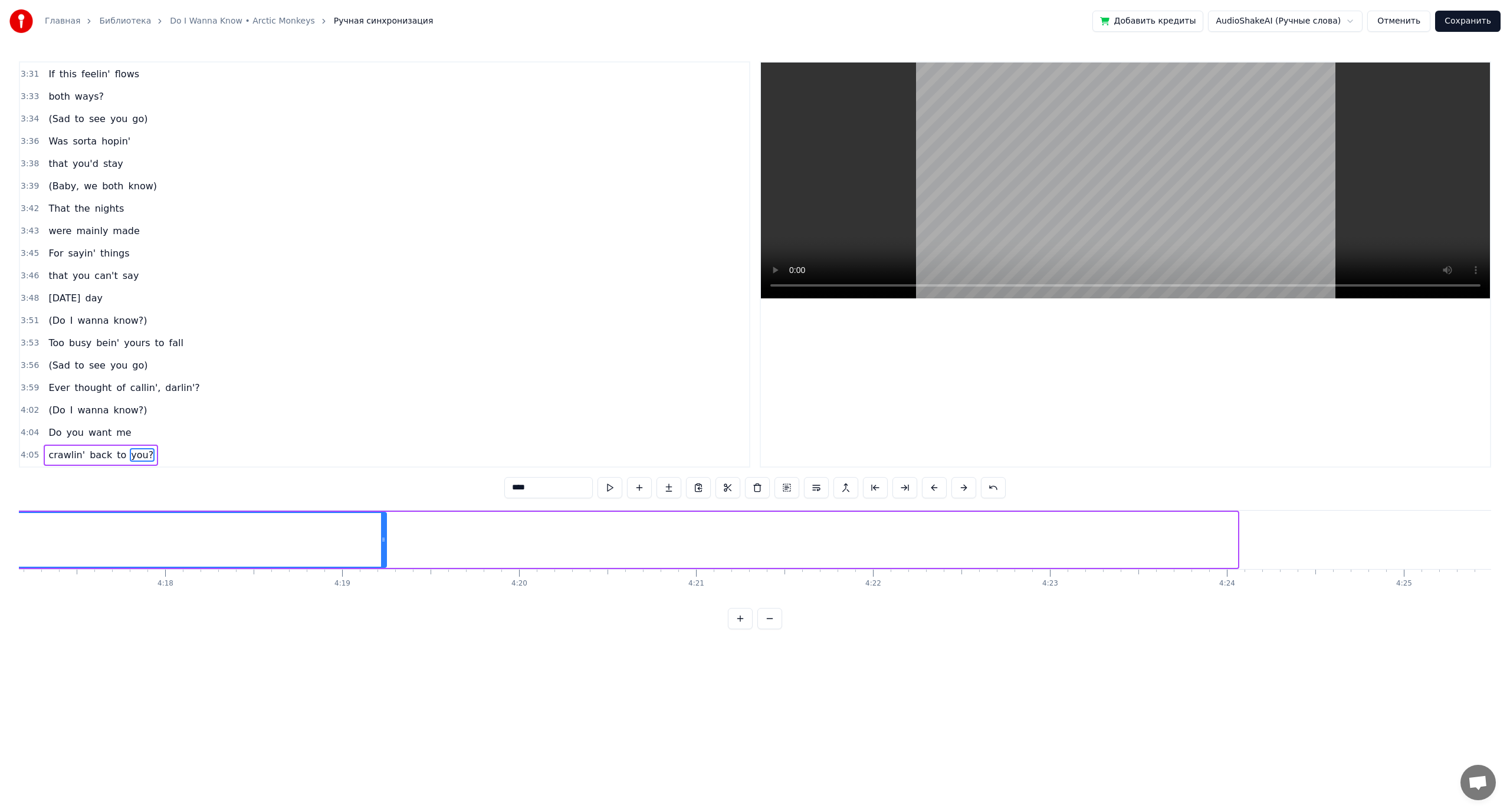
drag, startPoint x: 1235, startPoint y: 539, endPoint x: 383, endPoint y: 532, distance: 852.0
click at [383, 532] on div at bounding box center [383, 539] width 5 height 53
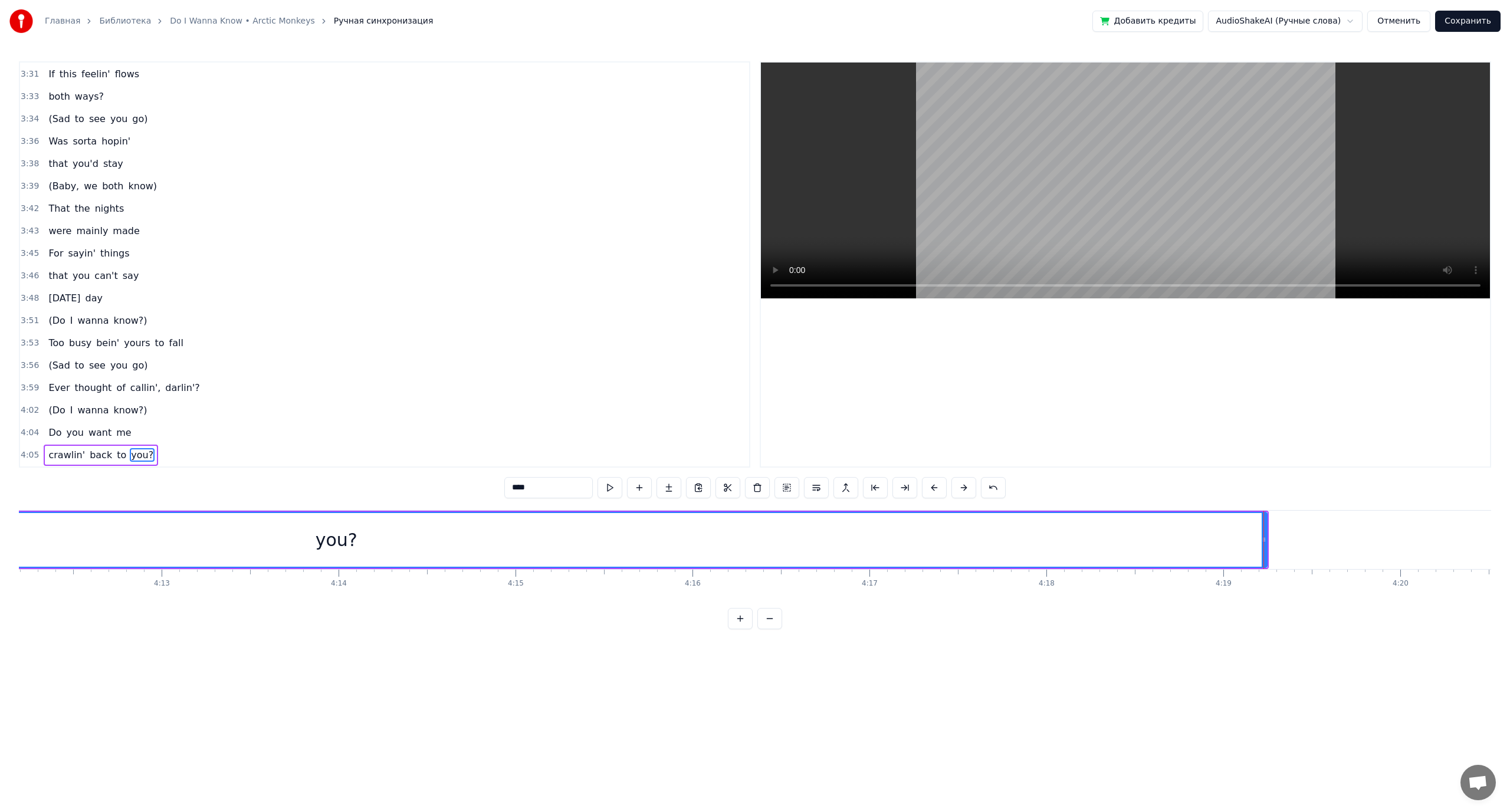
scroll to position [0, 44639]
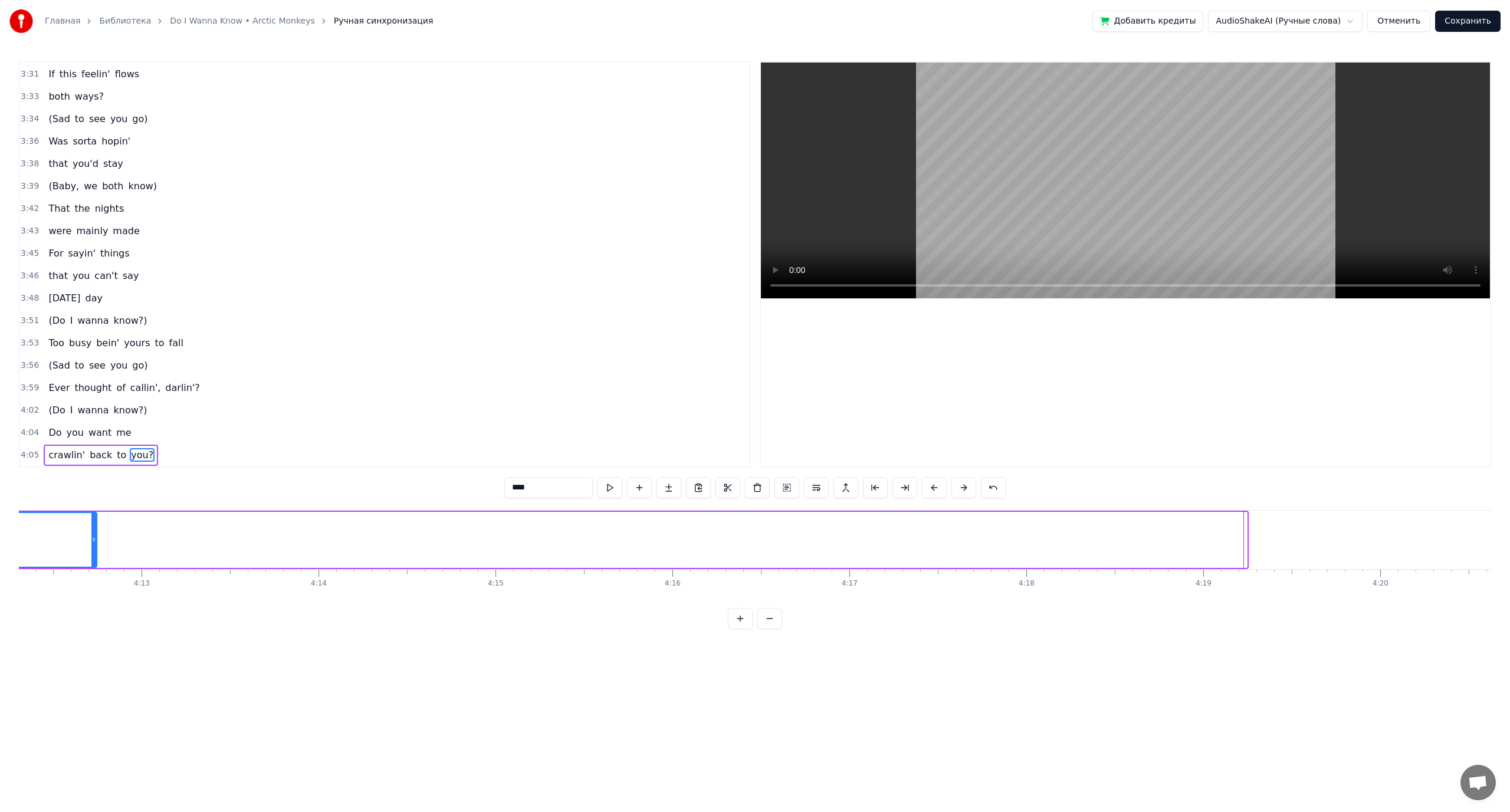
drag, startPoint x: 1246, startPoint y: 538, endPoint x: 81, endPoint y: 563, distance: 1165.3
click at [92, 563] on div at bounding box center [93, 539] width 5 height 53
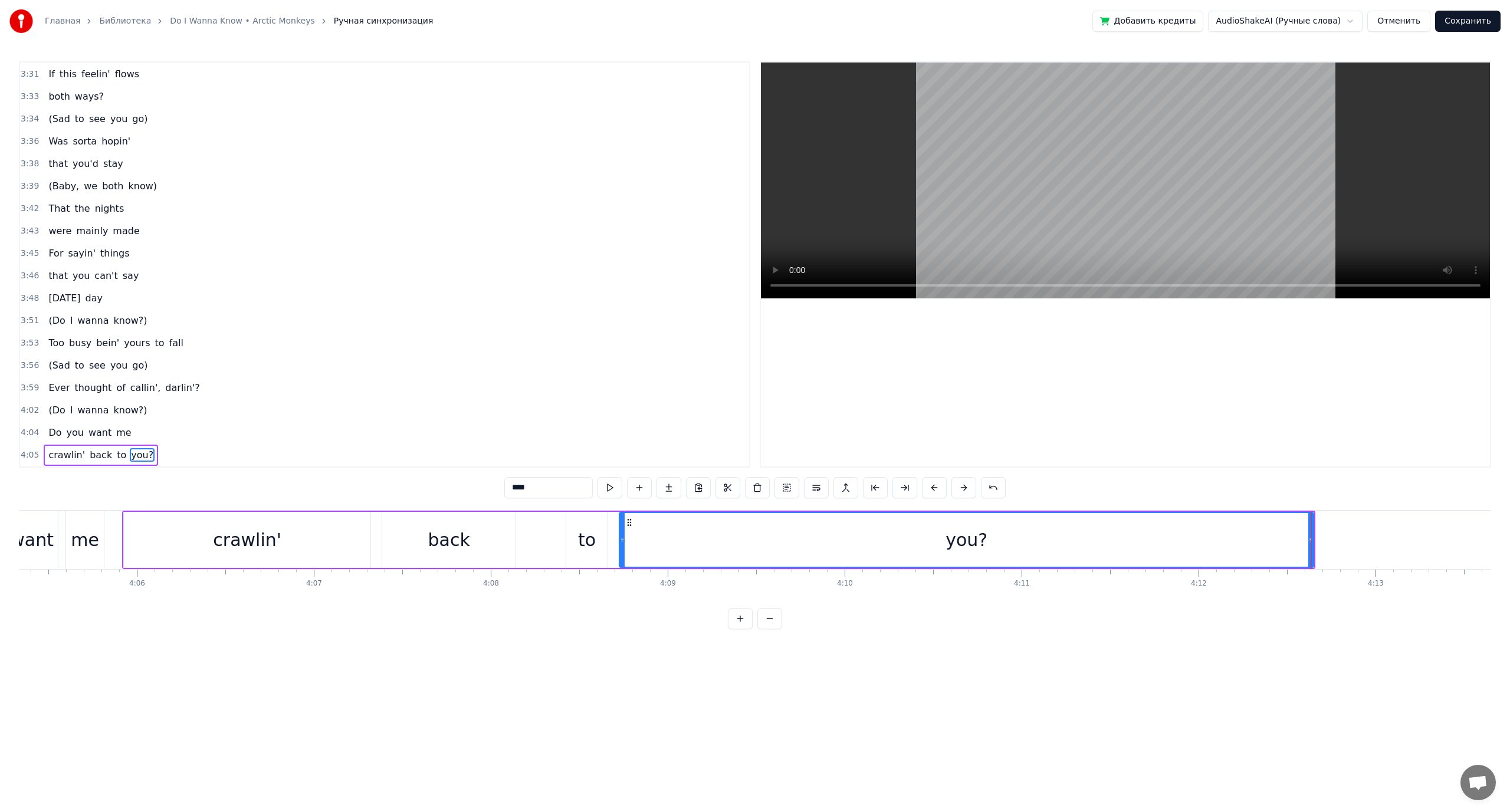
scroll to position [0, 43425]
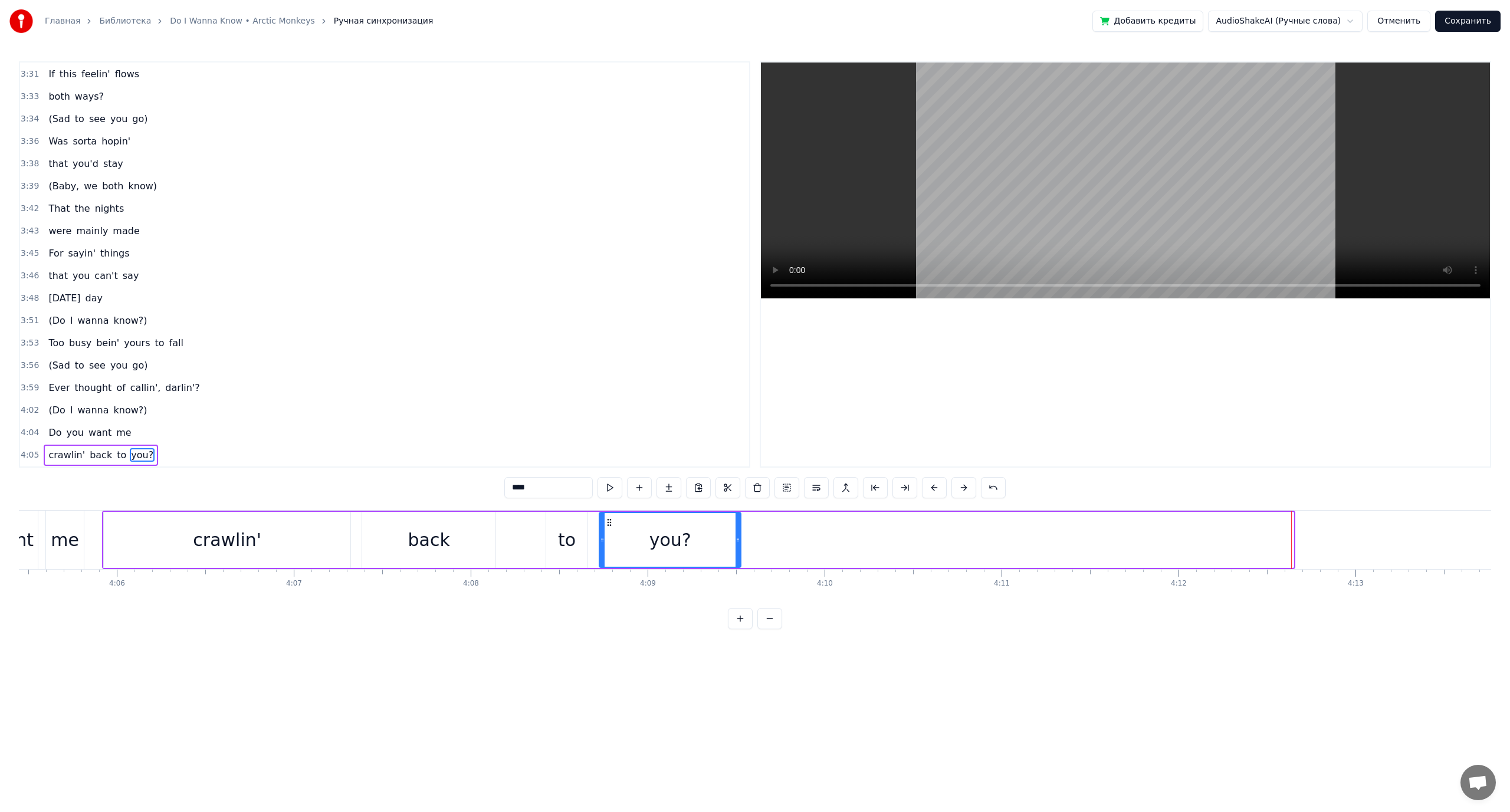
drag, startPoint x: 1290, startPoint y: 541, endPoint x: 738, endPoint y: 536, distance: 552.0
click at [738, 536] on icon at bounding box center [737, 539] width 5 height 10
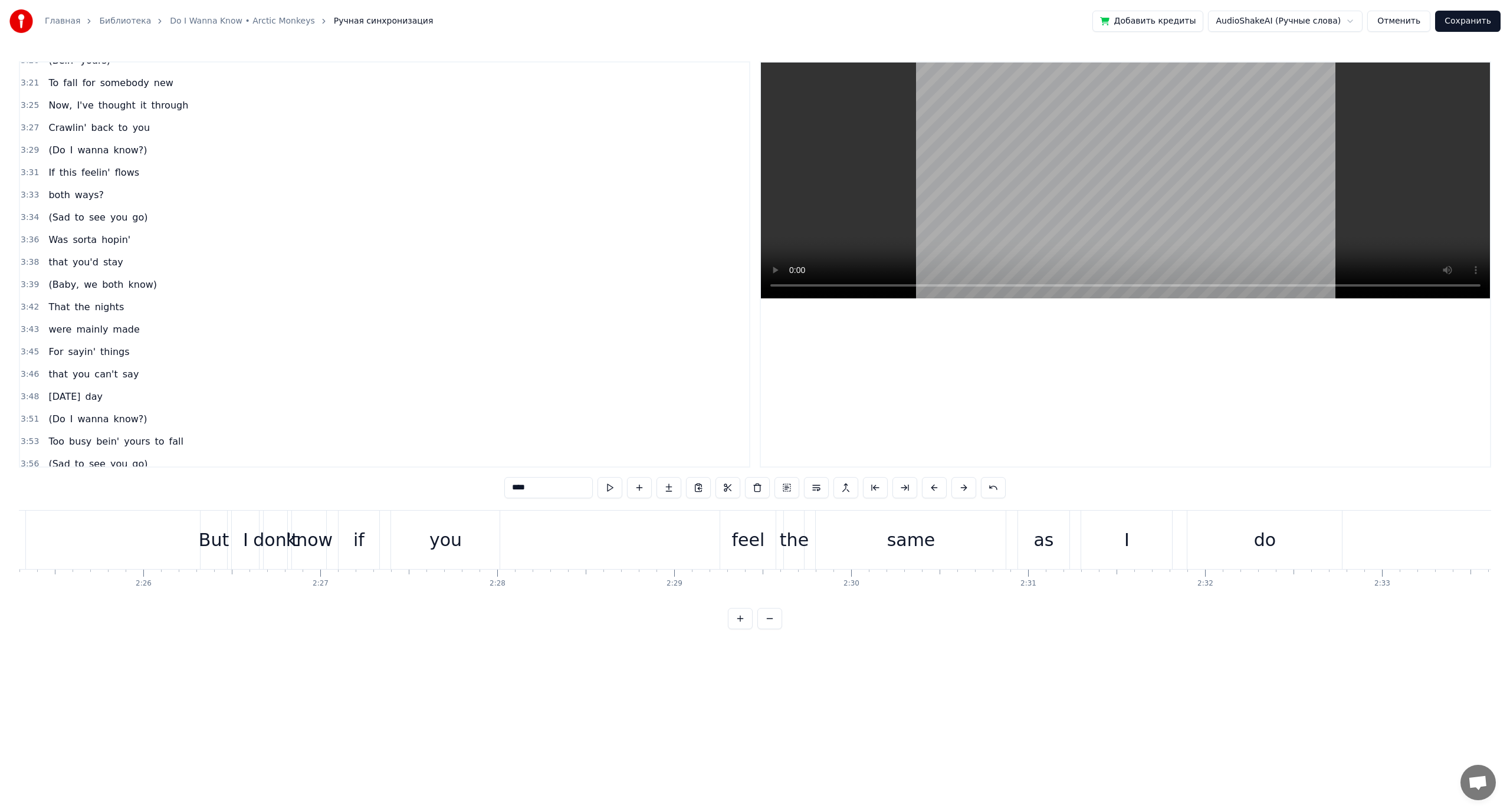
scroll to position [1904, 0]
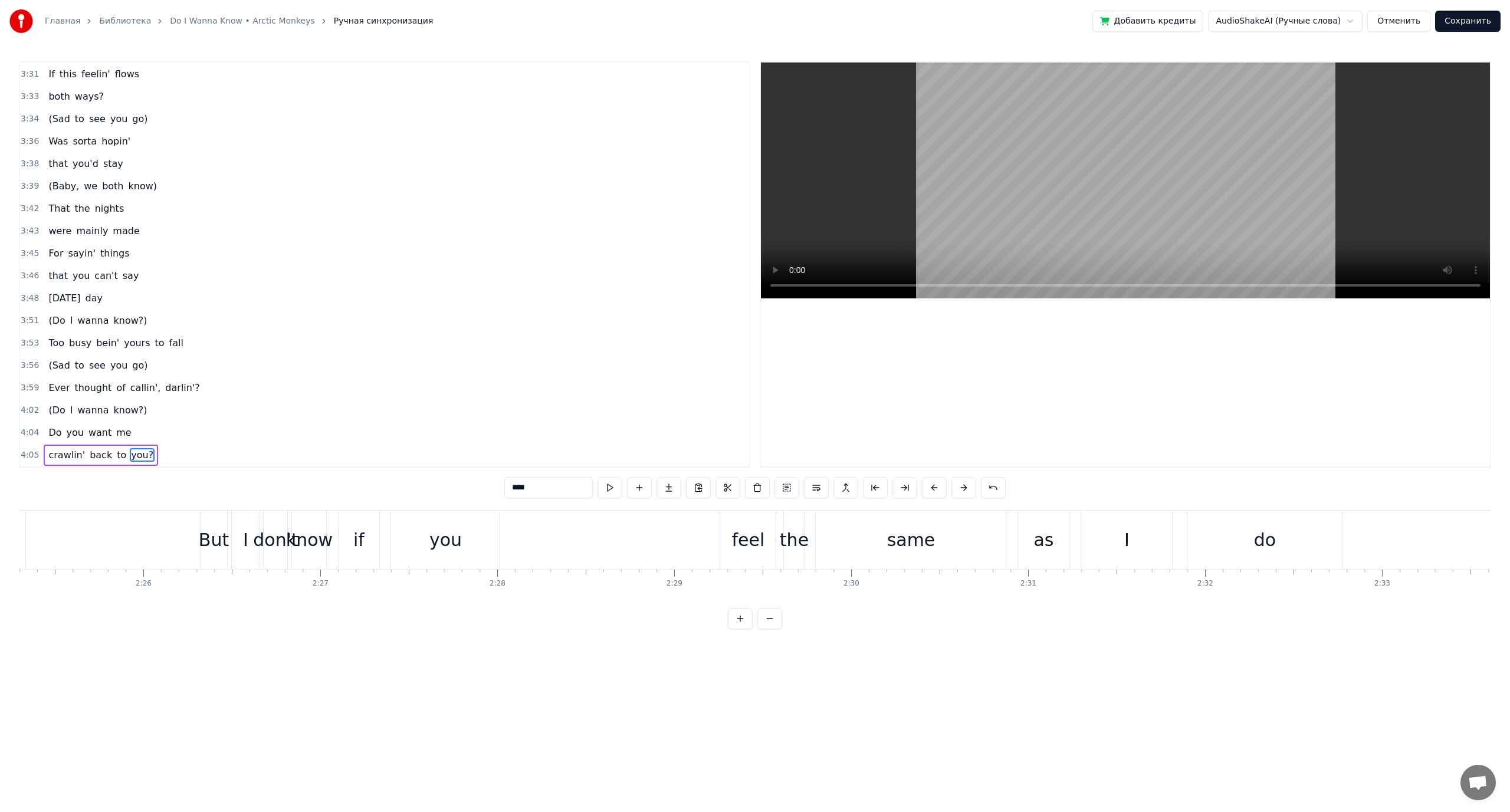
click at [55, 120] on span "(Sad" at bounding box center [59, 119] width 24 height 14
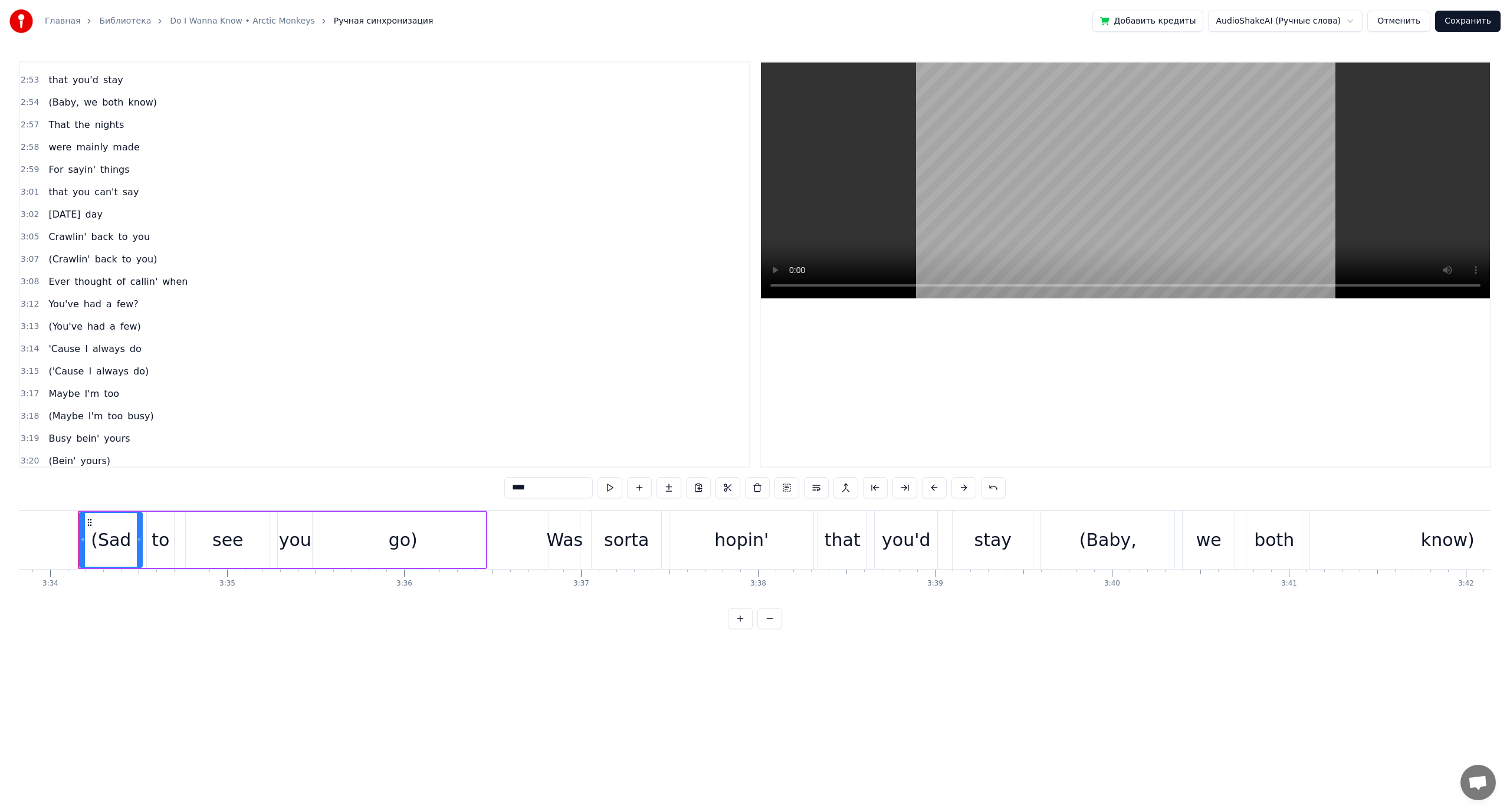
scroll to position [1346, 0]
click at [47, 318] on span "(Crawlin'" at bounding box center [69, 318] width 44 height 14
type input "*********"
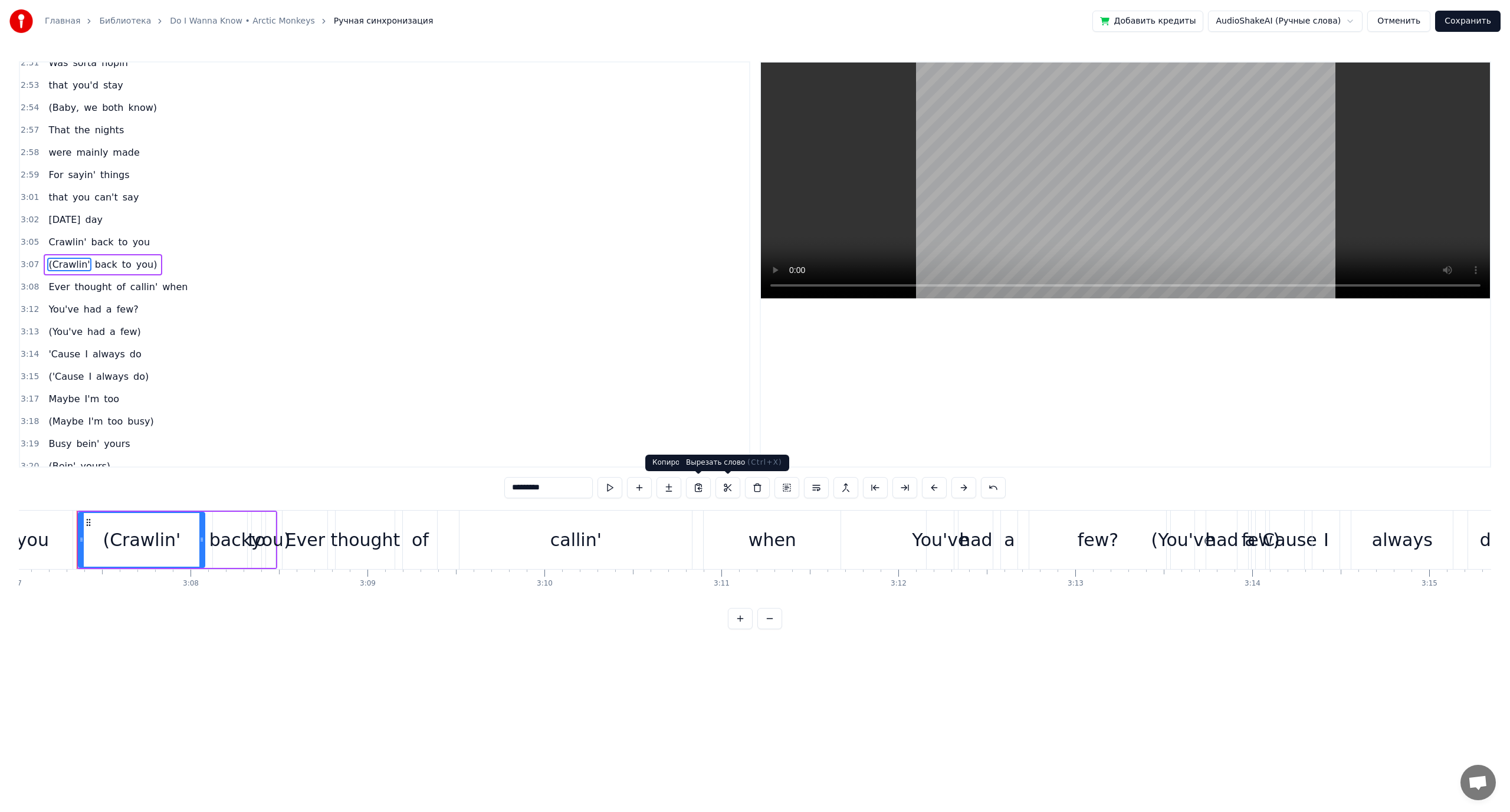
scroll to position [0, 33089]
click at [791, 491] on button at bounding box center [787, 487] width 24 height 21
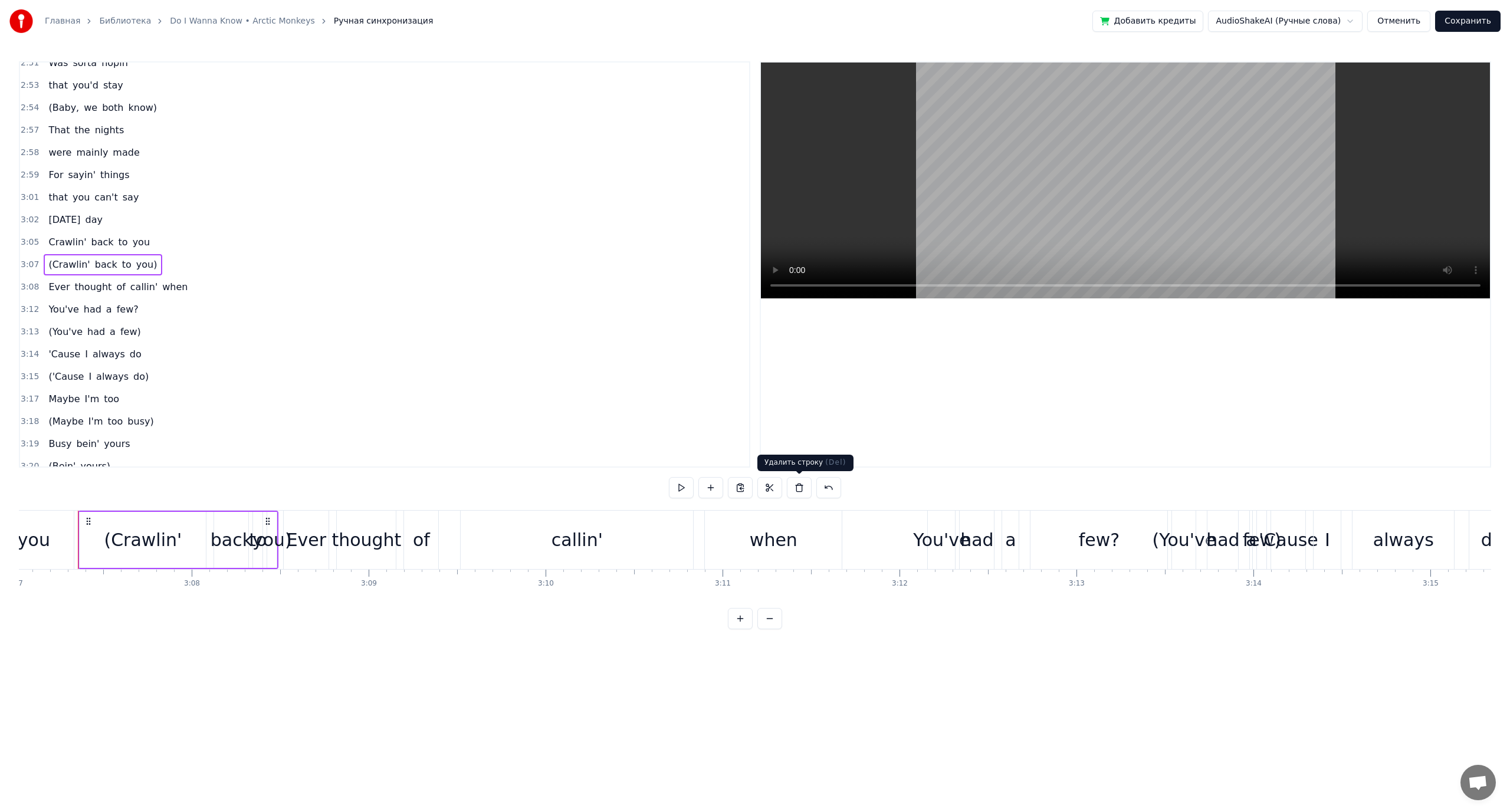
click at [795, 491] on button at bounding box center [799, 487] width 24 height 21
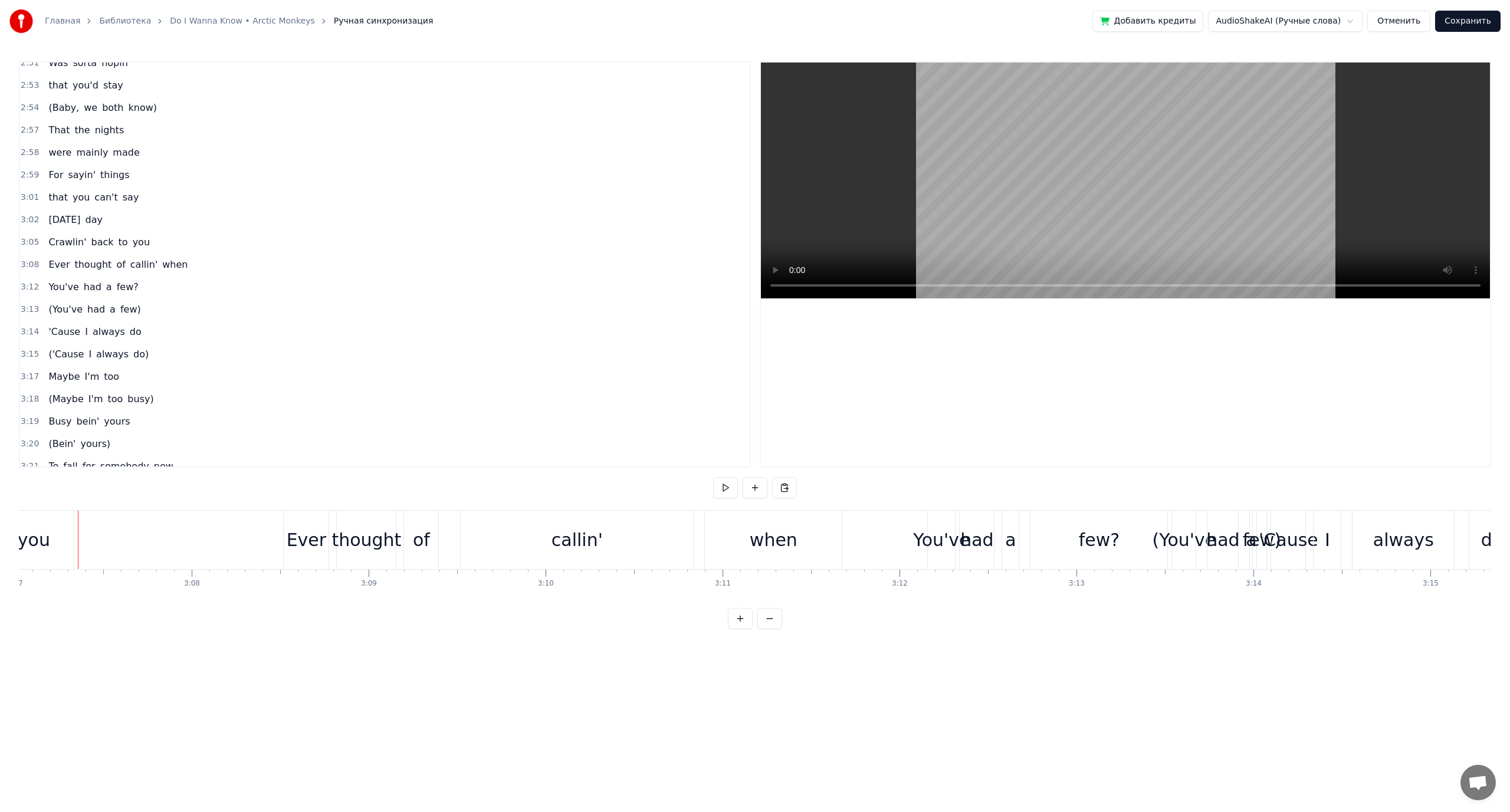
click at [48, 312] on span "(You've" at bounding box center [65, 309] width 37 height 14
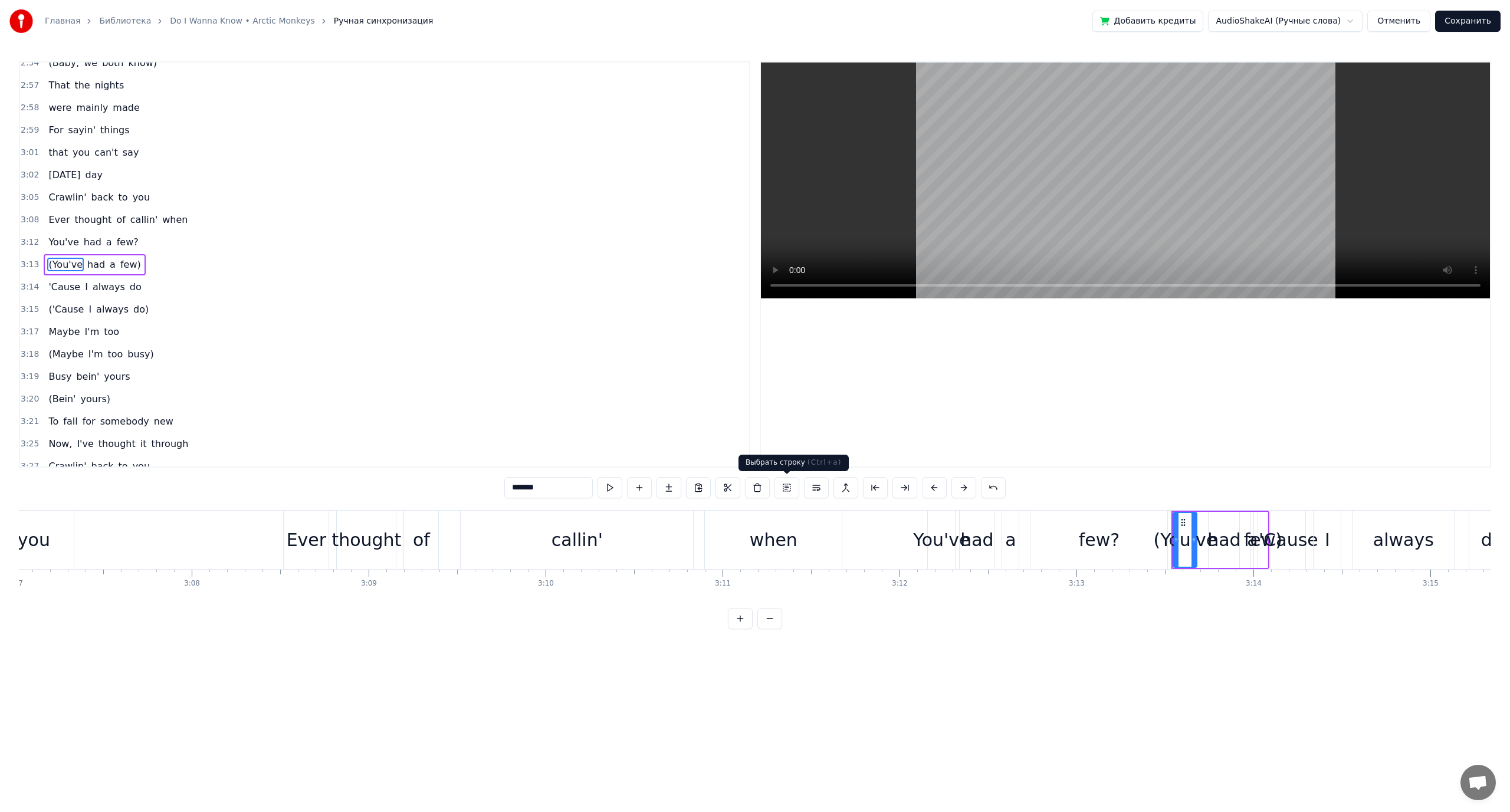
click at [781, 490] on button at bounding box center [787, 487] width 24 height 21
click at [795, 487] on button at bounding box center [799, 487] width 24 height 21
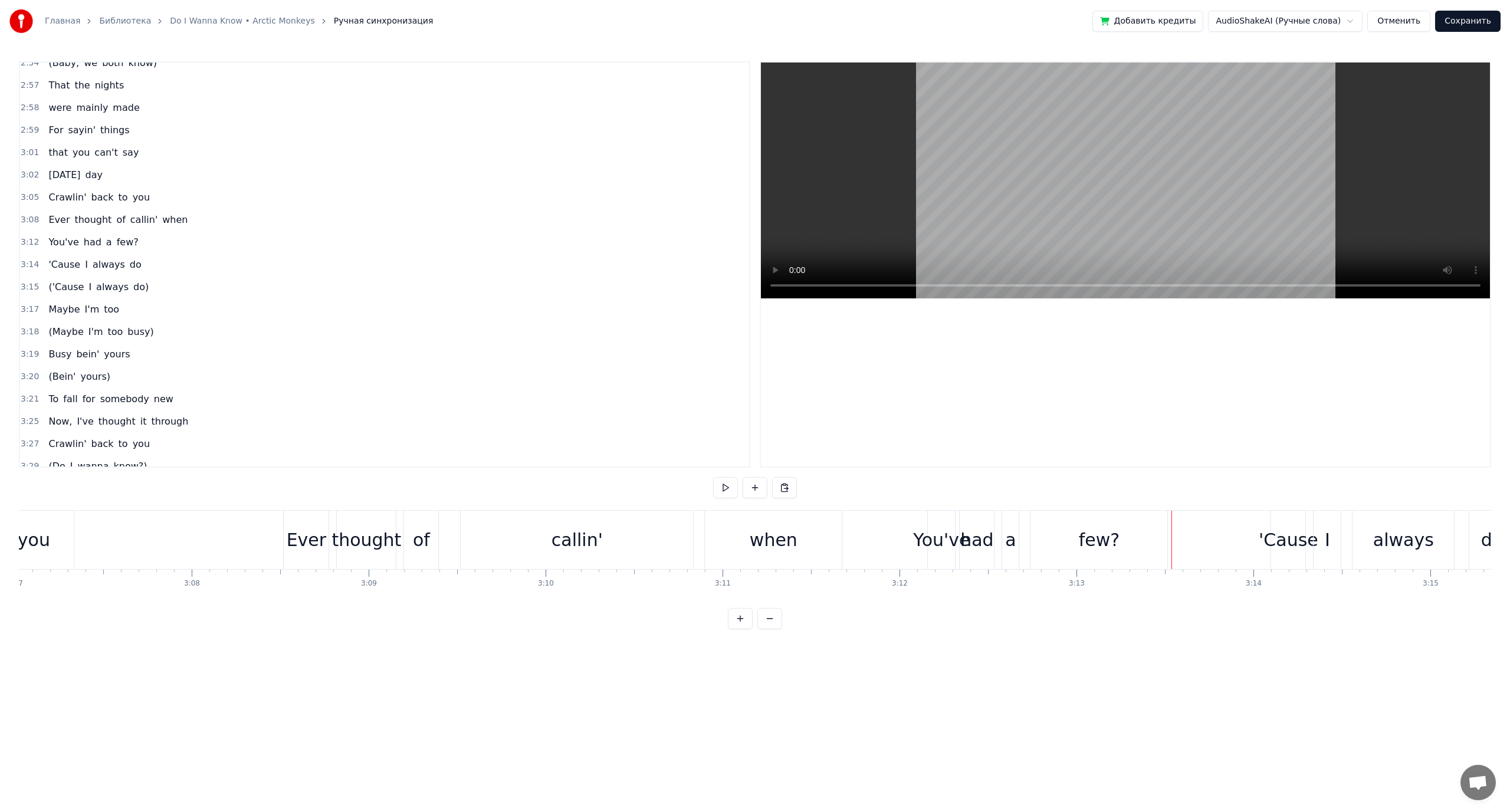
click at [61, 291] on span "('Cause" at bounding box center [66, 287] width 38 height 14
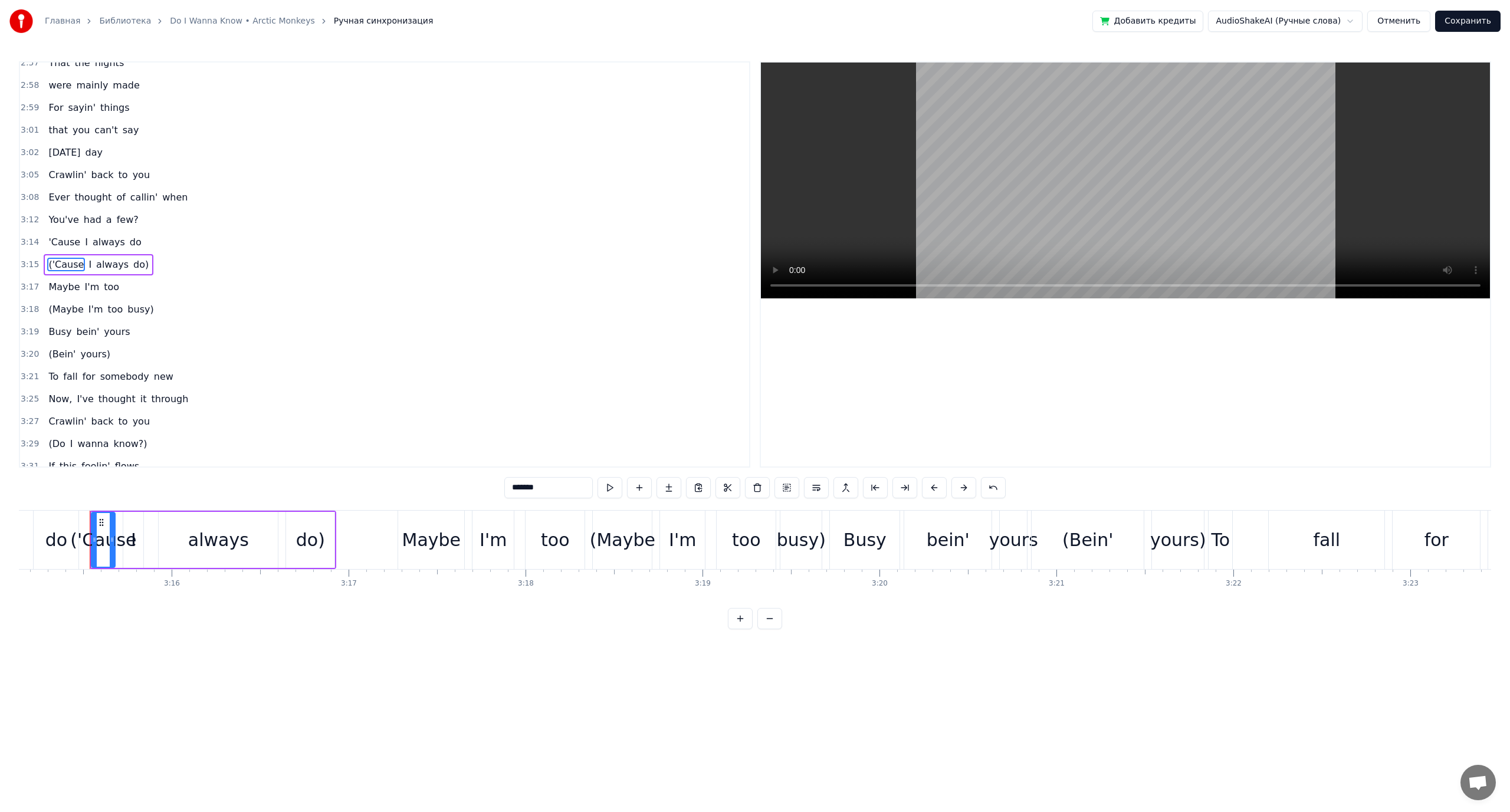
scroll to position [0, 34536]
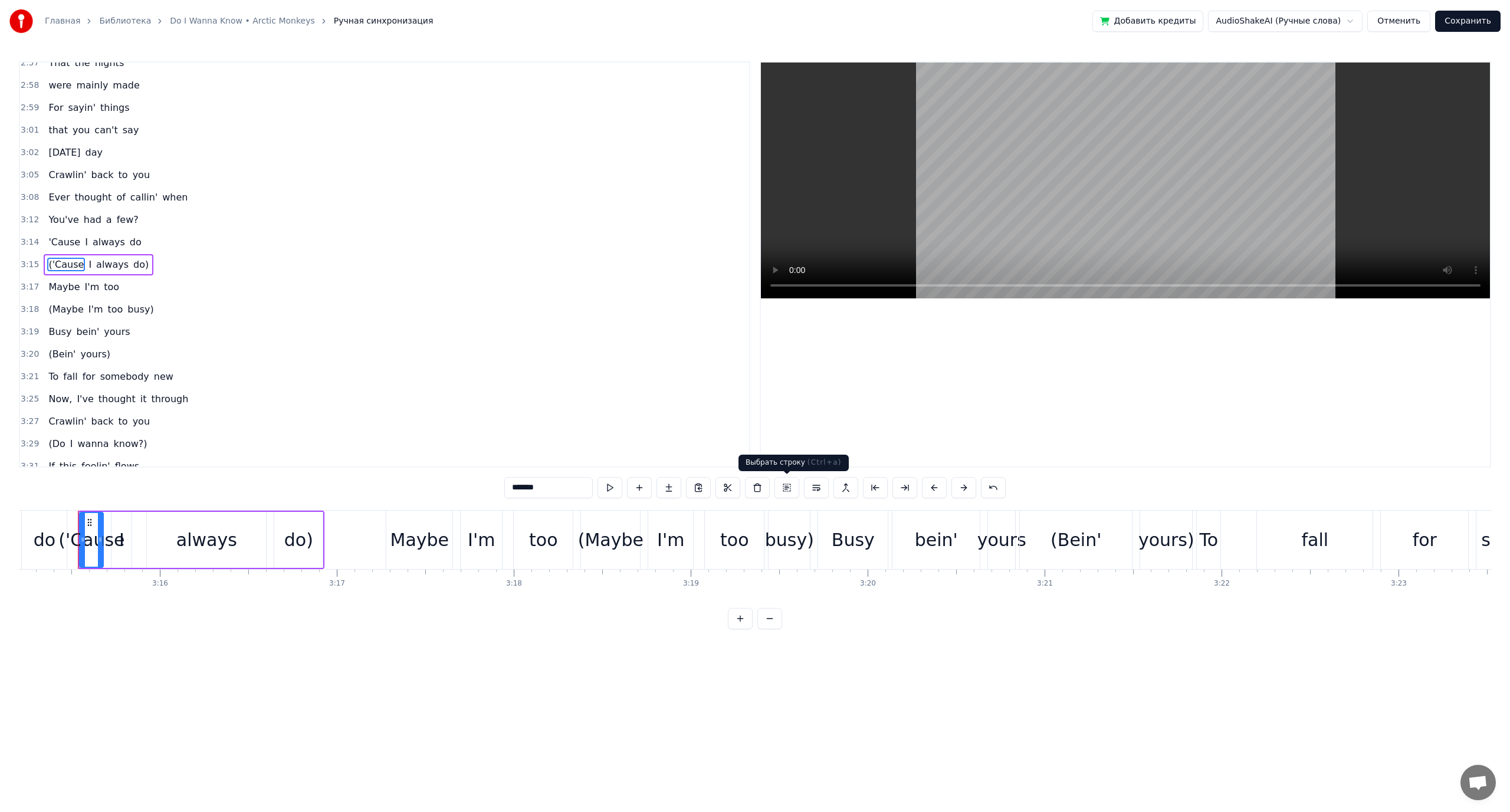
click at [785, 490] on button at bounding box center [787, 487] width 24 height 21
click at [794, 490] on button at bounding box center [799, 487] width 24 height 21
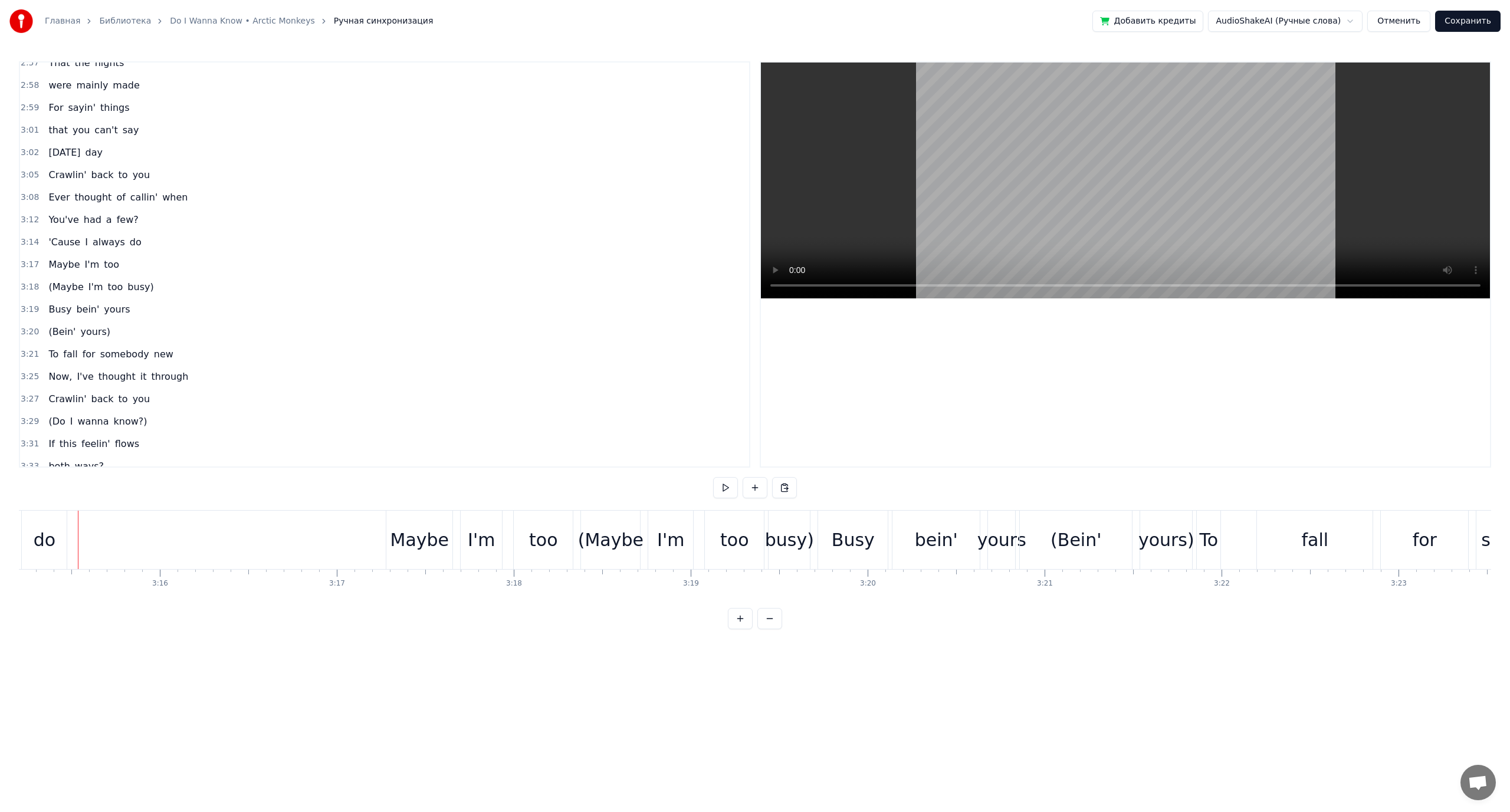
click at [87, 284] on span "I'm" at bounding box center [95, 287] width 17 height 14
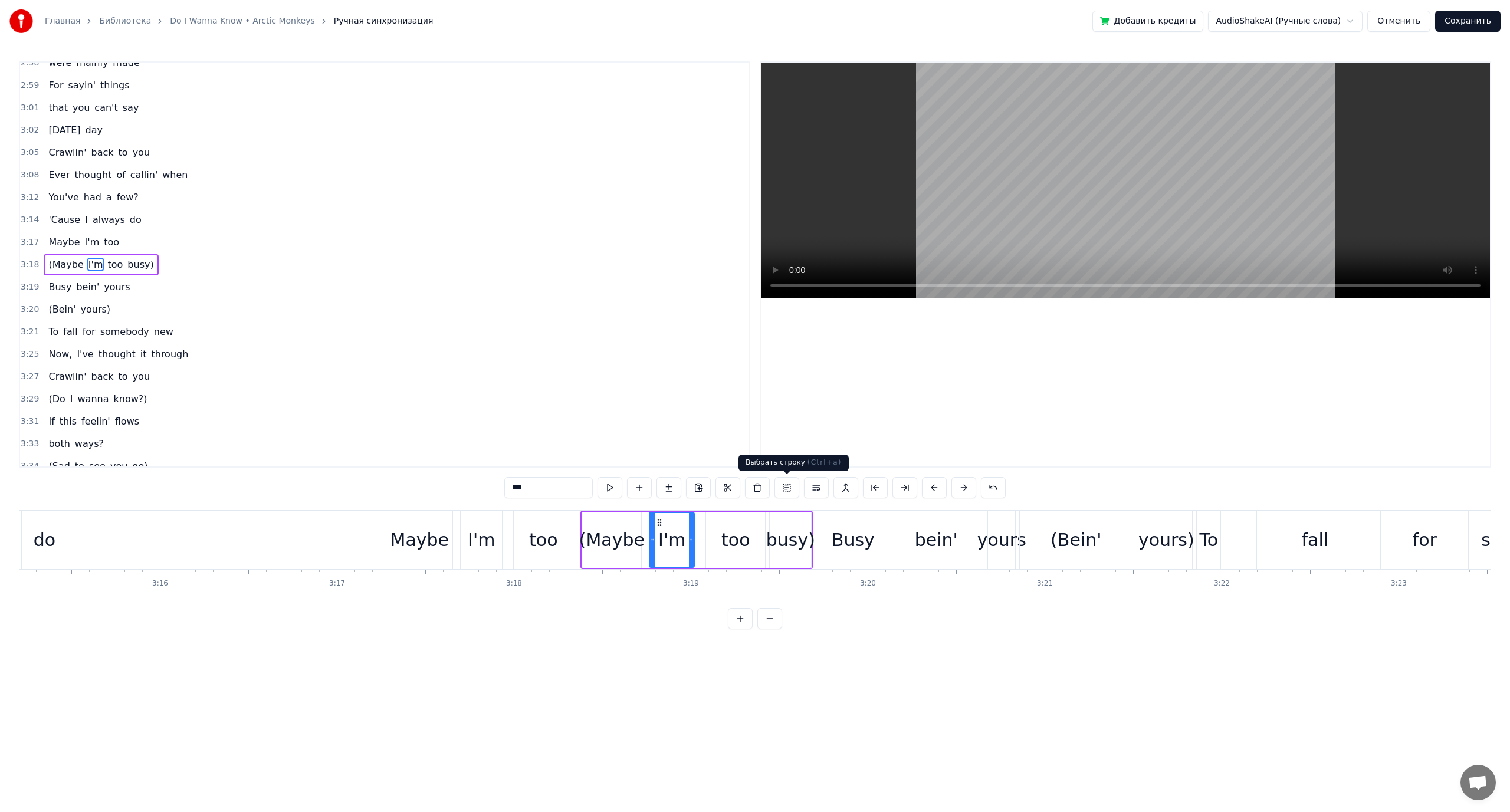
click at [789, 489] on button at bounding box center [787, 487] width 24 height 21
click at [804, 490] on button at bounding box center [799, 487] width 24 height 21
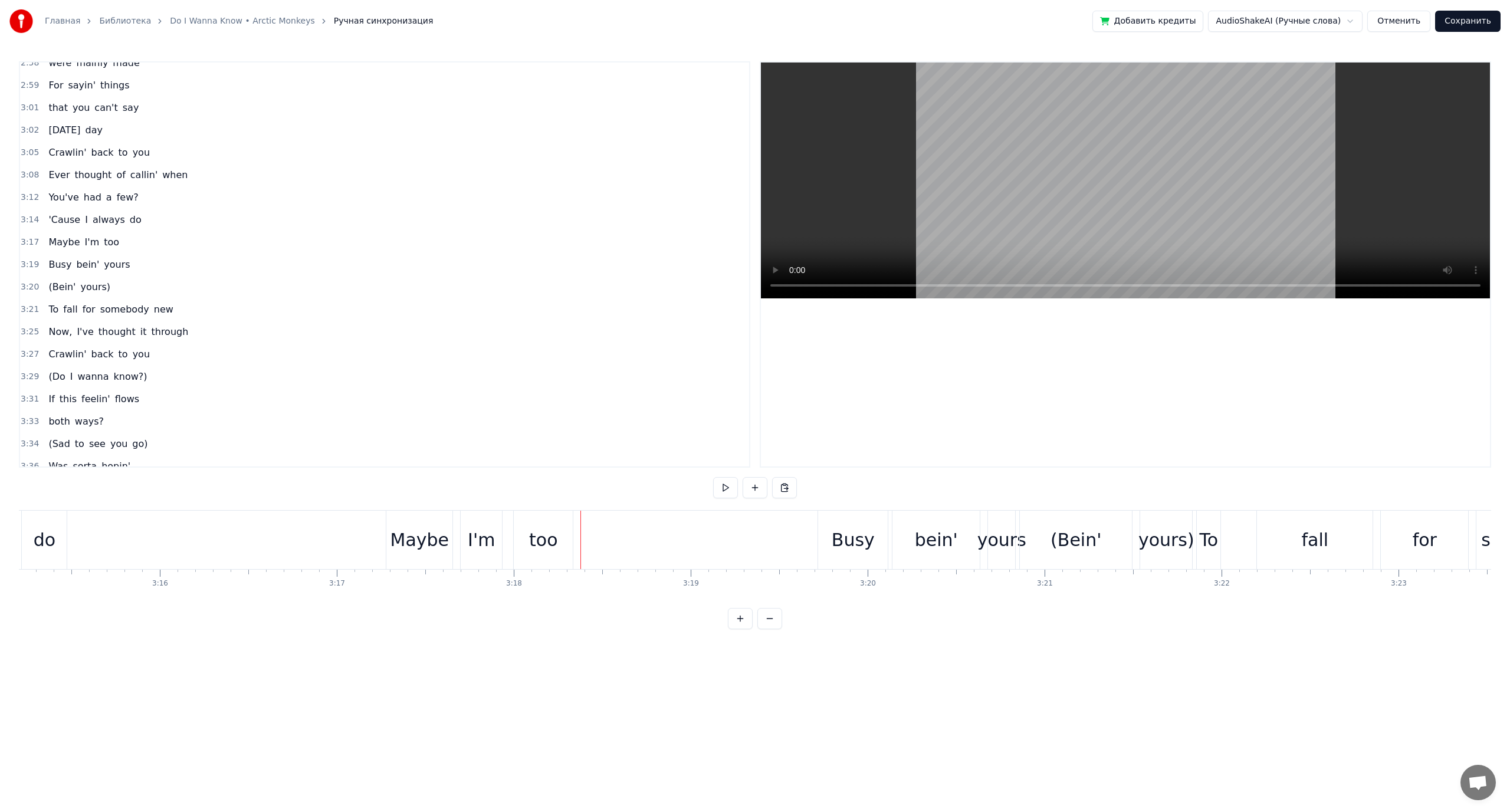
click at [95, 291] on span "yours)" at bounding box center [96, 287] width 32 height 14
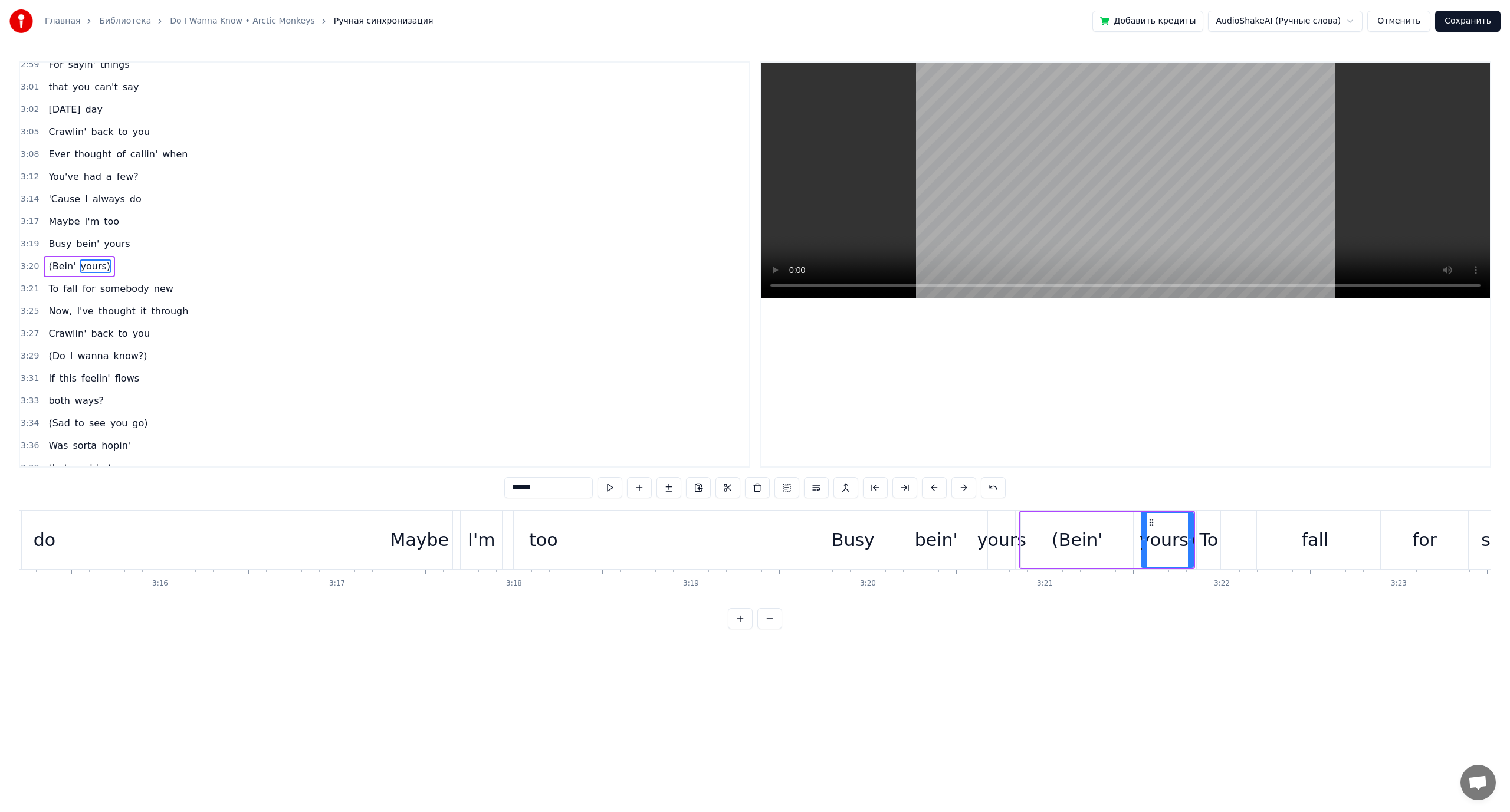
scroll to position [1512, 0]
click at [791, 489] on button at bounding box center [787, 487] width 24 height 21
click at [795, 489] on button at bounding box center [799, 487] width 24 height 21
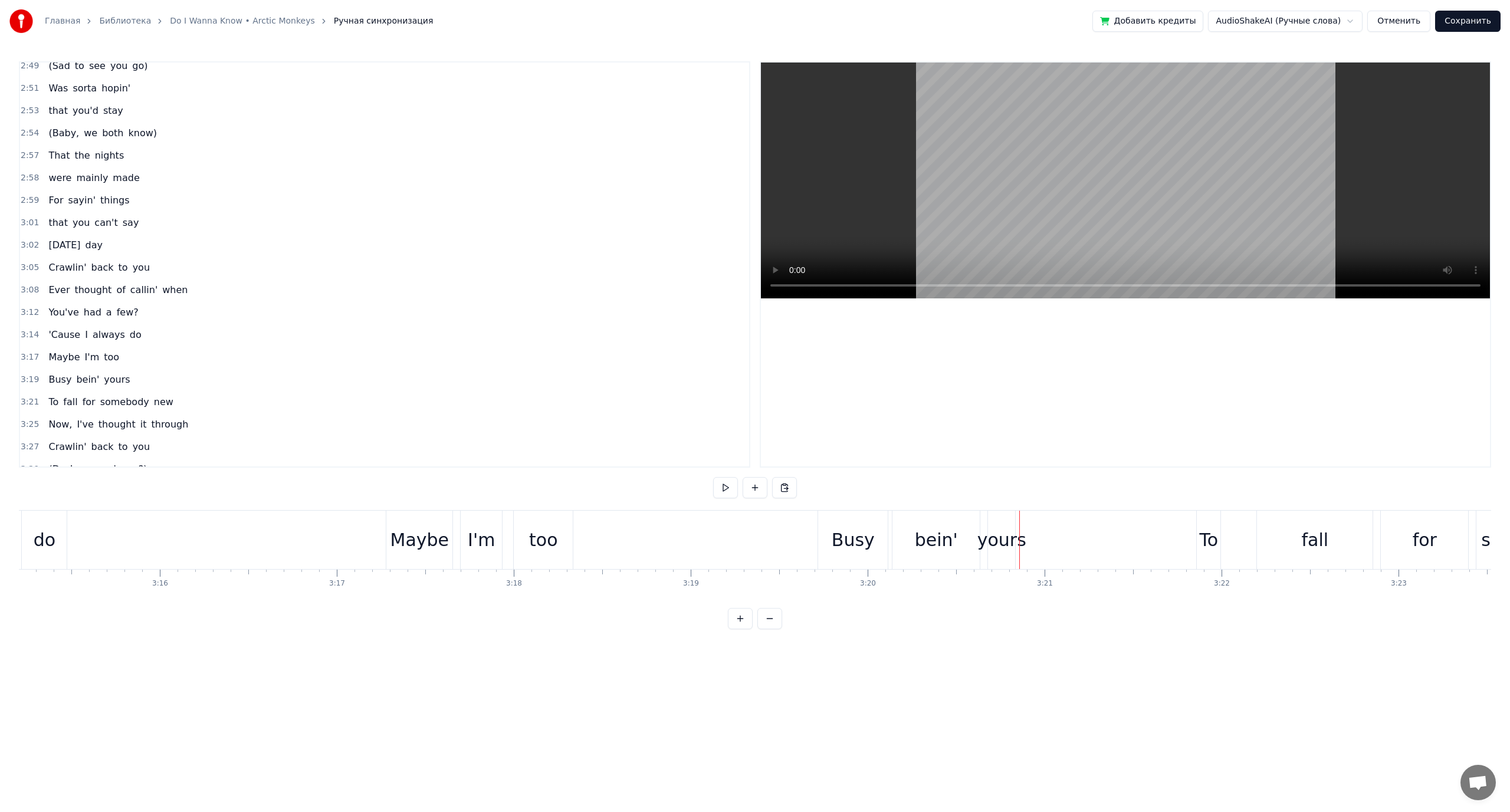
scroll to position [1335, 0]
click at [47, 286] on span "[DATE]" at bounding box center [64, 284] width 34 height 14
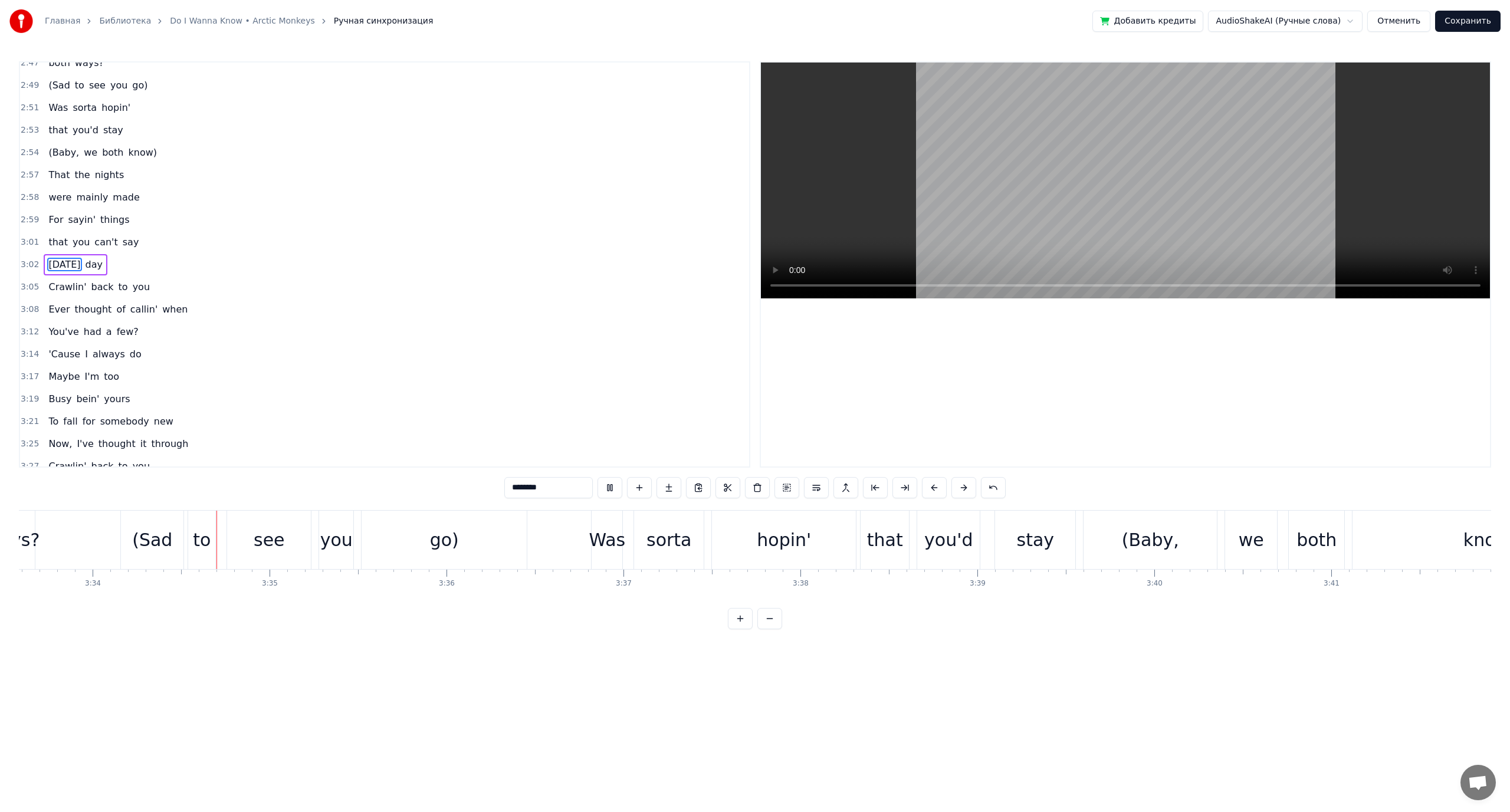
scroll to position [0, 37794]
click at [1462, 26] on button "Сохранить" at bounding box center [1467, 21] width 66 height 21
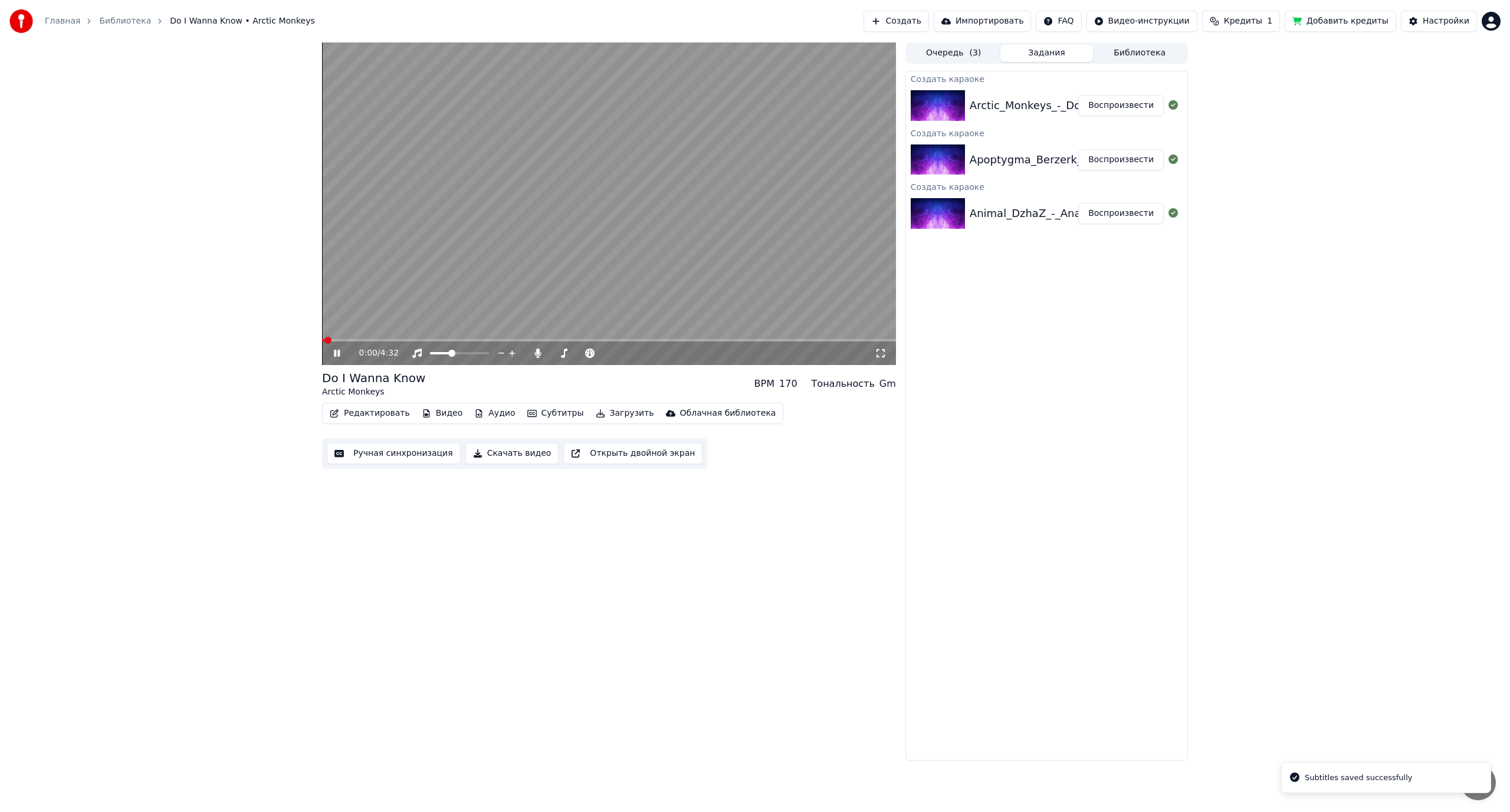
click at [478, 279] on video at bounding box center [609, 204] width 574 height 323
click at [1484, 23] on html "Главная Библиотека Do I Wanna Know • Arctic Monkeys Создать Импортировать FAQ В…" at bounding box center [755, 406] width 1510 height 812
click at [1404, 130] on span "Выйти" at bounding box center [1408, 136] width 28 height 12
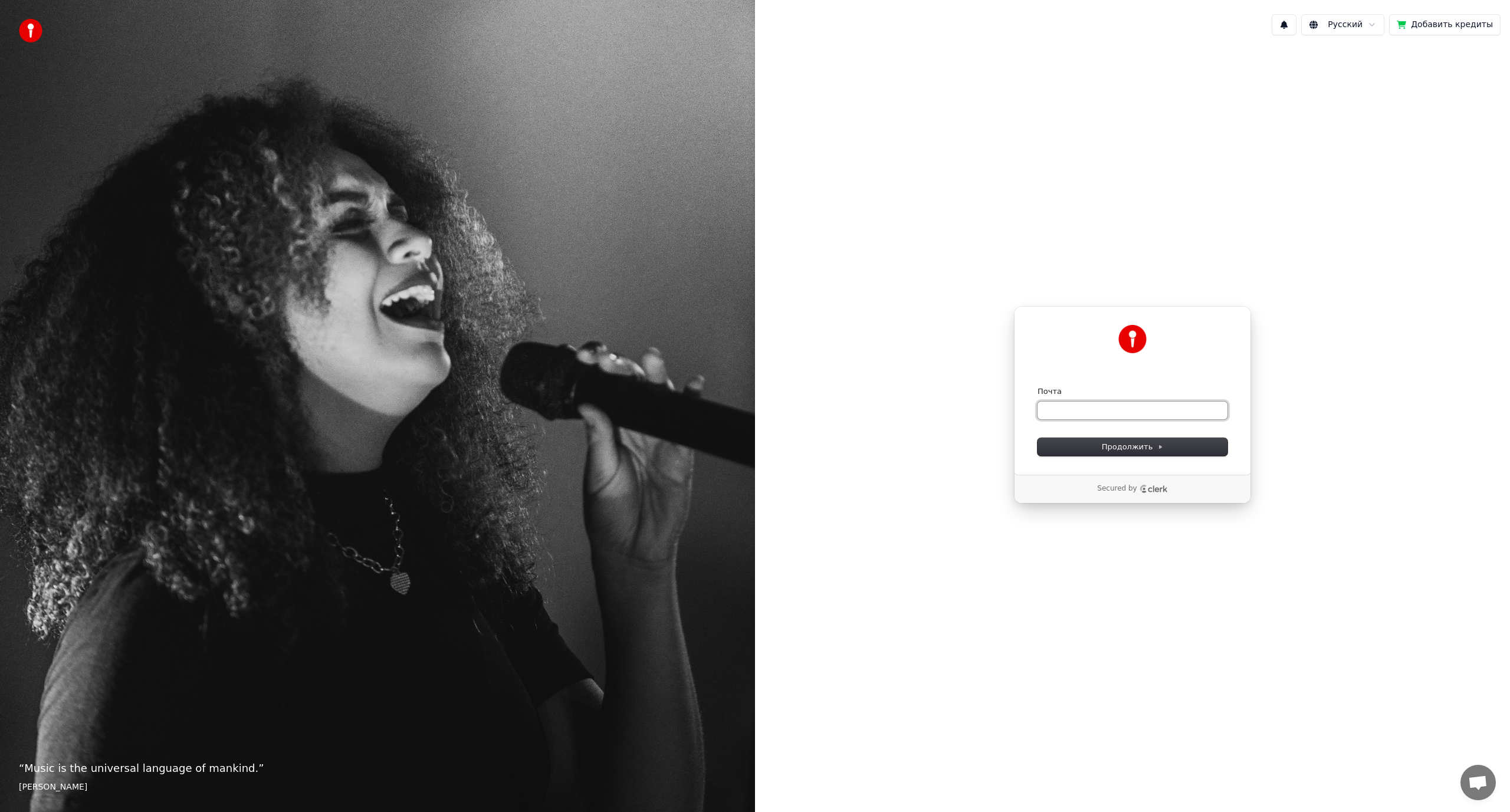
click at [1116, 409] on input "Почта" at bounding box center [1132, 410] width 190 height 17
paste input "**********"
click at [1127, 440] on button "Продолжить" at bounding box center [1132, 447] width 190 height 17
type input "**********"
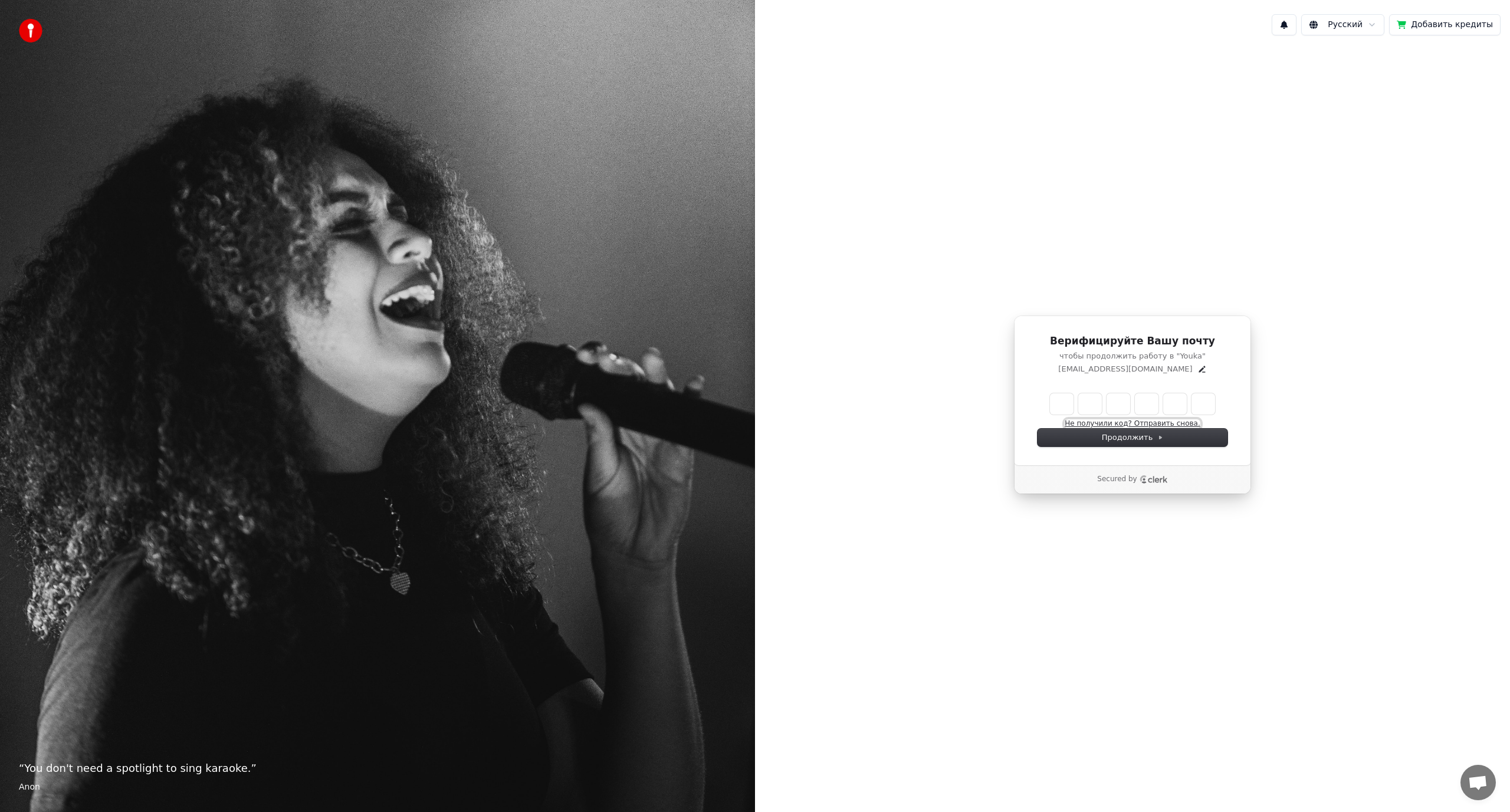
click at [1165, 423] on button "Не получили код? Отправить снова." at bounding box center [1132, 424] width 135 height 10
click at [1146, 423] on button "Не получили код? Отправить снова." at bounding box center [1132, 424] width 135 height 10
click at [1197, 367] on icon "Edit" at bounding box center [1202, 369] width 10 height 10
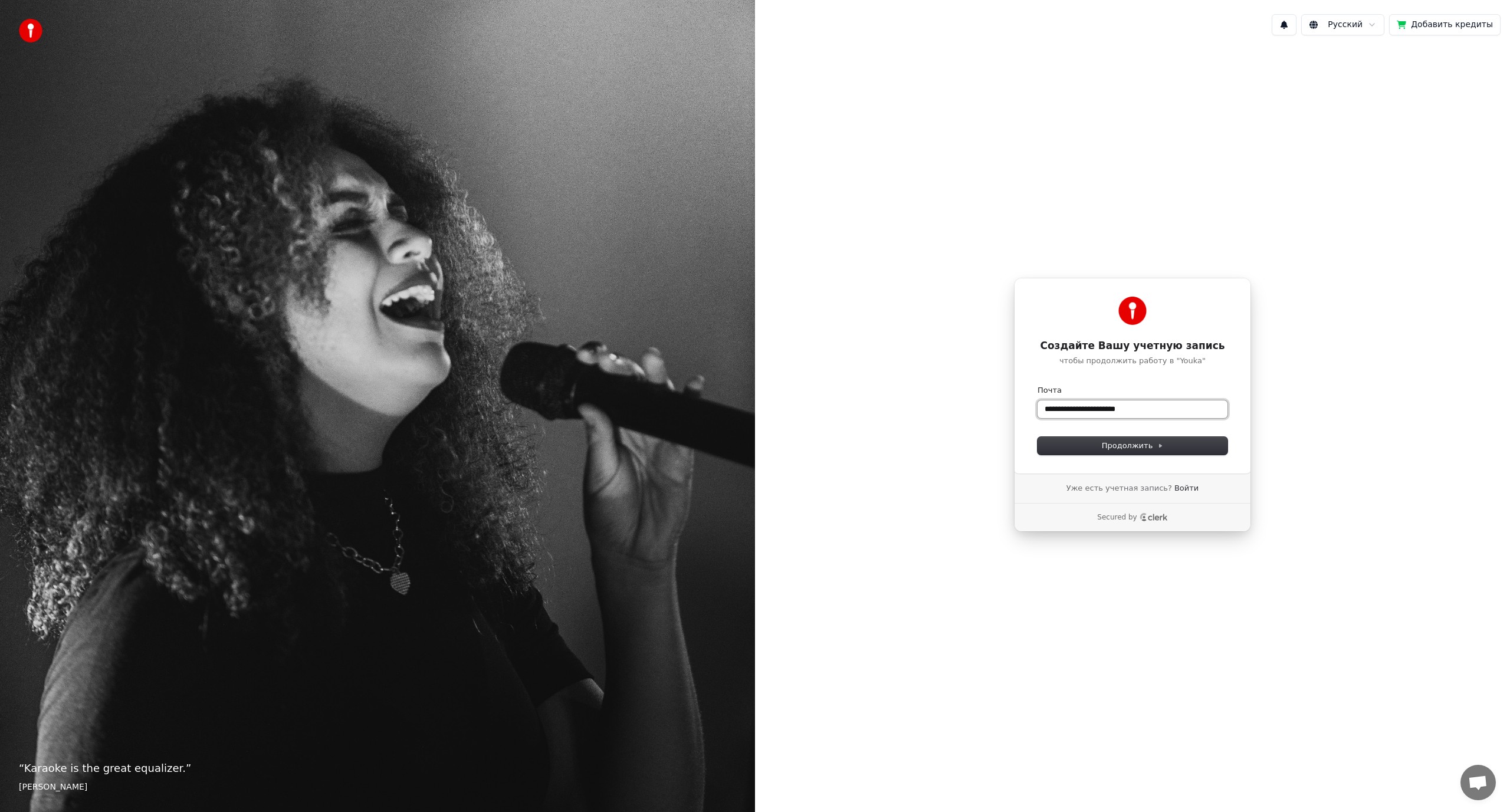
click at [1149, 401] on input "**********" at bounding box center [1132, 409] width 190 height 17
paste input "text"
click at [1159, 446] on icon at bounding box center [1161, 445] width 3 height 3
type input "**********"
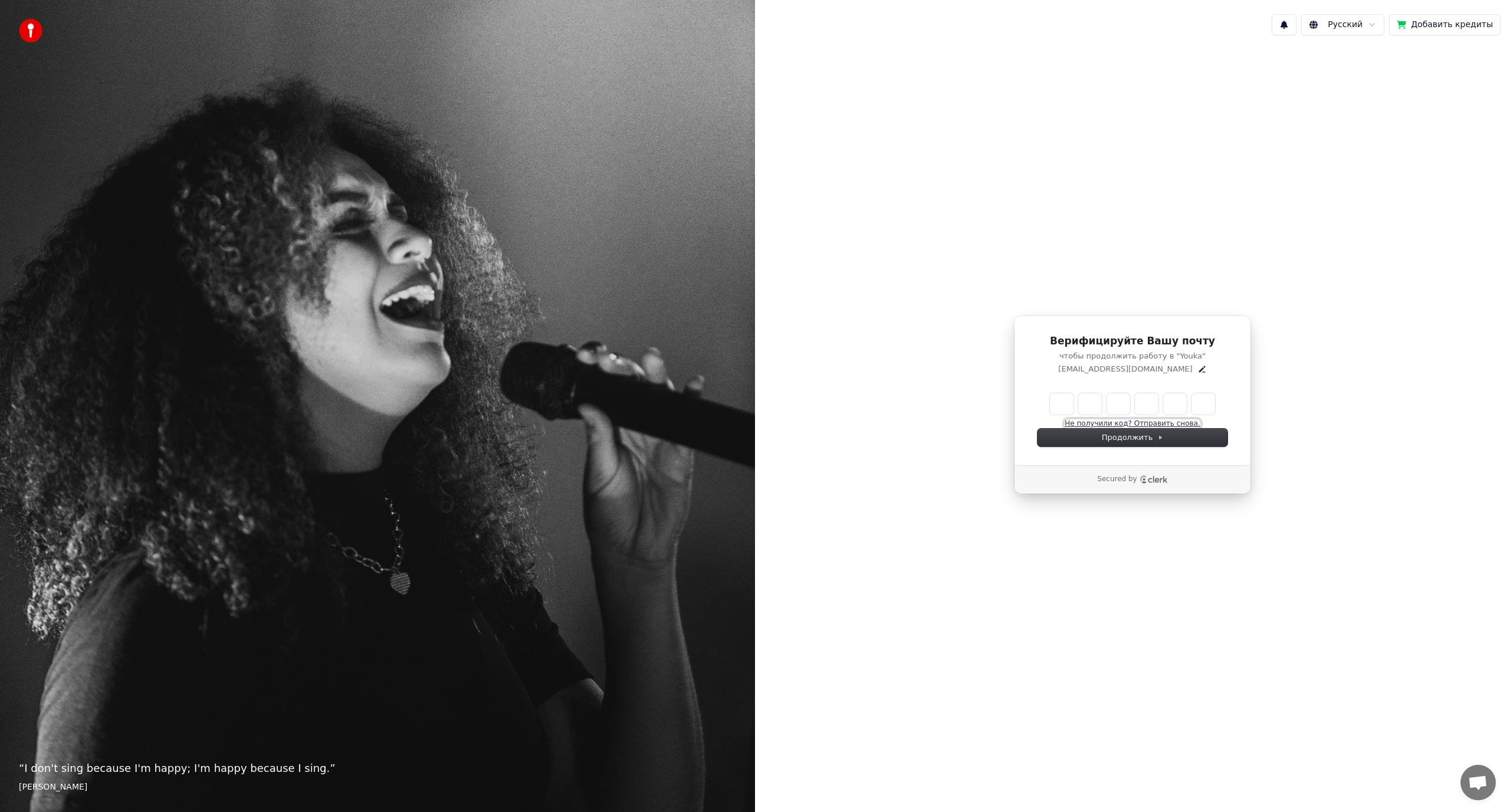
click at [1145, 423] on button "Не получили код? Отправить снова." at bounding box center [1132, 424] width 135 height 10
drag, startPoint x: 1045, startPoint y: 409, endPoint x: 1054, endPoint y: 408, distance: 9.1
click at [1047, 409] on div "Не получили код? Отправить снова. (22)" at bounding box center [1132, 411] width 190 height 35
click at [1055, 407] on input "Enter verification code" at bounding box center [1132, 403] width 165 height 21
paste input "******"
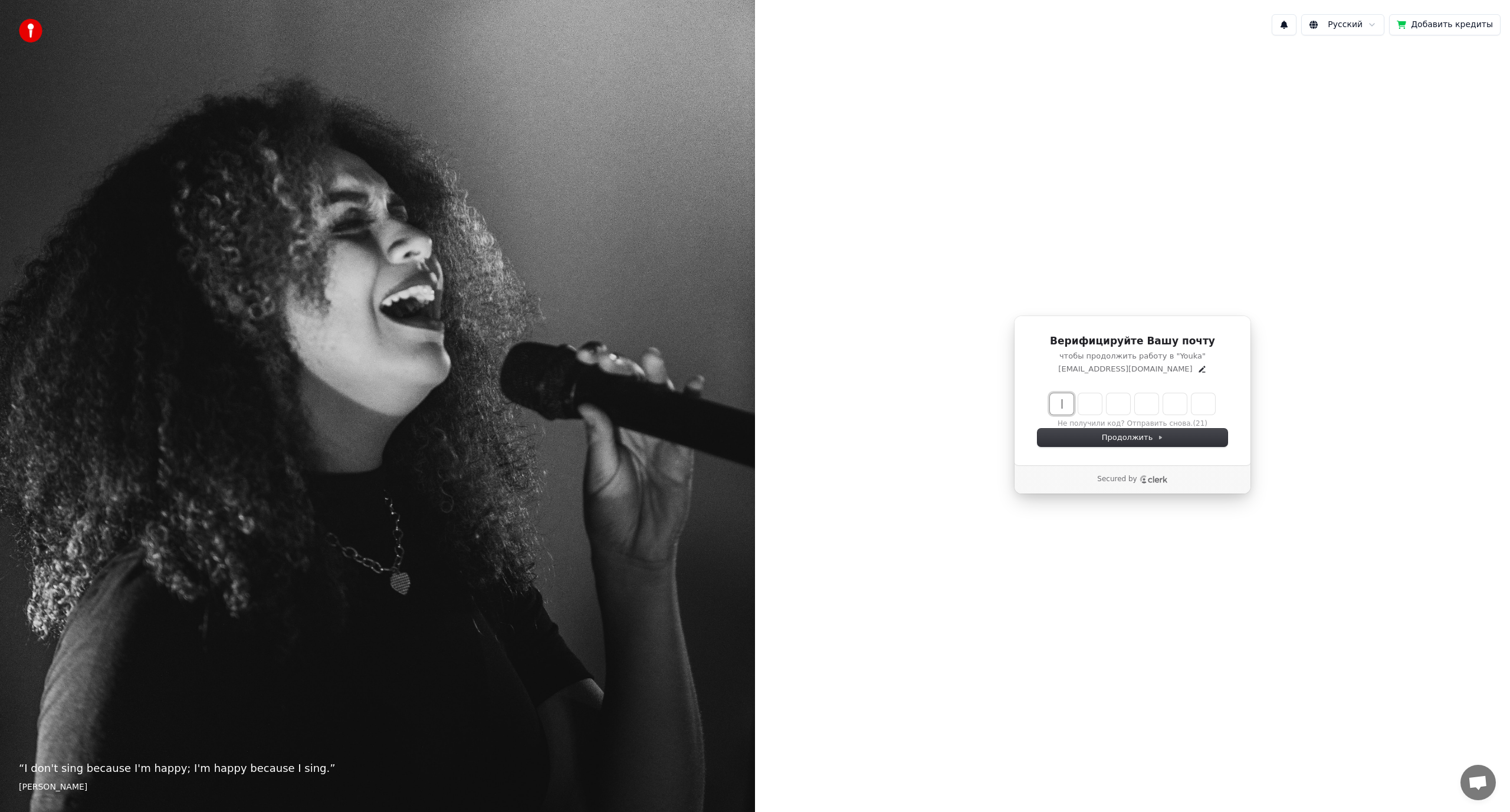
type input "******"
